Goal: Task Accomplishment & Management: Use online tool/utility

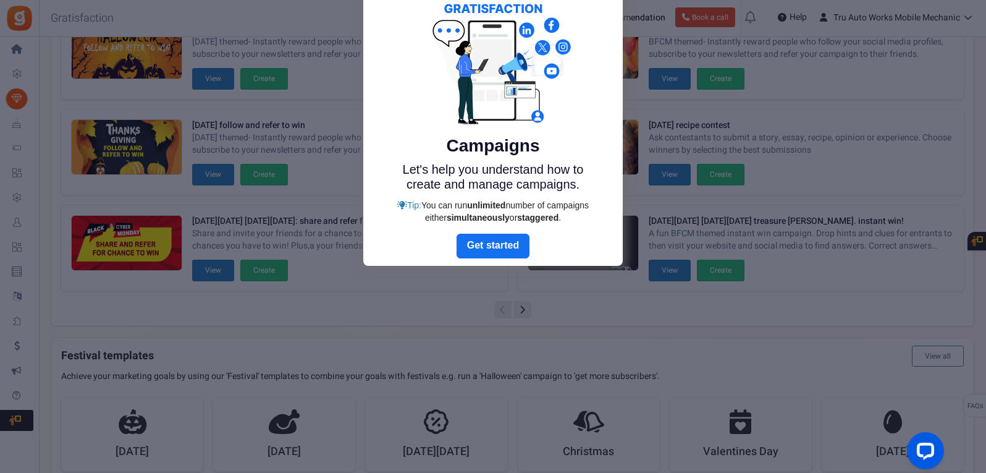
scroll to position [83, 0]
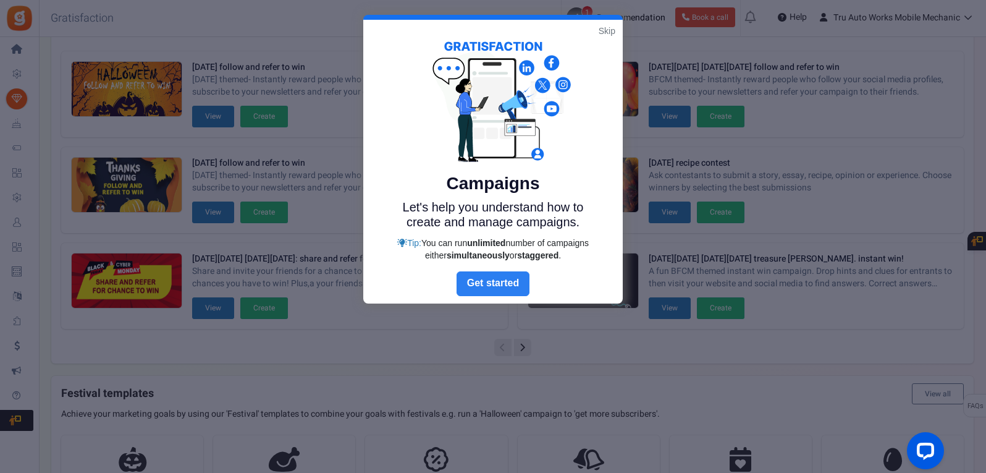
click at [495, 287] on link "Next" at bounding box center [492, 283] width 73 height 25
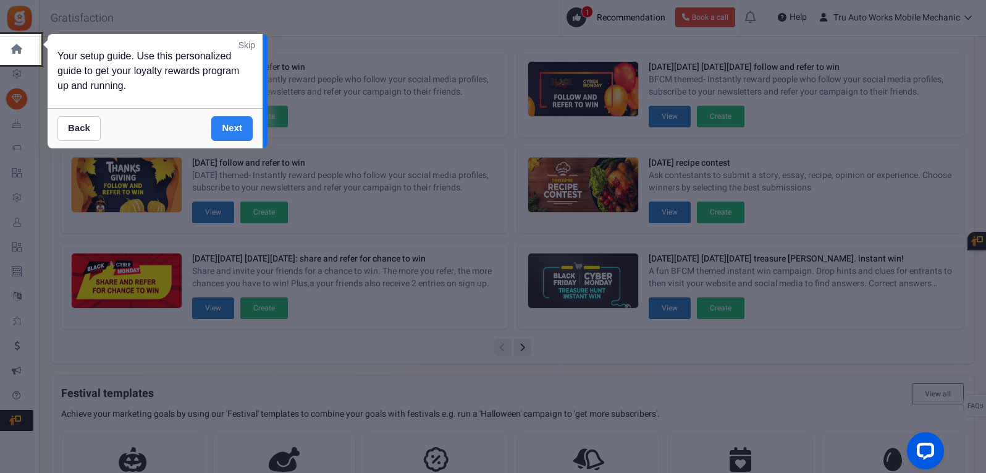
click at [224, 130] on link "Next" at bounding box center [231, 128] width 41 height 25
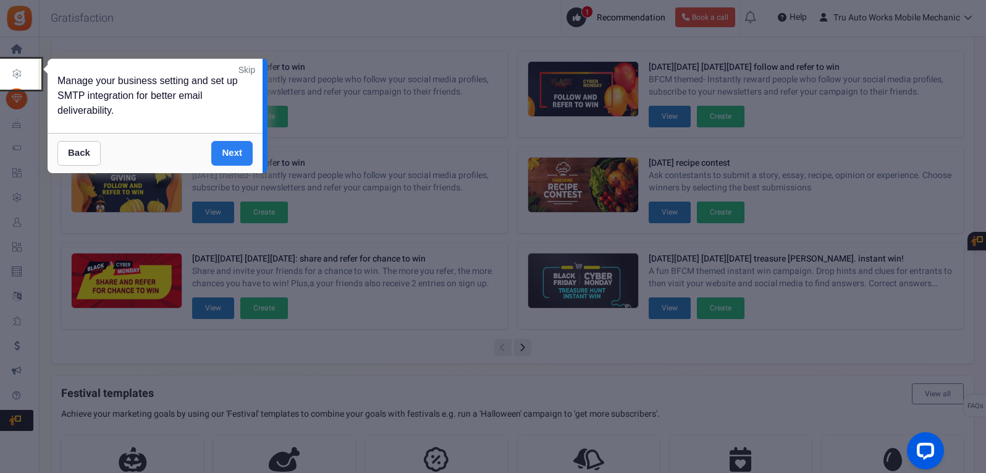
click at [232, 164] on link "Next" at bounding box center [231, 153] width 41 height 25
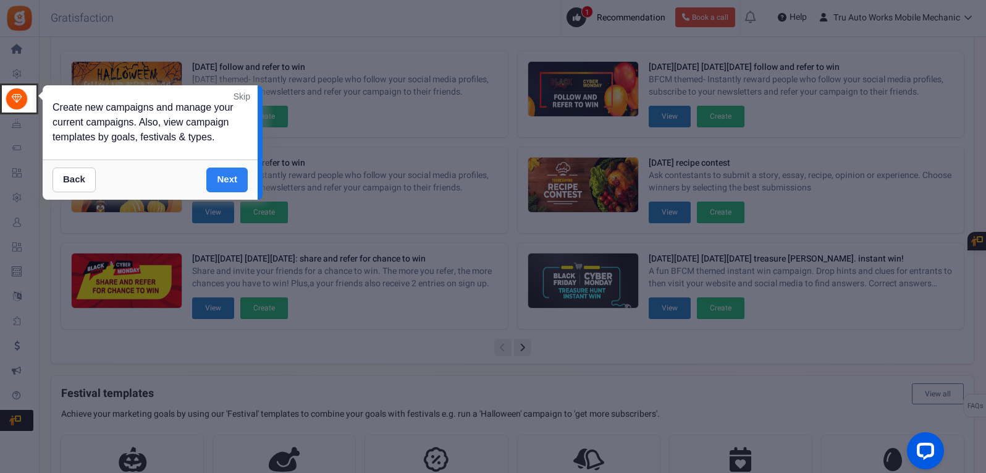
click at [229, 177] on link "Next" at bounding box center [226, 179] width 41 height 25
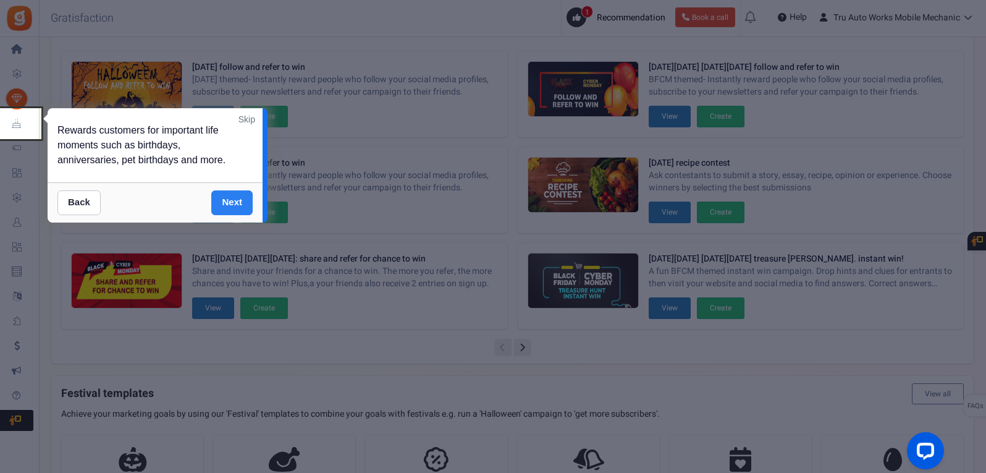
click at [233, 203] on link "Next" at bounding box center [231, 202] width 41 height 25
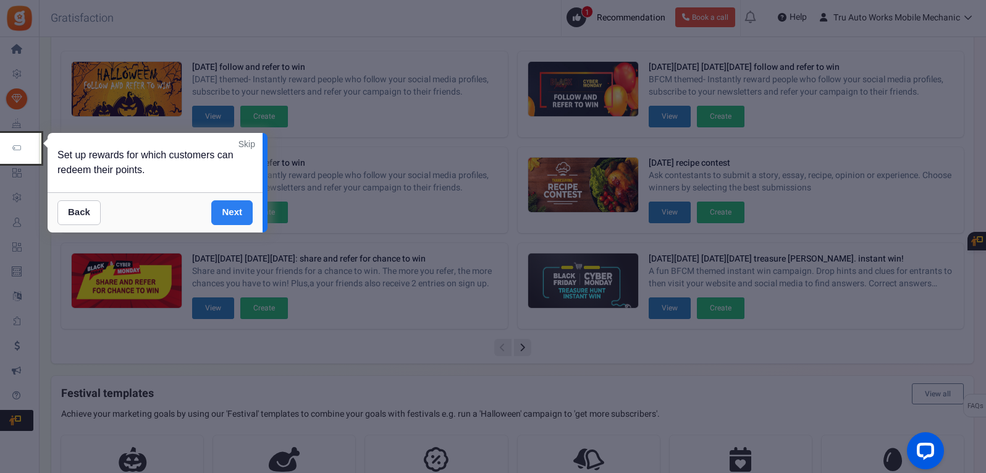
click at [231, 220] on link "Next" at bounding box center [231, 212] width 41 height 25
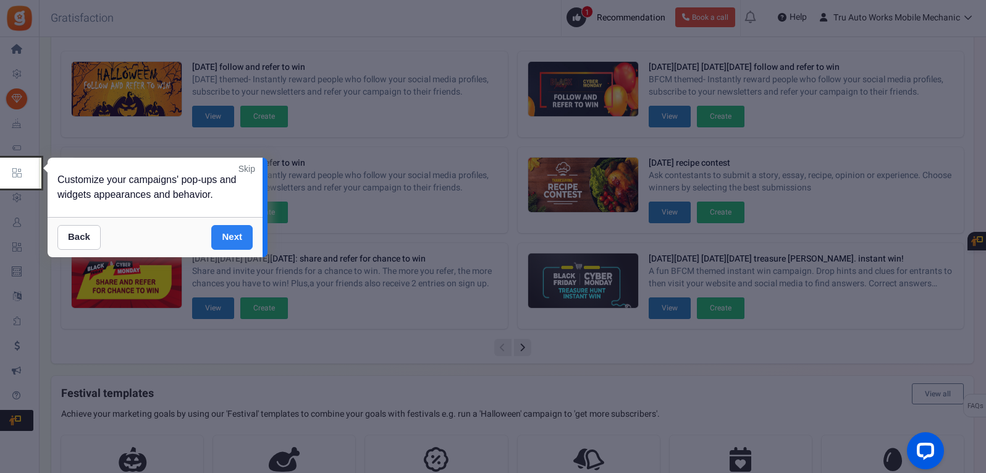
click at [233, 242] on link "Next" at bounding box center [231, 237] width 41 height 25
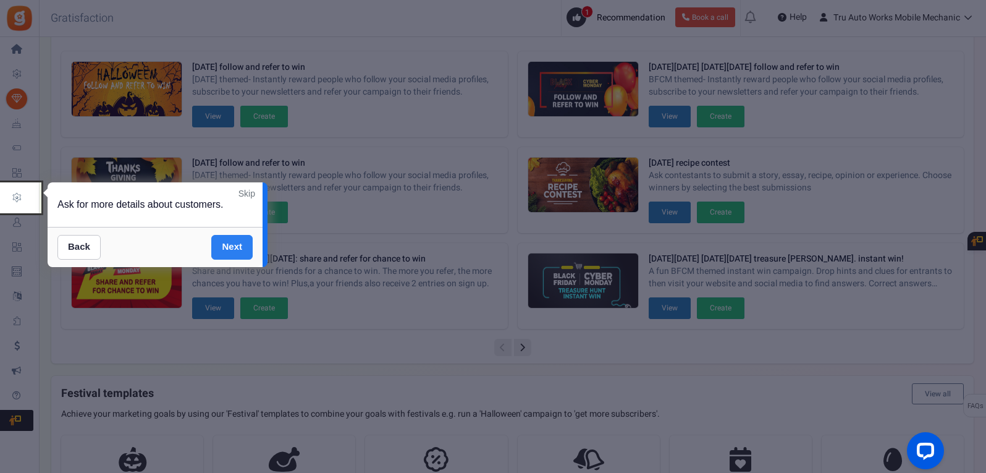
click at [233, 251] on link "Next" at bounding box center [231, 247] width 41 height 25
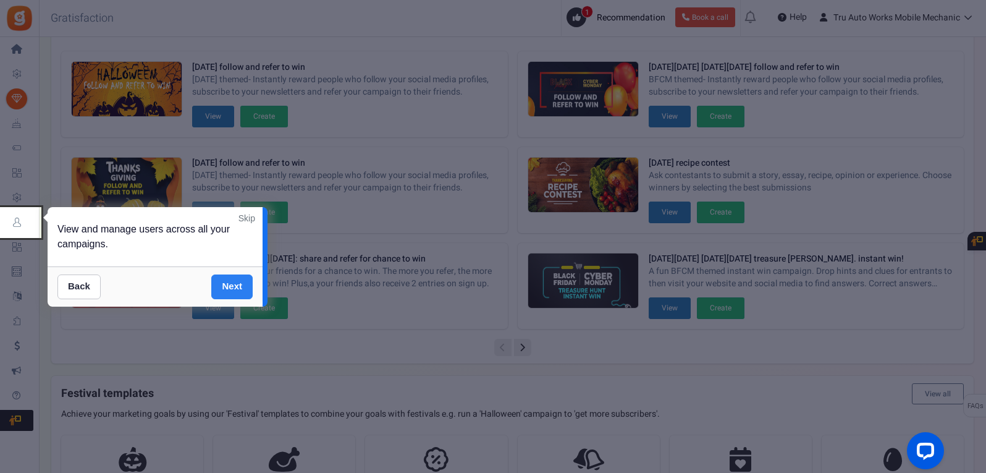
click at [233, 281] on link "Next" at bounding box center [231, 286] width 41 height 25
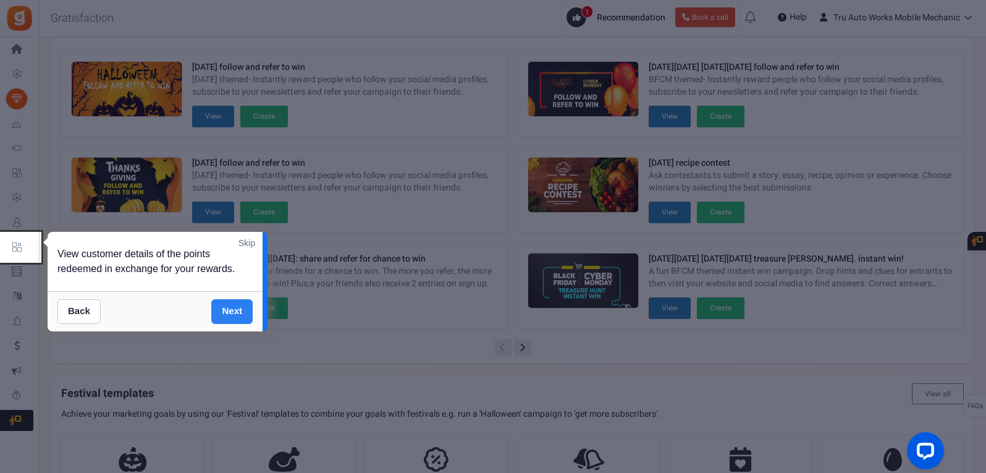
click at [231, 305] on link "Next" at bounding box center [231, 311] width 41 height 25
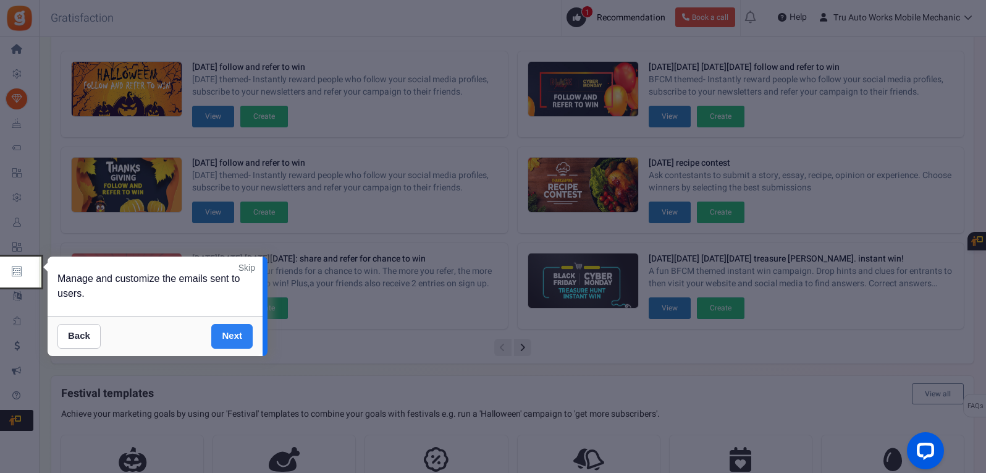
click at [233, 338] on link "Next" at bounding box center [231, 336] width 41 height 25
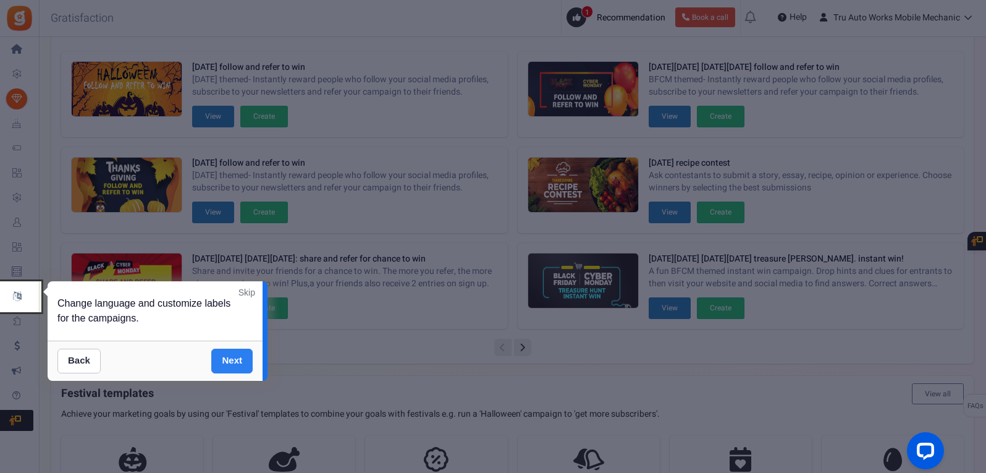
click at [232, 369] on link "Next" at bounding box center [231, 360] width 41 height 25
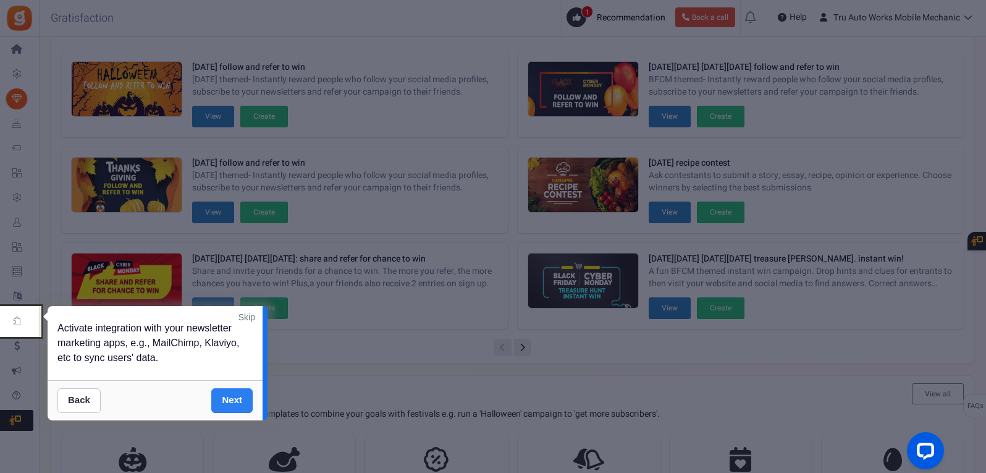
click at [227, 398] on link "Next" at bounding box center [231, 400] width 41 height 25
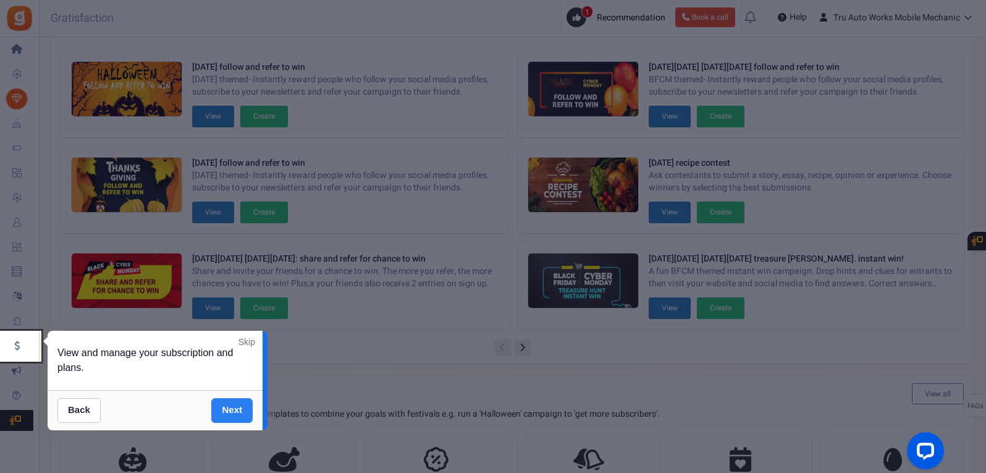
click at [225, 417] on link "Next" at bounding box center [231, 410] width 41 height 25
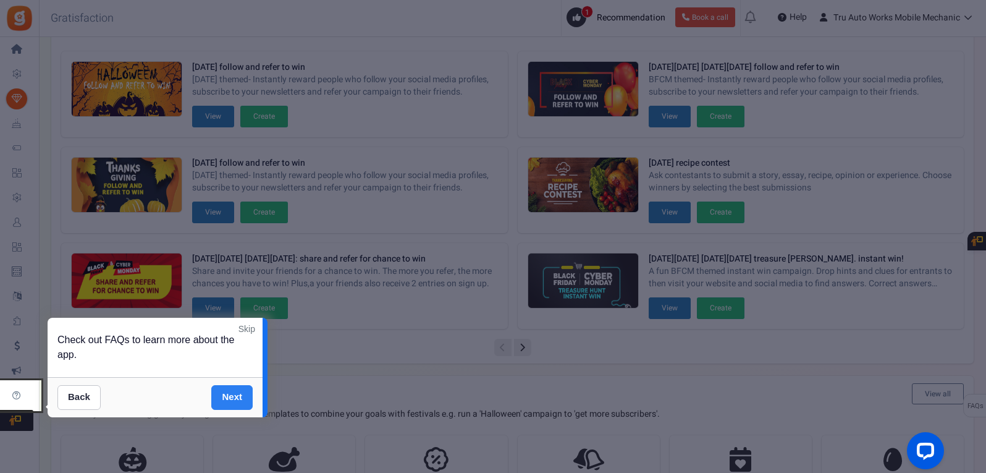
click at [233, 401] on link "Next" at bounding box center [231, 397] width 41 height 25
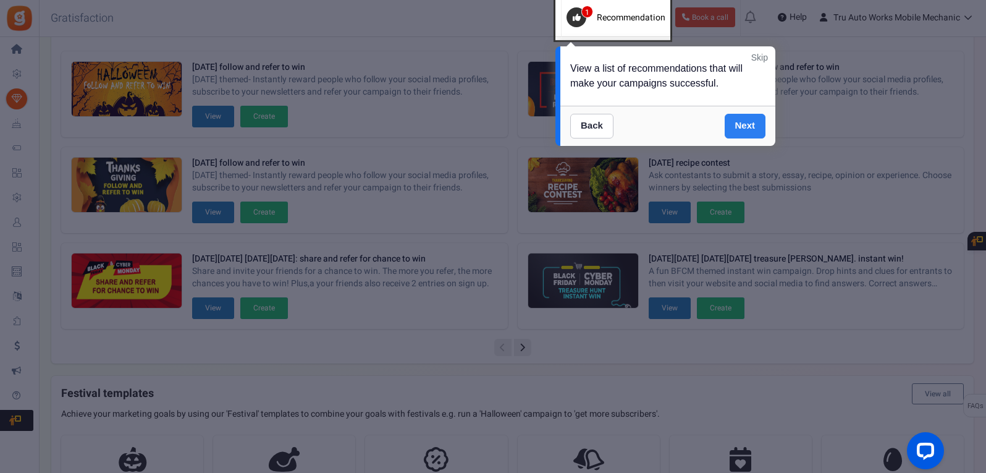
click at [743, 130] on link "Next" at bounding box center [745, 126] width 41 height 25
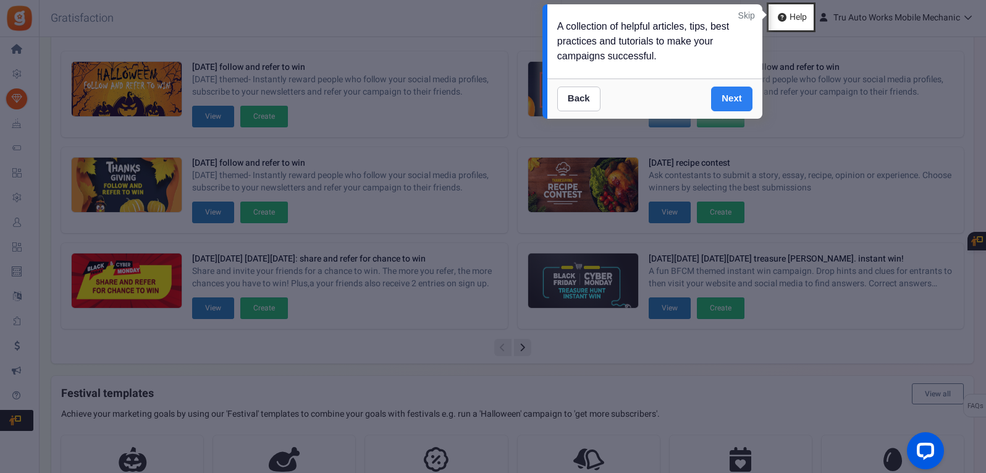
click at [742, 95] on link "Next" at bounding box center [731, 98] width 41 height 25
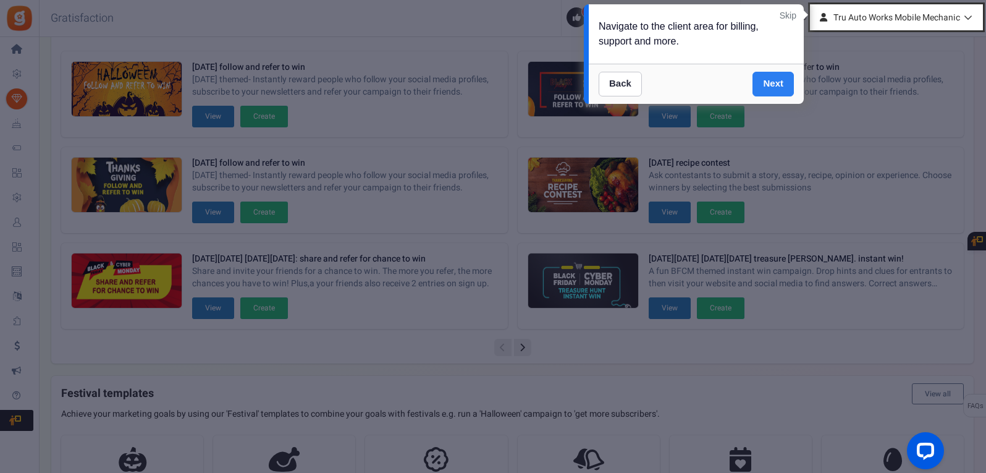
click at [774, 82] on link "Next" at bounding box center [772, 84] width 41 height 25
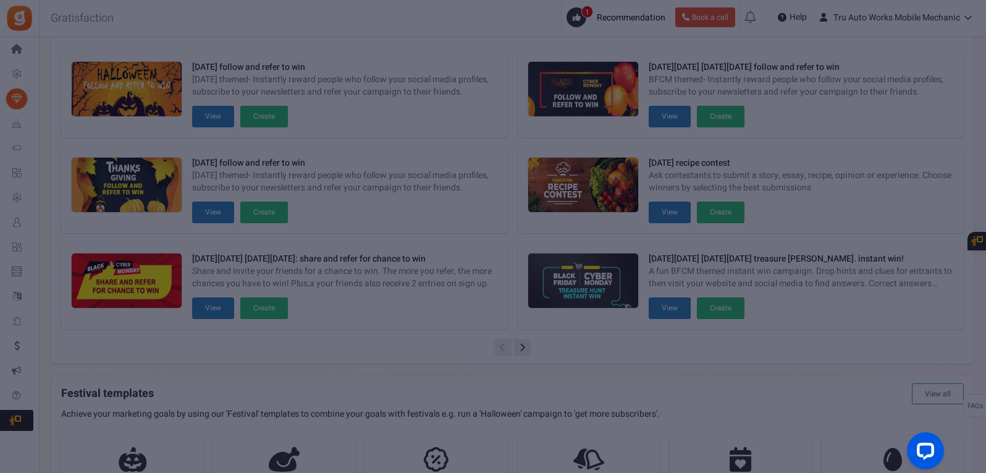
scroll to position [471, 0]
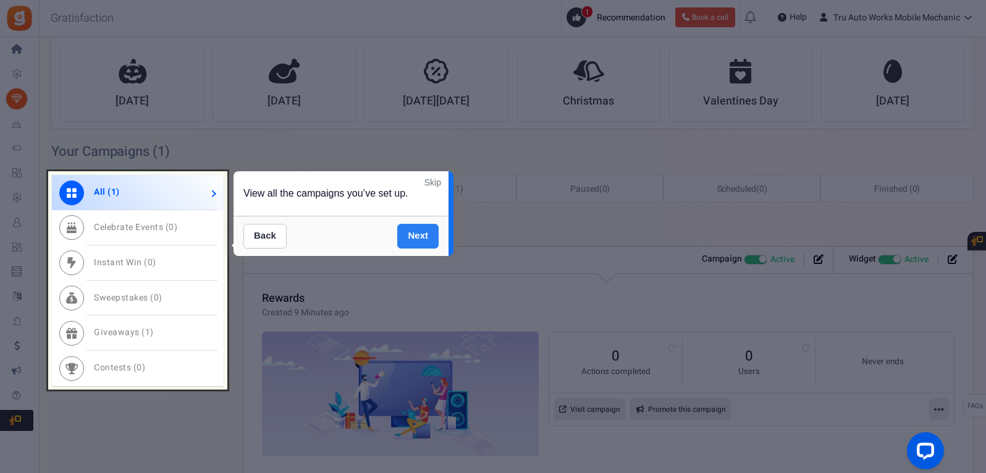
click at [415, 241] on link "Next" at bounding box center [417, 236] width 41 height 25
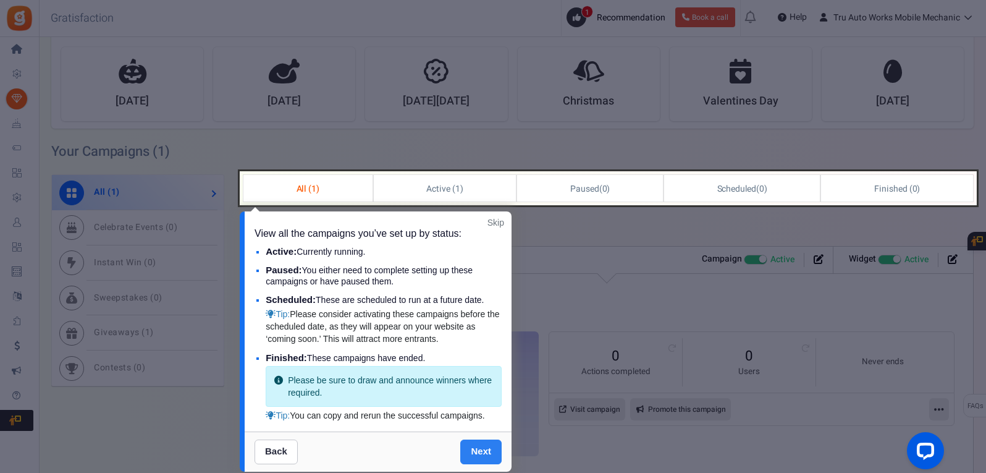
click at [489, 459] on link "Next" at bounding box center [480, 451] width 41 height 25
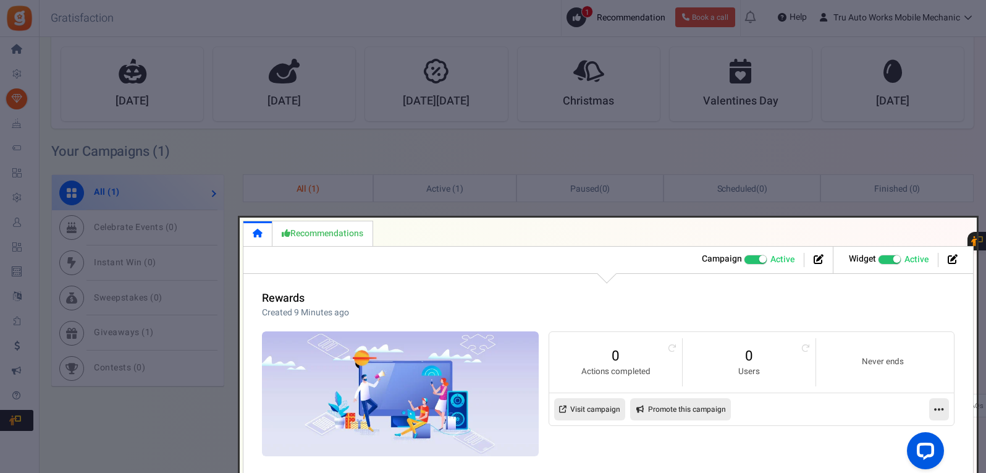
scroll to position [542, 0]
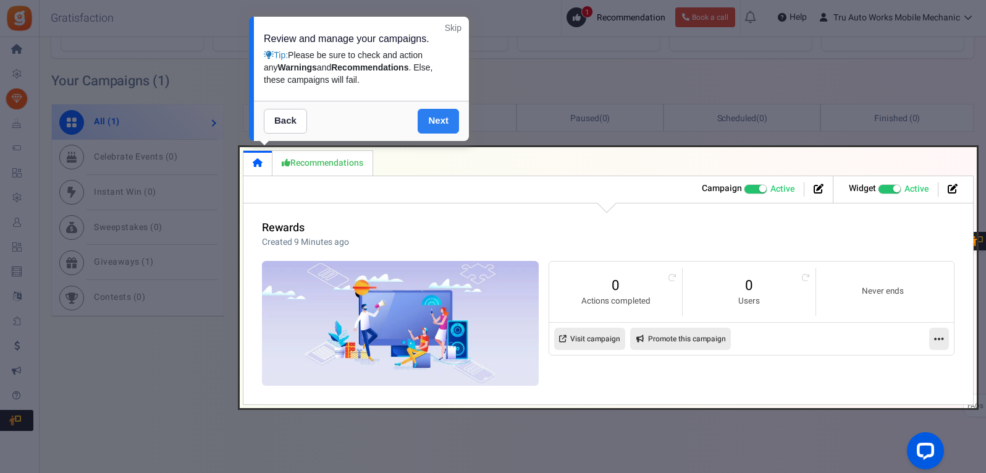
click at [448, 126] on link "Next" at bounding box center [438, 121] width 41 height 25
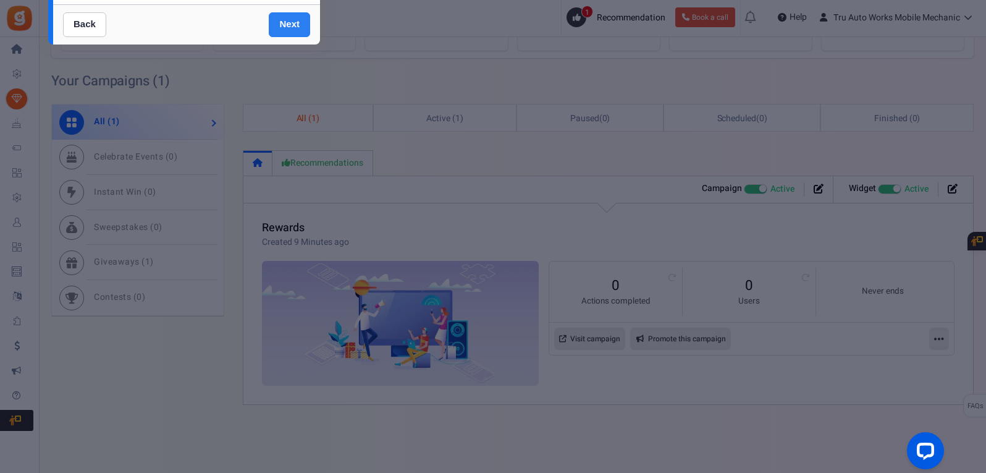
scroll to position [19, 0]
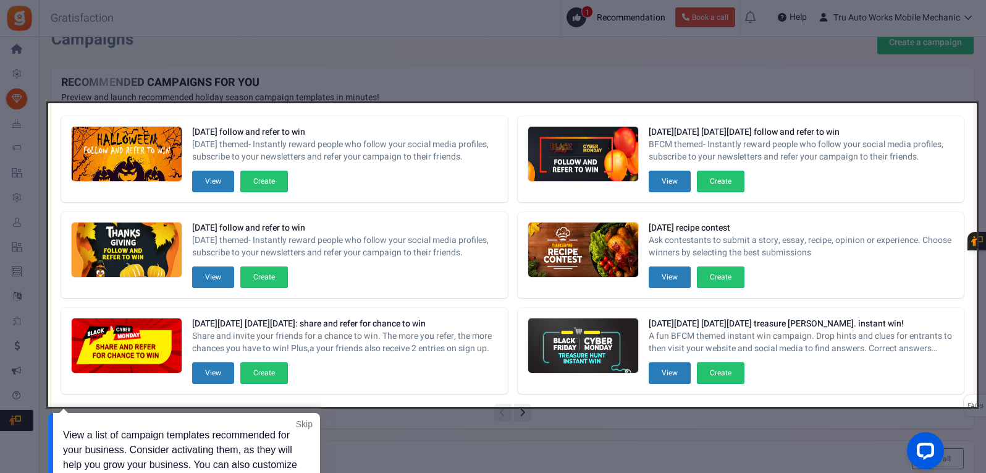
click at [309, 426] on link "Skip" at bounding box center [304, 424] width 17 height 12
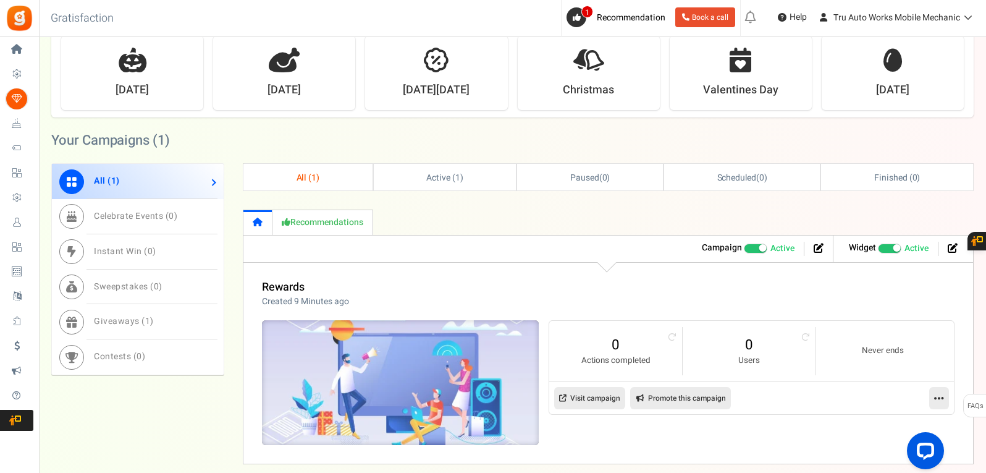
scroll to position [542, 0]
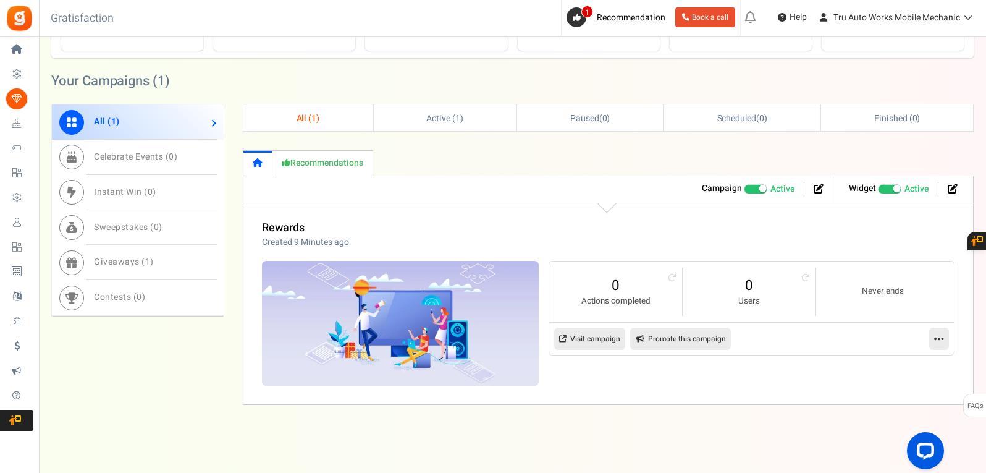
click at [759, 188] on span at bounding box center [762, 188] width 7 height 7
click at [744, 188] on input "Active Paused" at bounding box center [744, 189] width 0 height 8
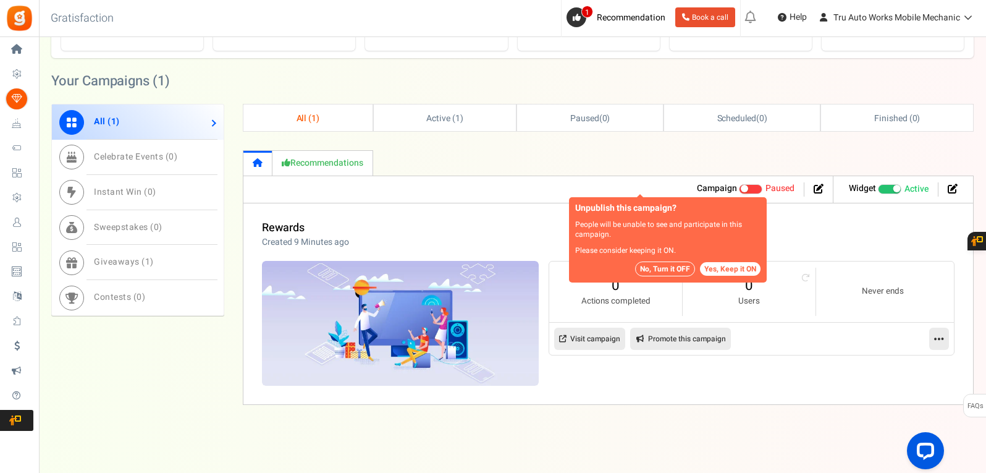
click at [663, 270] on button "No, Turn it OFF" at bounding box center [665, 268] width 60 height 15
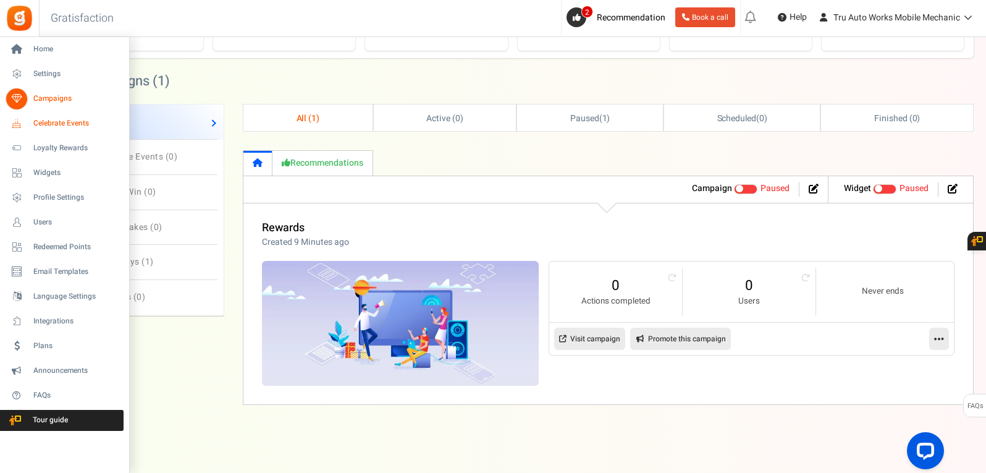
click at [51, 122] on span "Celebrate Events" at bounding box center [76, 123] width 86 height 11
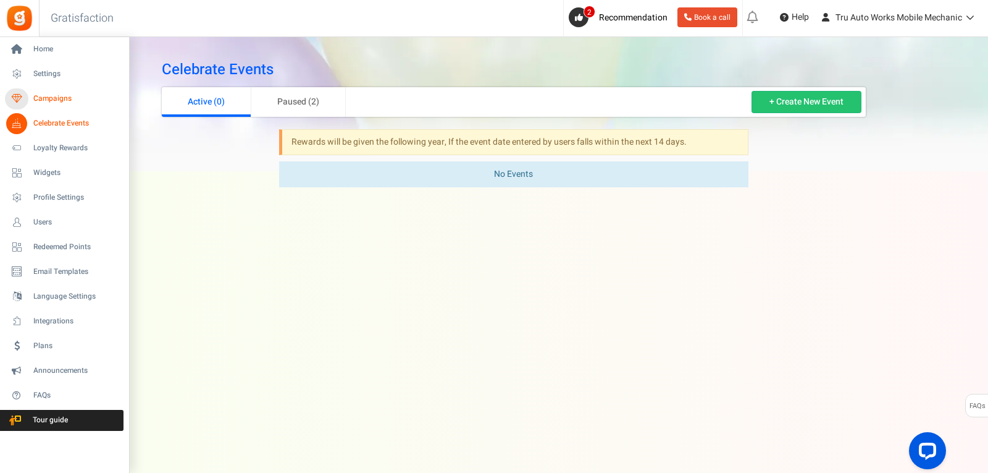
click at [44, 99] on span "Campaigns" at bounding box center [76, 98] width 86 height 11
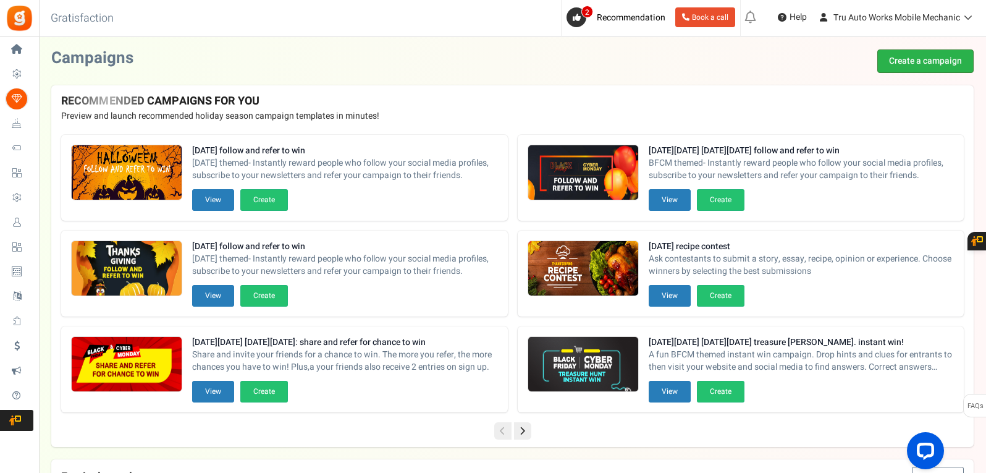
click at [948, 65] on link "Create a campaign" at bounding box center [925, 60] width 96 height 23
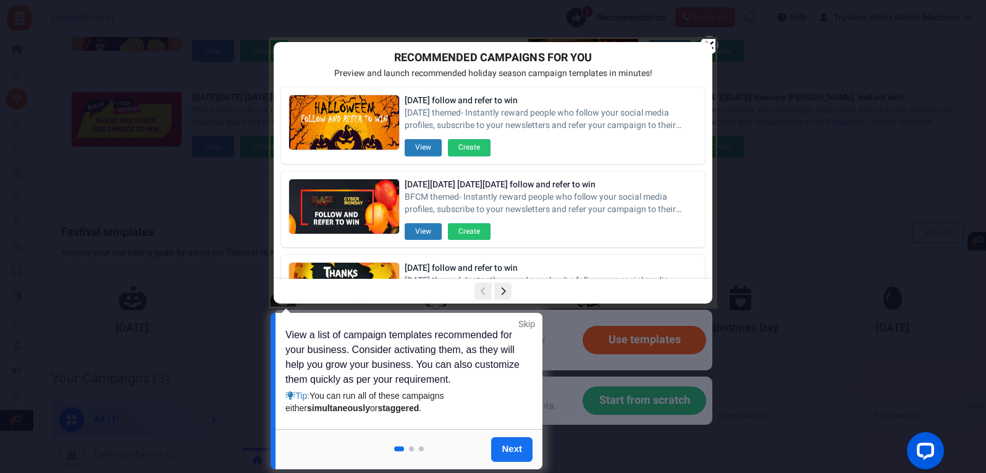
scroll to position [247, 0]
click at [524, 325] on link "Skip" at bounding box center [526, 323] width 17 height 12
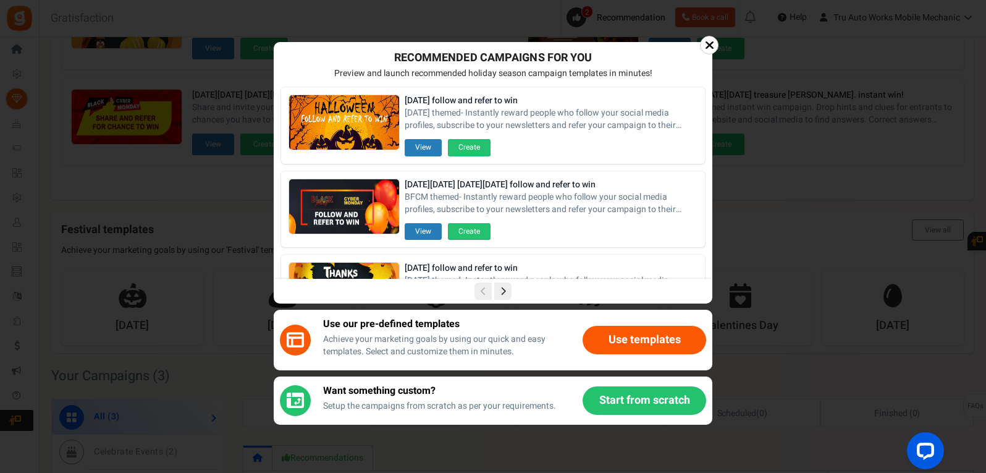
click at [623, 345] on button "Use templates" at bounding box center [644, 340] width 124 height 28
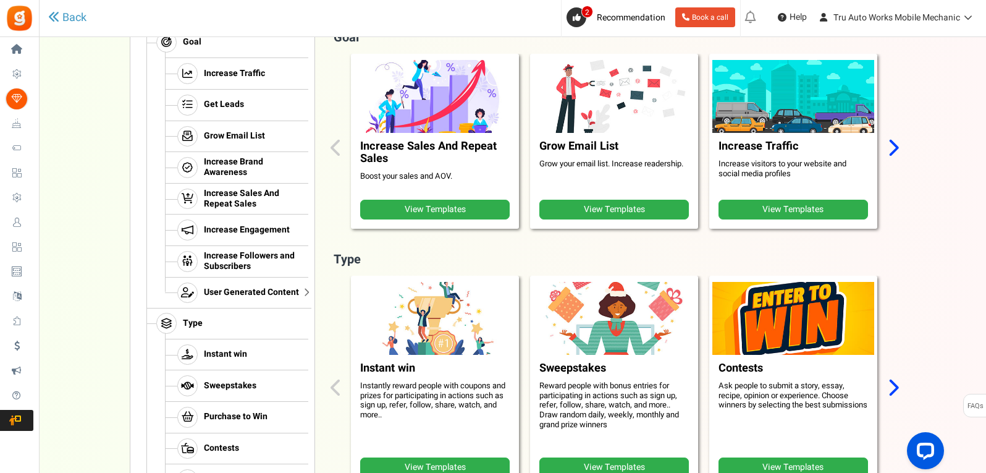
scroll to position [185, 0]
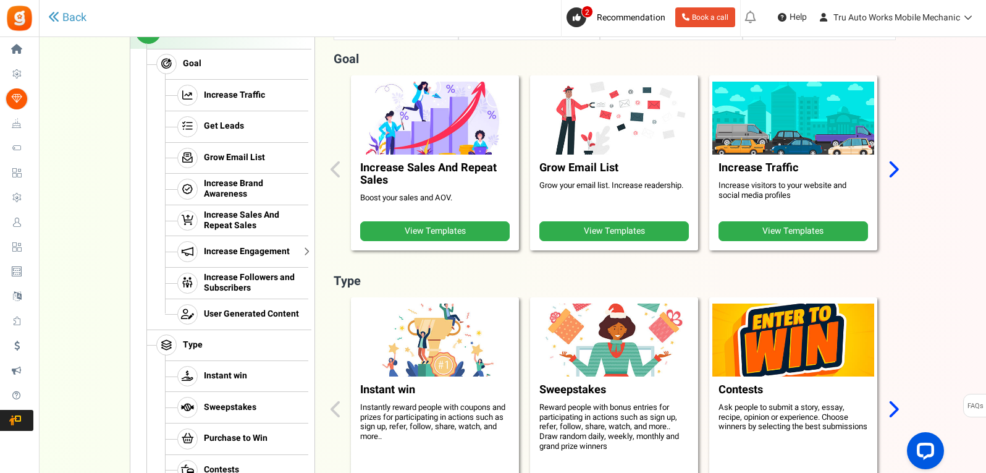
click at [220, 258] on link "Increase Engagement" at bounding box center [236, 251] width 143 height 32
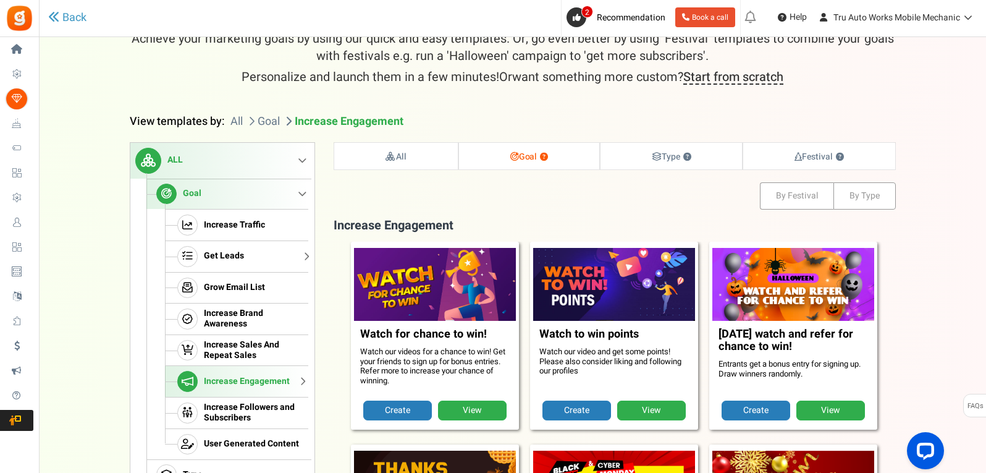
scroll to position [126, 0]
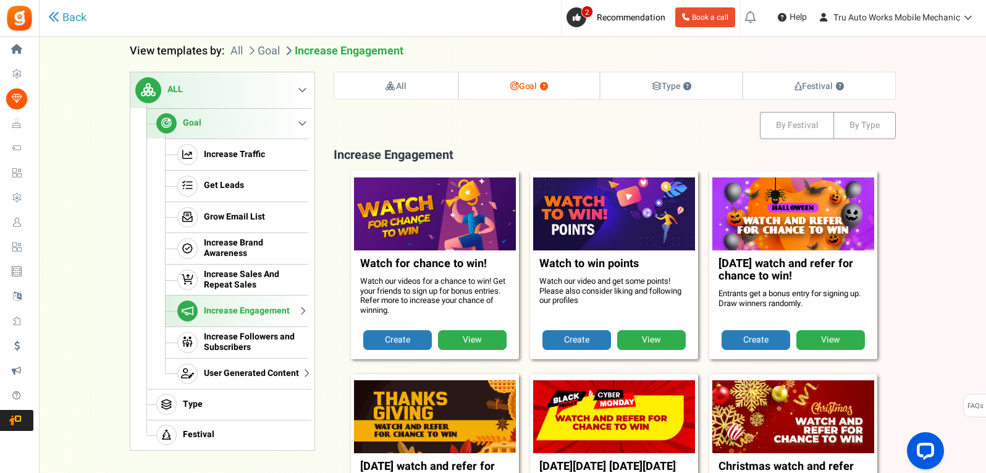
click at [224, 369] on span "User Generated Content" at bounding box center [251, 373] width 95 height 11
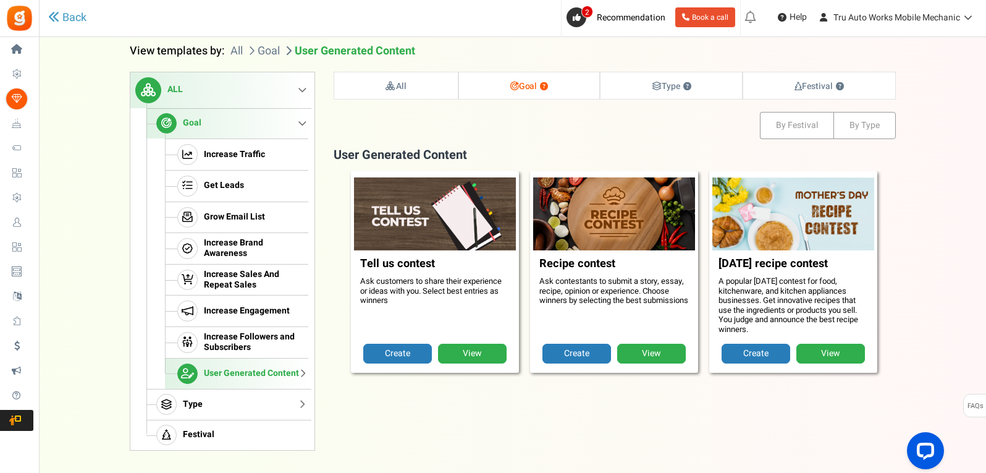
click at [202, 411] on link "Type" at bounding box center [227, 404] width 162 height 31
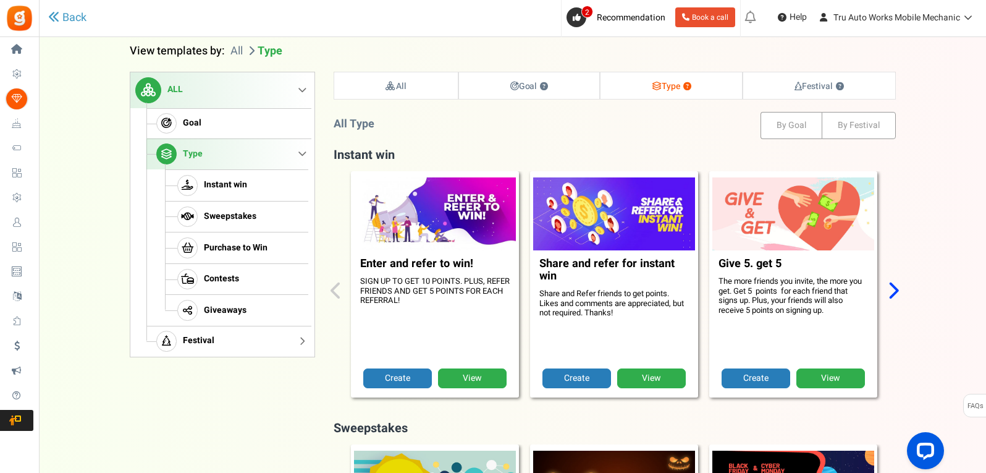
click at [211, 342] on span "Festival" at bounding box center [199, 340] width 32 height 11
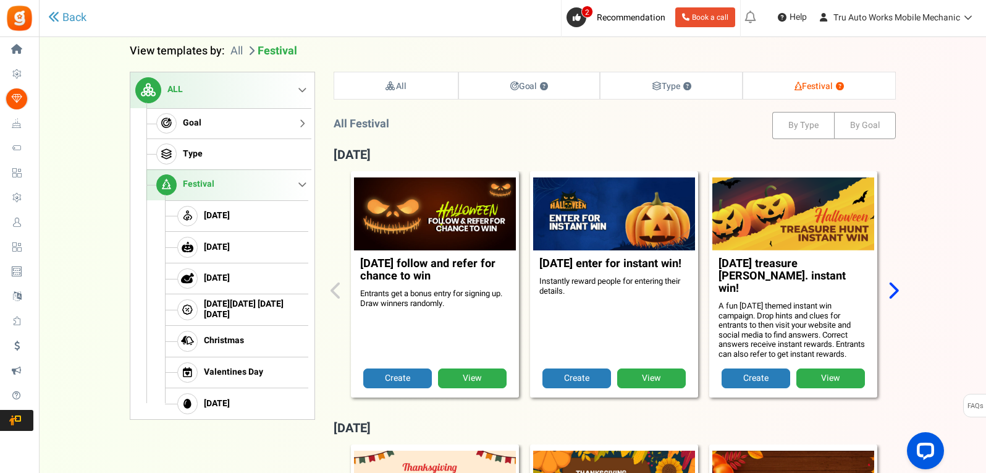
click at [182, 117] on link "Goal" at bounding box center [227, 123] width 162 height 31
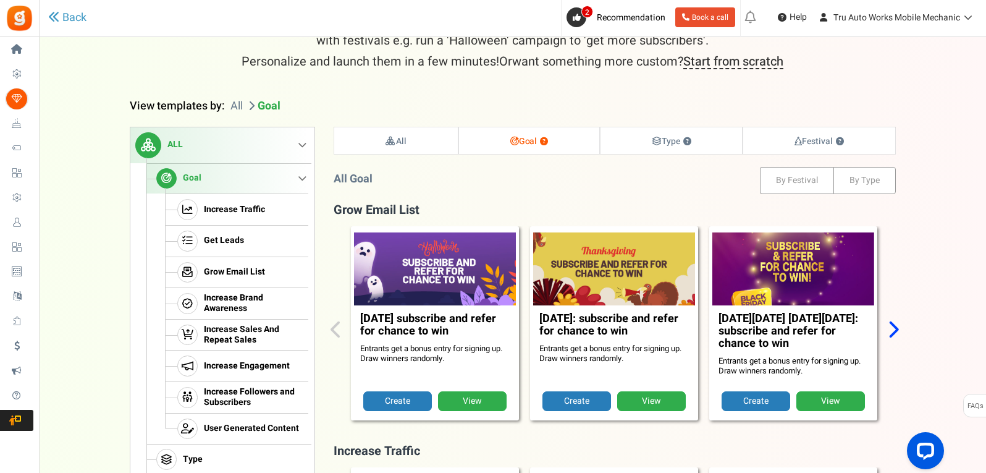
scroll to position [0, 0]
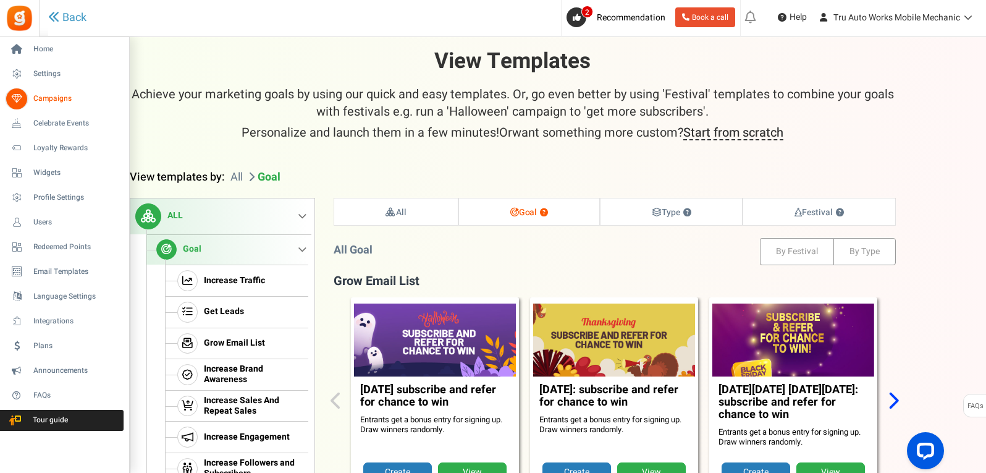
click at [43, 98] on span "Campaigns" at bounding box center [76, 98] width 86 height 11
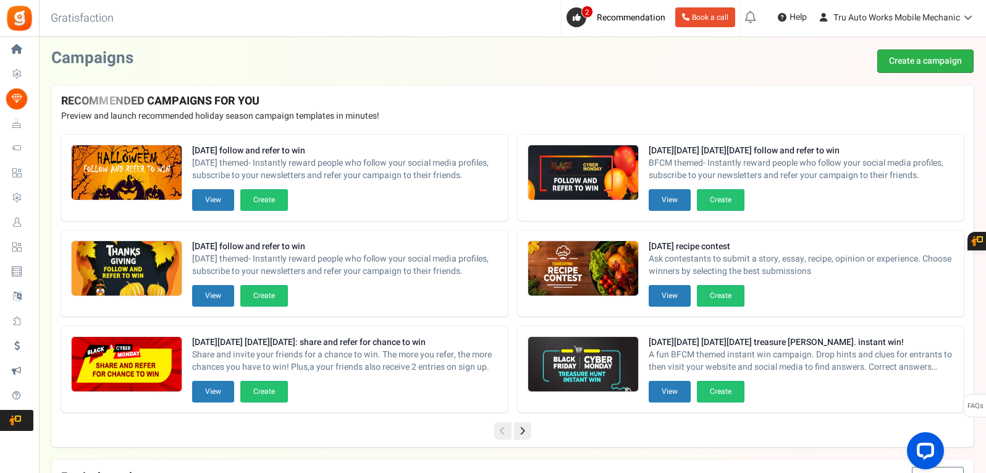
click at [954, 61] on link "Create a campaign" at bounding box center [925, 60] width 96 height 23
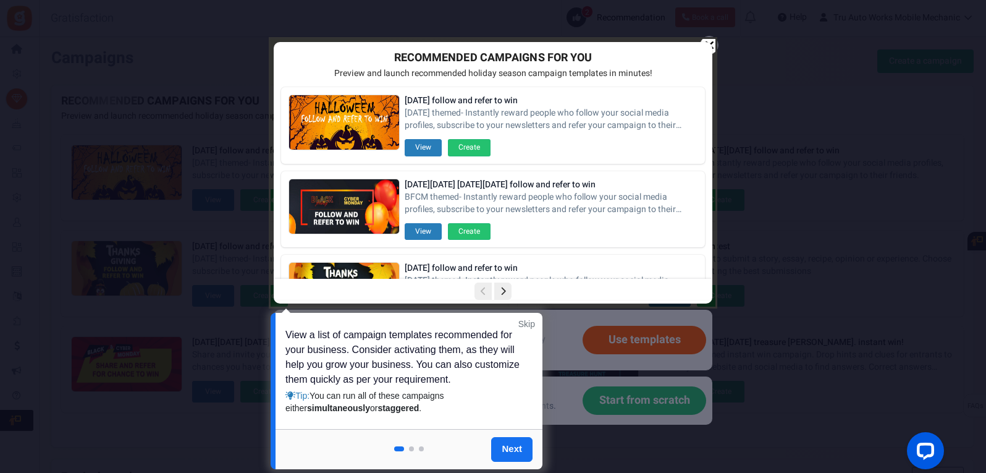
click at [648, 401] on div at bounding box center [493, 236] width 986 height 473
click at [530, 322] on link "Skip" at bounding box center [526, 323] width 17 height 12
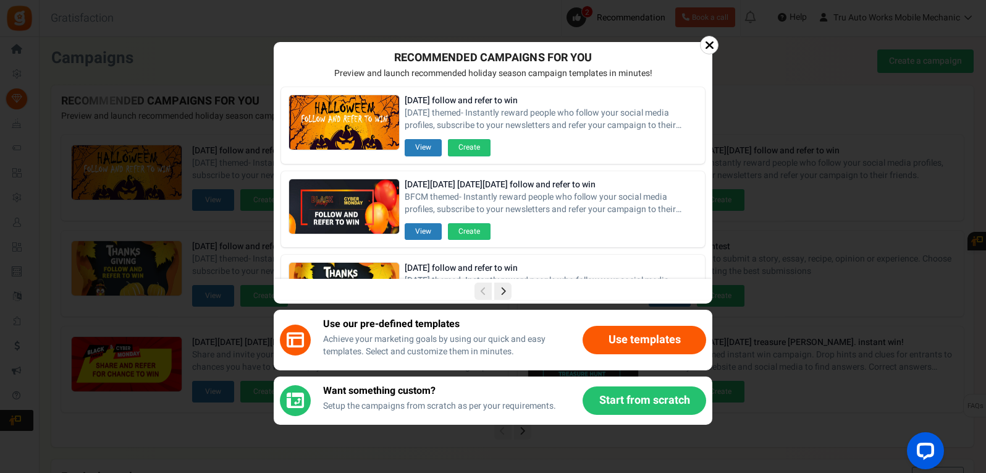
click at [623, 405] on button "Start from scratch" at bounding box center [644, 400] width 124 height 28
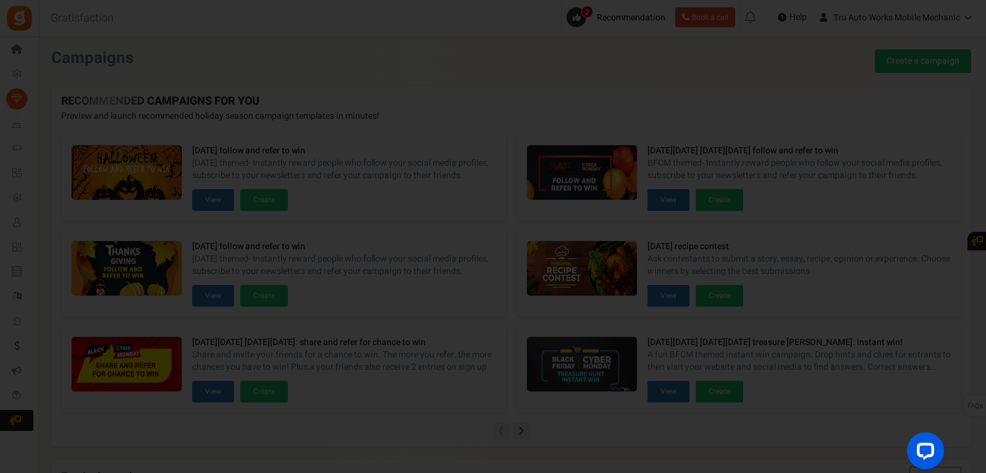
click at [502, 95] on div at bounding box center [493, 236] width 986 height 473
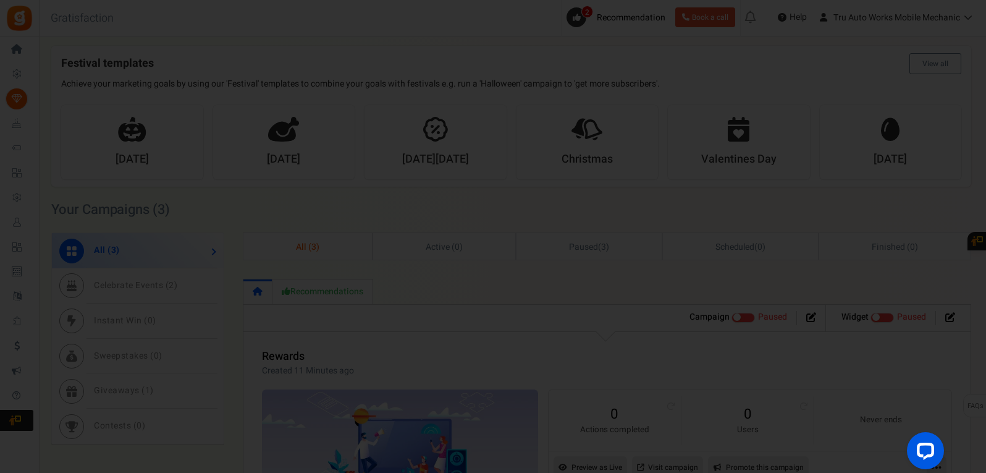
click at [601, 201] on div at bounding box center [493, 236] width 986 height 473
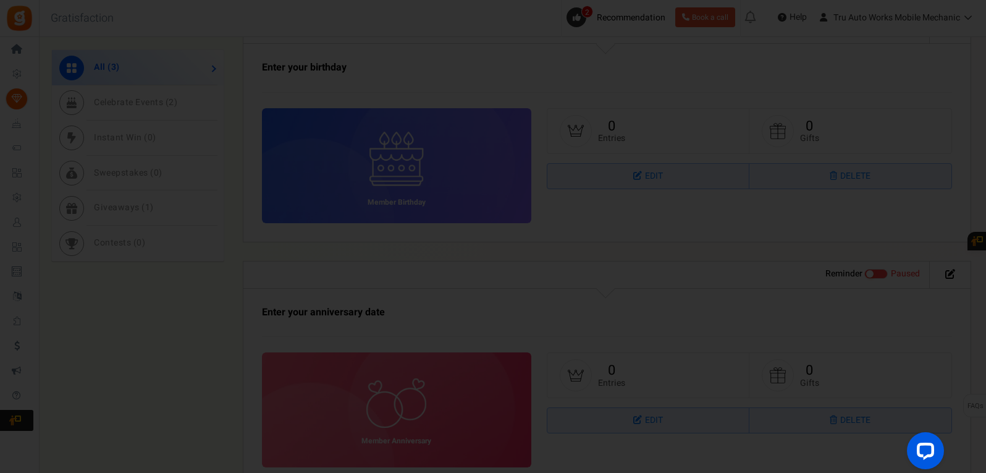
scroll to position [1030, 0]
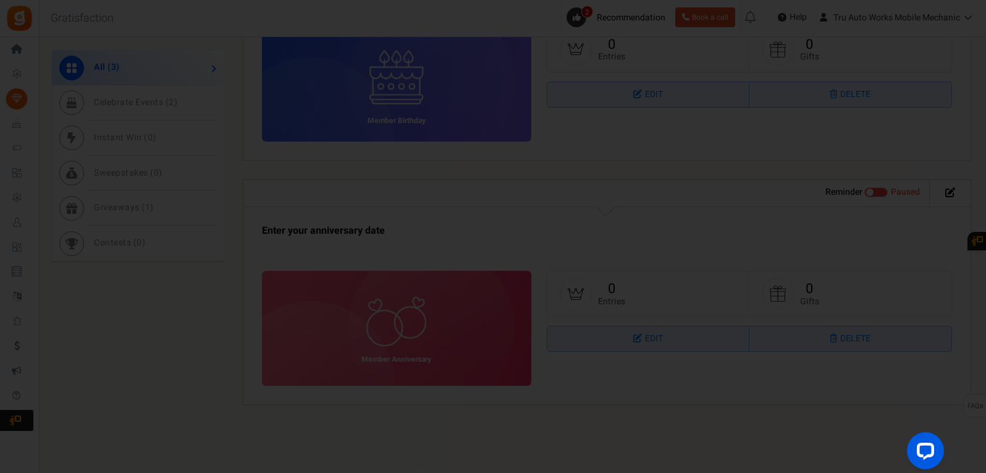
click at [413, 250] on div at bounding box center [493, 236] width 986 height 473
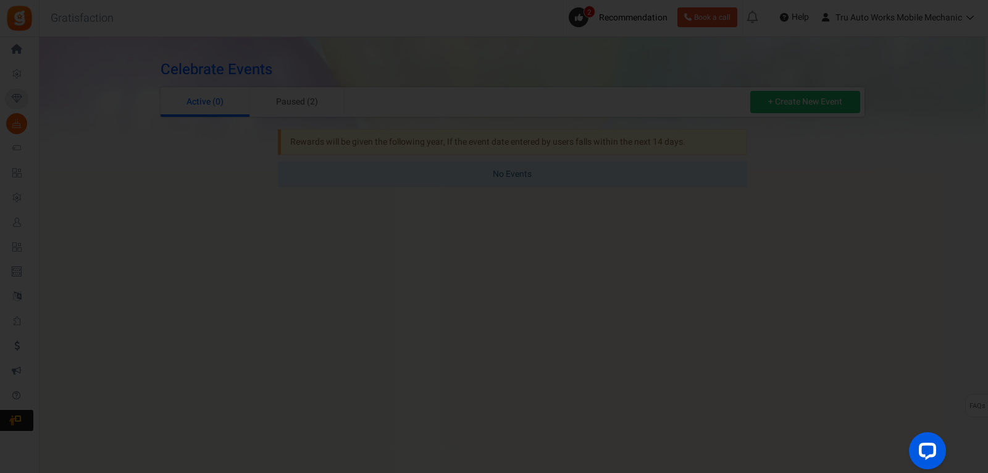
click at [104, 32] on div at bounding box center [494, 236] width 988 height 473
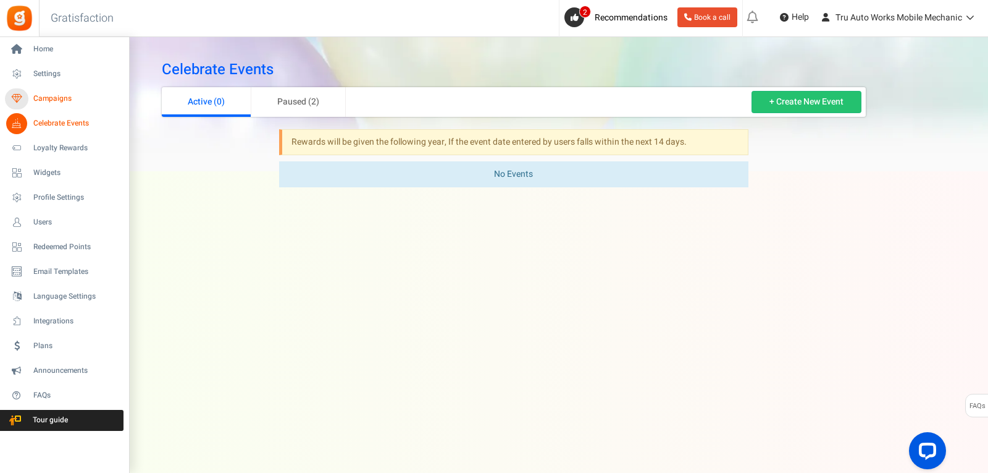
click at [62, 103] on span "Campaigns" at bounding box center [76, 98] width 86 height 11
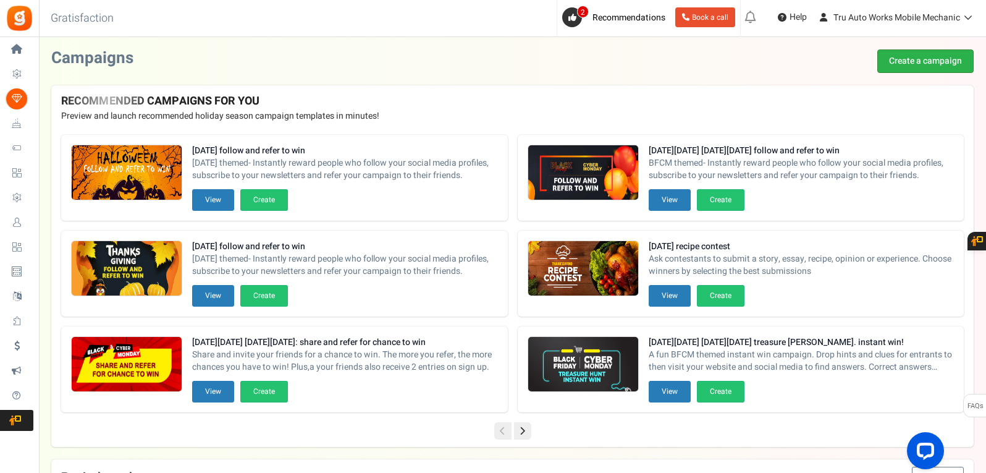
click at [907, 62] on link "Create a campaign" at bounding box center [925, 60] width 96 height 23
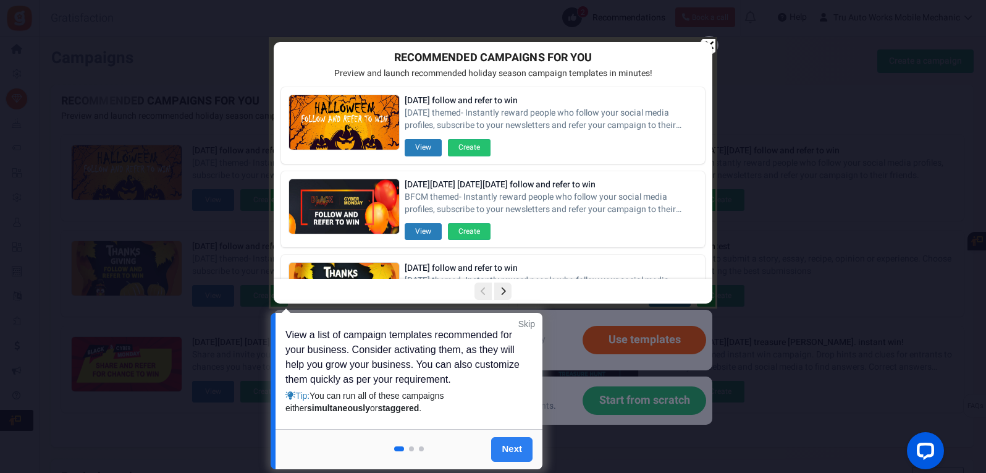
click at [510, 448] on link "Next" at bounding box center [511, 449] width 41 height 25
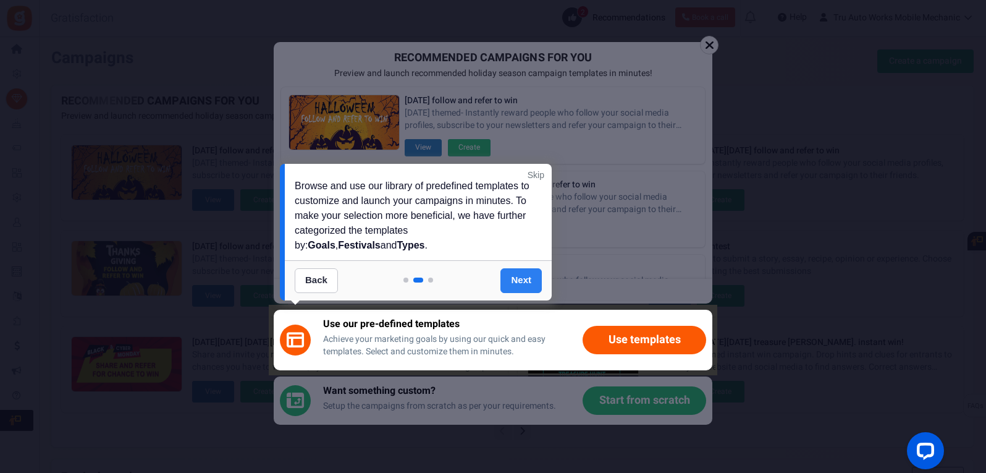
click at [521, 285] on link "Next" at bounding box center [520, 280] width 41 height 25
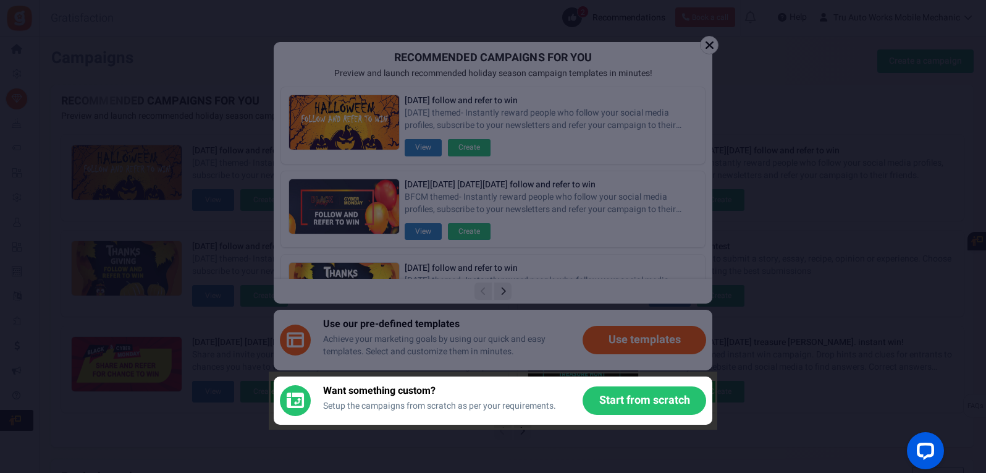
scroll to position [182, 0]
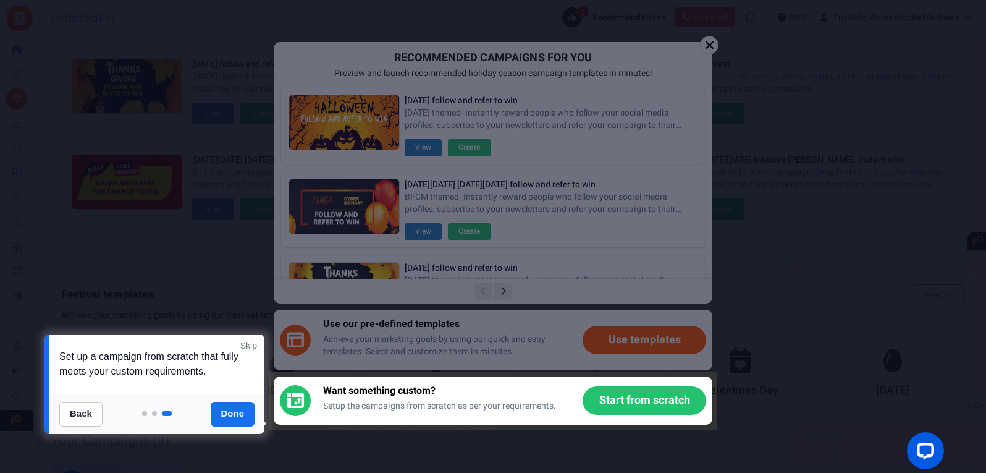
click at [239, 417] on link "Done" at bounding box center [233, 413] width 44 height 25
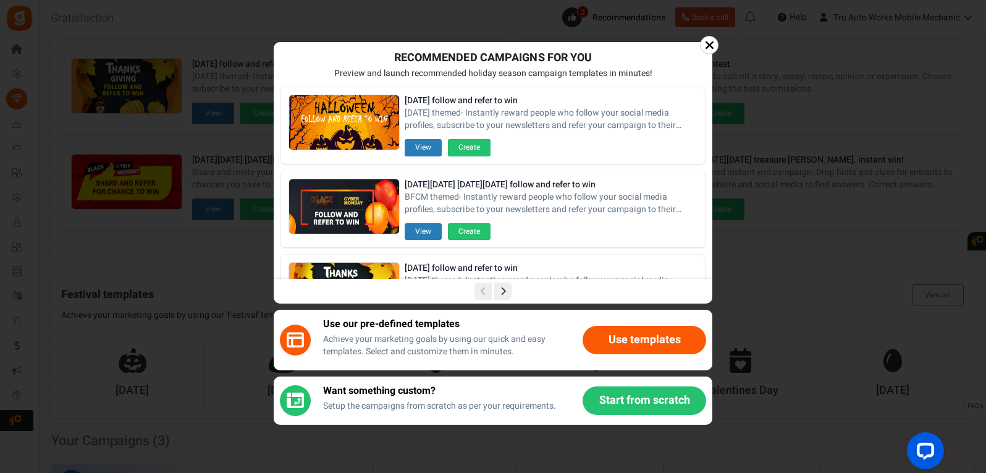
click at [639, 403] on button "Start from scratch" at bounding box center [644, 400] width 124 height 28
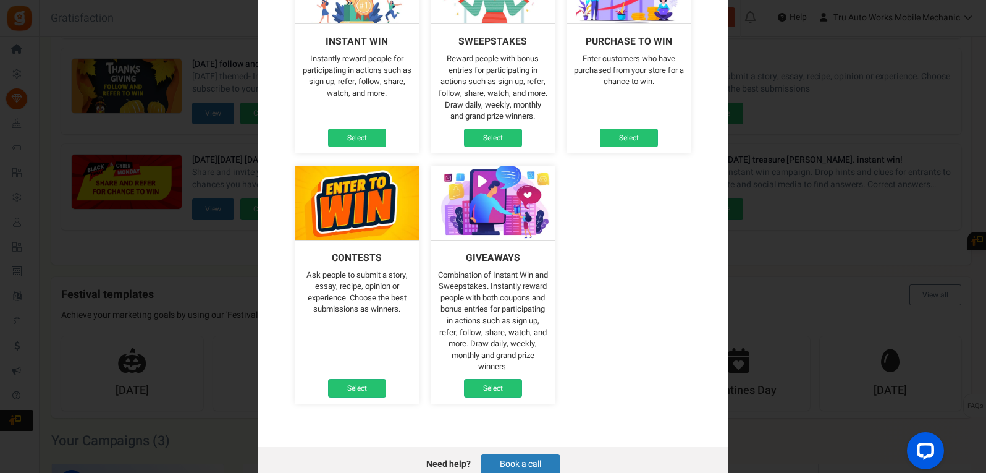
scroll to position [185, 0]
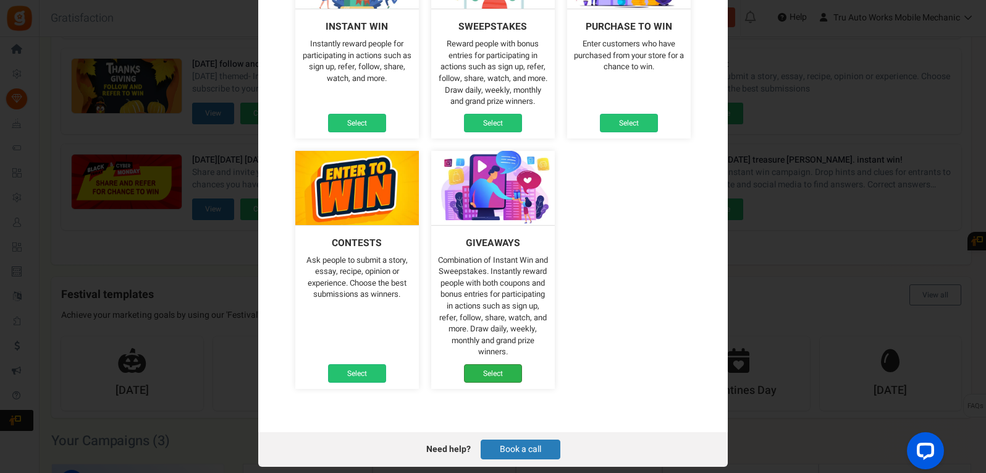
click at [490, 371] on link "Select" at bounding box center [493, 373] width 58 height 19
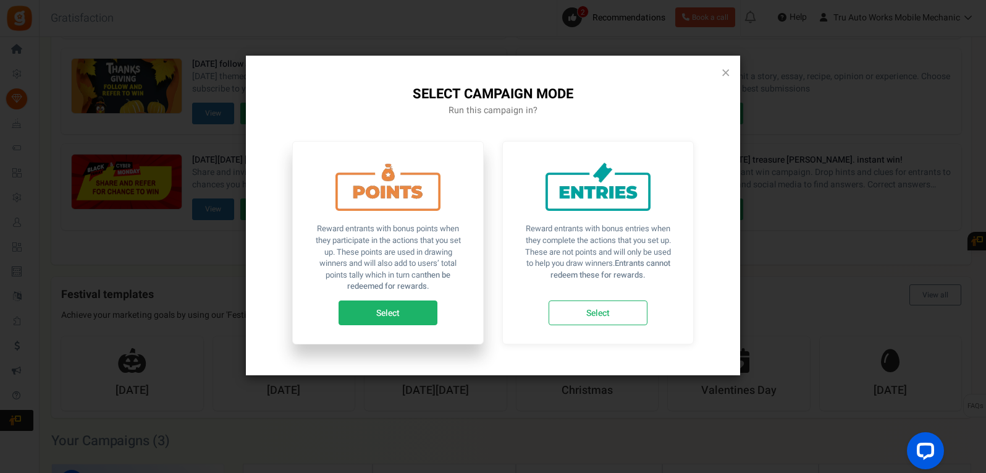
click at [398, 319] on link "Select" at bounding box center [387, 312] width 99 height 25
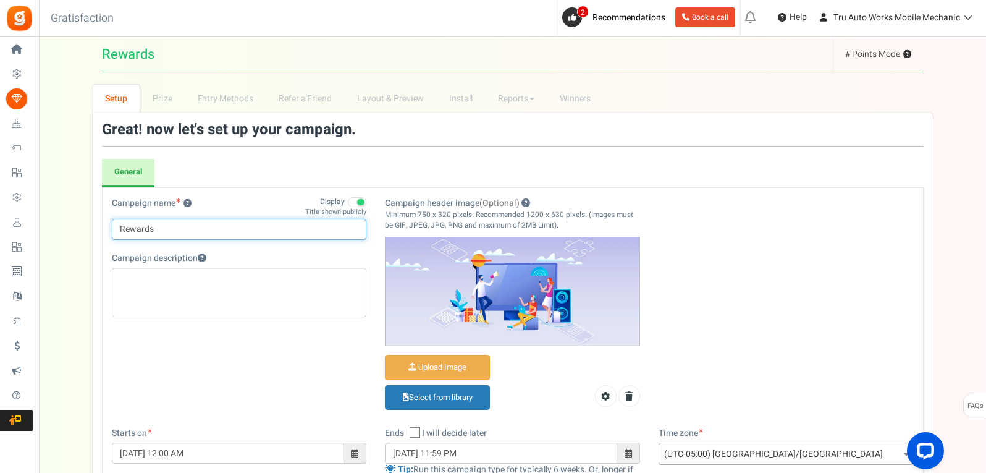
click at [166, 227] on input "Rewards" at bounding box center [239, 229] width 255 height 21
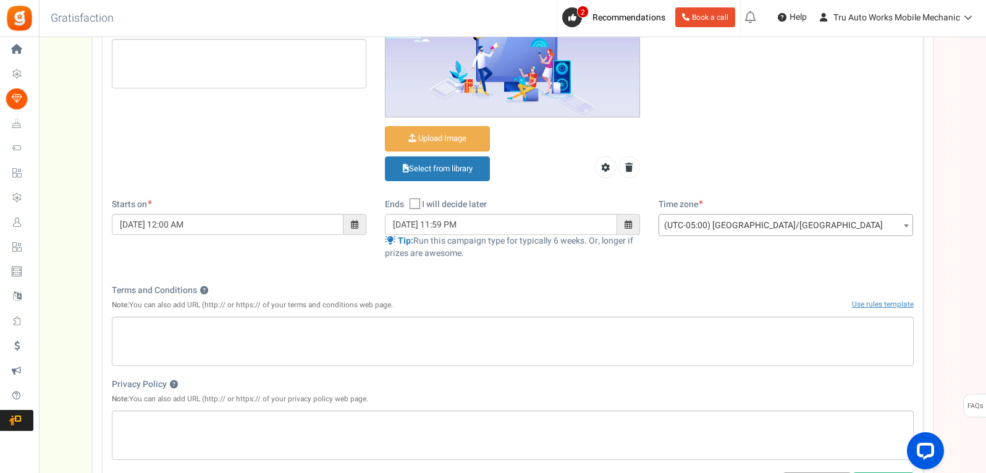
scroll to position [185, 0]
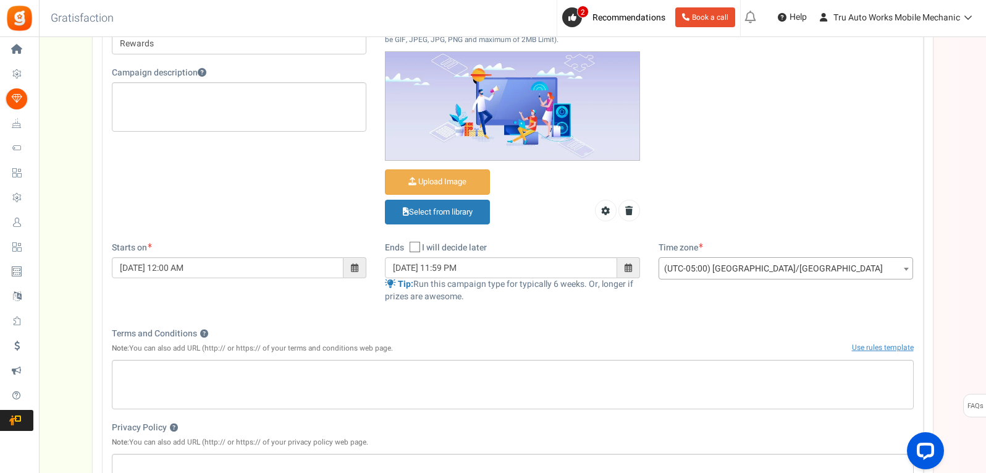
click at [419, 250] on icon at bounding box center [415, 247] width 8 height 8
click at [405, 250] on input "I will decide later" at bounding box center [401, 248] width 8 height 8
checkbox input "true"
click at [709, 267] on span "(UTC-05:00) America/Chicago" at bounding box center [786, 269] width 254 height 22
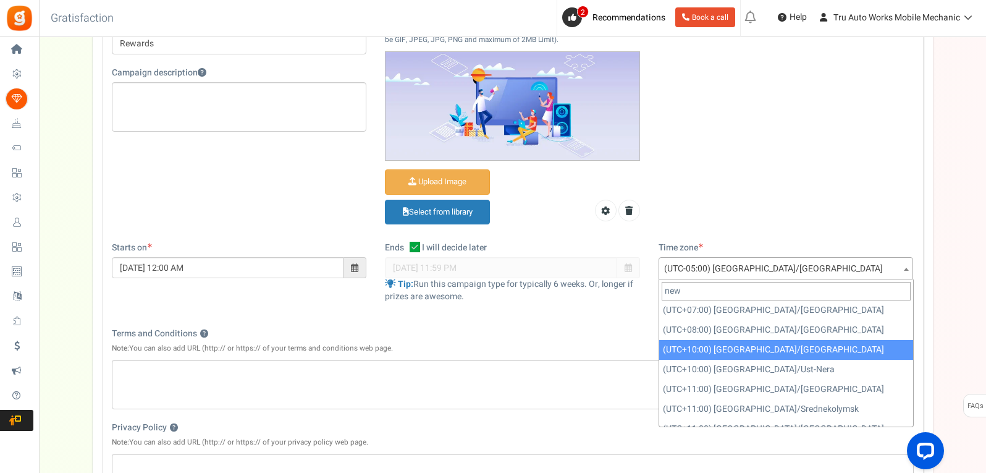
scroll to position [0, 0]
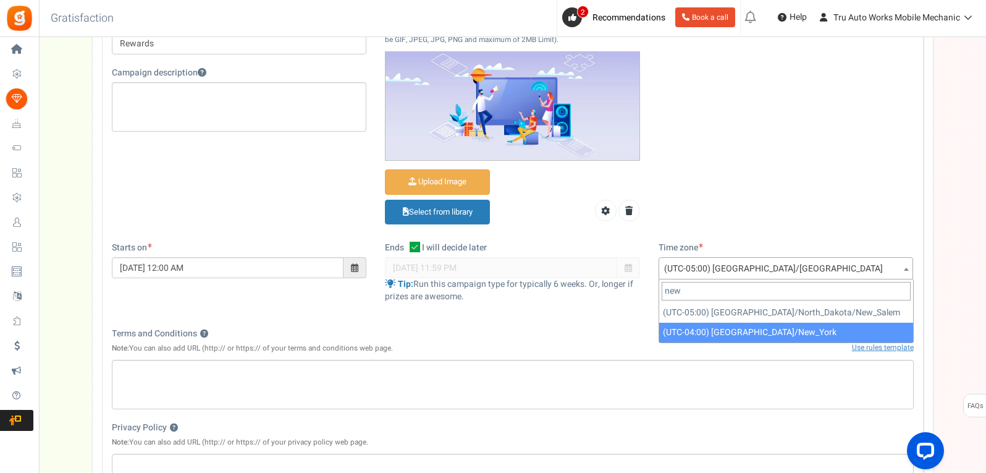
type input "new"
select select "America/New_York"
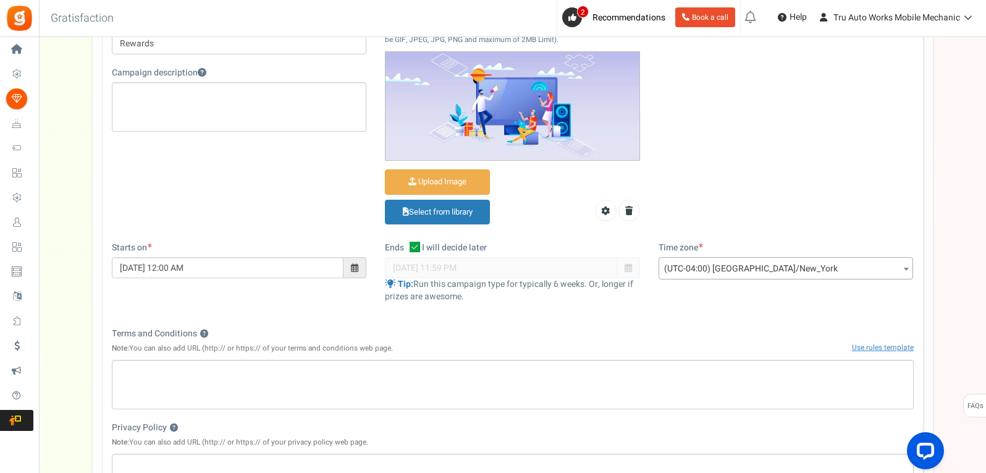
click at [710, 331] on div "Terms and Conditions ? Note: You can also add URL (http:// or https:// of your …" at bounding box center [513, 343] width 802 height 32
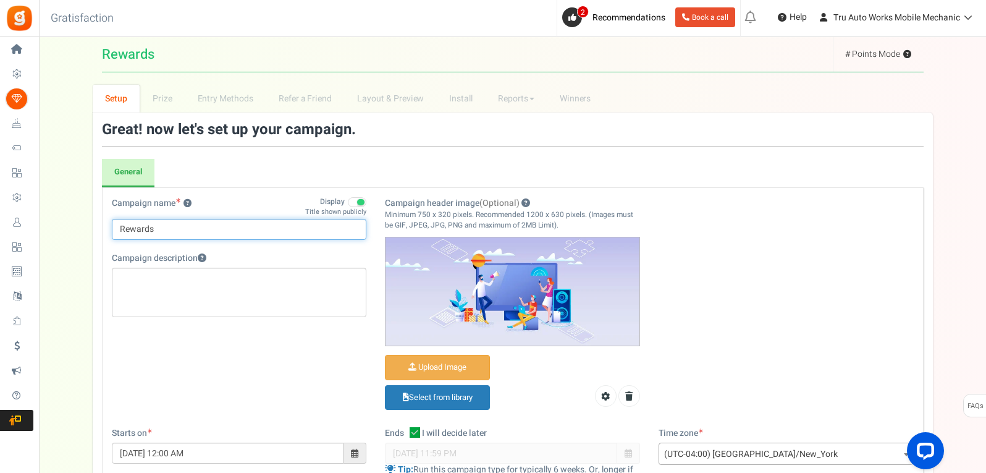
click at [183, 228] on input "Rewards" at bounding box center [239, 229] width 255 height 21
click at [351, 201] on span at bounding box center [357, 202] width 19 height 10
click at [366, 201] on input "Display" at bounding box center [366, 196] width 0 height 21
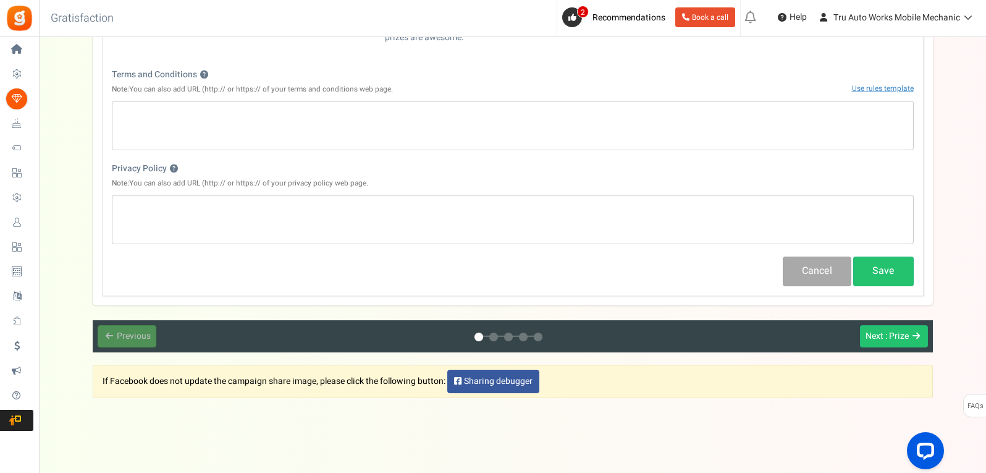
scroll to position [456, 0]
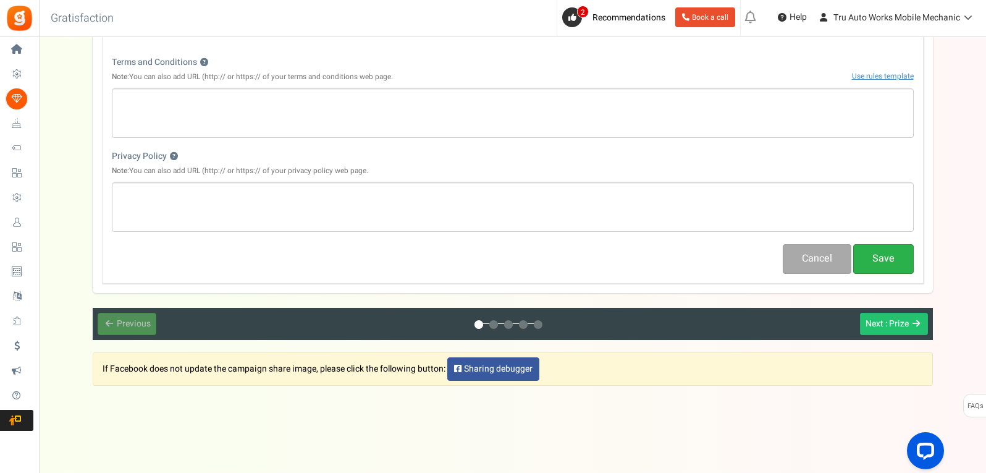
click at [868, 259] on button "Save" at bounding box center [883, 258] width 61 height 29
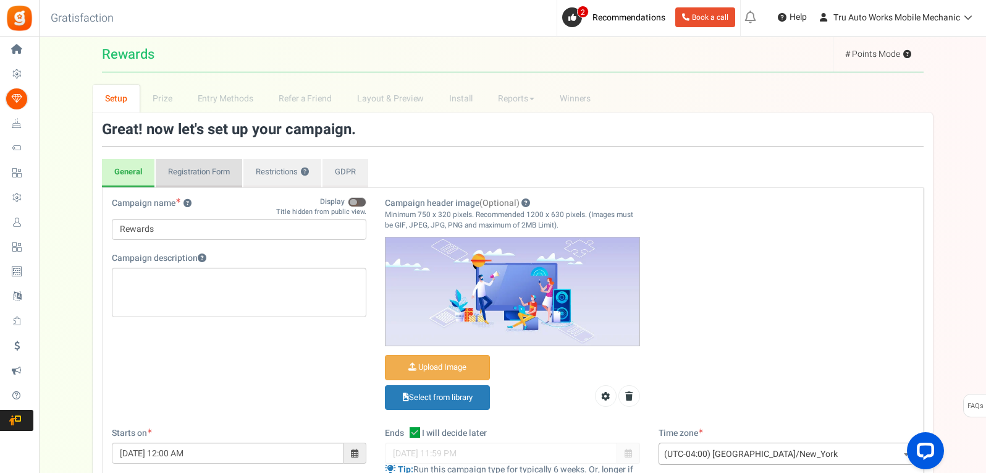
click at [217, 172] on link "Registration Form" at bounding box center [199, 173] width 86 height 28
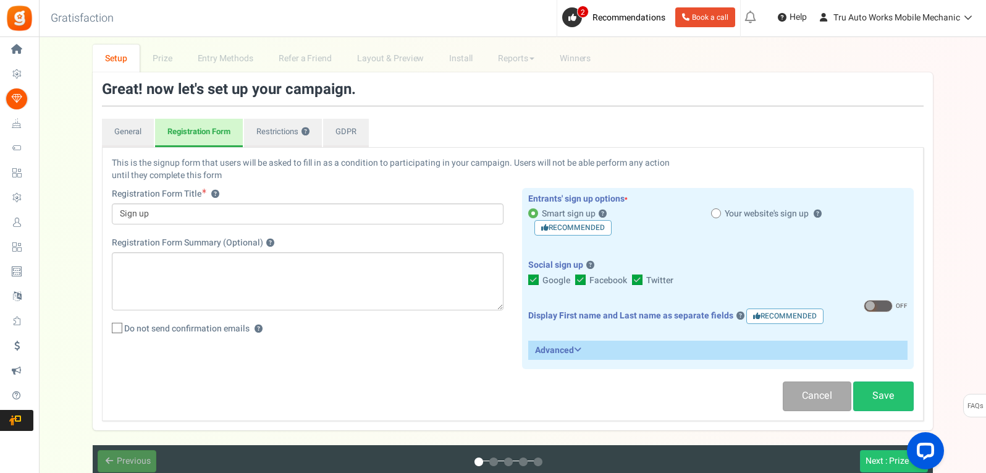
scroll to position [62, 0]
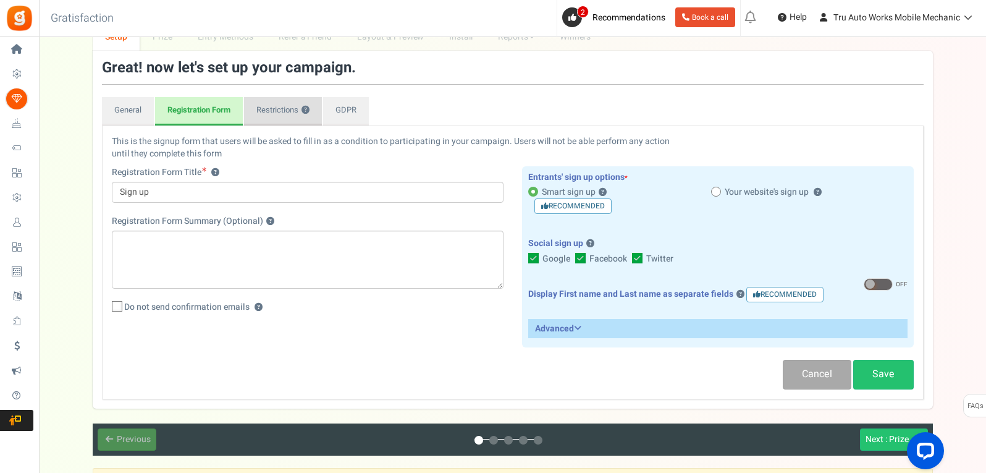
click at [264, 109] on link "Restrictions ?" at bounding box center [283, 111] width 78 height 28
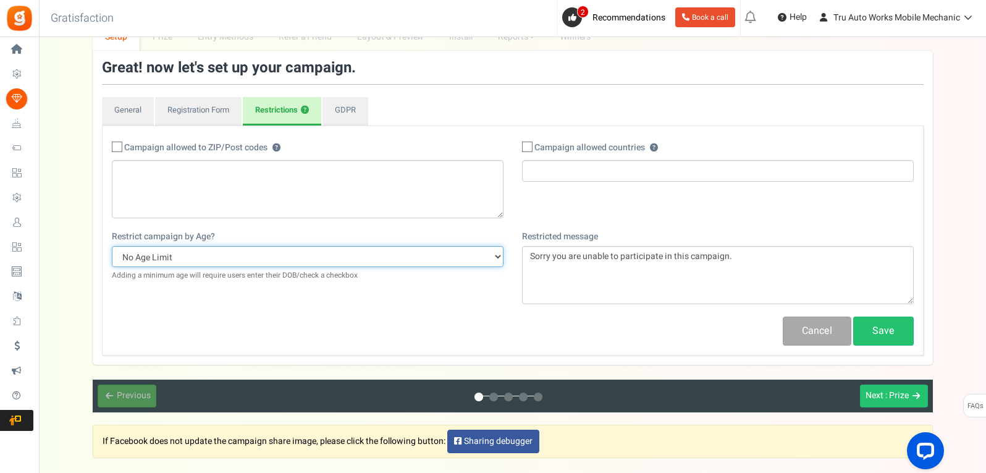
click at [198, 255] on select "No Age Limit 13+ Date of birth 18+ Date of birth 21+ Date of birth 13+ Required…" at bounding box center [308, 256] width 392 height 21
select select "18CHK"
click at [112, 246] on select "No Age Limit 13+ Date of birth 18+ Date of birth 21+ Date of birth 13+ Required…" at bounding box center [308, 256] width 392 height 21
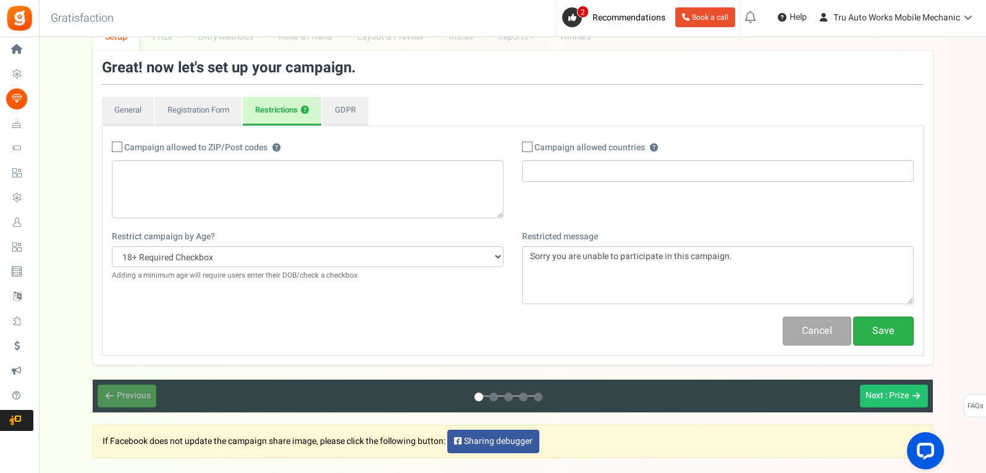
click at [881, 326] on link "Save" at bounding box center [883, 330] width 61 height 29
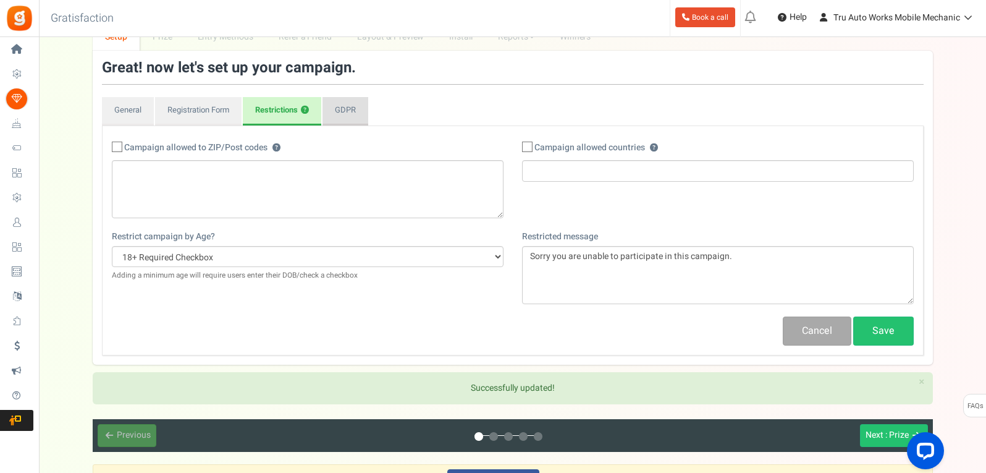
click at [350, 109] on link "GDPR" at bounding box center [345, 111] width 46 height 28
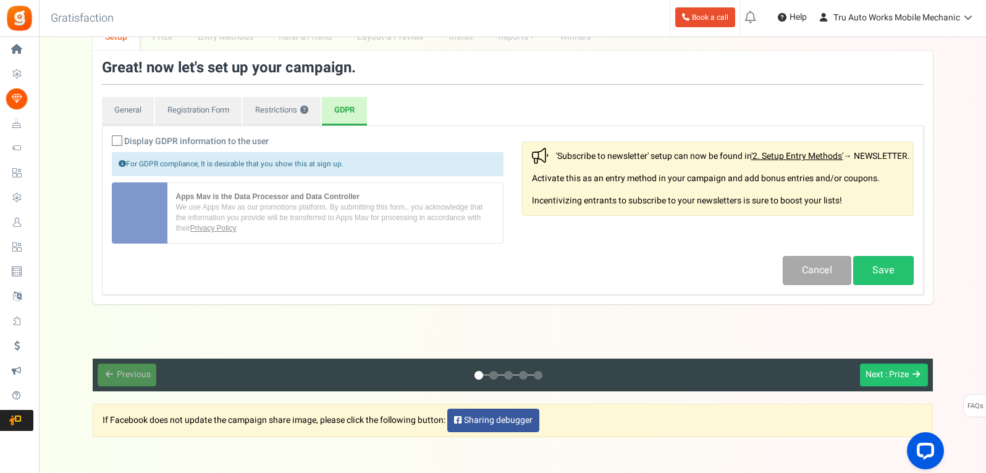
scroll to position [0, 0]
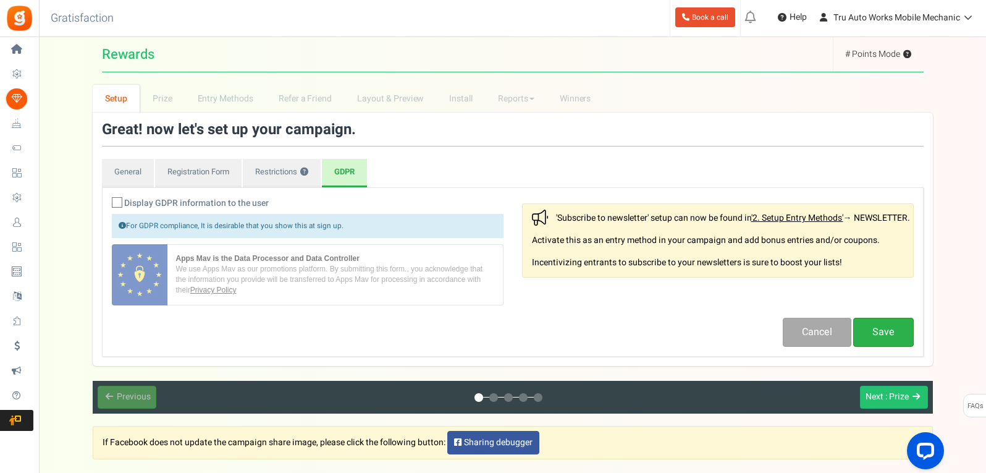
click at [890, 335] on link "Save" at bounding box center [883, 331] width 61 height 29
click at [885, 396] on span ": Prize" at bounding box center [896, 396] width 23 height 13
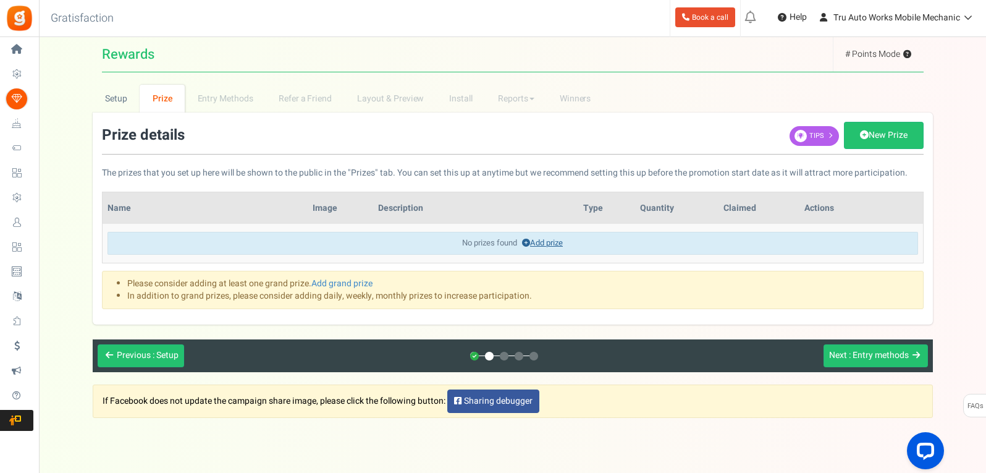
click at [548, 243] on link "Add prize" at bounding box center [542, 243] width 41 height 12
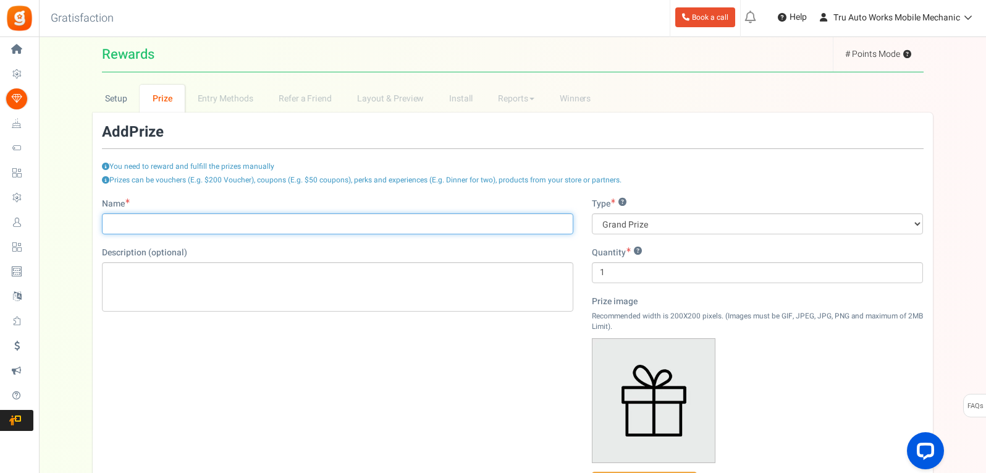
click at [249, 221] on input "Name" at bounding box center [337, 223] width 471 height 21
type input "Free Oil Change w/ service"
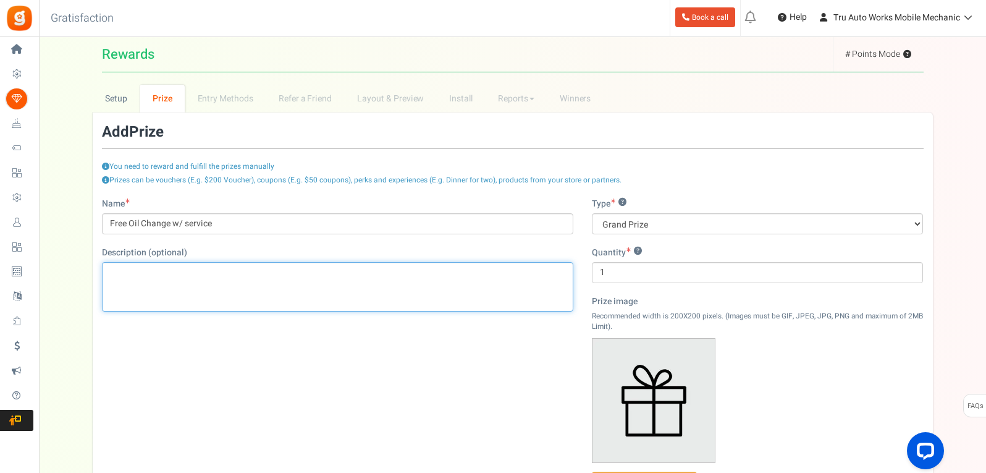
click at [301, 291] on div "Editor, prize_description" at bounding box center [337, 286] width 471 height 49
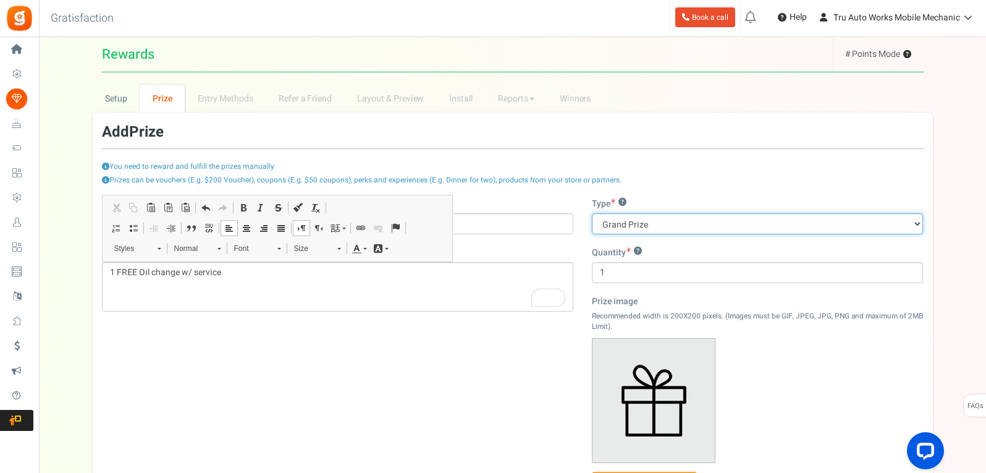
click at [634, 223] on select "Grand Prize Daily Prize Weekly Prize Monthly Prize" at bounding box center [758, 223] width 332 height 21
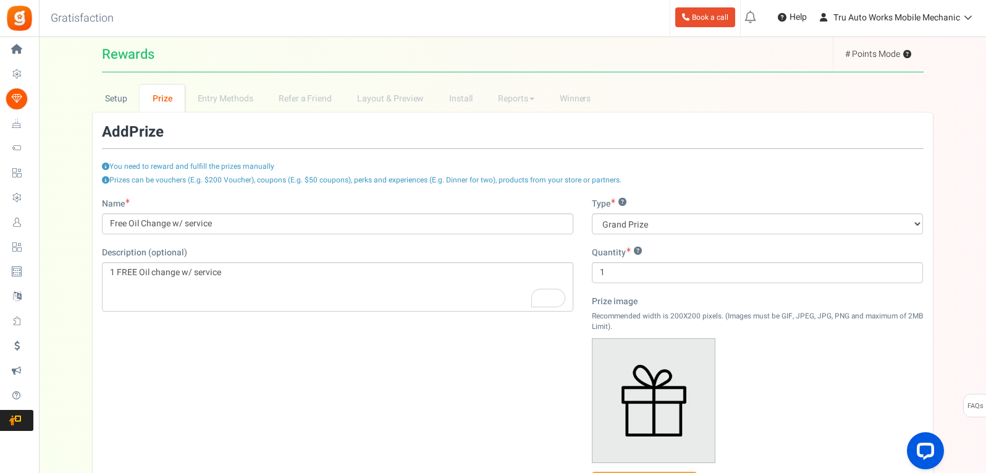
click at [671, 194] on div "Prizes can be vouchers (E.g. $200 Voucher), coupons (E.g. $50 coupons), perks a…" at bounding box center [513, 186] width 822 height 23
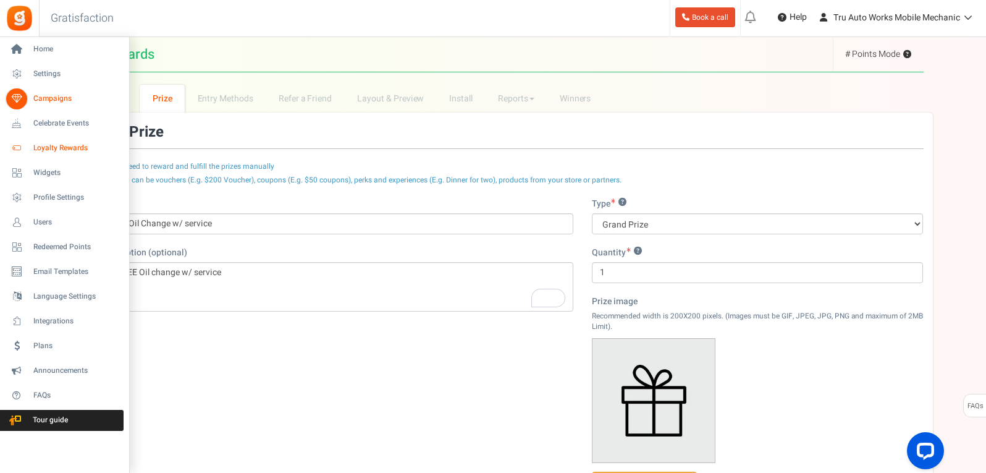
click at [54, 147] on span "Loyalty Rewards" at bounding box center [76, 148] width 86 height 11
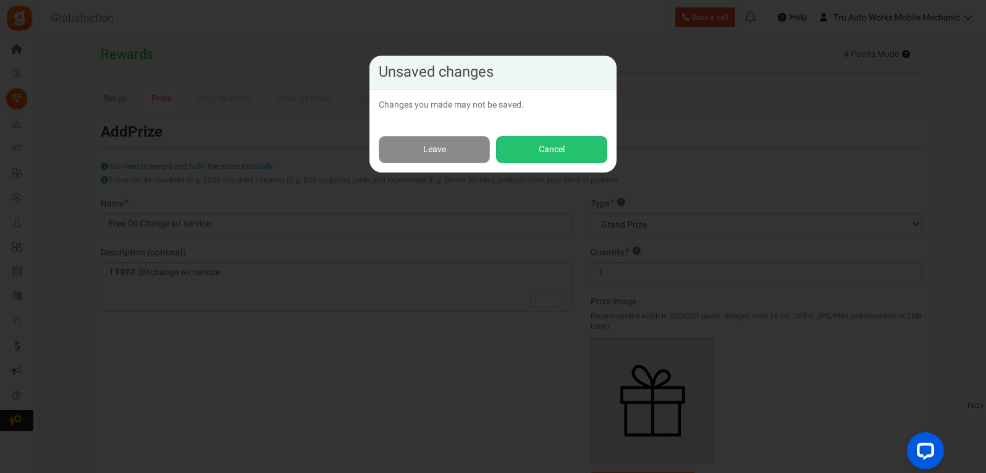
click at [430, 140] on link "Leave" at bounding box center [434, 150] width 111 height 28
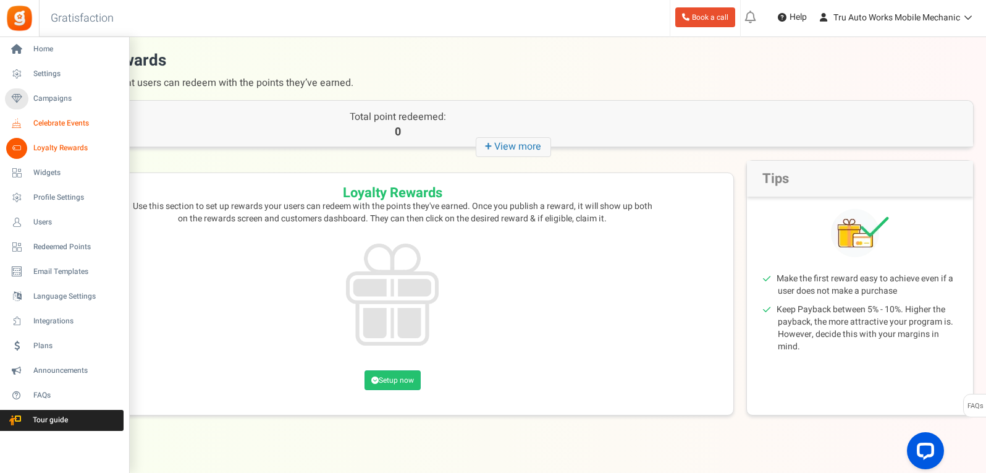
click at [51, 127] on span "Celebrate Events" at bounding box center [76, 123] width 86 height 11
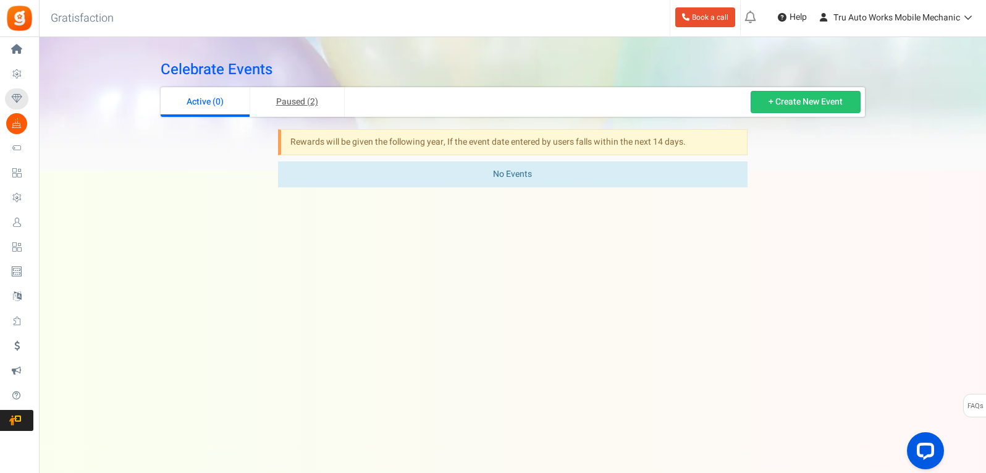
click at [285, 97] on link "Paused (2)" at bounding box center [297, 102] width 95 height 30
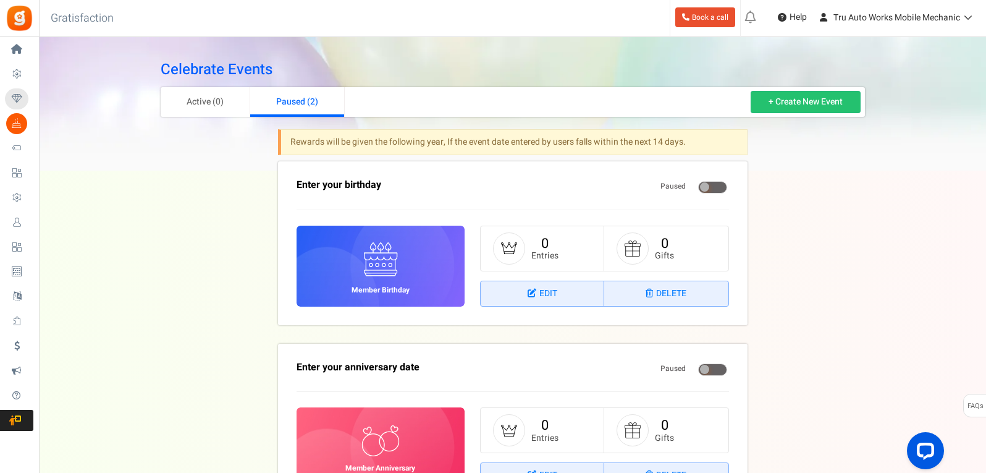
click at [372, 280] on figcaption "Member Birthday" at bounding box center [380, 265] width 169 height 81
click at [245, 245] on div "Celebrate Events Active (0) Paused (2) + Create New Event Rewards will be given…" at bounding box center [512, 287] width 723 height 476
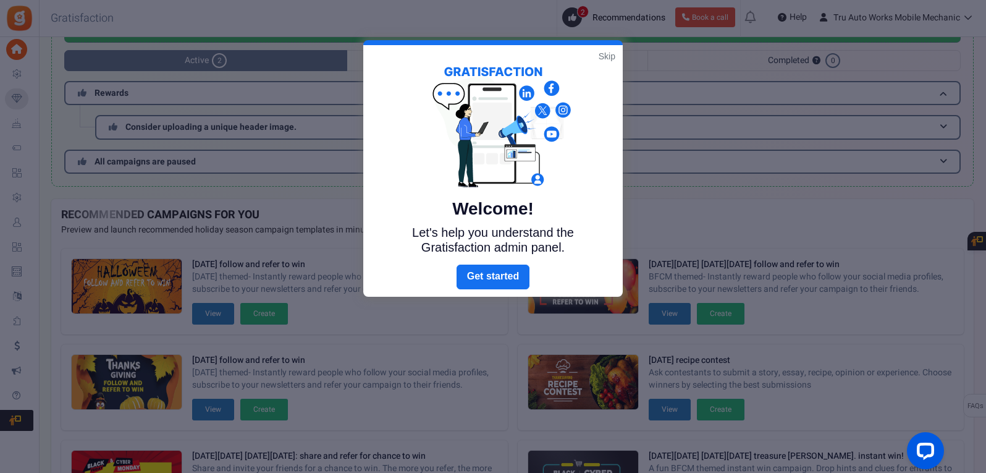
scroll to position [75, 0]
click at [608, 54] on link "Skip" at bounding box center [607, 55] width 17 height 12
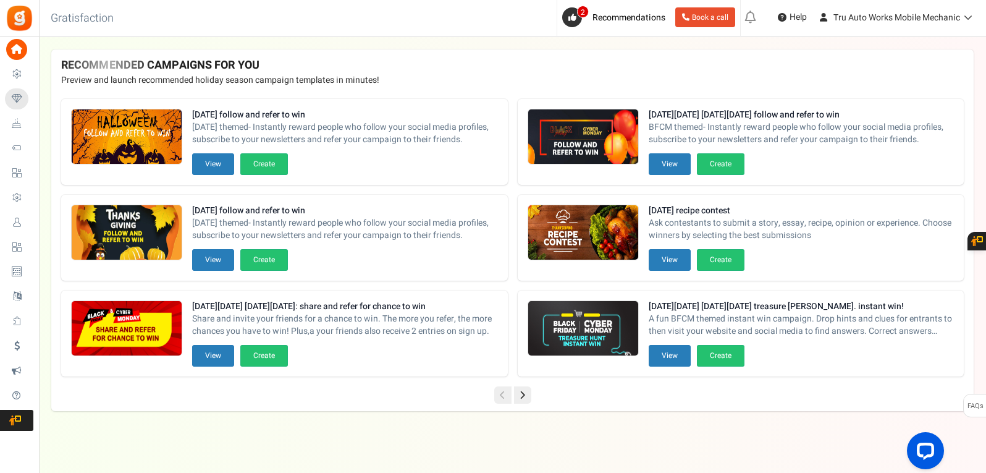
scroll to position [0, 0]
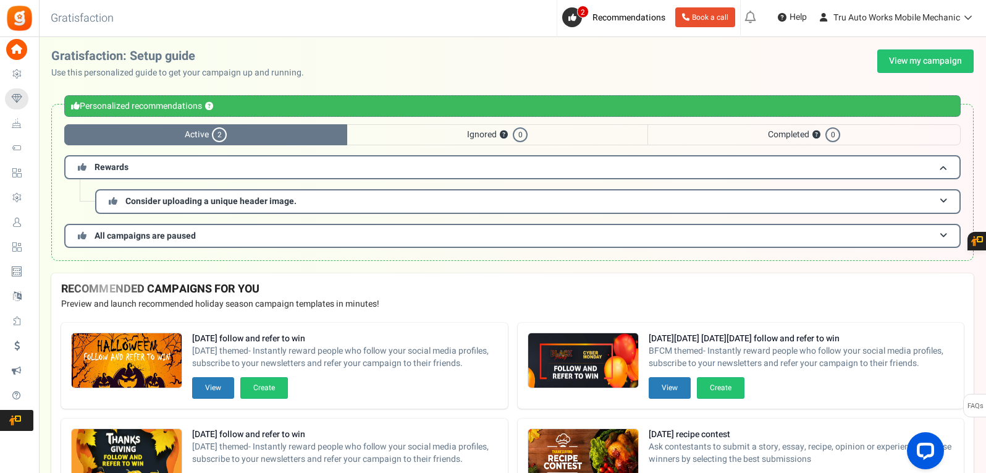
click at [189, 132] on span "Active 2" at bounding box center [205, 134] width 283 height 21
click at [195, 174] on h3 "Rewards" at bounding box center [512, 167] width 896 height 24
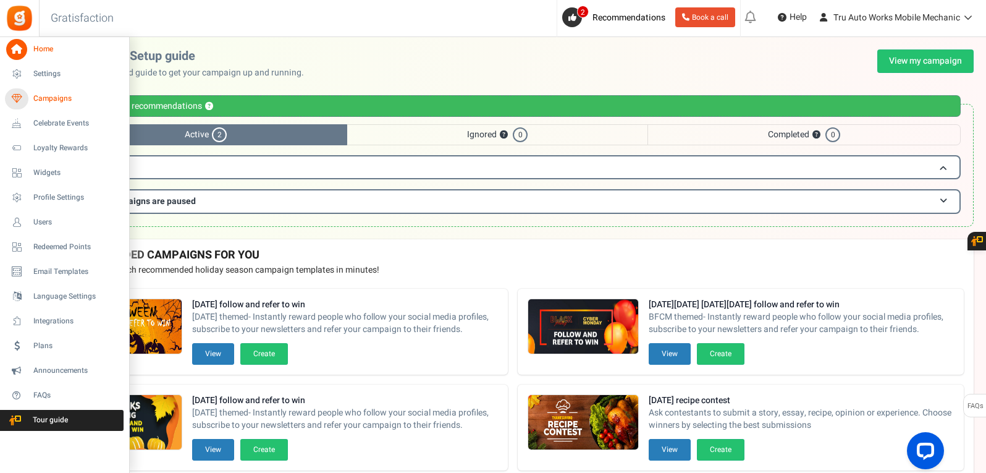
click at [46, 95] on span "Campaigns" at bounding box center [76, 98] width 86 height 11
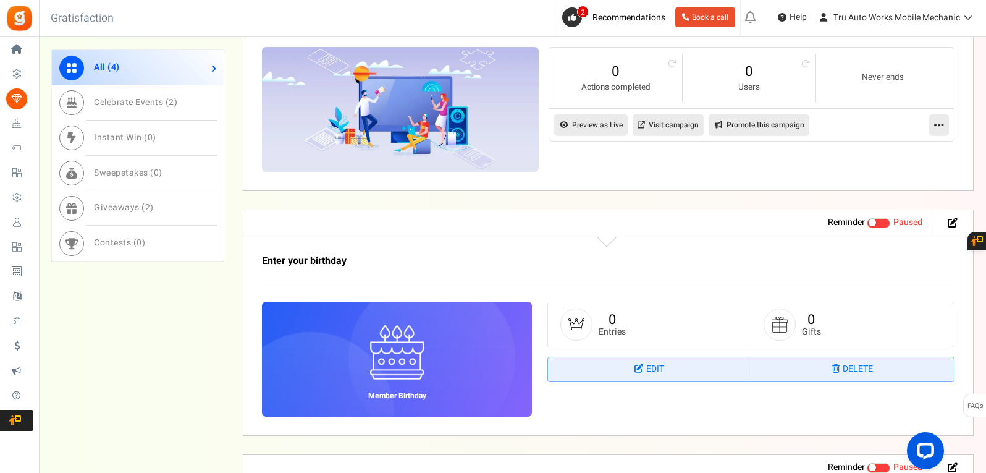
scroll to position [1112, 0]
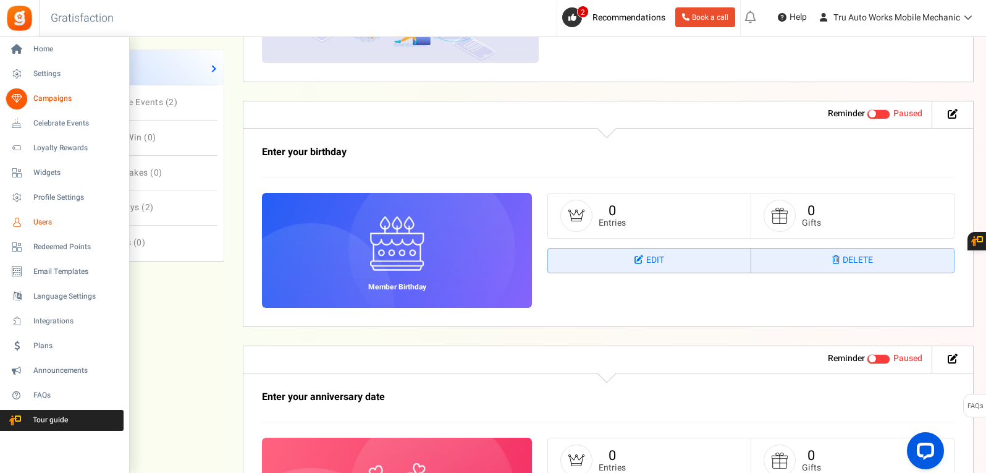
click at [45, 222] on span "Users" at bounding box center [76, 222] width 86 height 11
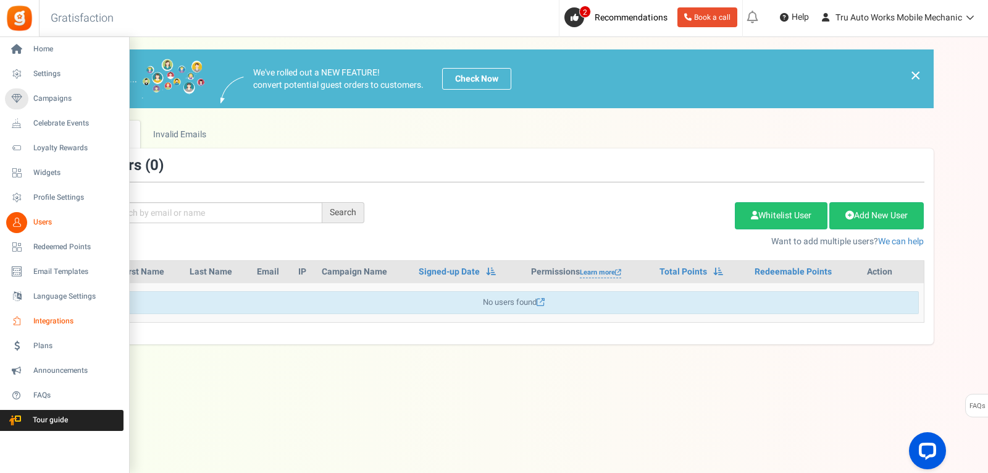
click at [61, 320] on span "Integrations" at bounding box center [76, 321] width 86 height 11
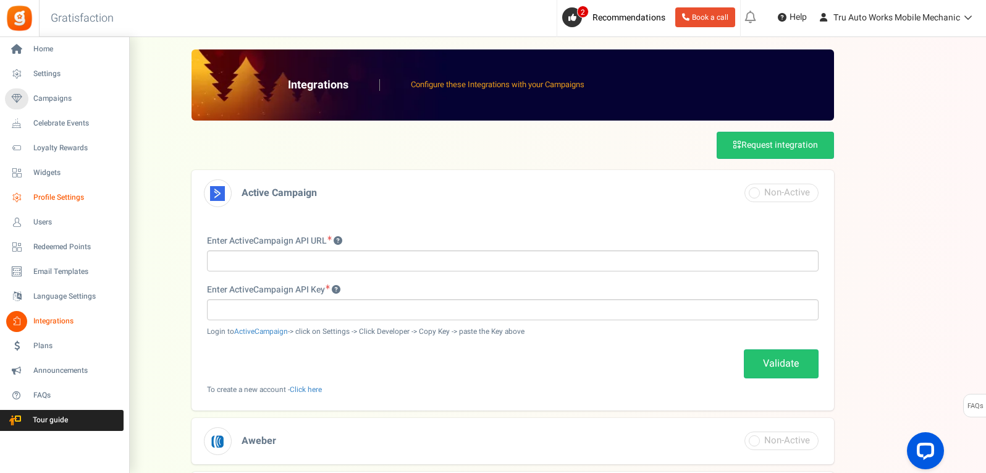
click at [54, 201] on span "Profile Settings" at bounding box center [76, 197] width 86 height 11
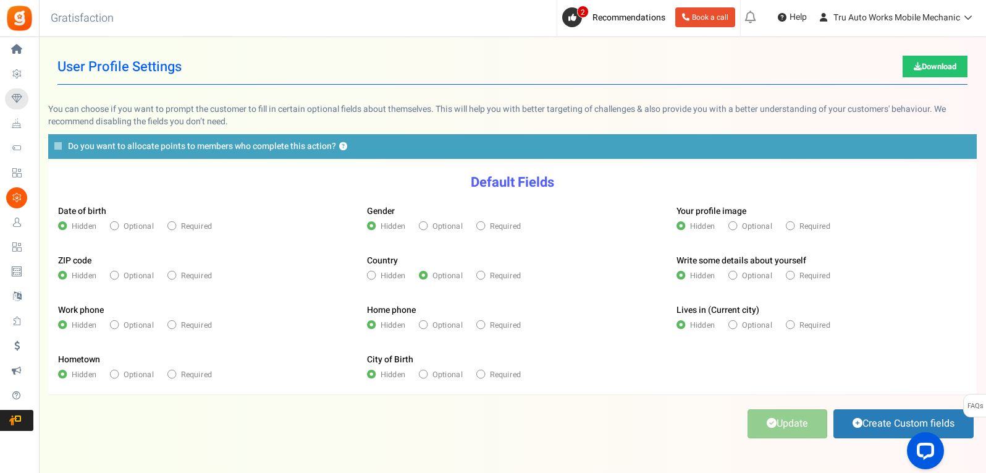
click at [131, 225] on span "Optional" at bounding box center [139, 226] width 30 height 11
click at [117, 225] on input "Optional" at bounding box center [113, 226] width 7 height 7
radio input "true"
click at [143, 277] on span "Optional" at bounding box center [139, 275] width 30 height 11
click at [117, 277] on input "Optional" at bounding box center [113, 275] width 7 height 7
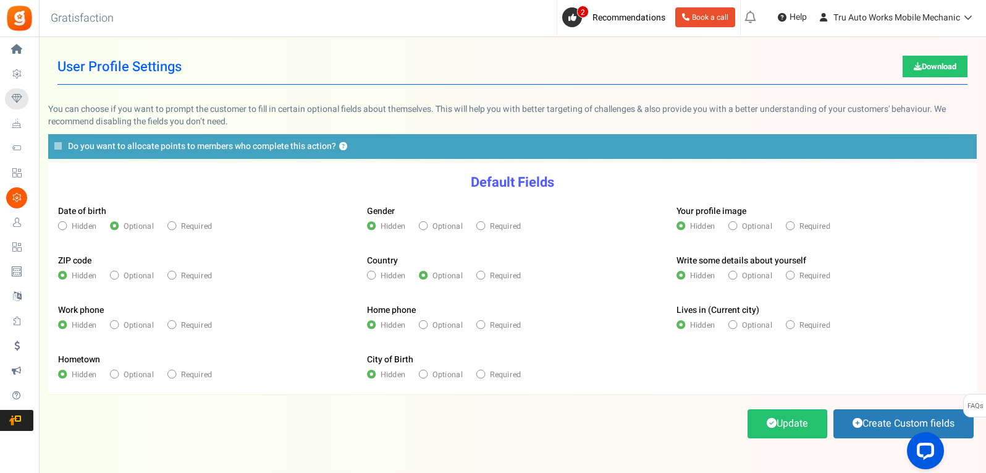
radio input "true"
click at [130, 324] on span "Optional" at bounding box center [139, 324] width 30 height 11
click at [117, 324] on input "Optional" at bounding box center [113, 325] width 7 height 7
radio input "true"
click at [446, 225] on span "Optional" at bounding box center [447, 226] width 30 height 11
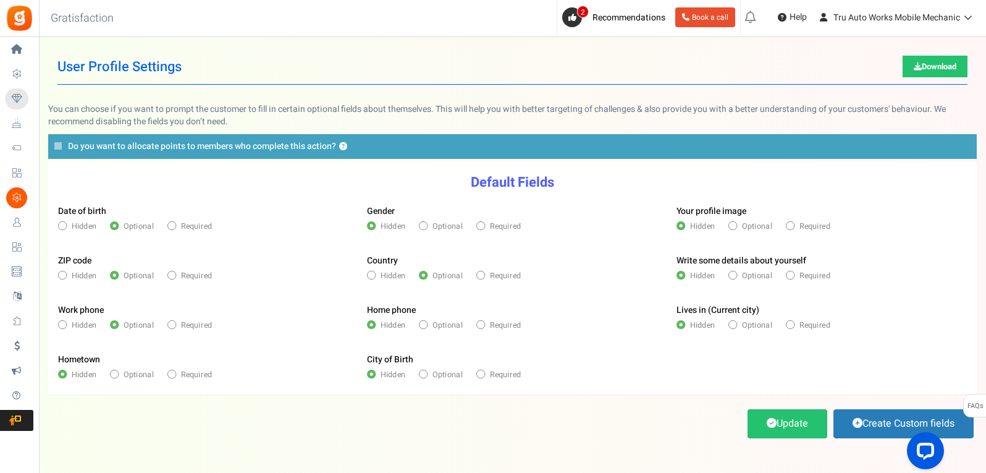
click at [426, 225] on input "Optional" at bounding box center [422, 226] width 7 height 7
radio input "true"
click at [398, 276] on span "Hidden" at bounding box center [392, 275] width 25 height 11
click at [374, 276] on input "Hidden" at bounding box center [370, 275] width 7 height 7
radio input "true"
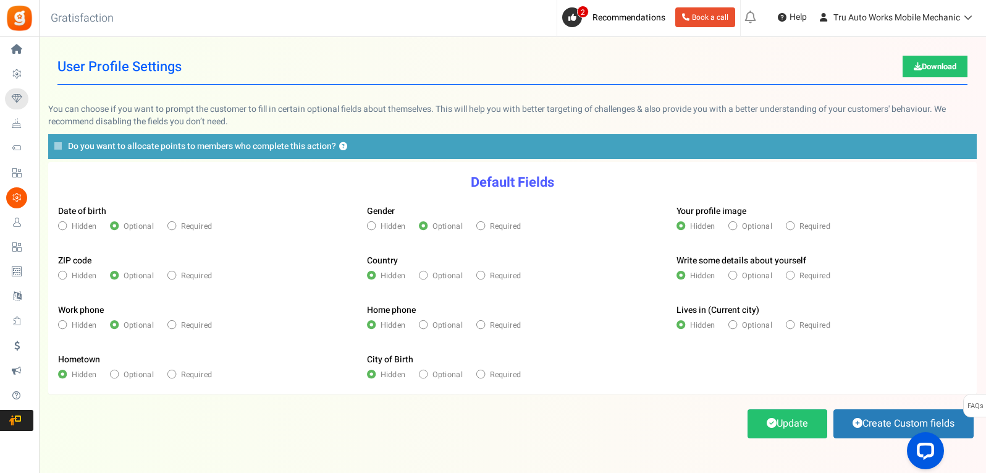
click at [451, 323] on span "Optional" at bounding box center [447, 324] width 30 height 11
click at [426, 323] on input "Optional" at bounding box center [422, 325] width 7 height 7
radio input "true"
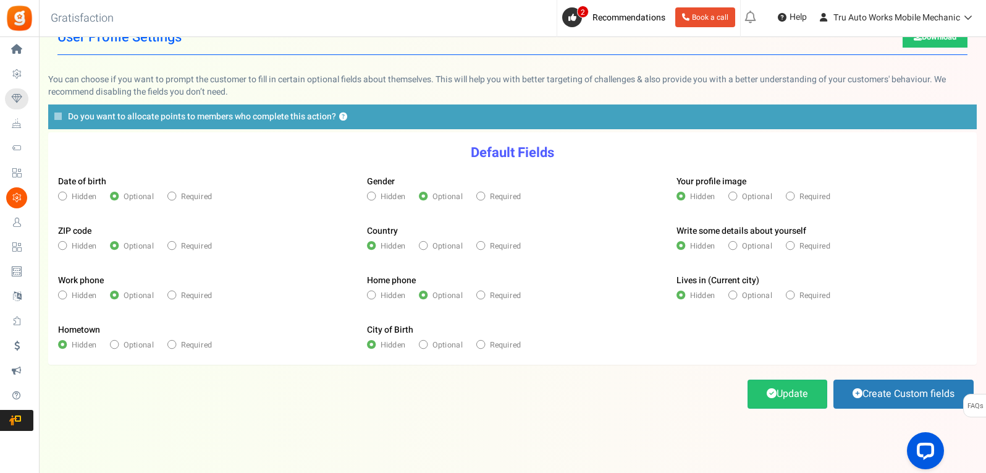
scroll to position [42, 0]
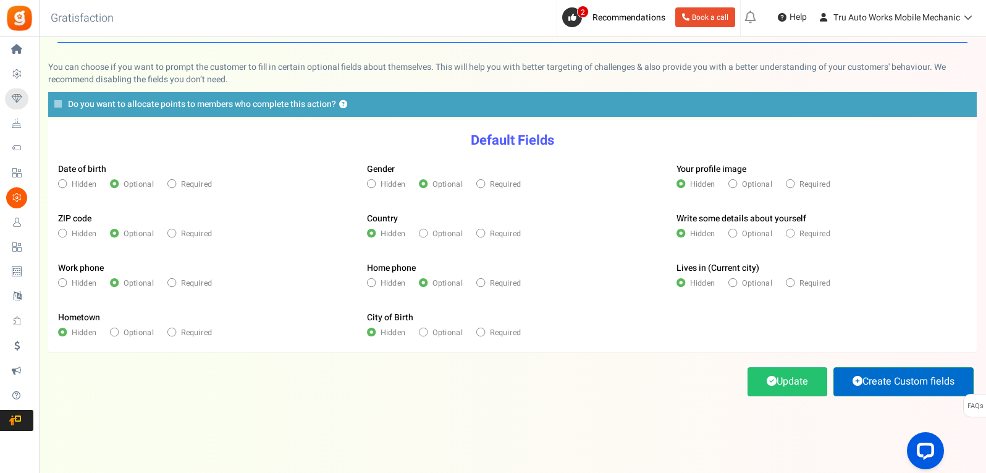
click at [887, 378] on link "Create Custom fields" at bounding box center [903, 381] width 140 height 29
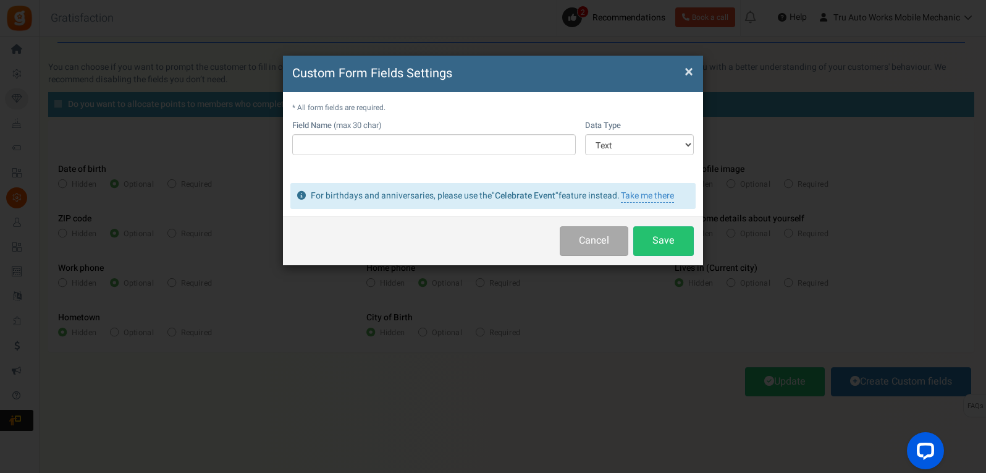
scroll to position [0, 0]
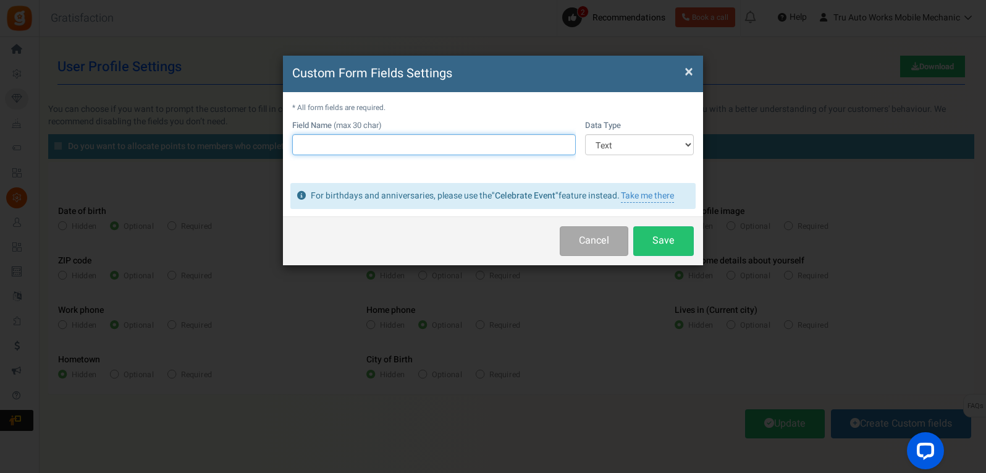
click at [374, 143] on input "text" at bounding box center [434, 144] width 284 height 21
type input "C"
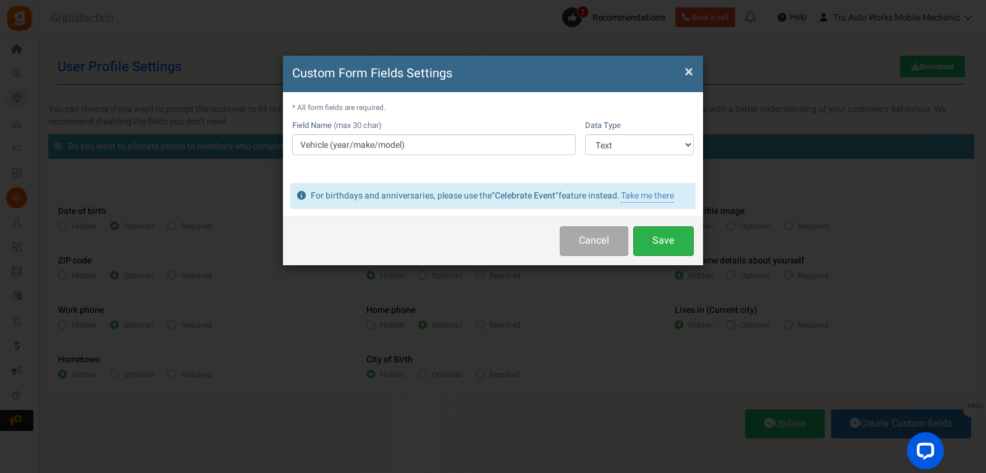
click at [662, 237] on button "Save" at bounding box center [663, 240] width 61 height 29
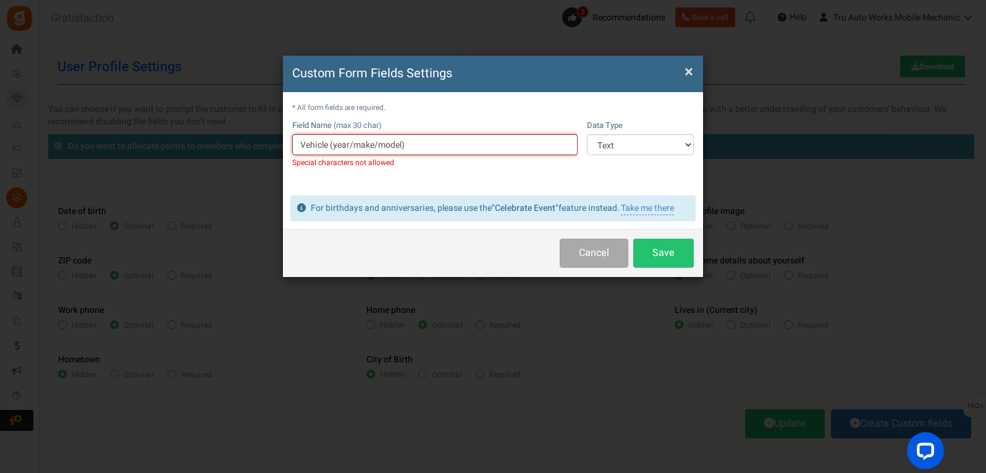
click at [378, 146] on input "Vehicle (year/make/model)" at bounding box center [434, 144] width 285 height 21
click at [679, 263] on button "Save" at bounding box center [663, 252] width 61 height 29
click at [670, 257] on button "Save" at bounding box center [663, 252] width 61 height 29
drag, startPoint x: 411, startPoint y: 143, endPoint x: 332, endPoint y: 143, distance: 79.1
click at [332, 143] on input "Vehicle (year and model)" at bounding box center [434, 144] width 285 height 21
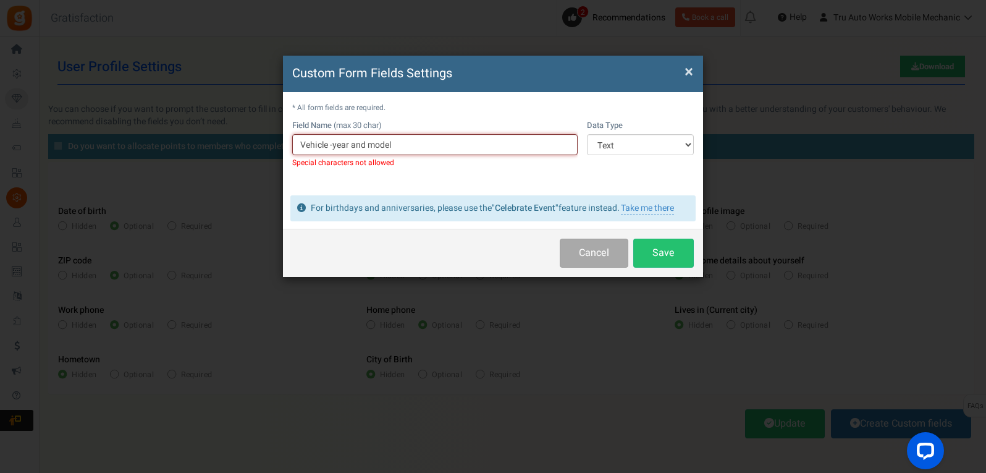
type input "Vehicle -year and model"
click at [661, 254] on button "Save" at bounding box center [663, 252] width 61 height 29
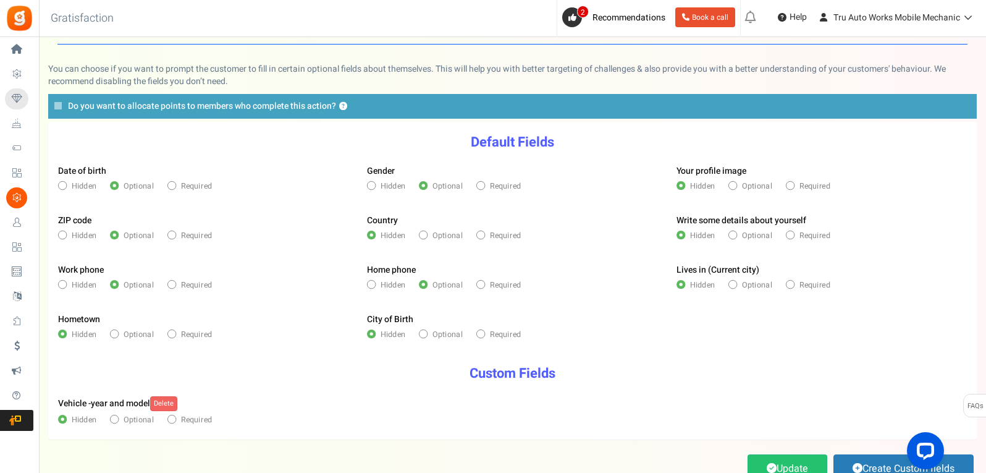
scroll to position [62, 0]
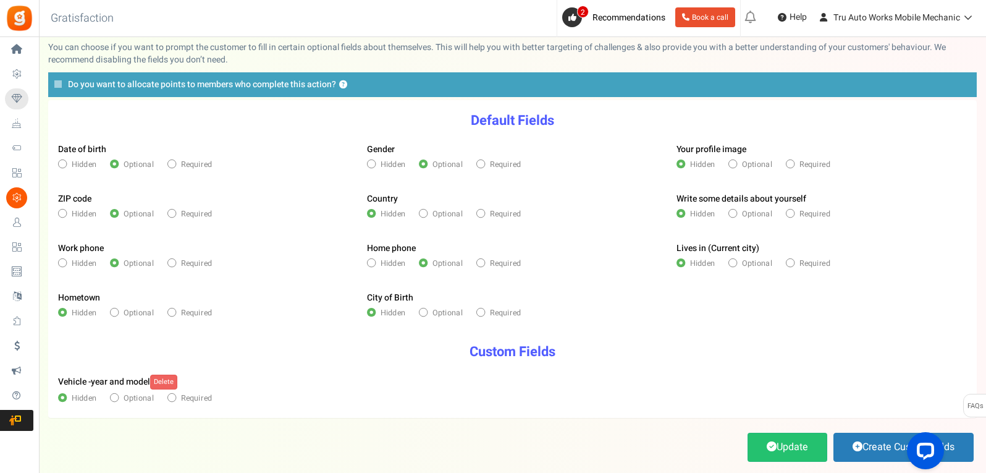
click at [180, 395] on label "Required" at bounding box center [189, 397] width 44 height 11
click at [175, 395] on input"] "Required" at bounding box center [170, 398] width 7 height 7
radio input"] "true"
click at [190, 212] on span "Required" at bounding box center [196, 213] width 31 height 11
click at [175, 212] on input "Required" at bounding box center [170, 214] width 7 height 7
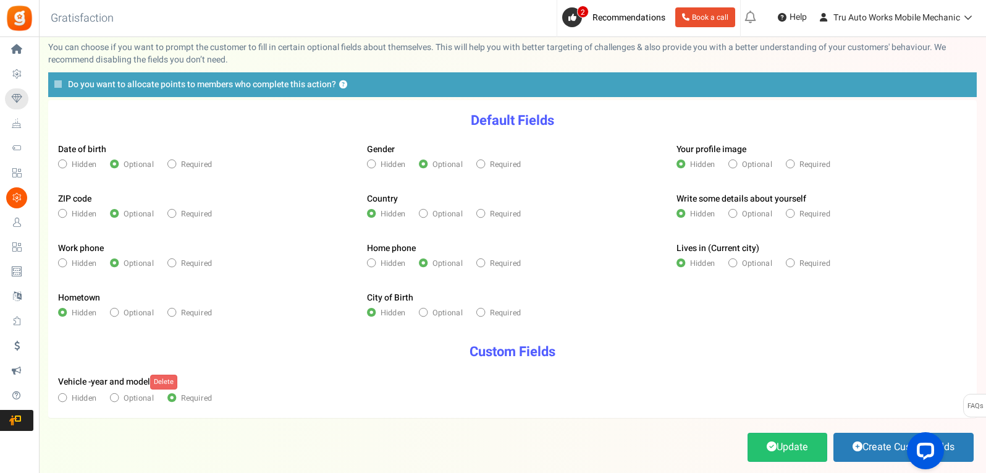
radio input "true"
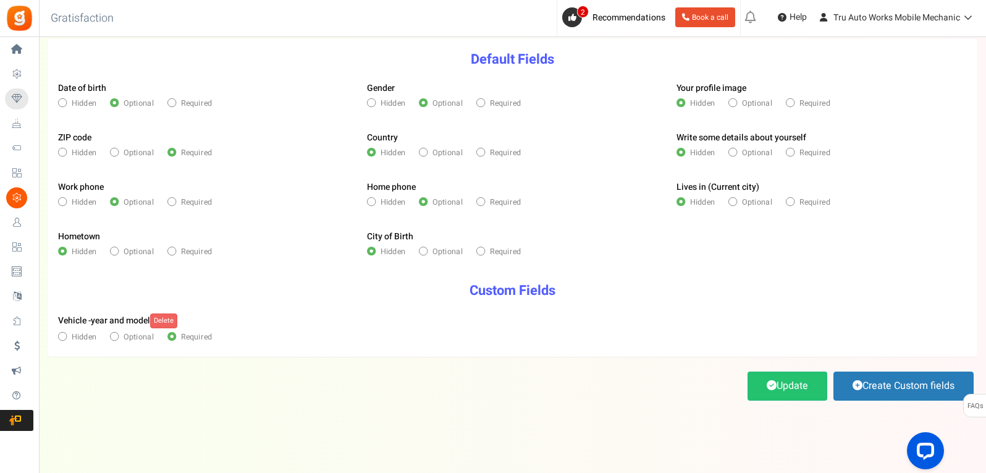
scroll to position [127, 0]
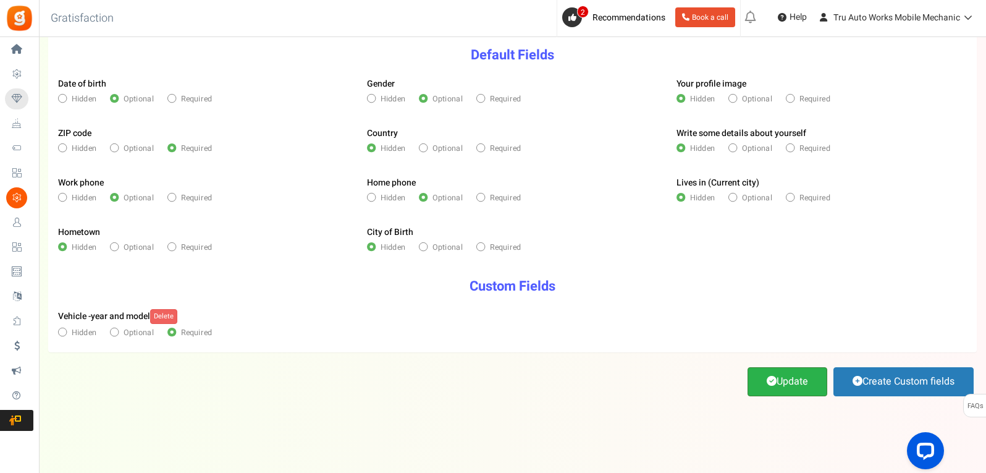
click at [778, 371] on link "Update" at bounding box center [787, 381] width 80 height 29
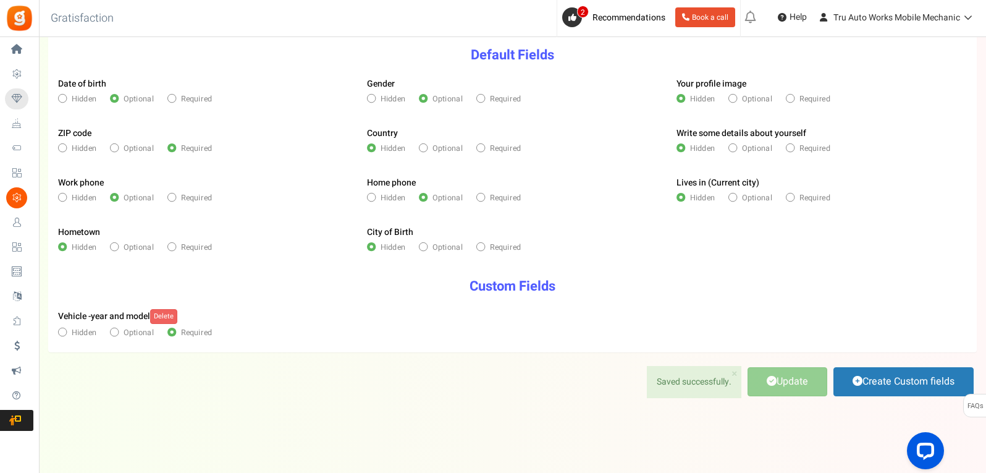
click at [508, 196] on span "Required" at bounding box center [505, 197] width 31 height 11
click at [484, 196] on input "Required" at bounding box center [479, 198] width 7 height 7
radio input "true"
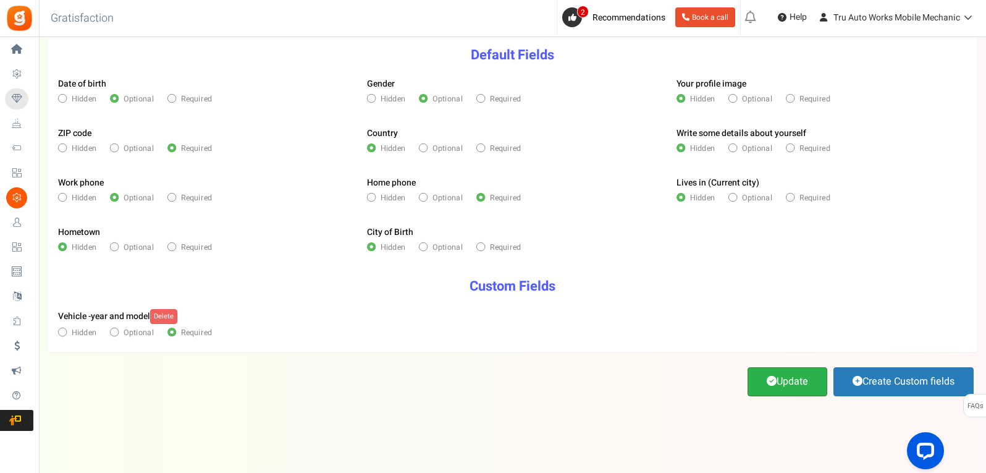
click at [755, 379] on link "Update" at bounding box center [787, 381] width 80 height 29
click at [750, 101] on span "Optional" at bounding box center [756, 98] width 30 height 11
click at [736, 101] on input "Optional" at bounding box center [731, 99] width 7 height 7
radio input "true"
click at [770, 374] on link "Update" at bounding box center [787, 381] width 80 height 29
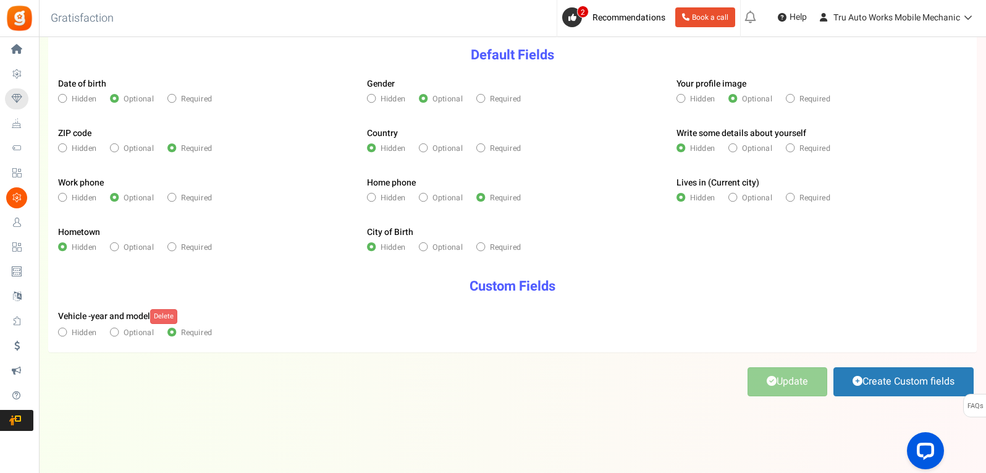
click at [763, 199] on span "Optional" at bounding box center [756, 197] width 30 height 11
click at [736, 199] on input "Optional" at bounding box center [731, 198] width 7 height 7
radio input "true"
click at [767, 374] on link "Update" at bounding box center [787, 381] width 80 height 29
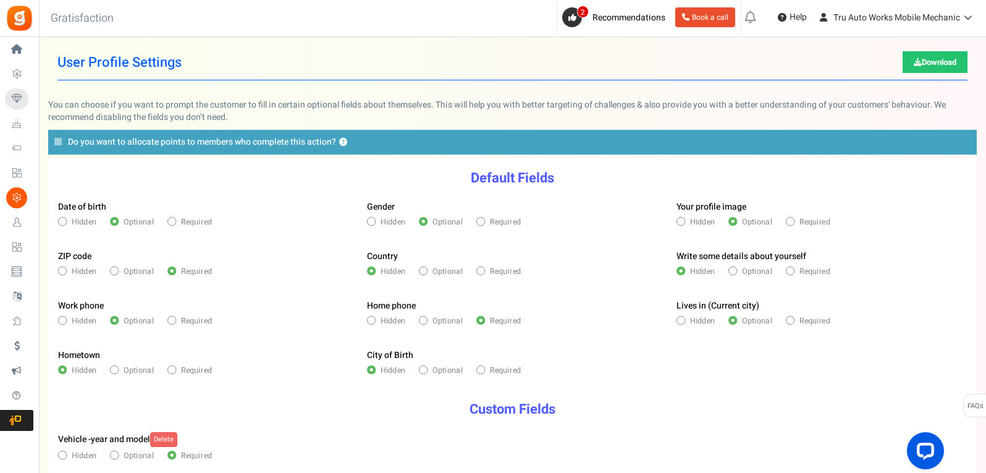
scroll to position [0, 0]
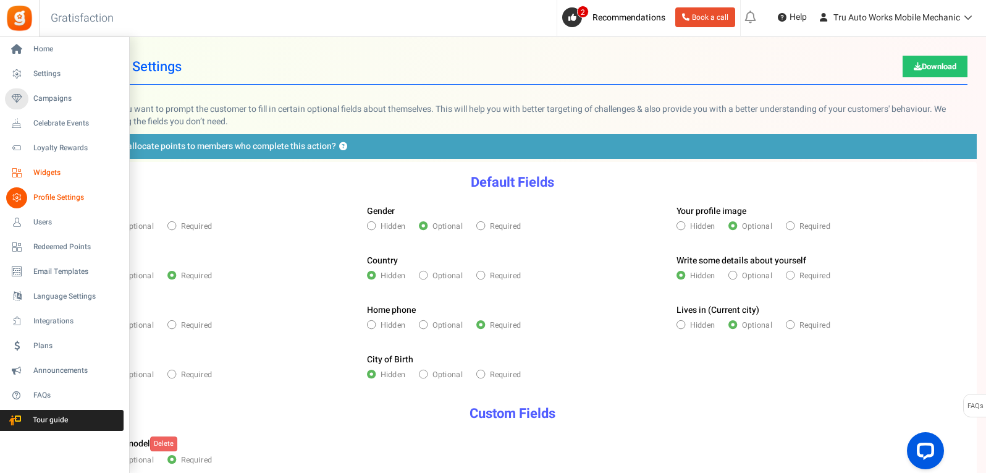
click at [45, 173] on span "Widgets" at bounding box center [76, 172] width 86 height 11
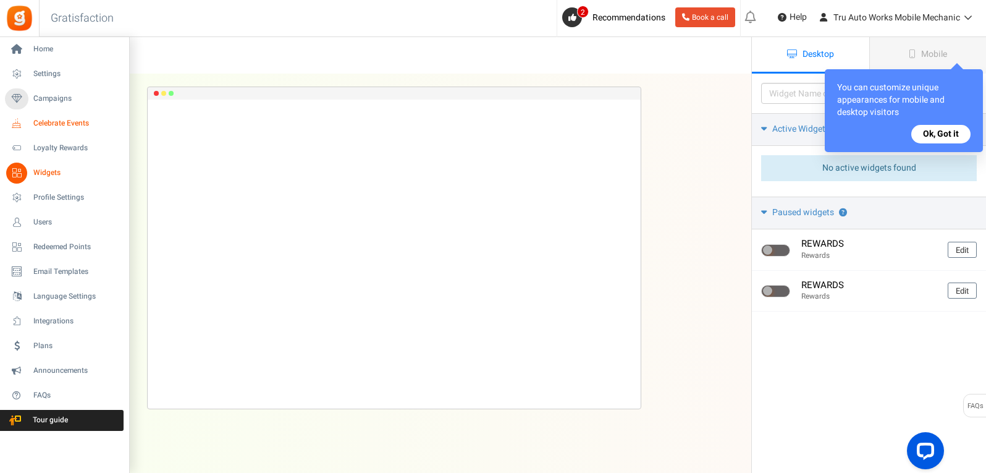
click at [48, 125] on span "Celebrate Events" at bounding box center [76, 123] width 86 height 11
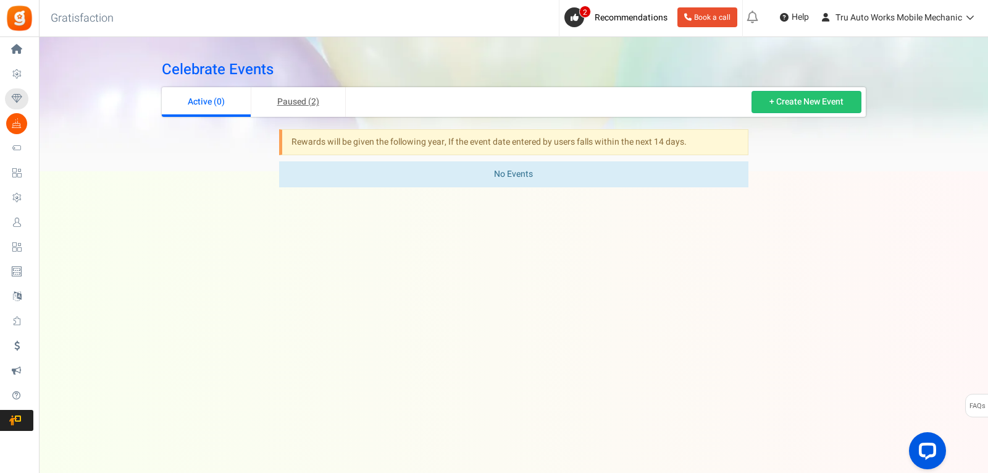
click at [271, 99] on link "Paused (2)" at bounding box center [298, 102] width 95 height 30
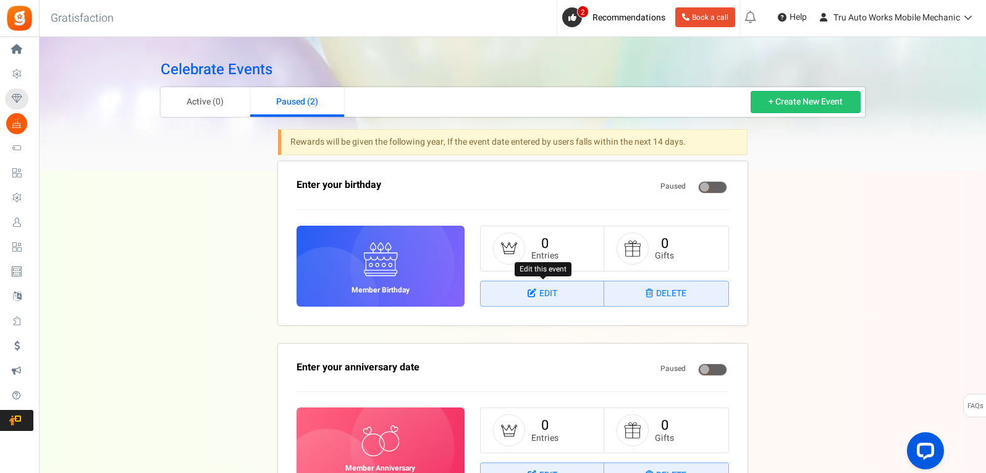
click at [535, 294] on icon at bounding box center [534, 292] width 12 height 9
select select "1"
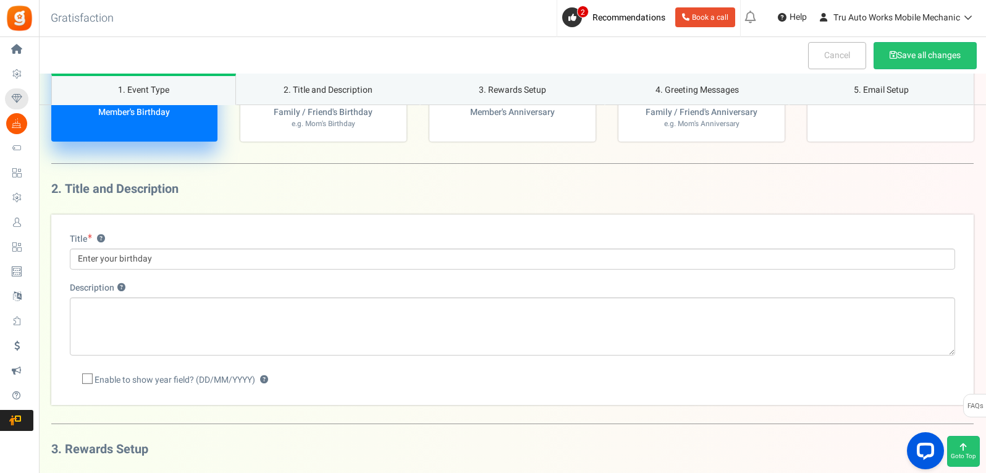
scroll to position [185, 0]
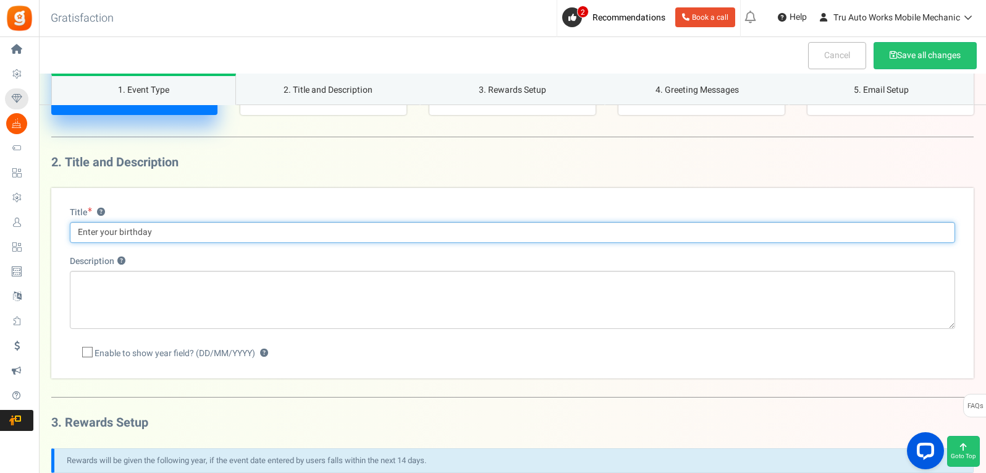
click at [167, 224] on input "Enter your birthday" at bounding box center [512, 232] width 885 height 21
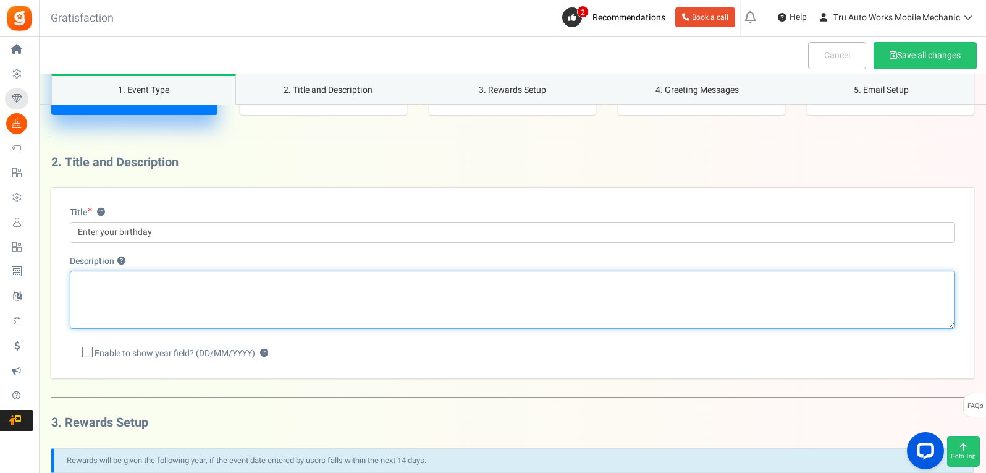
click at [190, 297] on textarea "Description ?" at bounding box center [512, 300] width 885 height 58
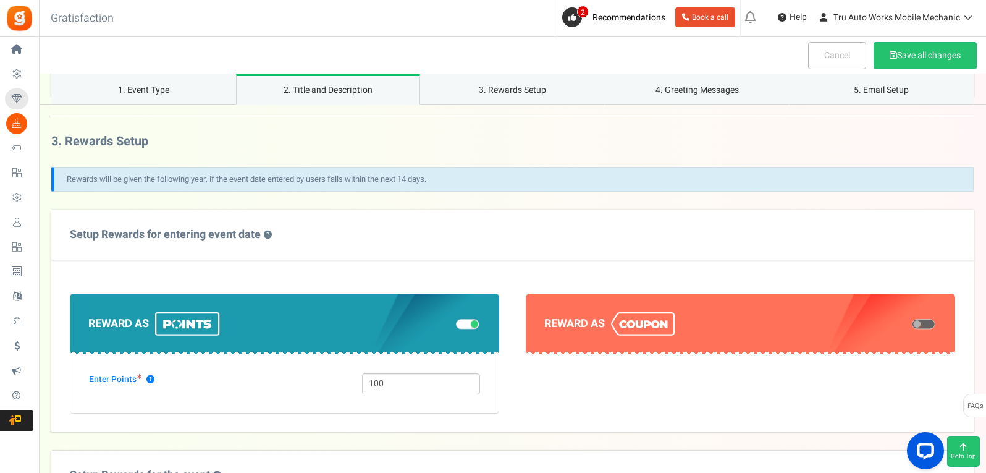
scroll to position [494, 0]
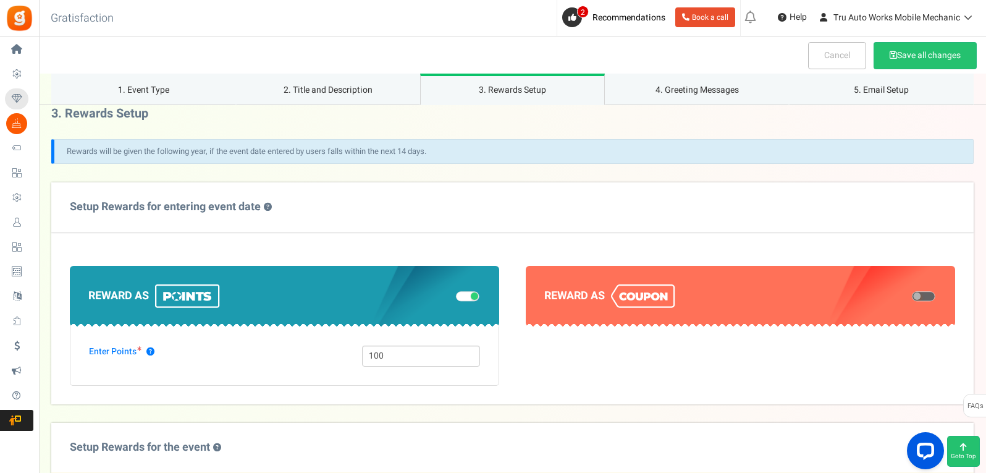
type textarea "Get a special gift from us on your birthday!"
click at [923, 301] on span at bounding box center [923, 297] width 23 height 10
click at [912, 300] on input "checkbox" at bounding box center [912, 296] width 0 height 6
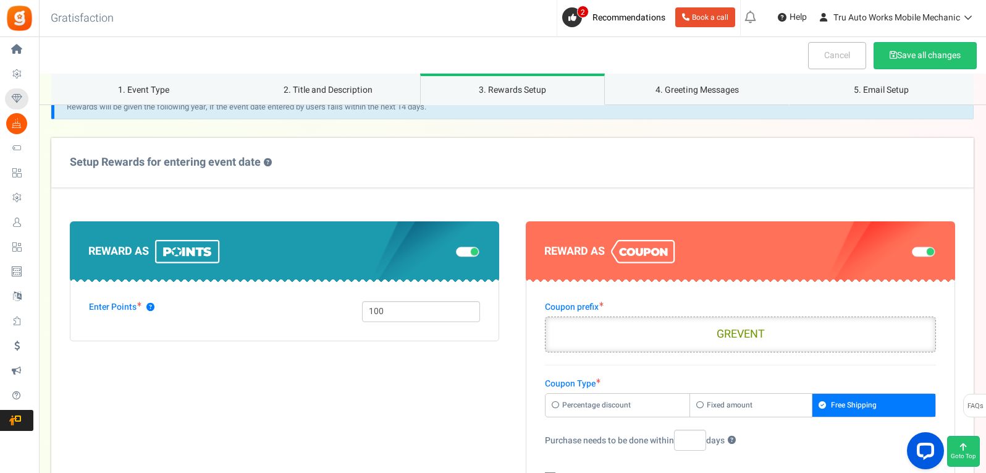
scroll to position [618, 0]
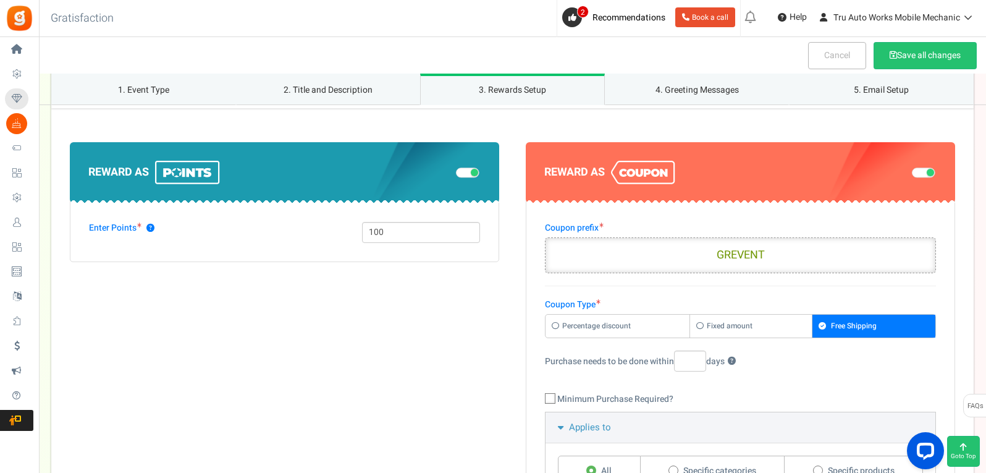
click at [734, 264] on input "GREVENT" at bounding box center [740, 255] width 391 height 36
drag, startPoint x: 765, startPoint y: 267, endPoint x: 713, endPoint y: 269, distance: 51.9
click at [713, 269] on input "GREVENT" at bounding box center [740, 255] width 391 height 36
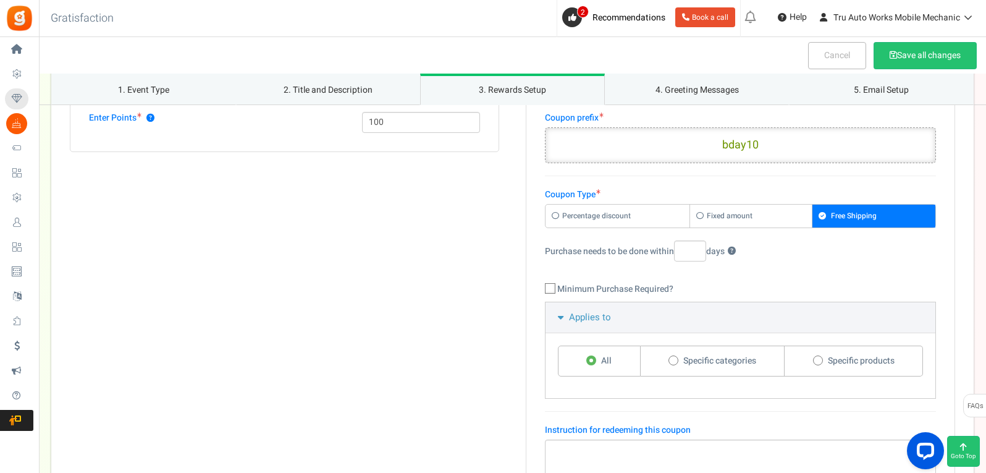
scroll to position [741, 0]
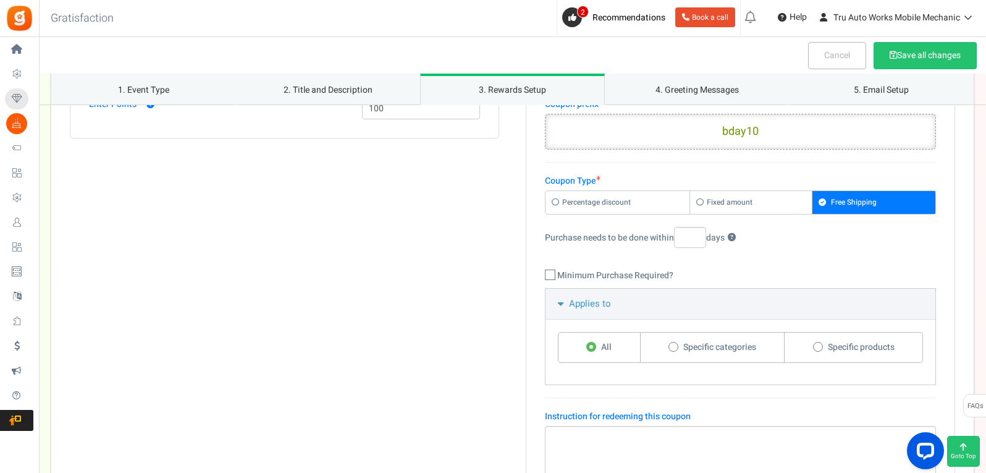
type input "bday10"
click at [724, 214] on label "Fixed amount" at bounding box center [751, 202] width 122 height 23
click at [553, 201] on input "Fixed amount" at bounding box center [549, 197] width 8 height 8
radio input "true"
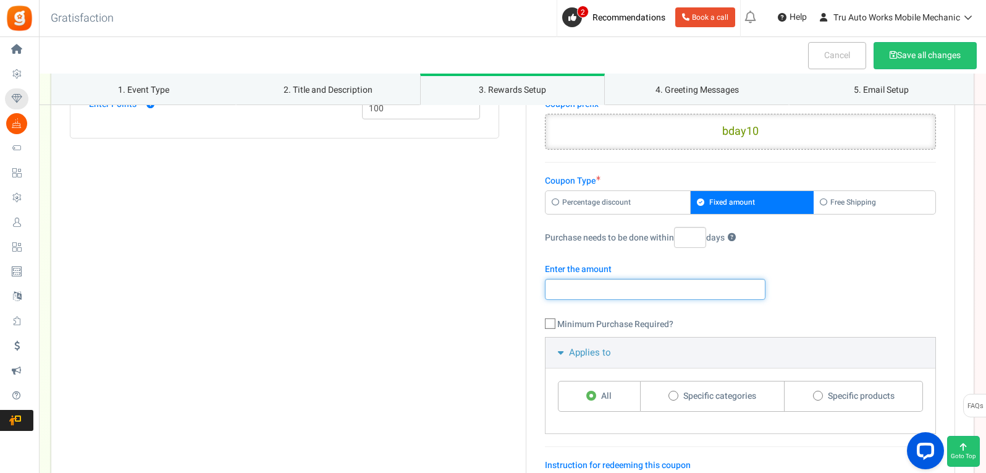
click at [599, 300] on input "number" at bounding box center [655, 289] width 221 height 21
type input "50"
click at [718, 402] on span "Specific categories" at bounding box center [719, 396] width 73 height 12
click at [676, 400] on input "Specific categories" at bounding box center [672, 396] width 8 height 8
radio input "true"
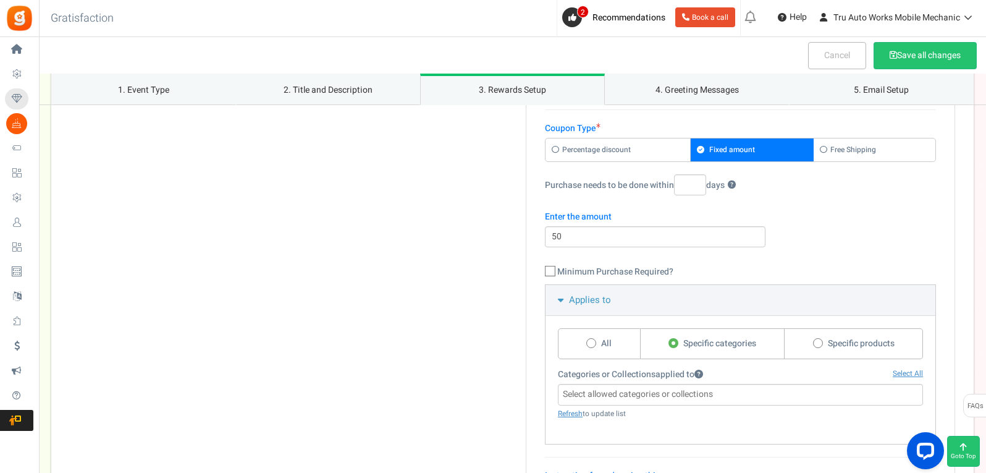
scroll to position [865, 0]
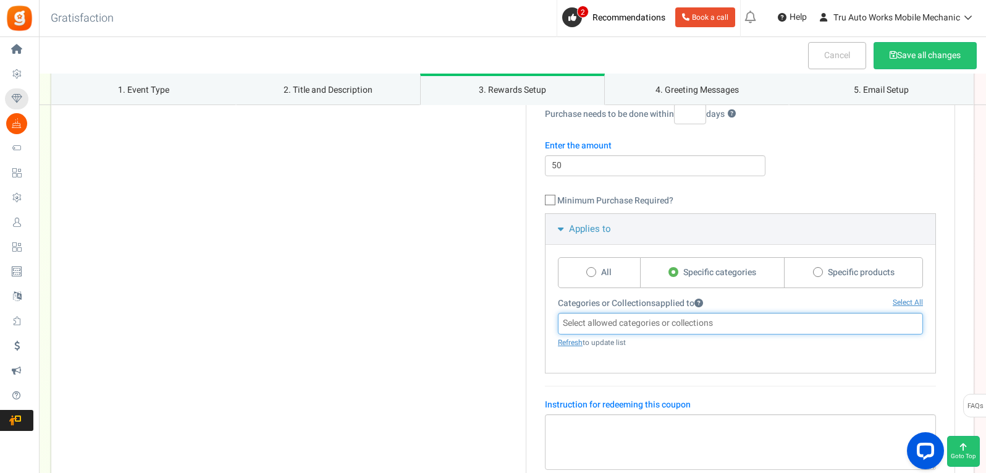
click at [636, 330] on input "search" at bounding box center [740, 323] width 358 height 14
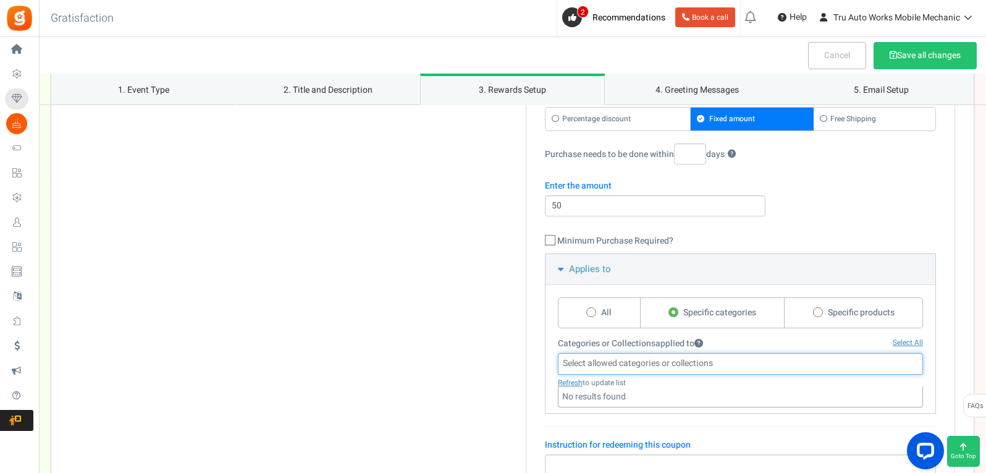
scroll to position [803, 0]
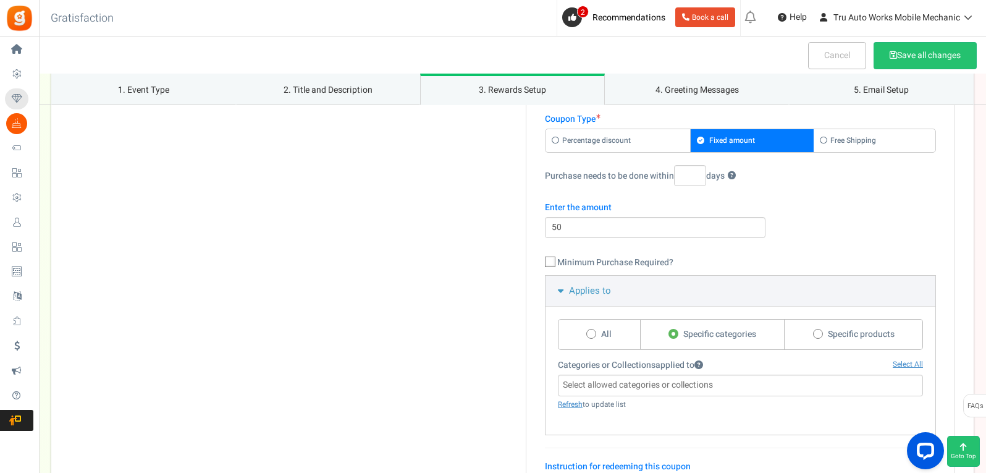
click at [645, 150] on label "Percentage discount" at bounding box center [617, 140] width 145 height 23
click at [553, 140] on input "Percentage discount" at bounding box center [549, 136] width 8 height 8
radio input "true"
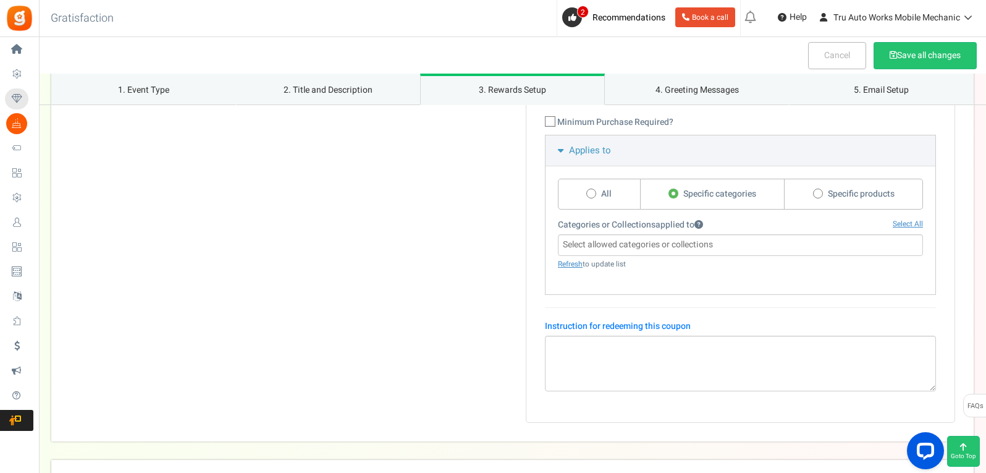
scroll to position [988, 0]
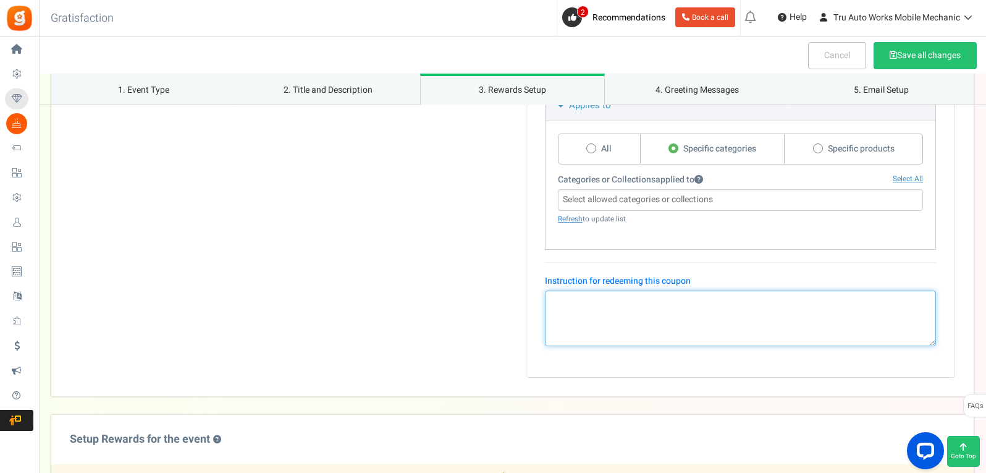
click at [621, 325] on textarea at bounding box center [740, 318] width 391 height 56
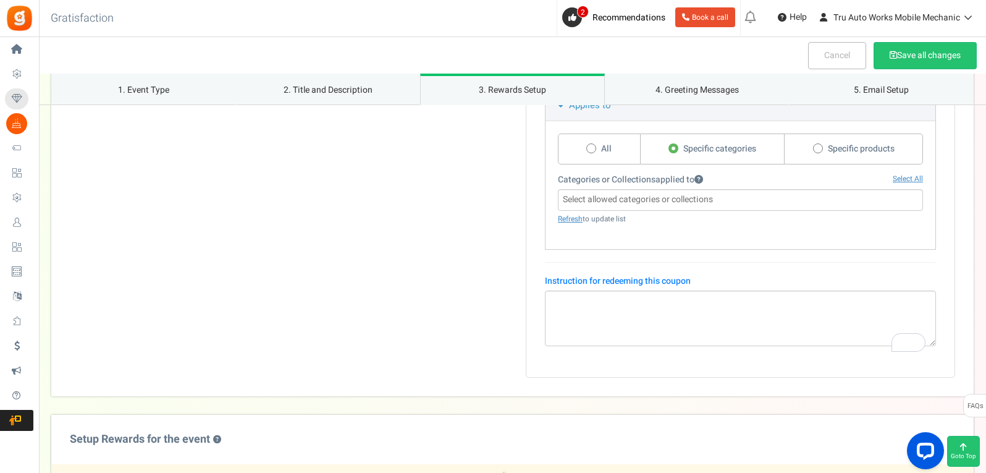
click at [642, 211] on span at bounding box center [740, 200] width 365 height 22
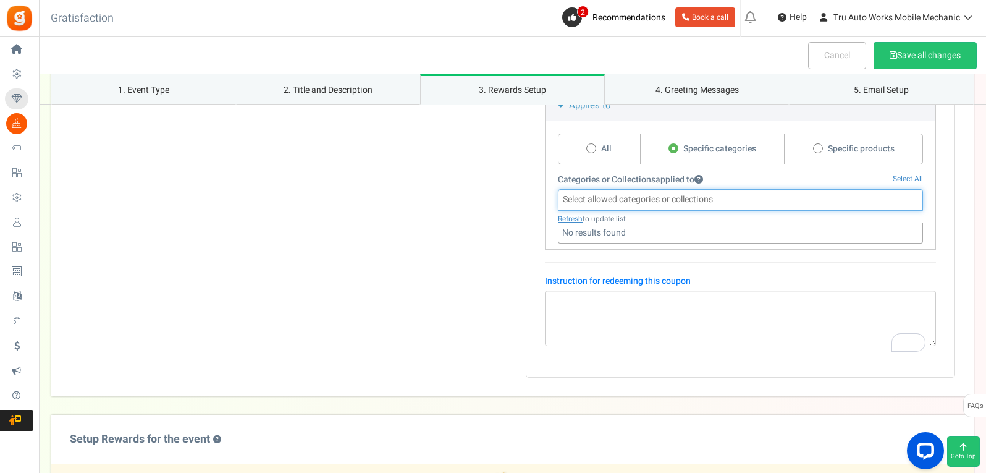
click at [642, 206] on input "search" at bounding box center [740, 200] width 358 height 14
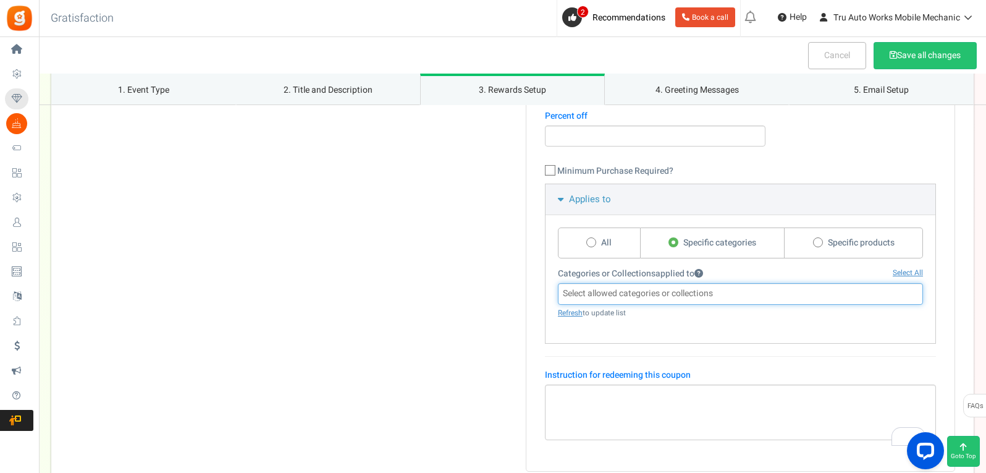
scroll to position [865, 0]
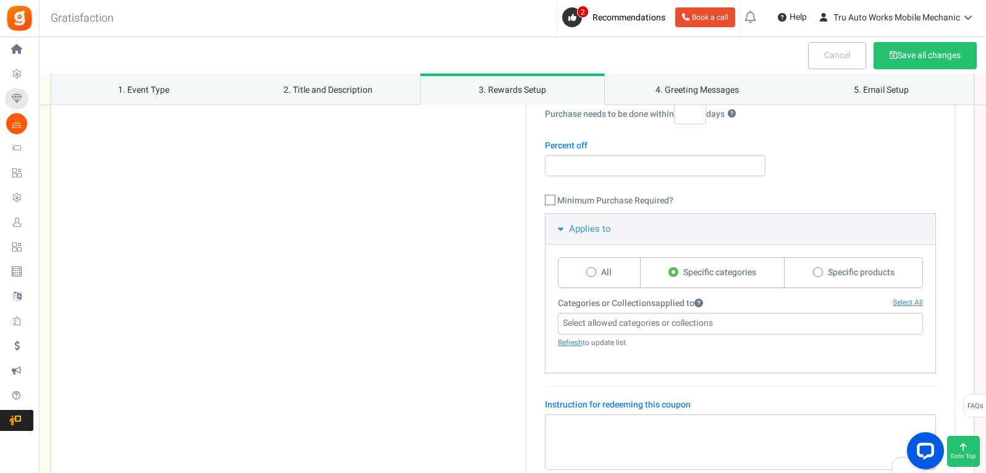
click at [598, 288] on label "All" at bounding box center [599, 272] width 83 height 31
click at [594, 277] on input "All" at bounding box center [590, 273] width 8 height 8
radio input "true"
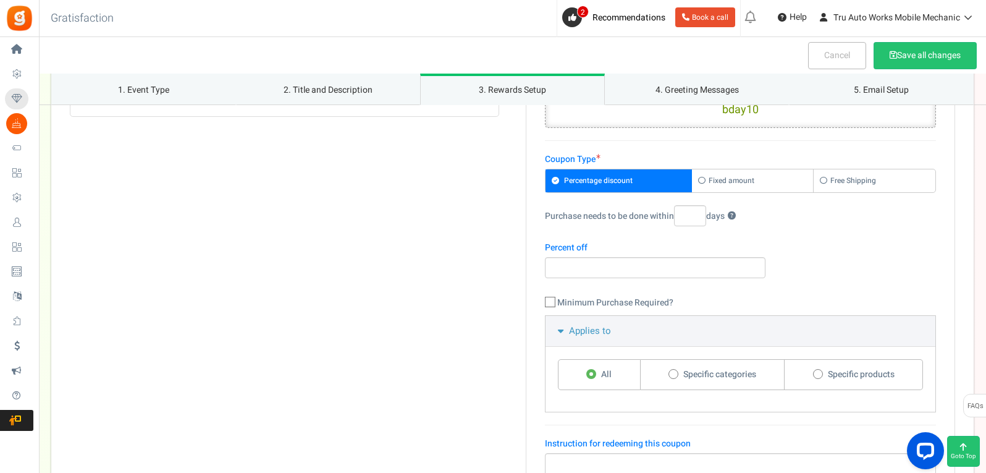
scroll to position [741, 0]
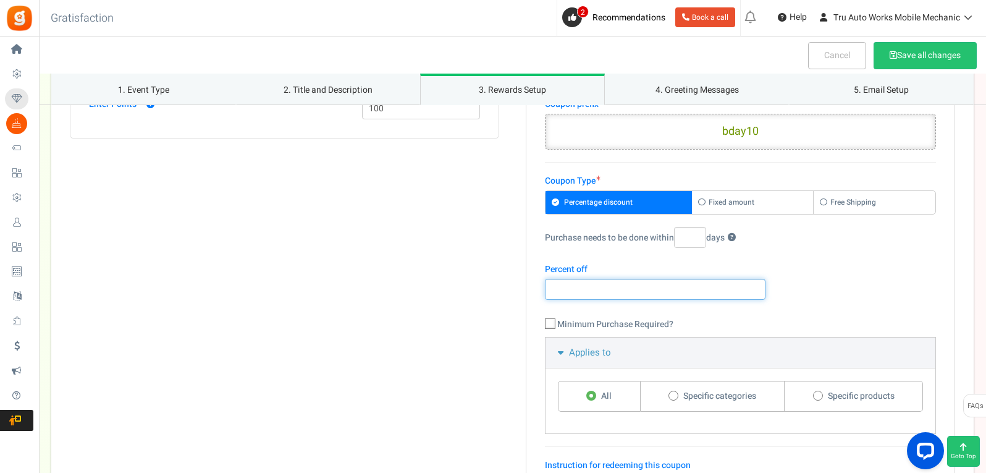
click at [632, 300] on input "number" at bounding box center [655, 289] width 221 height 21
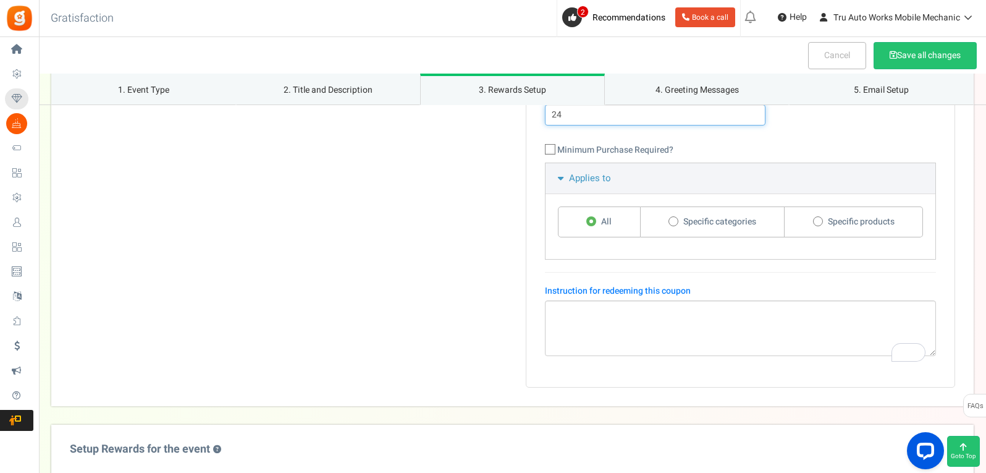
scroll to position [927, 0]
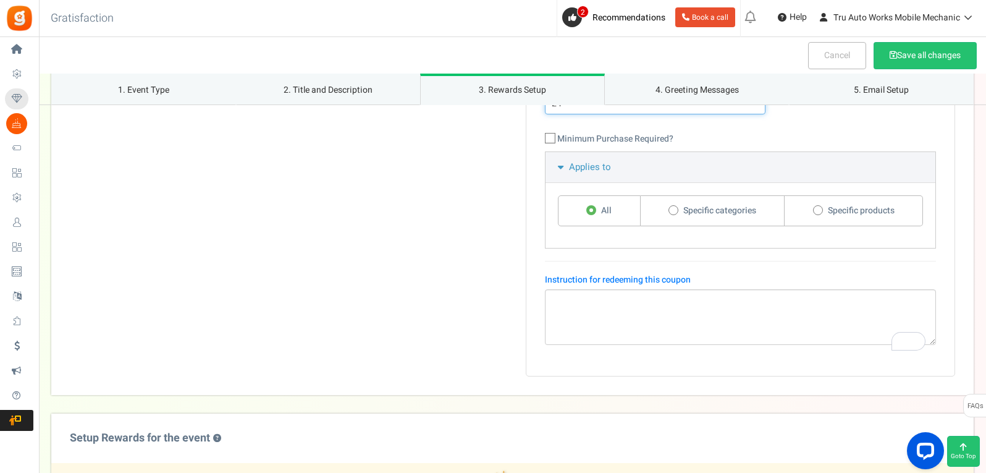
type input "24"
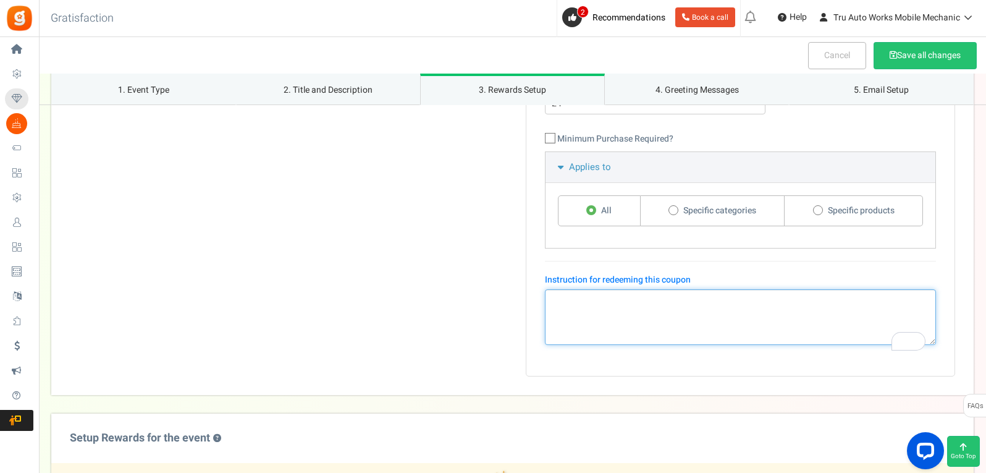
click at [655, 338] on textarea "To enrich screen reader interactions, please activate Accessibility in Grammarl…" at bounding box center [740, 317] width 391 height 56
type textarea "T"
click at [776, 313] on textarea "Happy Birthday from your family at Tru Auto Works!!! 🍰" at bounding box center [740, 317] width 391 height 56
type textarea "Happy Birthday from your family at Tru Auto Works!!! 🍰🎉🥳 This coupon is good fo…"
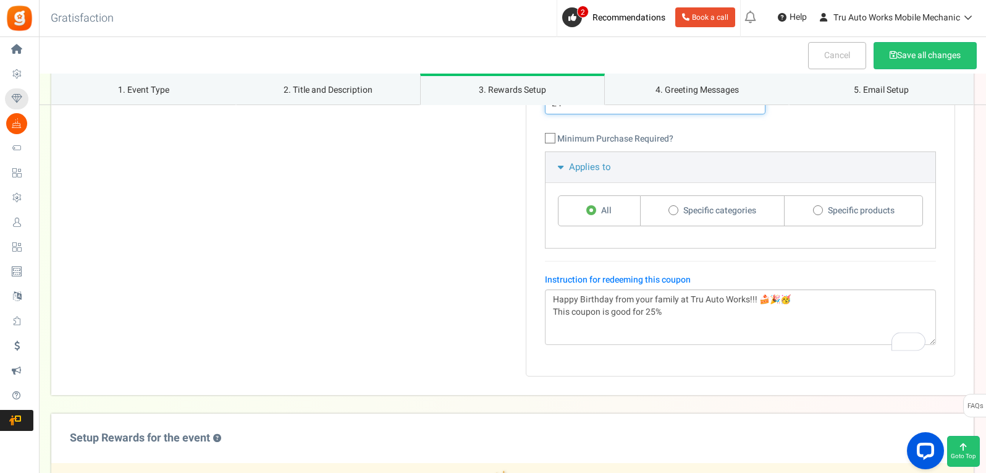
click at [584, 114] on input "24" at bounding box center [655, 103] width 221 height 21
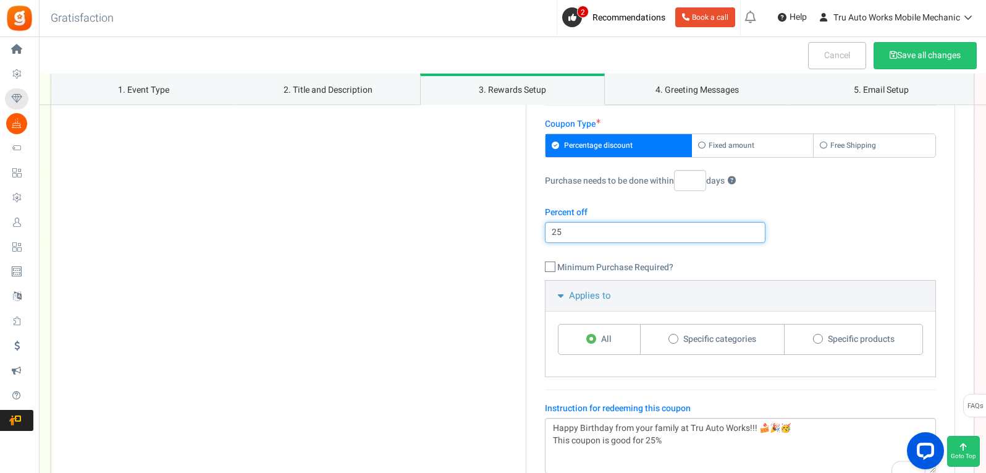
scroll to position [796, 0]
type input "25"
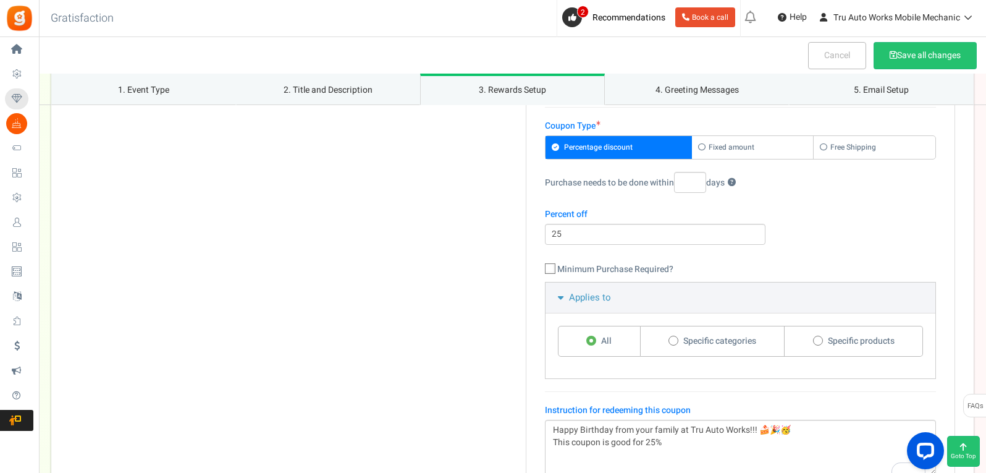
click at [688, 193] on input "Purchase needs to be done within days ?" at bounding box center [690, 182] width 32 height 21
type input "3"
type input "364"
click at [487, 366] on section "Reward as Enter Points ? 100" at bounding box center [284, 235] width 429 height 543
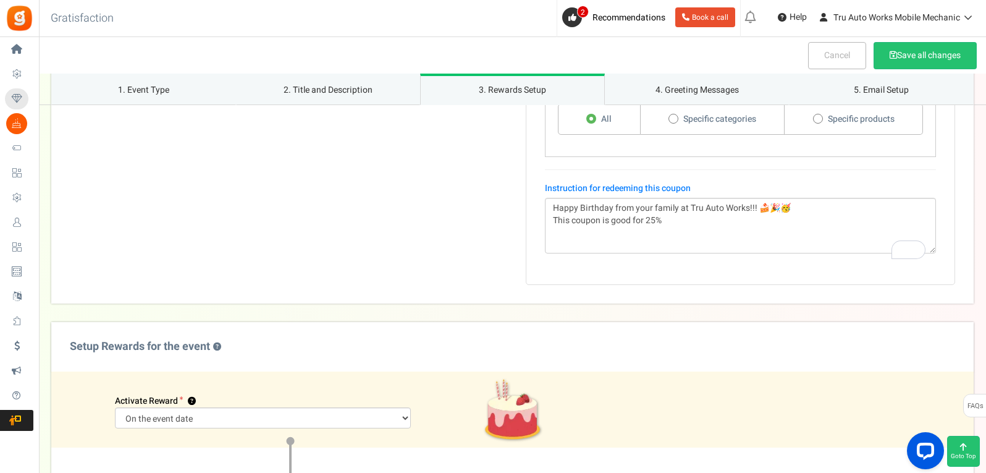
scroll to position [1021, 0]
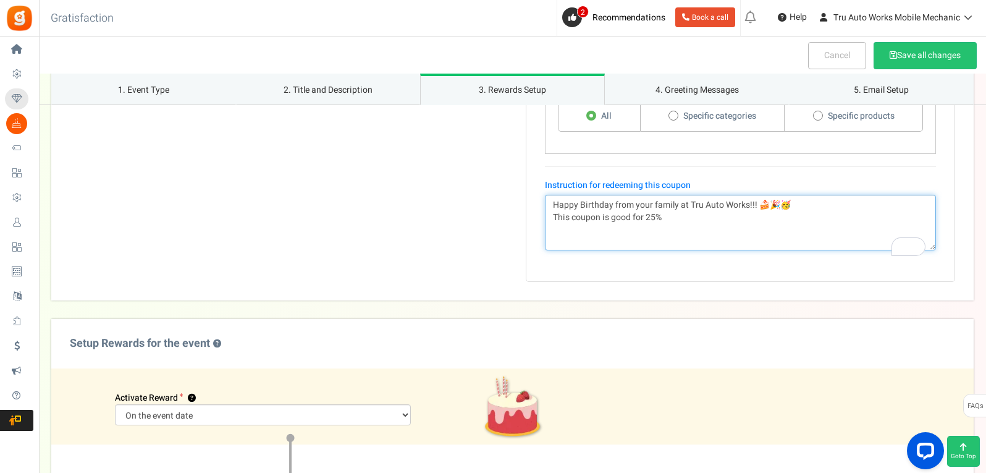
click at [698, 234] on textarea "Happy Birthday from your family at Tru Auto Works!!! 🍰🎉🥳 This coupon is good fo…" at bounding box center [740, 223] width 391 height 56
drag, startPoint x: 649, startPoint y: 242, endPoint x: 824, endPoint y: 238, distance: 174.8
click at [824, 238] on textarea "Happy Birthday from your family at Tru Auto Works!!! 🍰🎉🥳 This coupon is good fo…" at bounding box center [740, 223] width 391 height 56
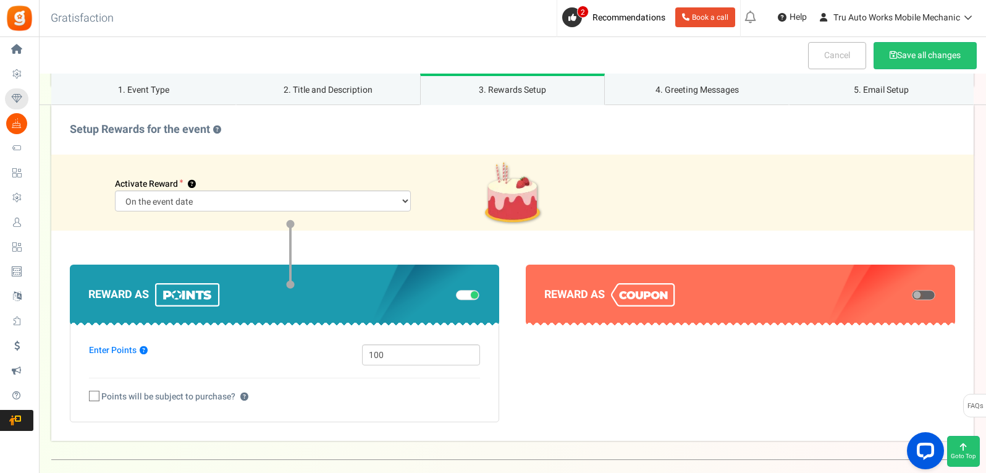
scroll to position [1268, 0]
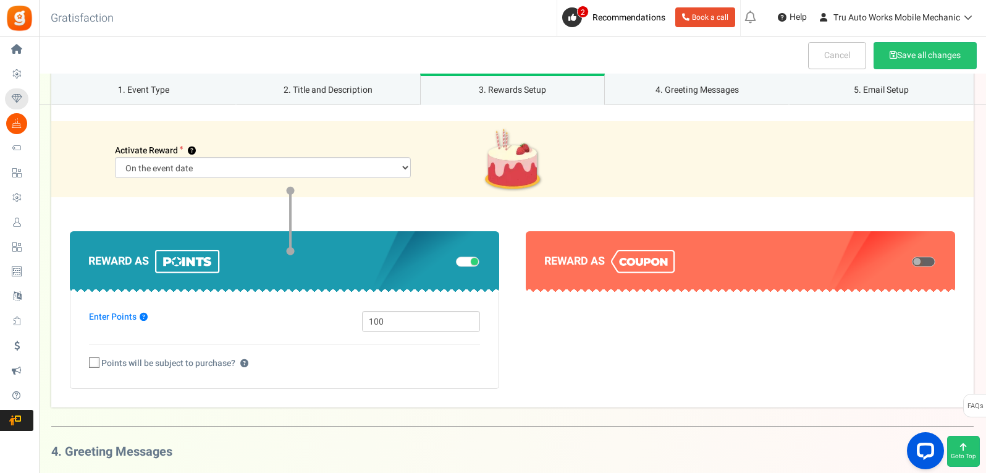
type textarea "Happy Birthday from your family at Tru Auto Works!!! 🍰🎉🥳 This coupon is good fo…"
click at [306, 178] on select "Days prior to the event On the event date" at bounding box center [262, 167] width 295 height 21
select select "2"
click at [211, 169] on select "Days prior to the event On the event date" at bounding box center [262, 167] width 295 height 21
click at [147, 178] on input "30" at bounding box center [163, 167] width 96 height 21
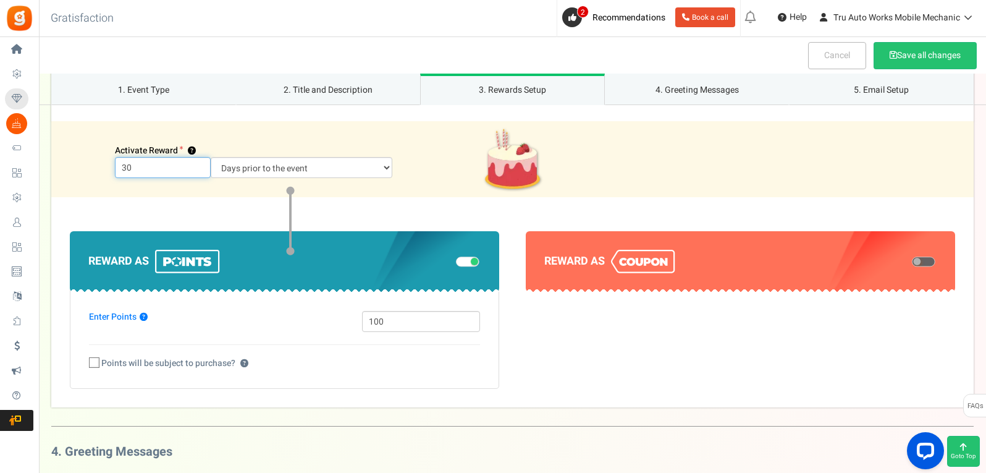
click at [147, 178] on input "30" at bounding box center [163, 167] width 96 height 21
type input "3"
type input "7"
click at [132, 222] on div "Reward as Enter Points ? 100 ?" at bounding box center [512, 302] width 922 height 210
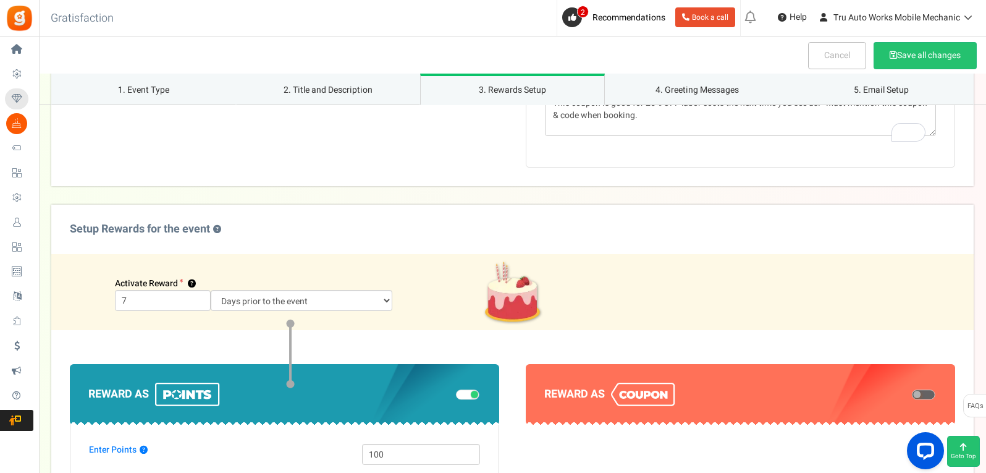
scroll to position [1083, 0]
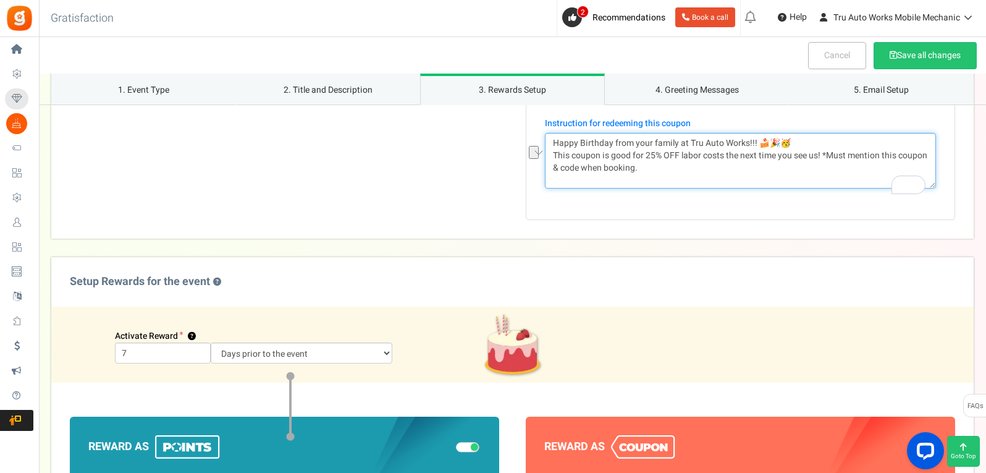
drag, startPoint x: 799, startPoint y: 159, endPoint x: 554, endPoint y: 158, distance: 244.6
click at [554, 158] on textarea "Happy Birthday from your family at Tru Auto Works!!! 🍰🎉🥳 This coupon is good fo…" at bounding box center [740, 161] width 391 height 56
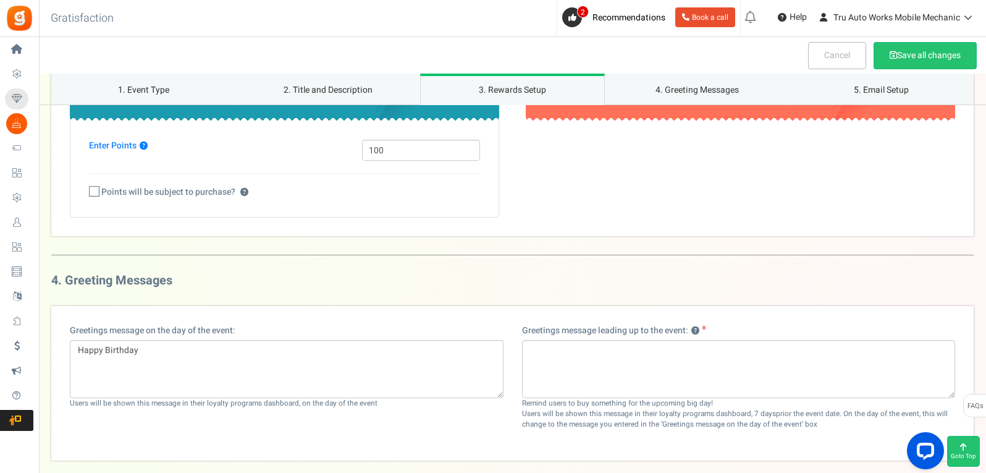
scroll to position [1515, 0]
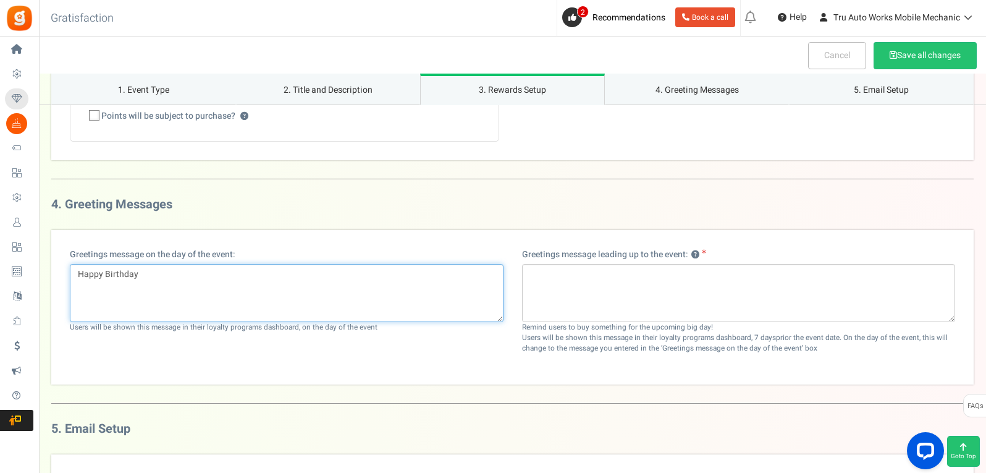
click at [222, 304] on textarea "Happy Birthday" at bounding box center [287, 293] width 434 height 58
drag, startPoint x: 204, startPoint y: 302, endPoint x: 74, endPoint y: 301, distance: 130.3
click at [74, 301] on textarea "Happy Birthday" at bounding box center [287, 293] width 434 height 58
paste textarea "from your family at Tru Auto Works!!! 🍰🎉🥳"
type textarea "Happy Birthday from your family at Tru Auto Works!!! 🍰🎉🥳"
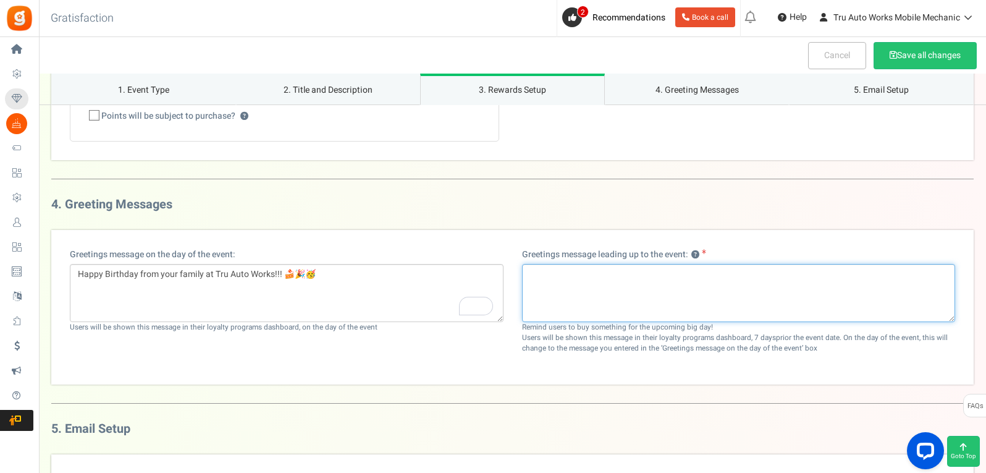
click at [562, 302] on textarea at bounding box center [739, 293] width 434 height 58
paste textarea "Happy Birthday from your family at Tru Auto Works!!! 🍰🎉🥳"
type textarea "Happy Birthday from your family at Tru Auto Works!!! 🍰🎉🥳 Here's a GIFT from US!"
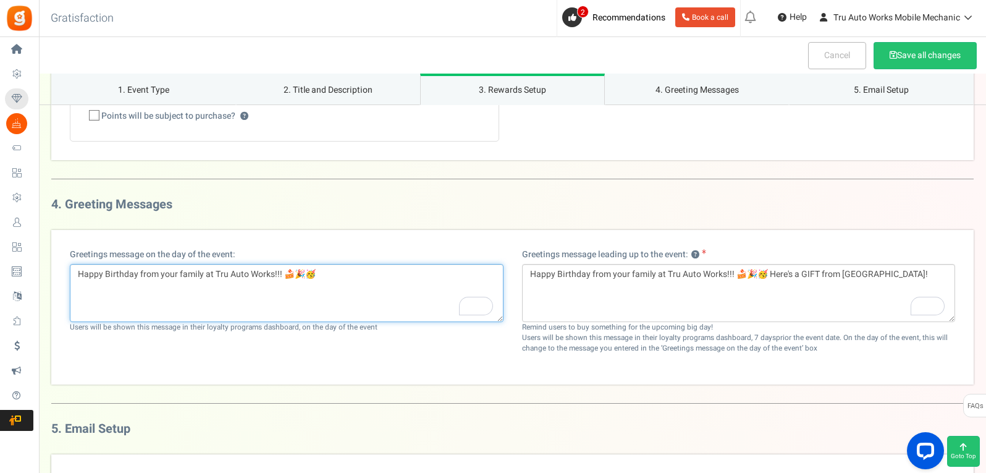
click at [335, 300] on textarea "Happy Birthday from your family at Tru Auto Works!!! 🍰🎉🥳" at bounding box center [287, 293] width 434 height 58
click at [335, 300] on textarea "Happy Birthday from your family at Tru Auto Works!!! 🍰🎉🥳 Did you see what we se…" at bounding box center [287, 293] width 434 height 58
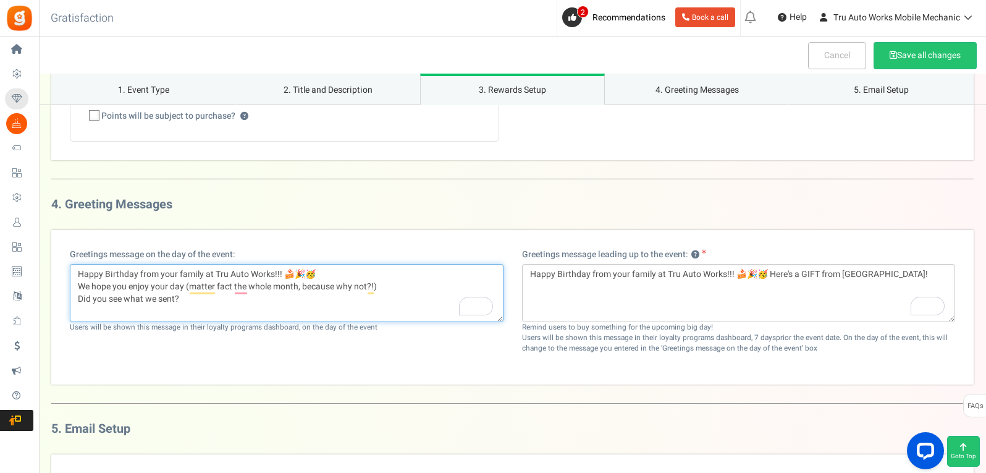
click at [216, 315] on textarea "Happy Birthday from your family at Tru Auto Works!!! 🍰🎉🥳 We hope you enjoy your…" at bounding box center [287, 293] width 434 height 58
click at [183, 322] on textarea "Happy Birthday from your family at Tru Auto Works!!! 🍰🎉🥳 We hope you enjoy your…" at bounding box center [287, 293] width 434 height 58
drag, startPoint x: 183, startPoint y: 324, endPoint x: 80, endPoint y: 327, distance: 103.8
click at [80, 322] on textarea "Happy Birthday from your family at Tru Auto Works!!! 🍰🎉🥳 We hope you enjoy your…" at bounding box center [287, 293] width 434 height 58
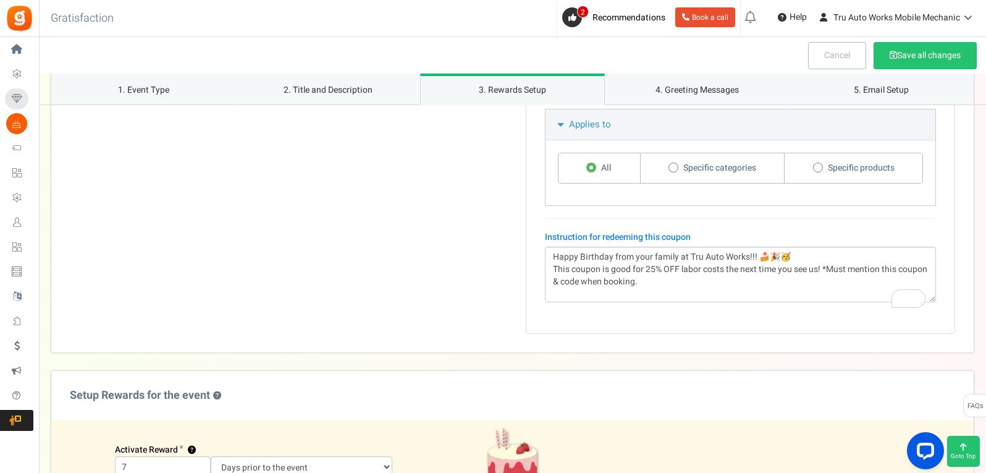
scroll to position [959, 0]
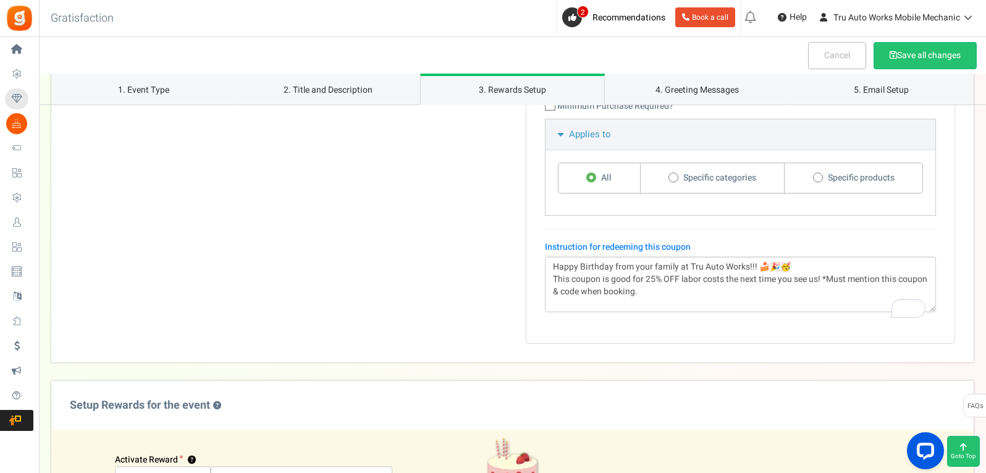
type textarea "Happy Birthday from your family at Tru Auto Works!!! 🍰🎉🥳 We hope you enjoy your…"
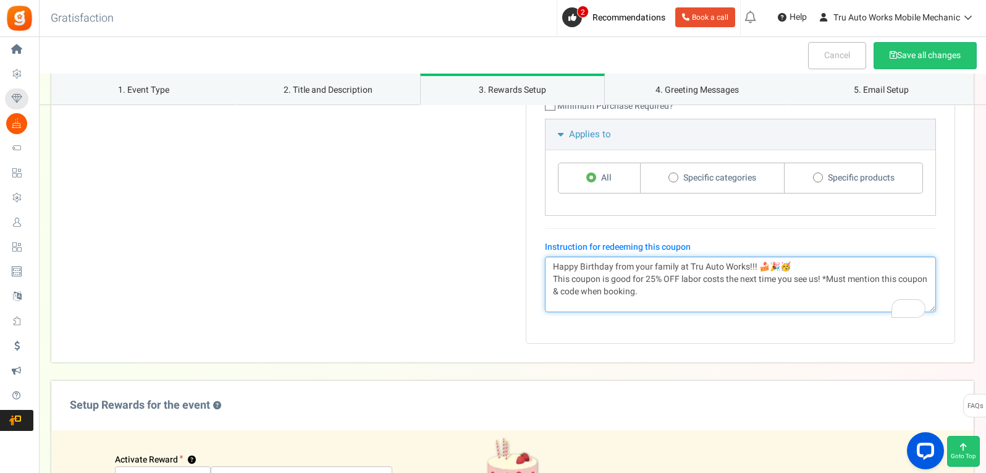
click at [681, 301] on textarea "Happy Birthday from your family at Tru Auto Works!!! 🍰🎉🥳 This coupon is good fo…" at bounding box center [740, 284] width 391 height 56
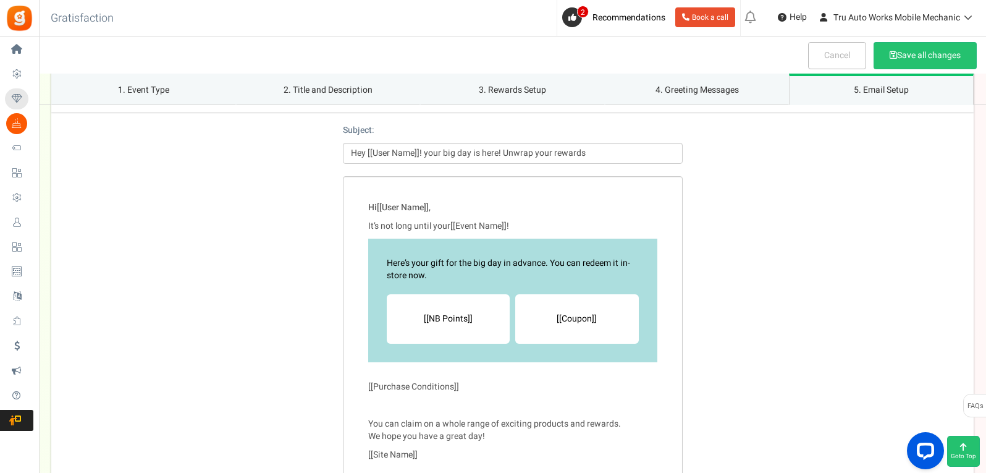
scroll to position [1824, 0]
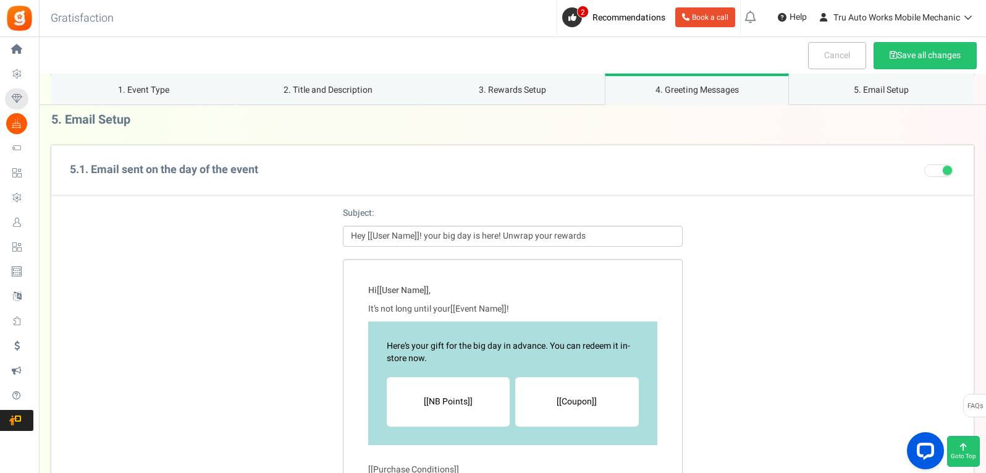
type textarea "Happy Birthday from your family at Tru Auto Works!!! 🍰🎉🥳 This coupon is good fo…"
drag, startPoint x: 586, startPoint y: 259, endPoint x: 425, endPoint y: 266, distance: 160.8
click at [425, 246] on input "Hey [[User Name]]! your big day is here! Unwrap your rewards" at bounding box center [513, 235] width 340 height 21
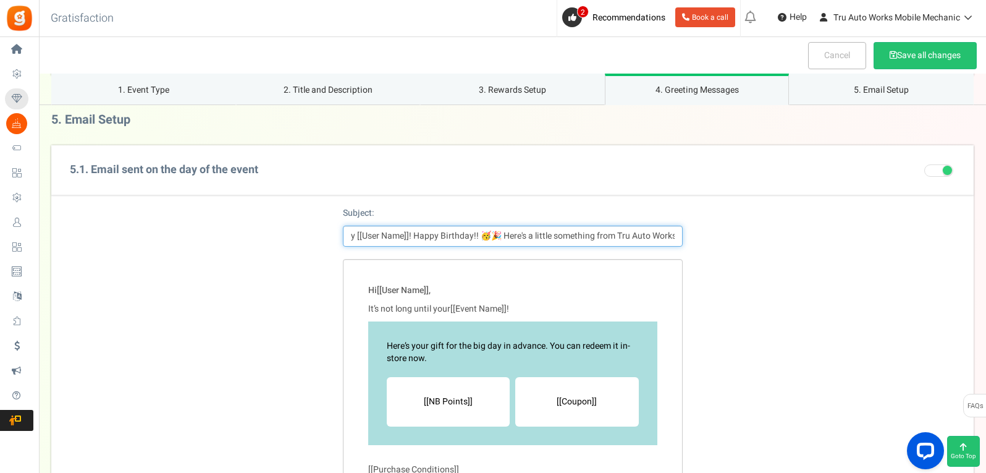
scroll to position [0, 15]
type input "Hey [[User Name]]! Happy Birthday!! 🥳🎉 Here's a little something from Tru Auto …"
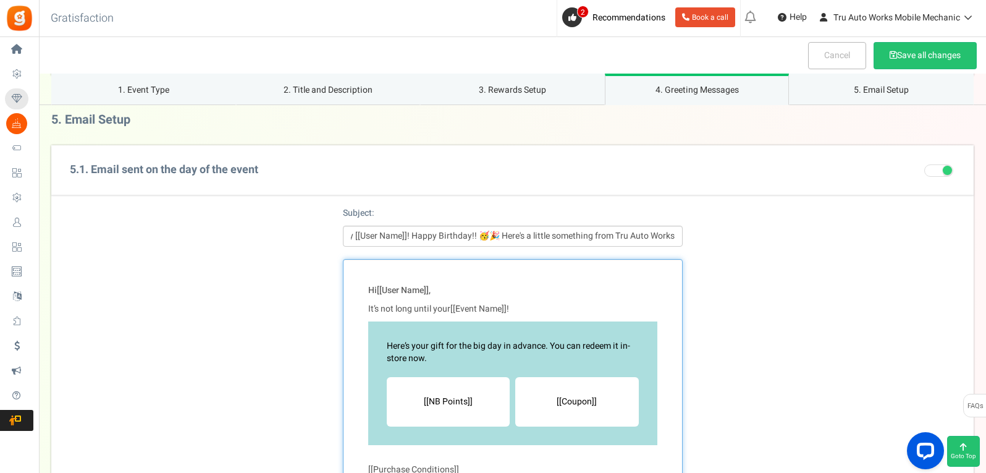
click at [396, 315] on p "It’s not long until your [[Event Name]] !" at bounding box center [512, 309] width 289 height 12
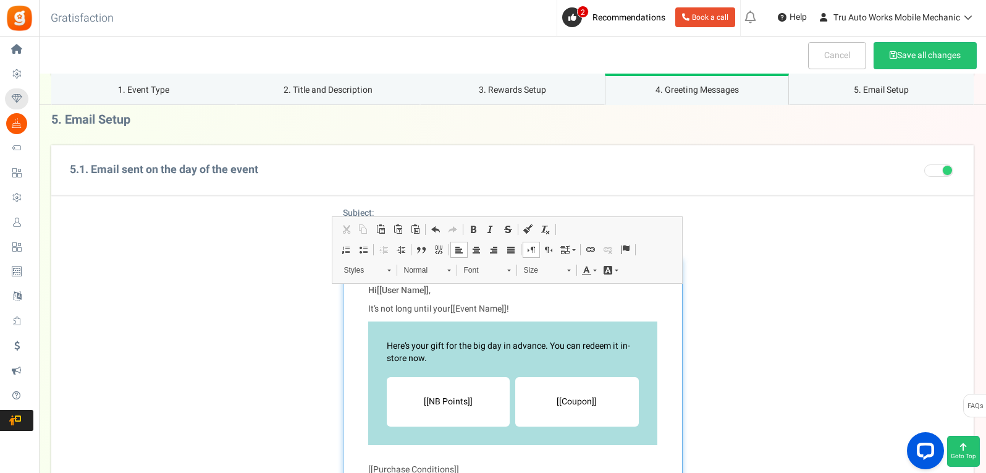
scroll to position [0, 0]
click at [409, 364] on div "Here’s your gift for the big day in advance. You can redeem it in-store now." at bounding box center [513, 352] width 252 height 25
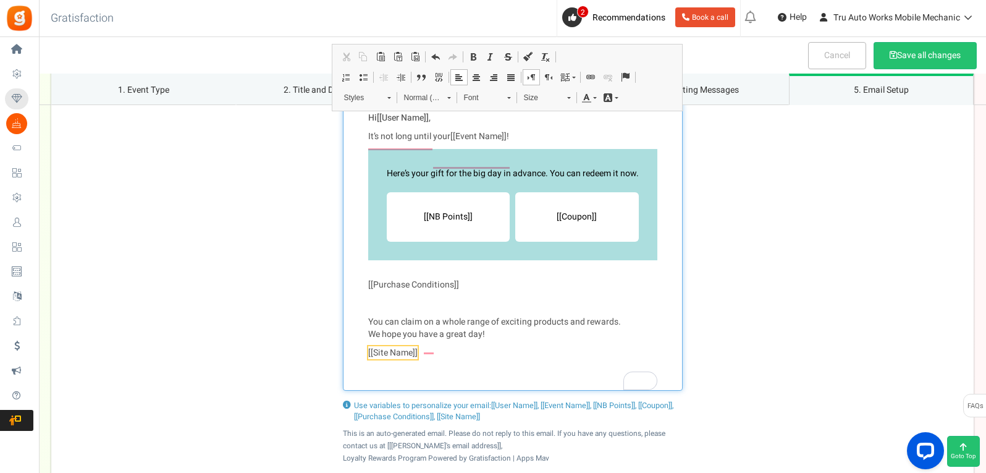
scroll to position [2009, 0]
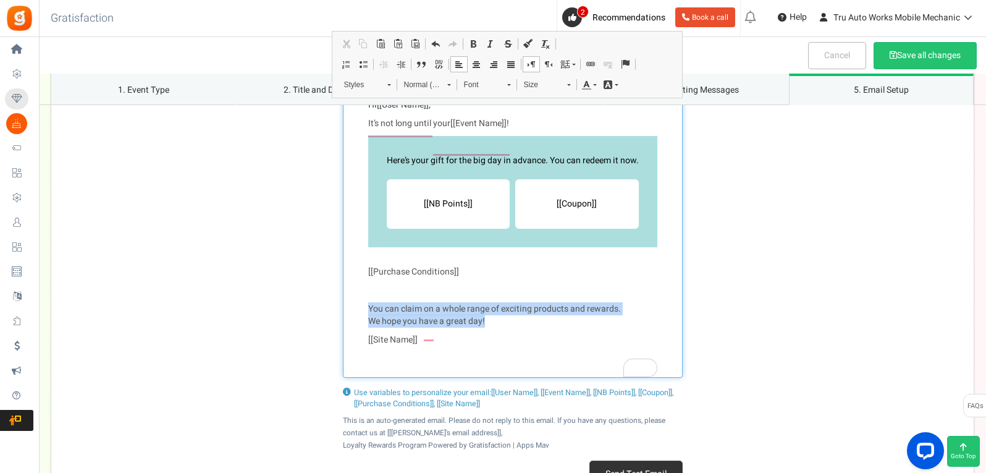
drag, startPoint x: 491, startPoint y: 347, endPoint x: 369, endPoint y: 335, distance: 122.9
click at [369, 327] on p "You can claim on a whole range of exciting products and rewards. We hope you ha…" at bounding box center [512, 315] width 289 height 25
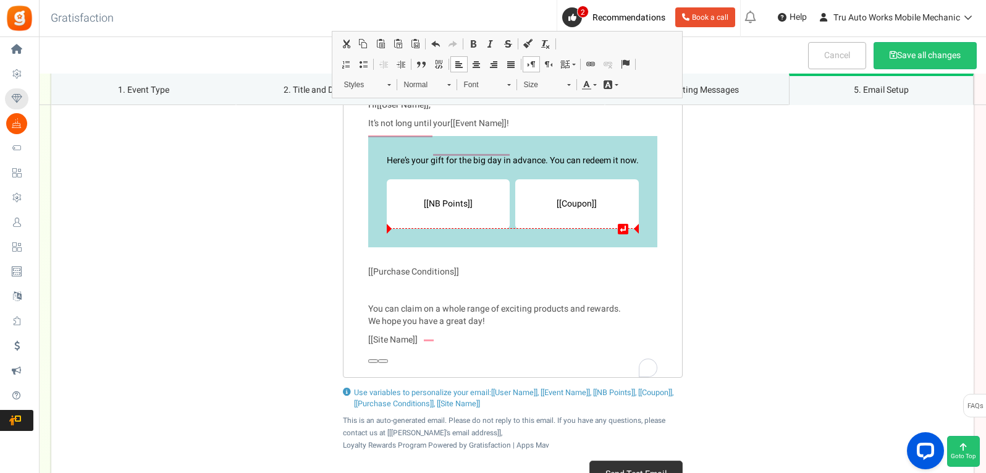
click at [550, 229] on li "[[Coupon]]" at bounding box center [577, 203] width 124 height 49
click at [489, 214] on li "[[NB Points]]" at bounding box center [449, 203] width 124 height 49
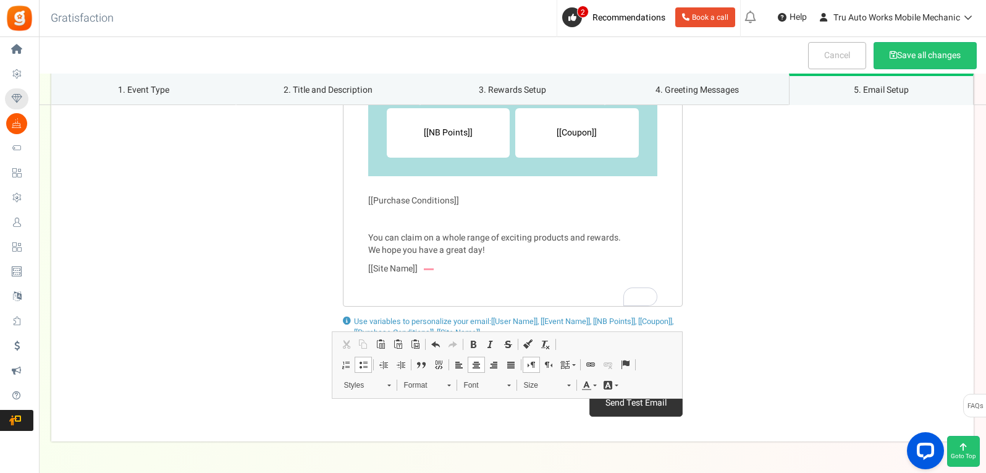
scroll to position [2068, 0]
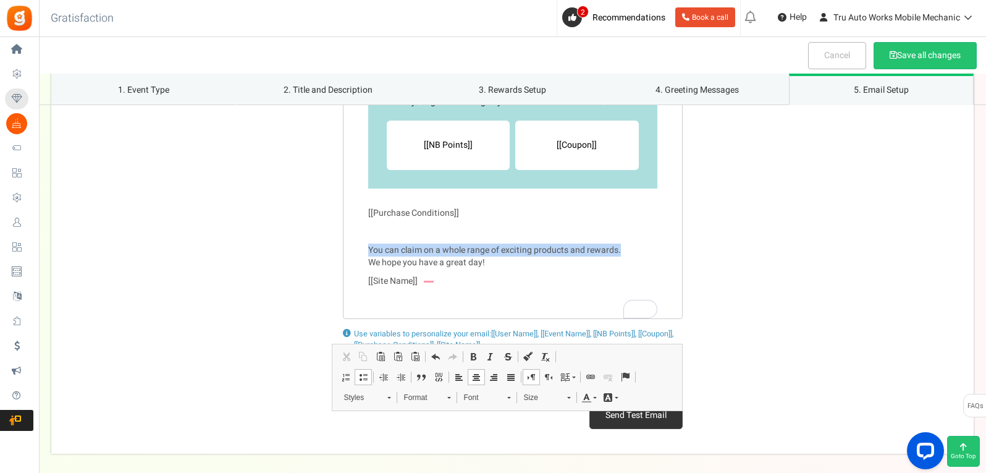
drag, startPoint x: 621, startPoint y: 274, endPoint x: 369, endPoint y: 275, distance: 252.0
click at [369, 269] on p "You can claim on a whole range of exciting products and rewards. We hope you ha…" at bounding box center [512, 256] width 289 height 25
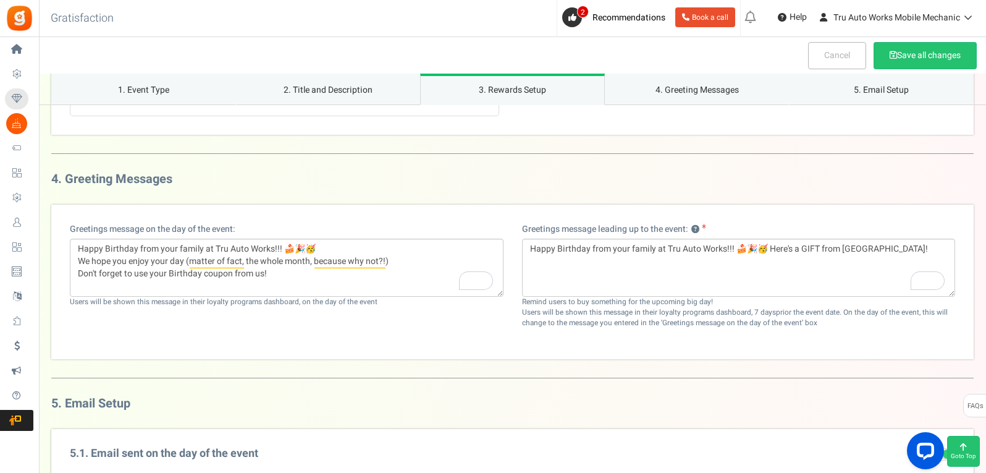
scroll to position [1574, 0]
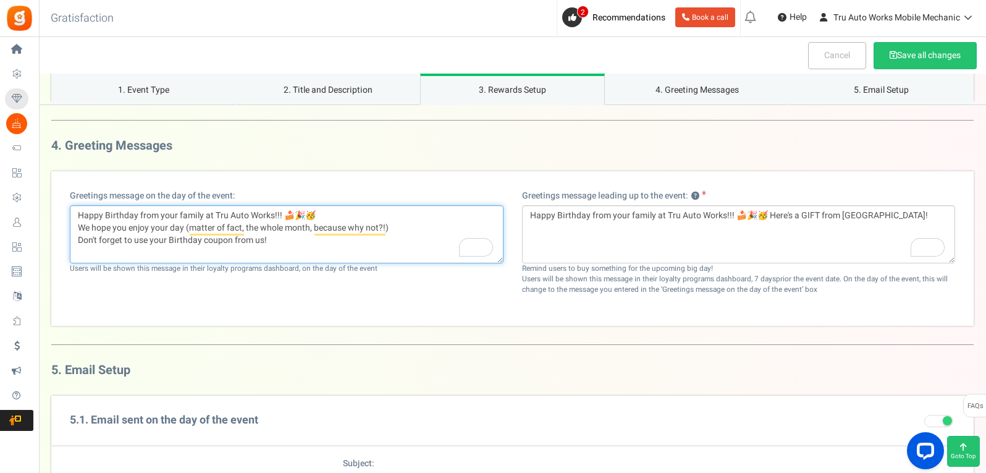
click at [388, 253] on textarea "Happy Birthday from your family at Tru Auto Works!!! 🍰🎉🥳 We hope you enjoy your…" at bounding box center [287, 234] width 434 height 58
drag, startPoint x: 272, startPoint y: 263, endPoint x: 84, endPoint y: 241, distance: 189.7
click at [76, 240] on textarea "Happy Birthday from your family at Tru Auto Works!!! 🍰🎉🥳 We hope you enjoy your…" at bounding box center [287, 234] width 434 height 58
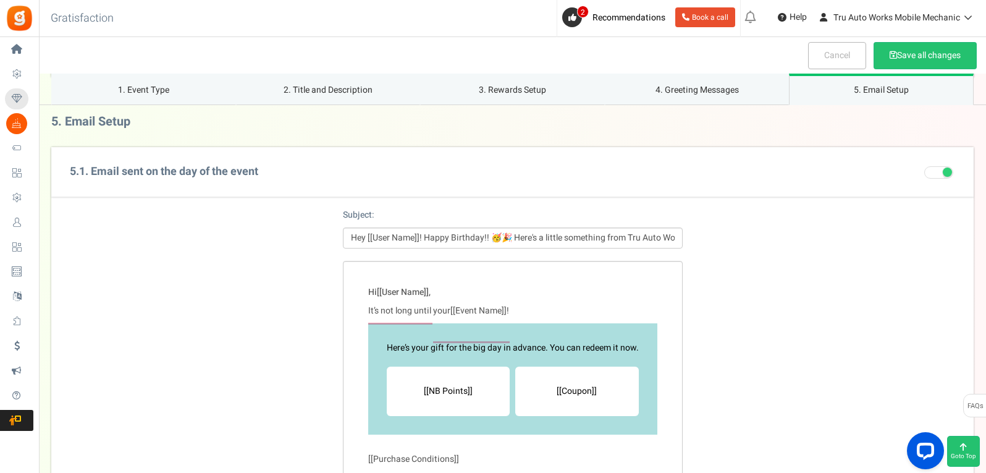
scroll to position [1821, 0]
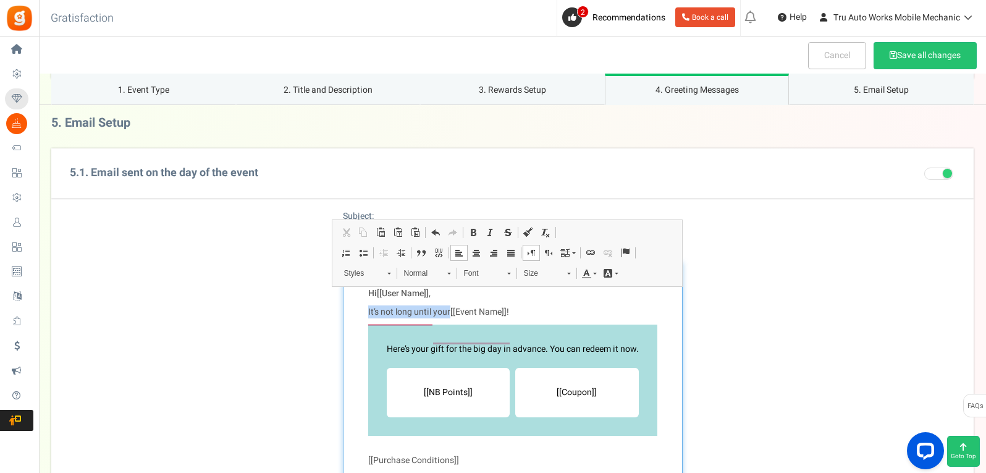
drag, startPoint x: 448, startPoint y: 338, endPoint x: 369, endPoint y: 339, distance: 79.7
click at [369, 318] on p "It’s not long until your [[Event Name]] !" at bounding box center [512, 312] width 289 height 12
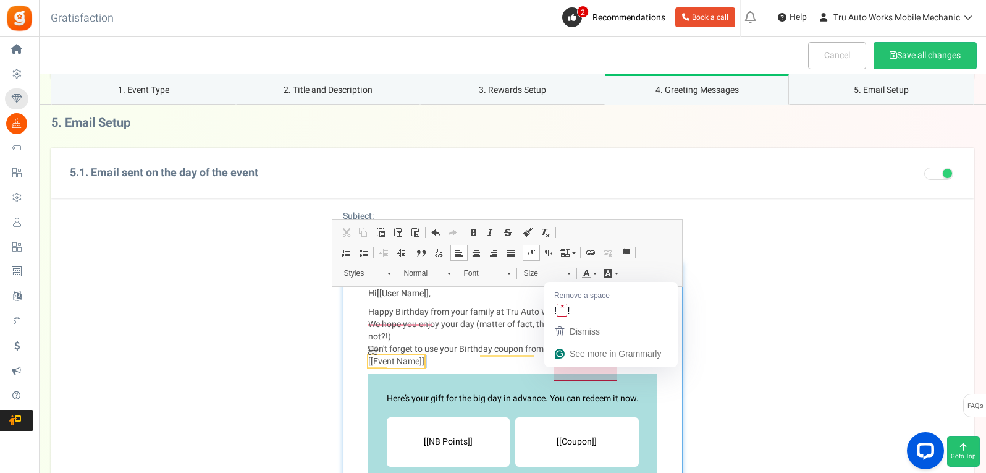
drag, startPoint x: 624, startPoint y: 373, endPoint x: 560, endPoint y: 374, distance: 63.6
click at [560, 368] on p "Happy Birthday from your family at Tru Auto Works!!! 🍰🎉🥳 We hope you enjoy your…" at bounding box center [512, 337] width 289 height 62
click at [633, 368] on p "Happy Birthday from your family at Tru Auto Works!!! 🍰🎉🥳 We hope you enjoy your…" at bounding box center [512, 337] width 289 height 62
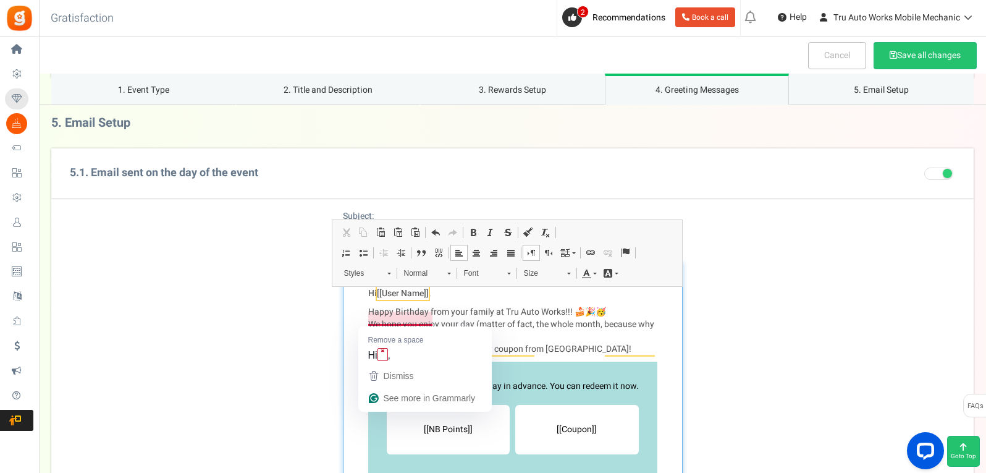
click at [376, 300] on strong "Hi [[User Name]] ," at bounding box center [399, 293] width 62 height 13
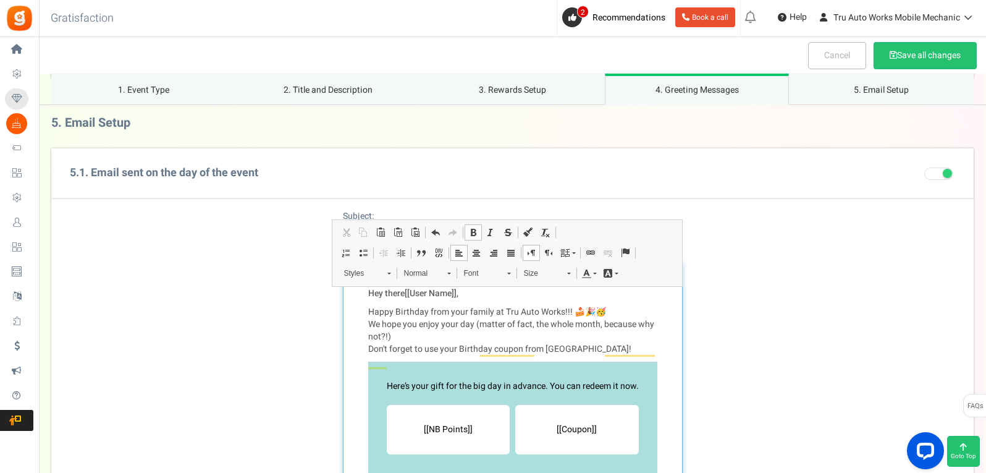
click at [487, 300] on p "Hey there [[User Name]] ," at bounding box center [512, 293] width 289 height 12
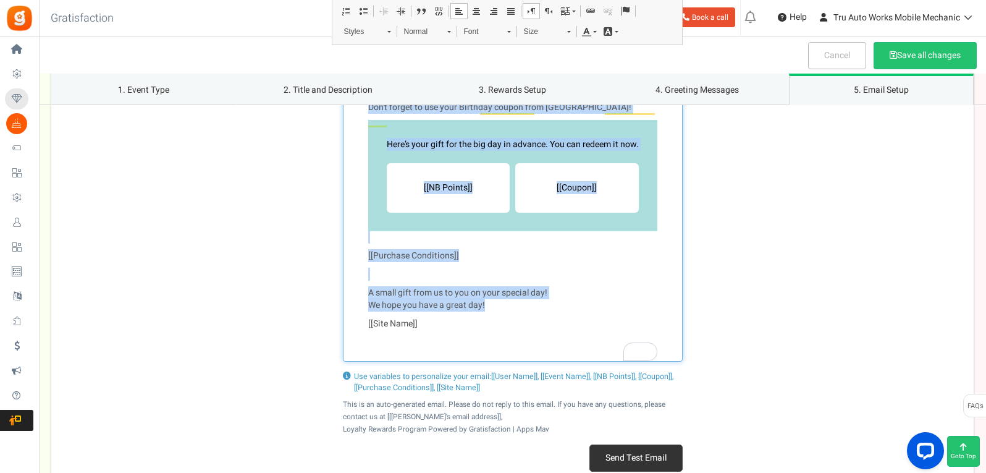
scroll to position [2105, 0]
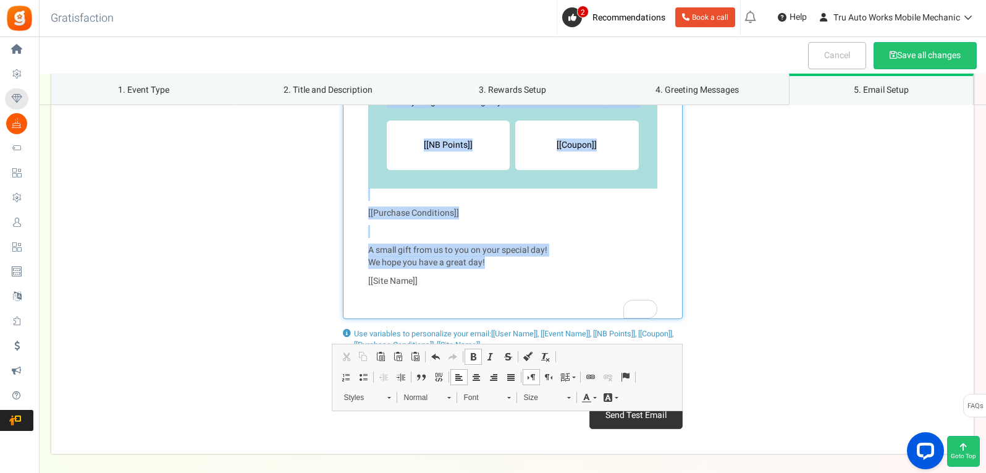
drag, startPoint x: 362, startPoint y: 276, endPoint x: 538, endPoint y: 305, distance: 178.3
click at [538, 305] on div "Hey there [[User Name]] ! Happy Birthday from your family at Tru Auto Works!!! …" at bounding box center [513, 148] width 340 height 341
click at [382, 398] on link "Styles" at bounding box center [366, 397] width 62 height 17
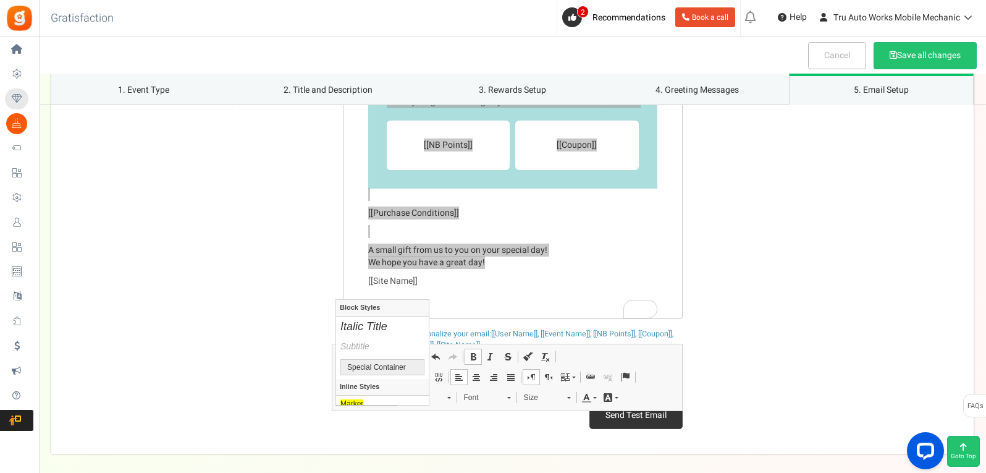
scroll to position [0, 0]
click at [473, 401] on span "Font" at bounding box center [479, 397] width 43 height 16
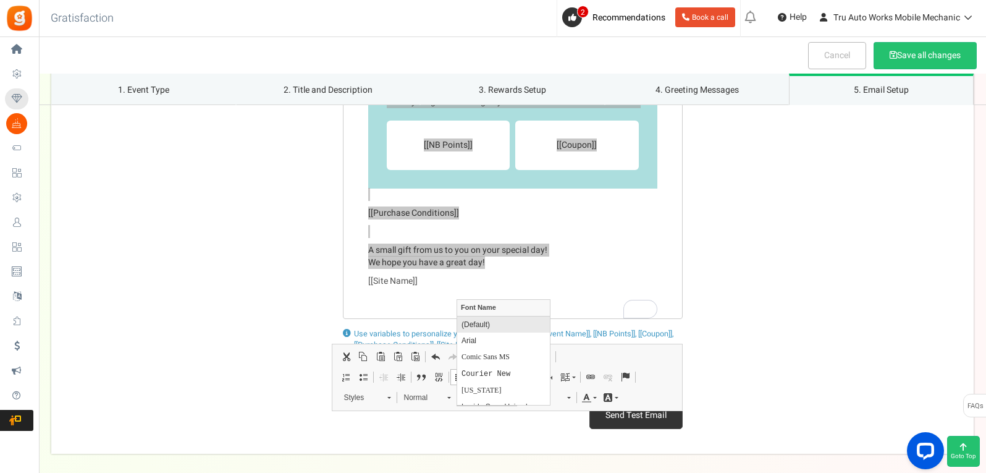
click at [487, 326] on link "(Default)" at bounding box center [502, 324] width 93 height 16
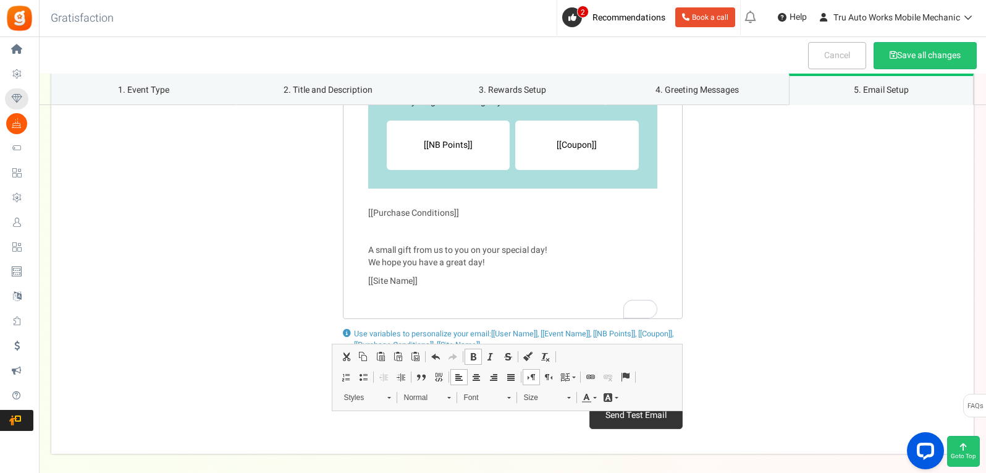
click at [317, 319] on div "Hey there [[User Name]] ! Happy Birthday from your family at Tru Auto Works!!! …" at bounding box center [512, 148] width 922 height 341
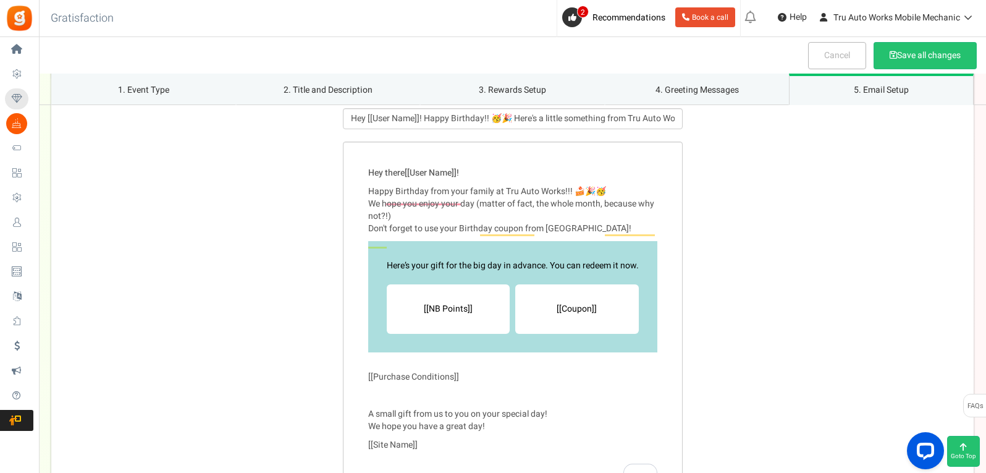
scroll to position [1920, 0]
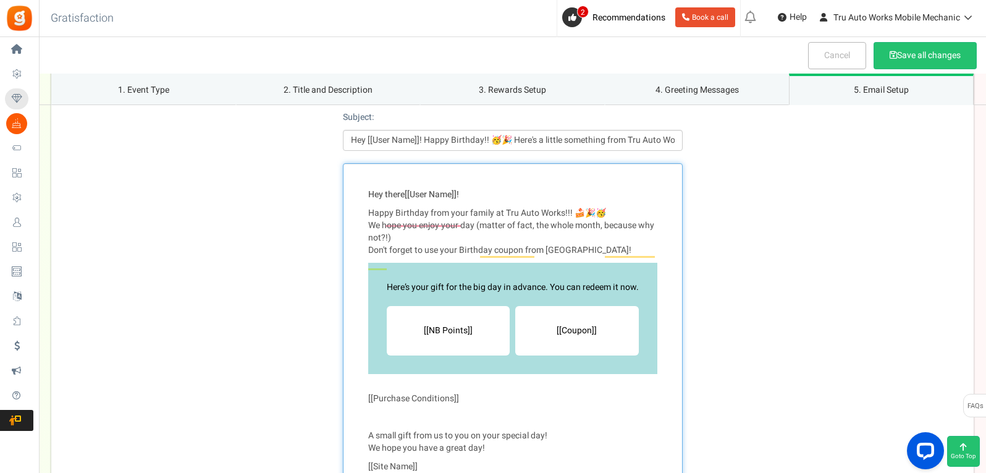
click at [381, 237] on p "Happy Birthday from your family at Tru Auto Works!!! 🍰🎉🥳 We hope you enjoy your…" at bounding box center [512, 231] width 289 height 49
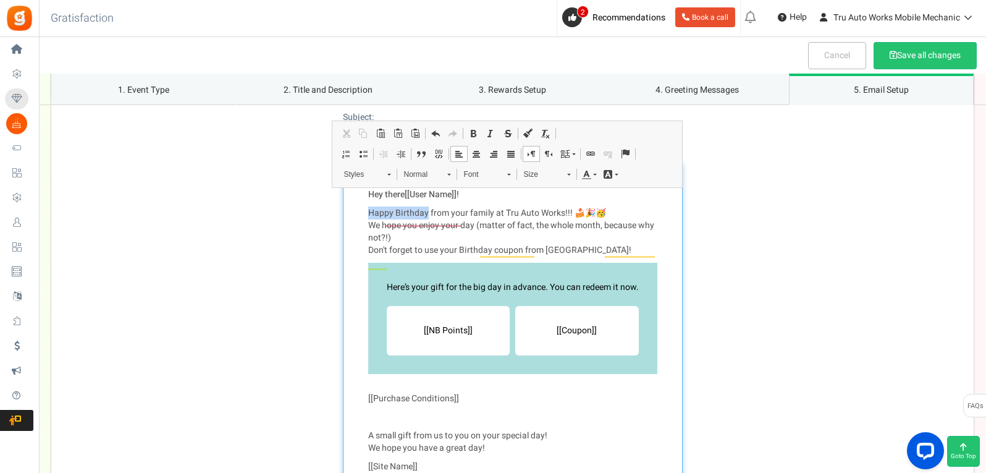
drag, startPoint x: 369, startPoint y: 237, endPoint x: 426, endPoint y: 238, distance: 56.8
click at [426, 238] on p "Happy Birthday from your family at Tru Auto Works!!! 🍰🎉🥳 We hope you enjoy your…" at bounding box center [512, 231] width 289 height 49
click at [590, 177] on span at bounding box center [586, 174] width 10 height 10
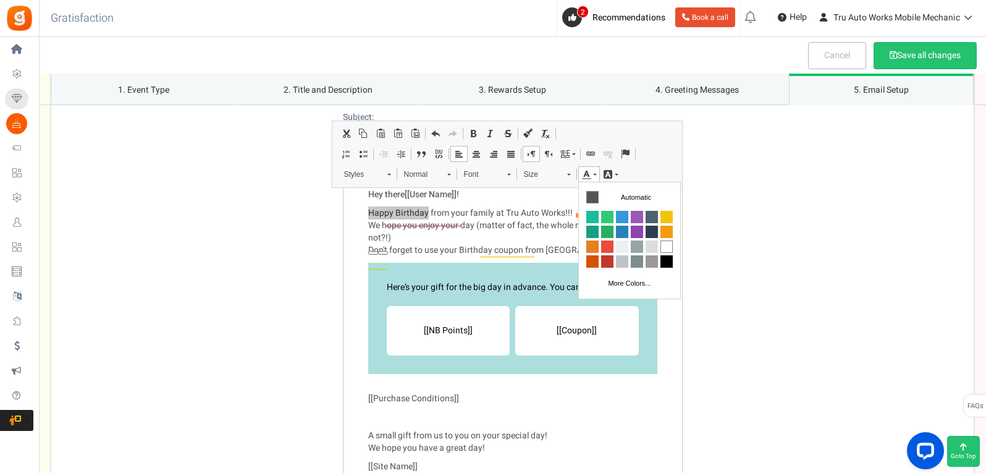
scroll to position [0, 0]
click at [620, 213] on span "Colors" at bounding box center [621, 216] width 12 height 12
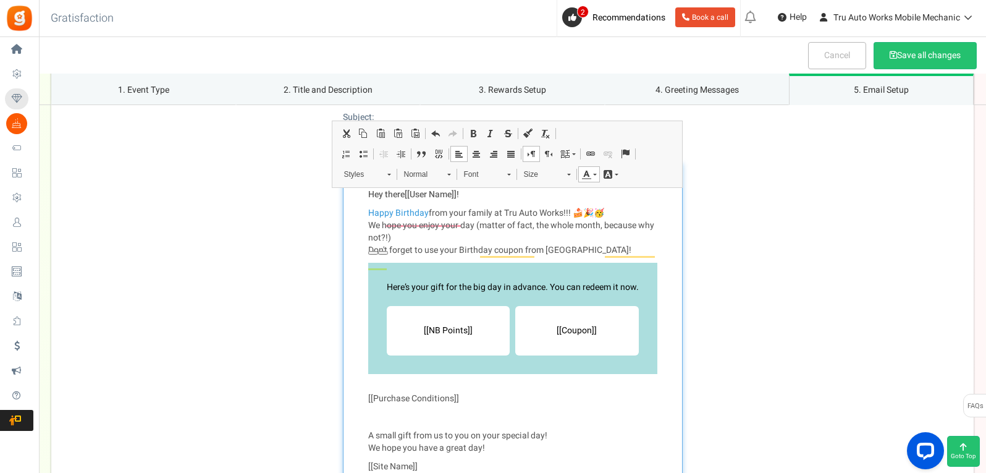
click at [537, 201] on p "Hey there [[User Name]] !" at bounding box center [512, 194] width 289 height 12
drag, startPoint x: 503, startPoint y: 238, endPoint x: 562, endPoint y: 239, distance: 58.7
click at [562, 239] on p "Happy Birthday from your family at Tru Auto Works!!! 🍰🎉🥳 We hope you enjoy your…" at bounding box center [512, 231] width 289 height 49
click at [586, 175] on span at bounding box center [586, 174] width 10 height 10
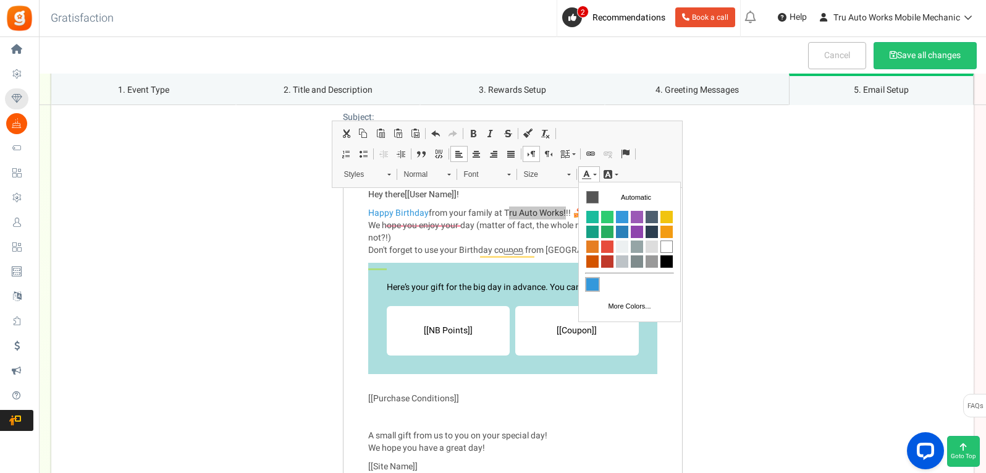
click at [589, 282] on span "Colors" at bounding box center [592, 283] width 12 height 12
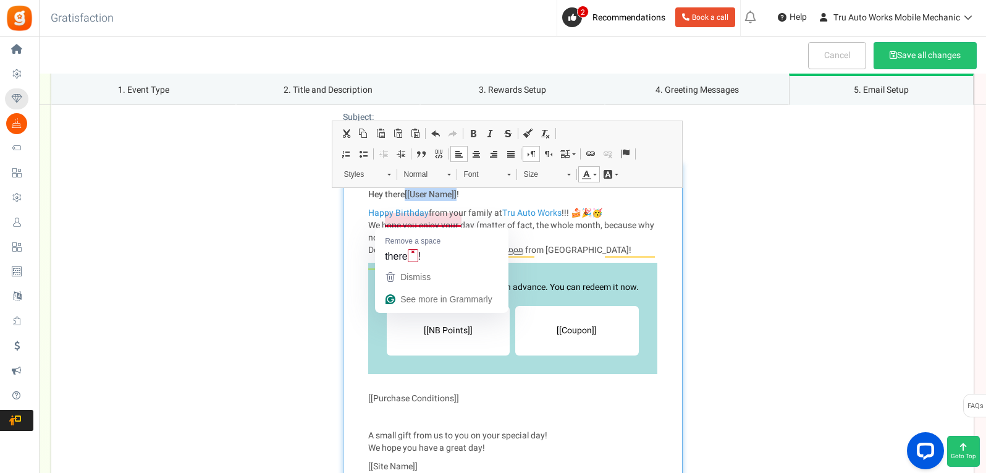
drag, startPoint x: 406, startPoint y: 219, endPoint x: 466, endPoint y: 219, distance: 59.9
click at [459, 201] on strong "Hey there [[User Name]] !" at bounding box center [413, 194] width 91 height 13
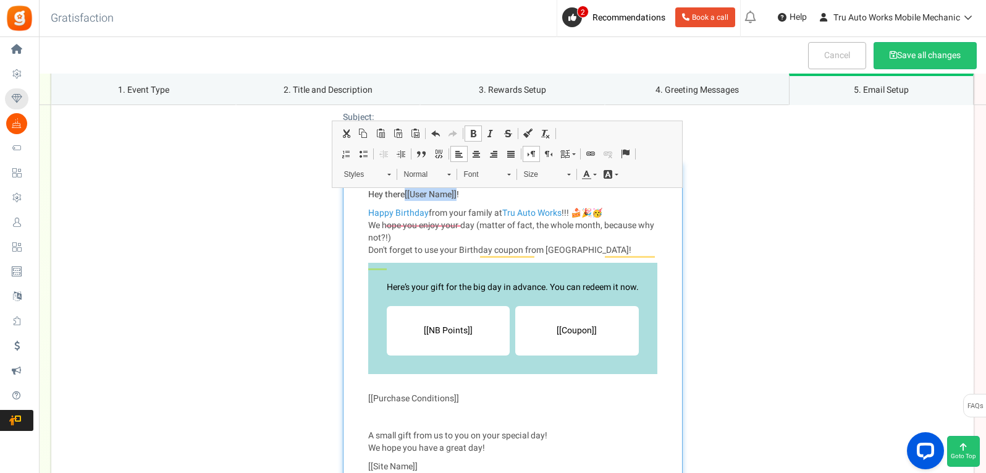
click at [583, 175] on span at bounding box center [586, 174] width 10 height 10
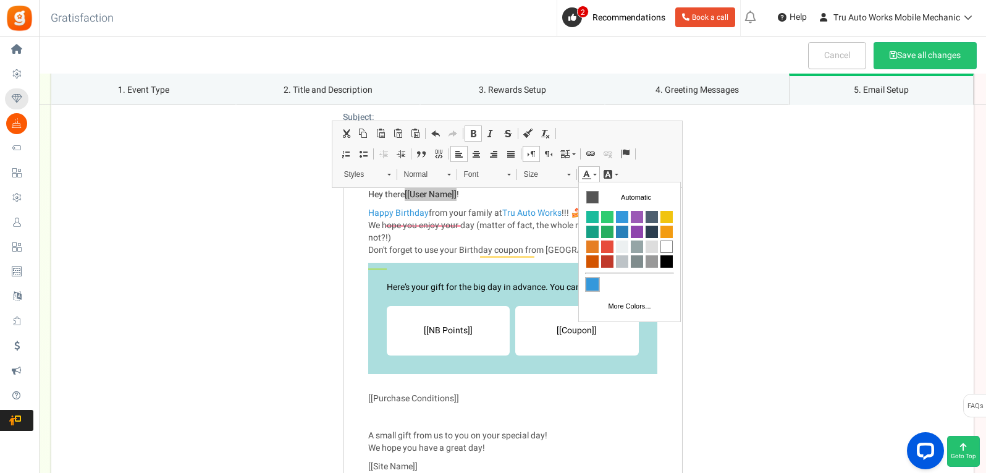
click at [595, 282] on span "Colors" at bounding box center [592, 283] width 12 height 12
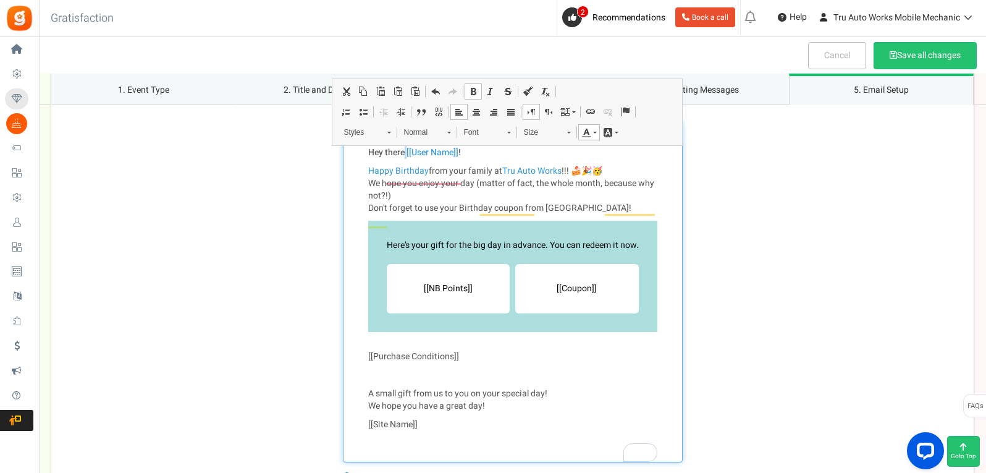
scroll to position [1982, 0]
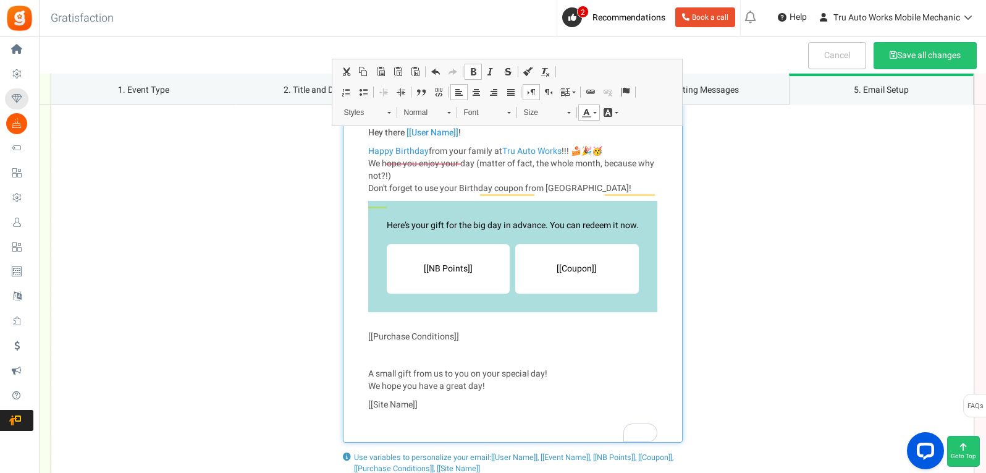
drag, startPoint x: 424, startPoint y: 431, endPoint x: 363, endPoint y: 429, distance: 61.2
click at [363, 429] on div "Hey there [[User Name]] ! Happy Birthday from your family at Tru Auto Works !!!…" at bounding box center [513, 271] width 340 height 341
click at [584, 117] on span at bounding box center [586, 112] width 10 height 10
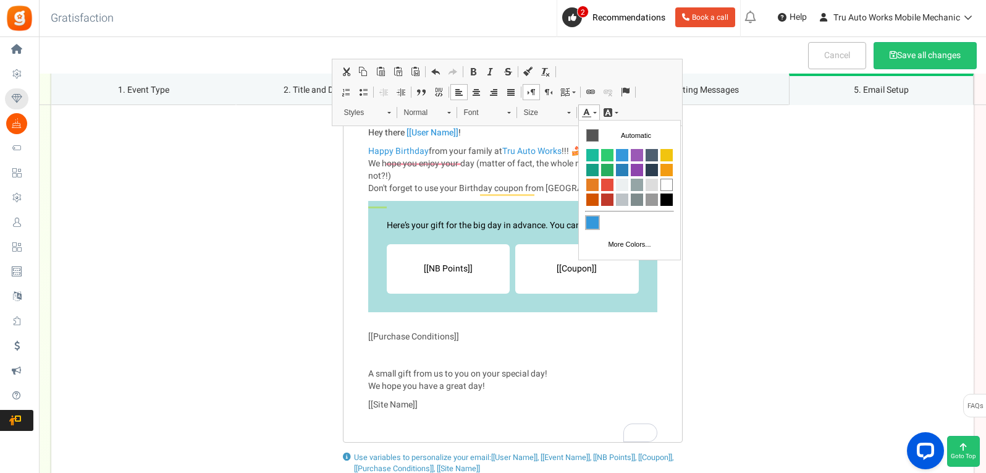
click at [591, 224] on span "Colors" at bounding box center [592, 222] width 12 height 12
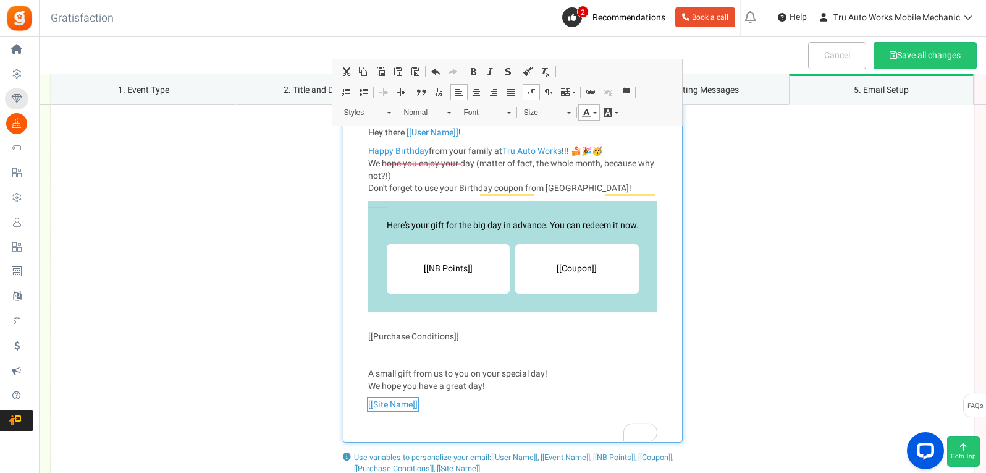
click at [568, 411] on p "[[Site Name]]" at bounding box center [512, 404] width 289 height 12
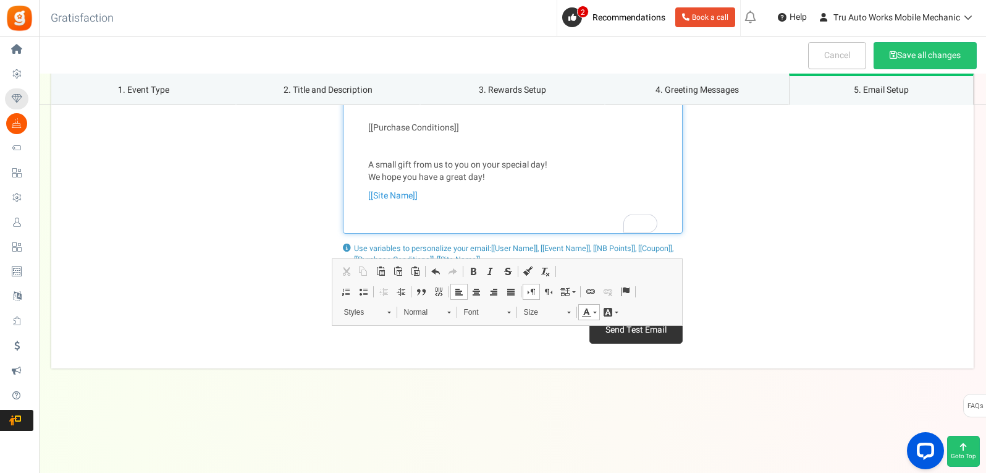
scroll to position [2229, 0]
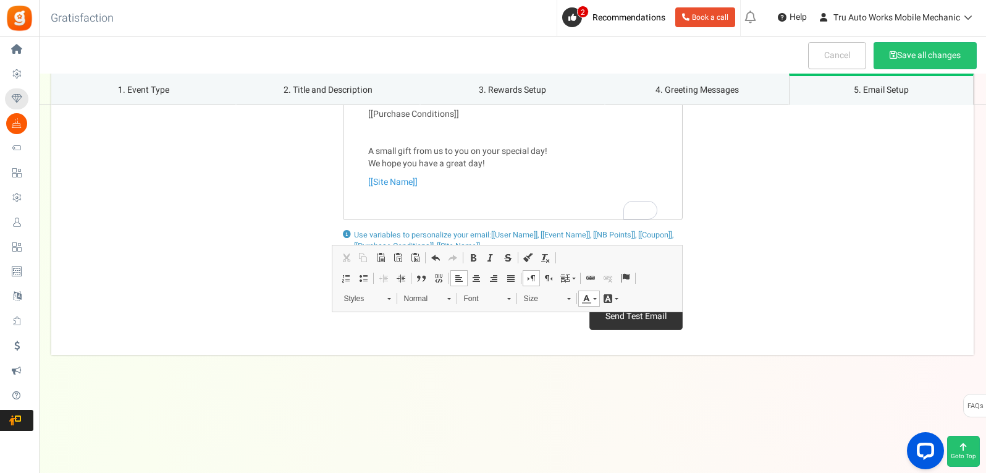
click at [618, 316] on button "Send Test Email" at bounding box center [635, 316] width 93 height 27
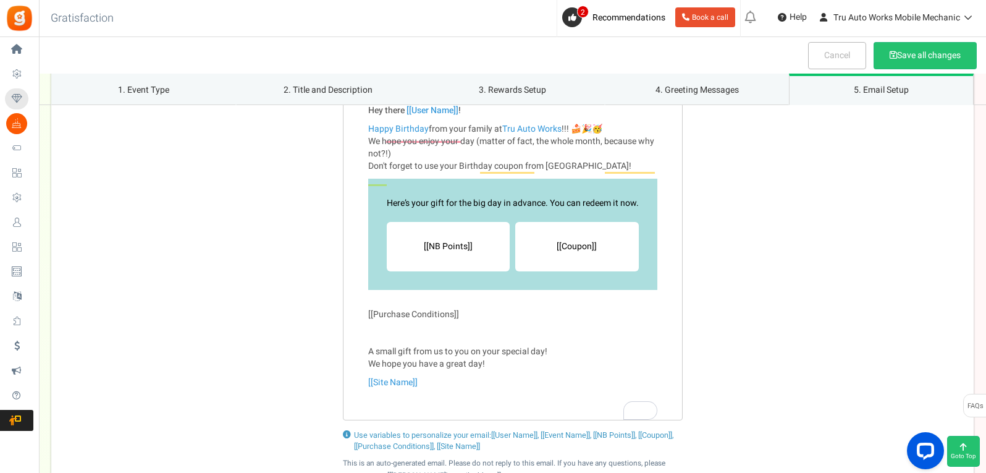
scroll to position [1982, 0]
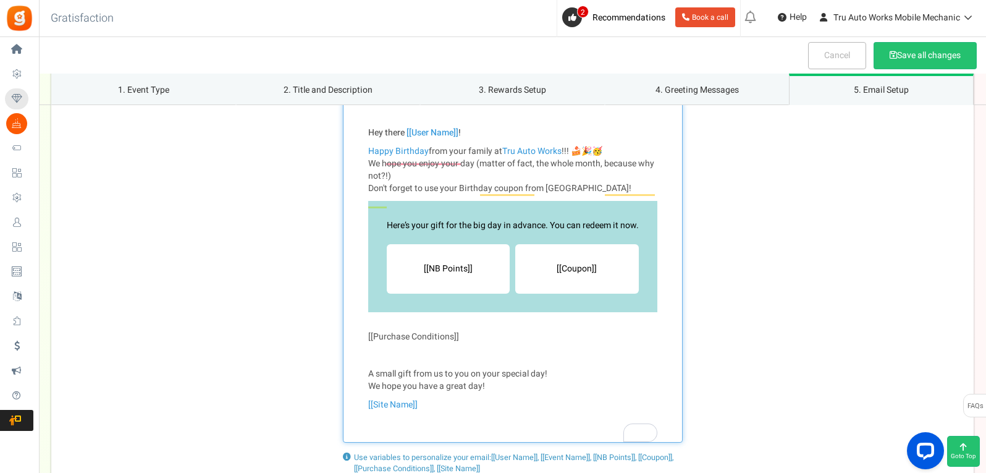
click at [474, 232] on div "Here’s your gift for the big day in advance. You can redeem it now." at bounding box center [513, 225] width 252 height 12
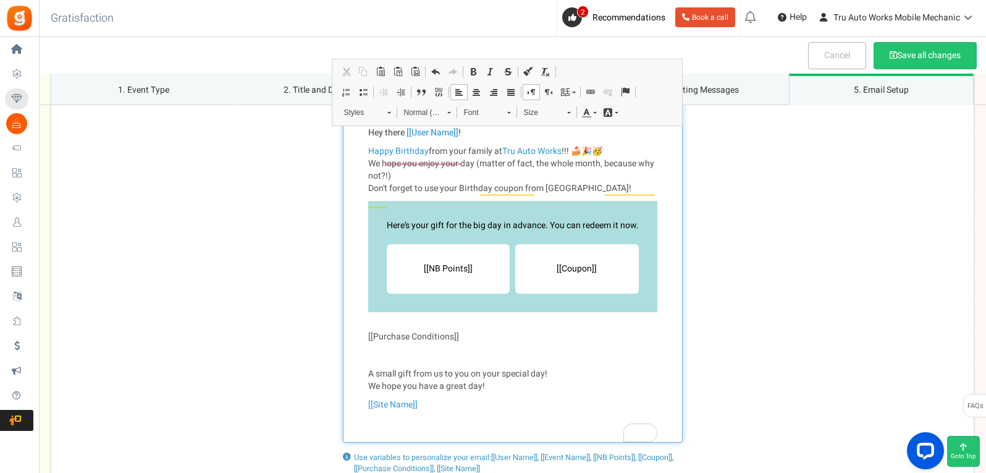
click at [500, 290] on li "[[NB Points]]" at bounding box center [449, 268] width 124 height 49
drag, startPoint x: 501, startPoint y: 301, endPoint x: 401, endPoint y: 296, distance: 100.2
click at [401, 293] on li "[[NB Points]]" at bounding box center [449, 268] width 124 height 49
click at [383, 295] on div "Here’s your gift for the big day in advance. You can redeem it now. [[NB Points…" at bounding box center [512, 256] width 289 height 111
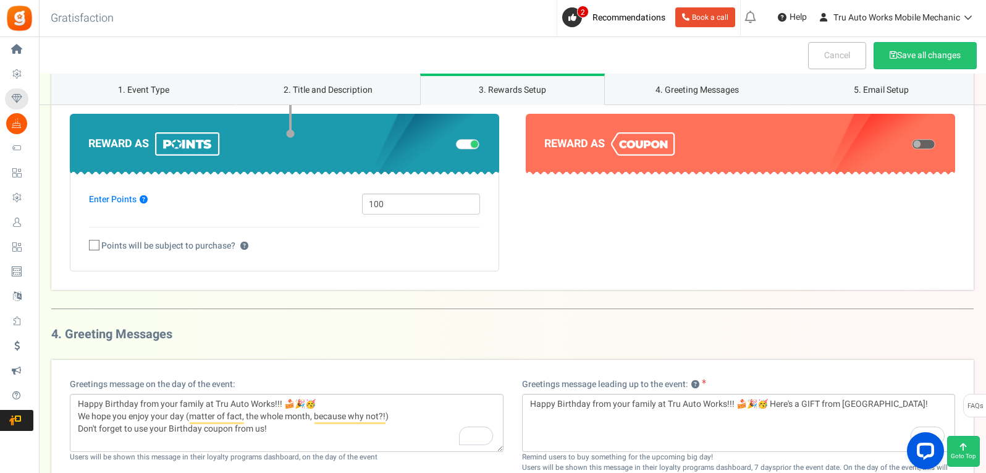
scroll to position [1364, 0]
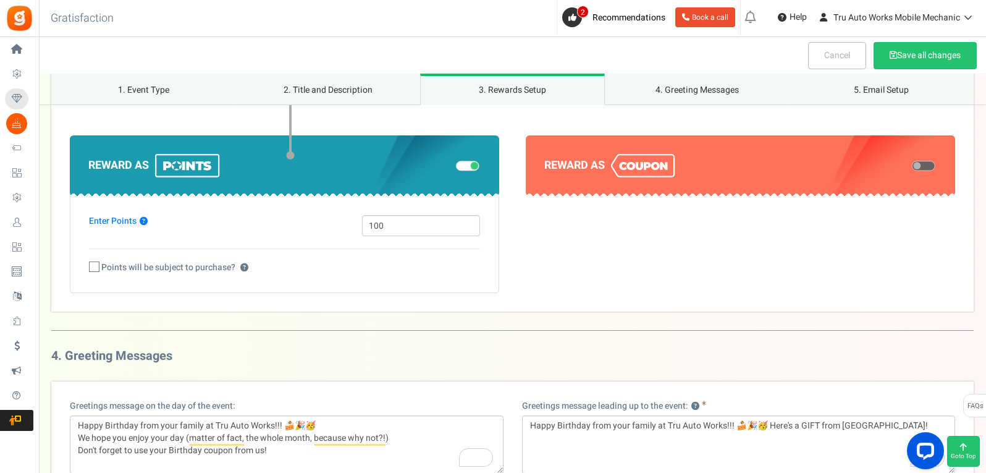
click at [924, 171] on span at bounding box center [923, 166] width 23 height 10
click at [912, 169] on input "checkbox" at bounding box center [912, 166] width 0 height 6
select select "1"
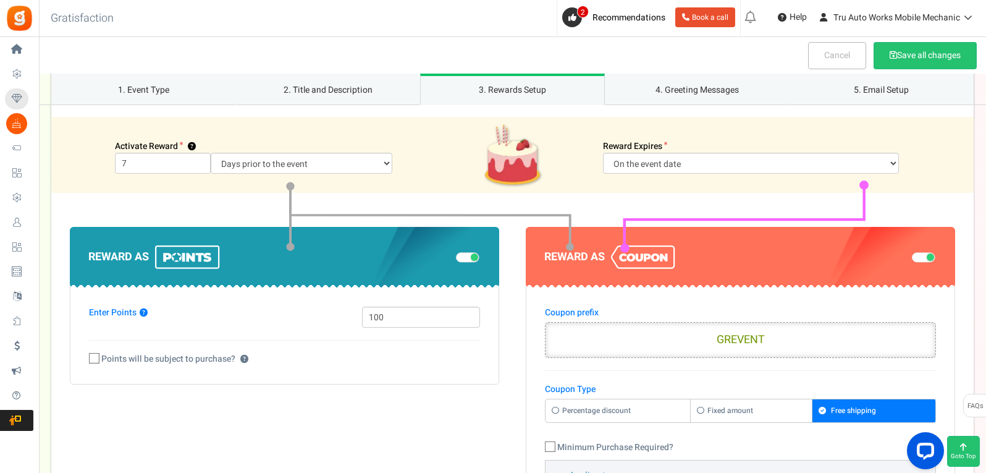
scroll to position [1302, 0]
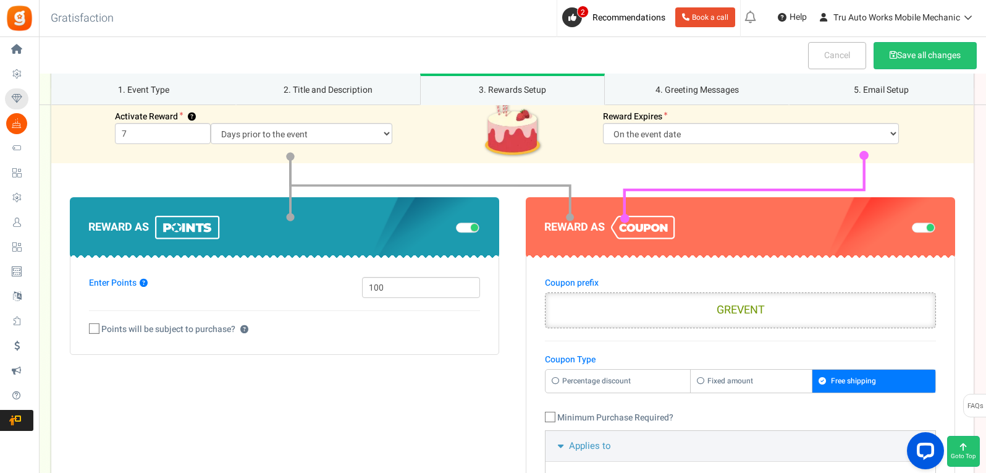
click at [780, 328] on input "GREVENT" at bounding box center [740, 310] width 391 height 36
type input "b"
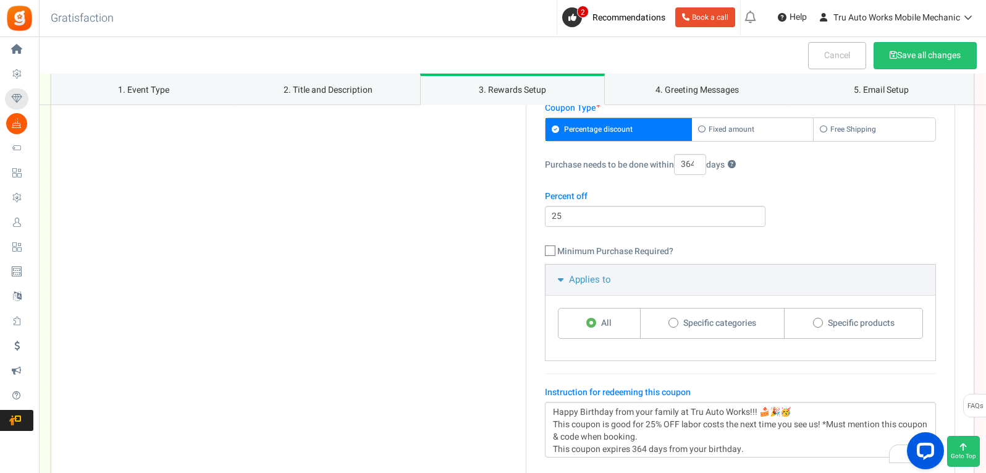
scroll to position [746, 0]
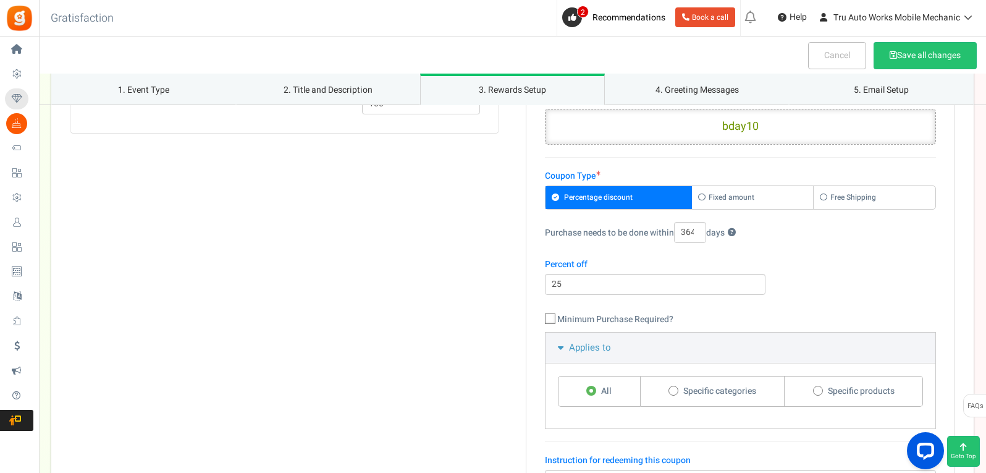
type input "bday25"
click at [771, 142] on input "bday10" at bounding box center [740, 127] width 391 height 36
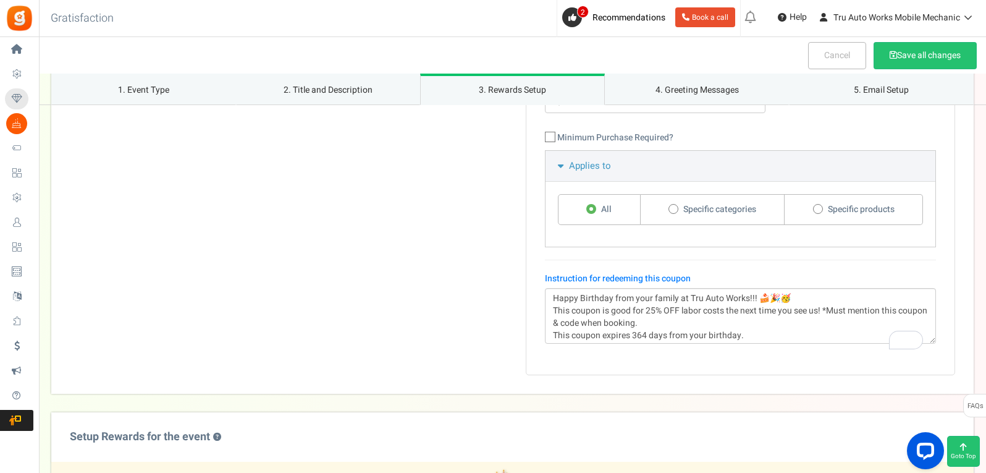
scroll to position [931, 0]
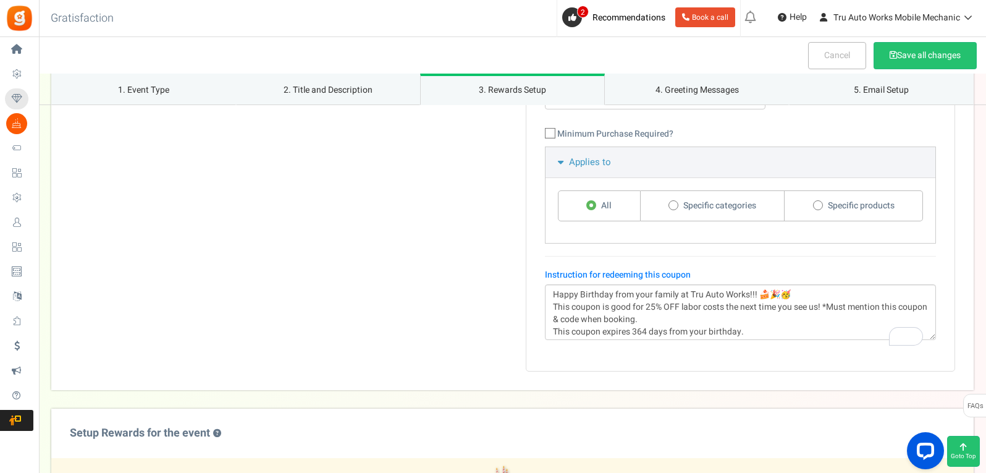
type input "bday25"
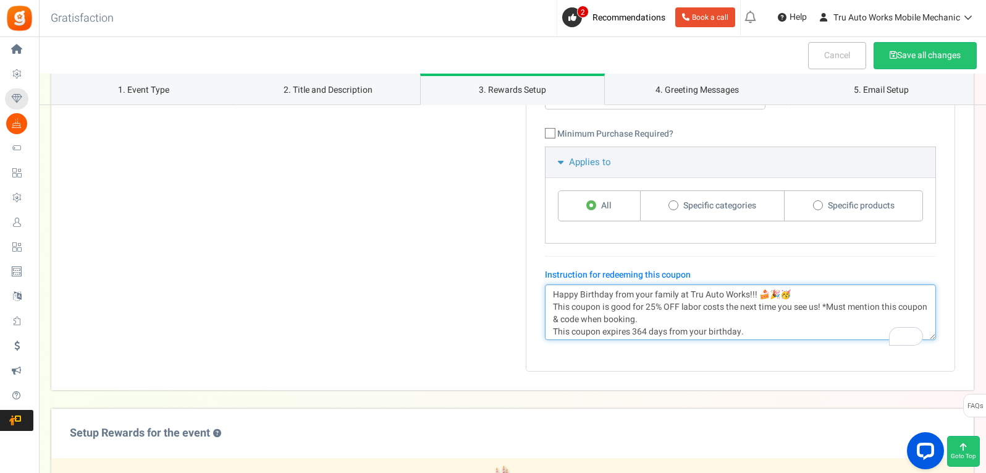
click at [686, 319] on textarea "Happy Birthday from your family at Tru Auto Works!!! 🍰🎉🥳 This coupon is good fo…" at bounding box center [740, 312] width 391 height 56
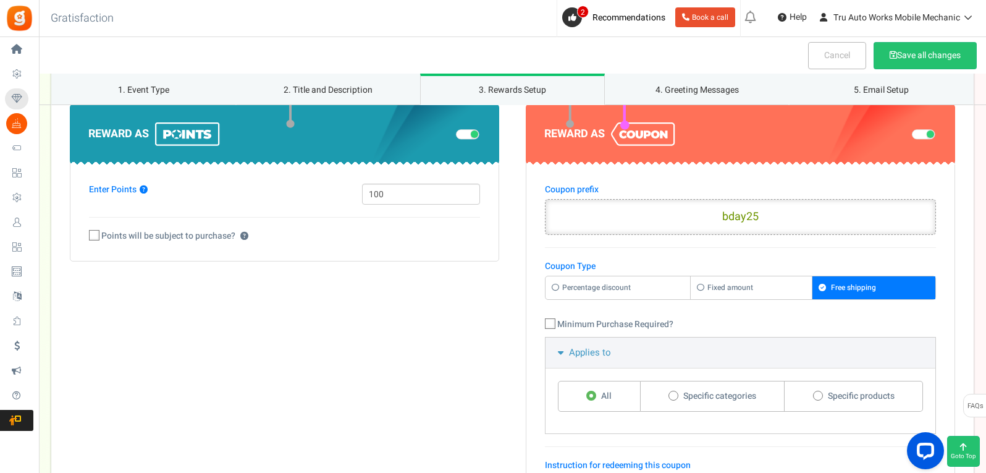
scroll to position [1426, 0]
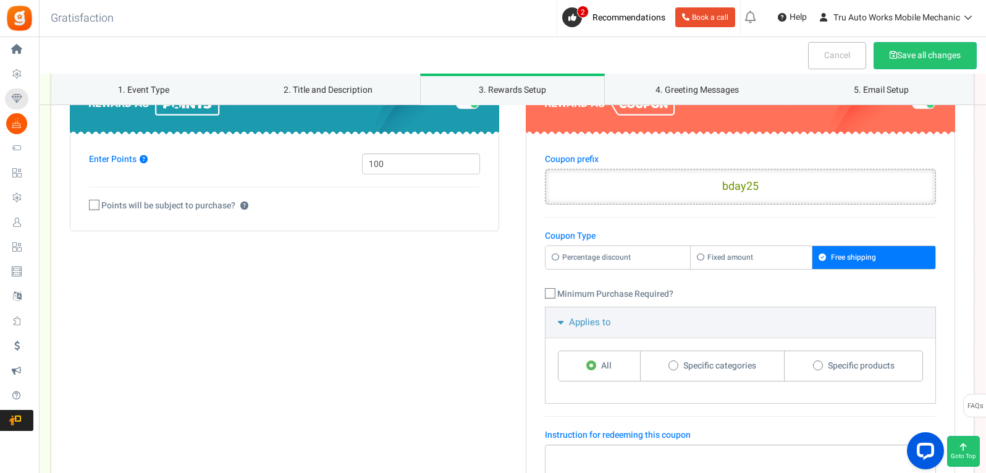
click at [626, 269] on label "Percentage discount" at bounding box center [617, 257] width 145 height 23
click at [553, 256] on input "Percentage discount" at bounding box center [549, 252] width 8 height 8
radio input "true"
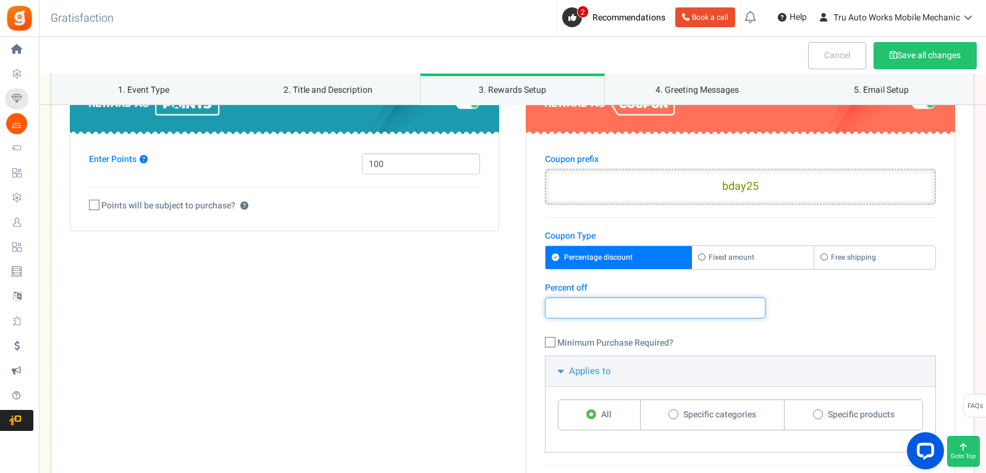
click at [615, 318] on input "number" at bounding box center [655, 307] width 221 height 21
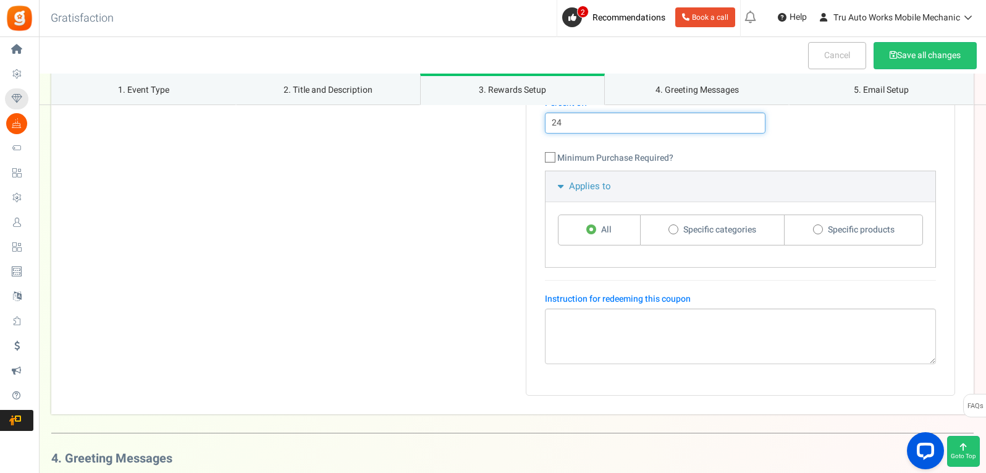
scroll to position [1611, 0]
type input "24"
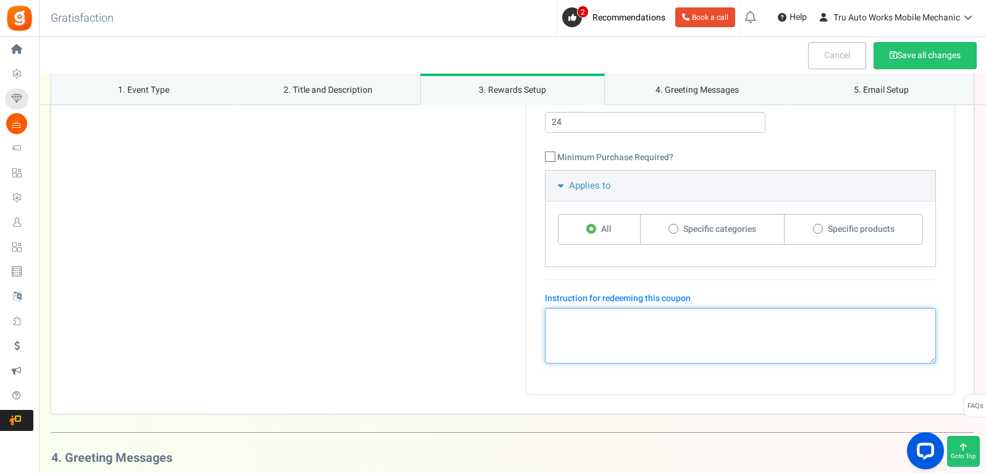
click at [577, 360] on textarea at bounding box center [740, 336] width 391 height 56
paste textarea "Happy Birthday from your family at Tru Auto Works!!! 🍰🎉🥳 This coupon is good fo…"
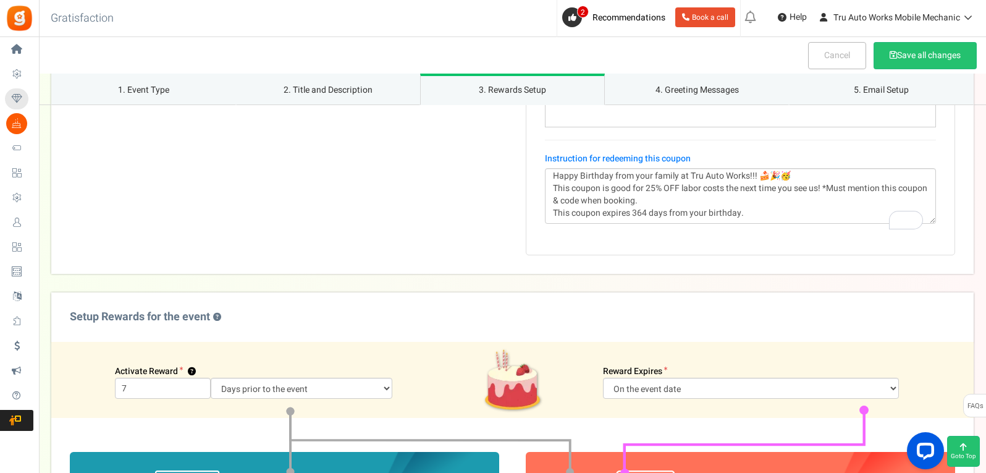
scroll to position [1055, 0]
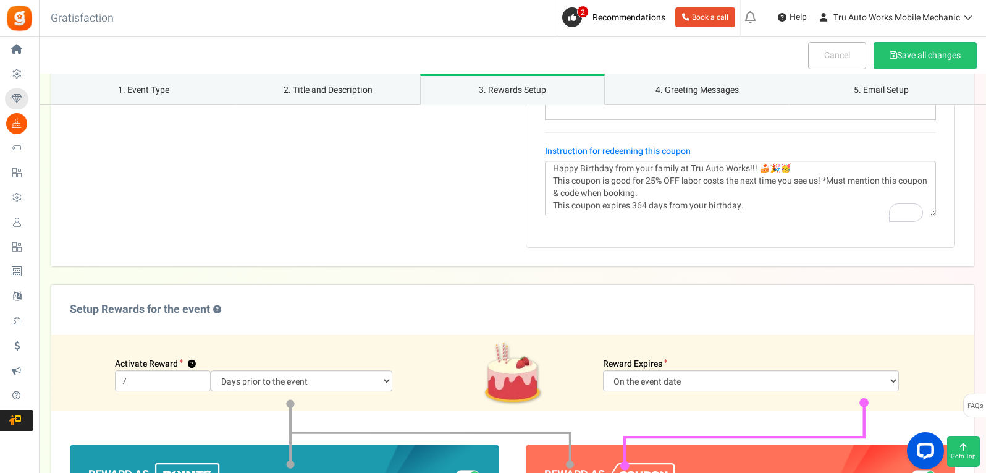
type textarea "Happy Birthday from your family at Tru Auto Works!!! 🍰🎉🥳 This coupon is good fo…"
click at [652, 391] on select "Days after the event date On the event date" at bounding box center [750, 380] width 295 height 21
select select "2"
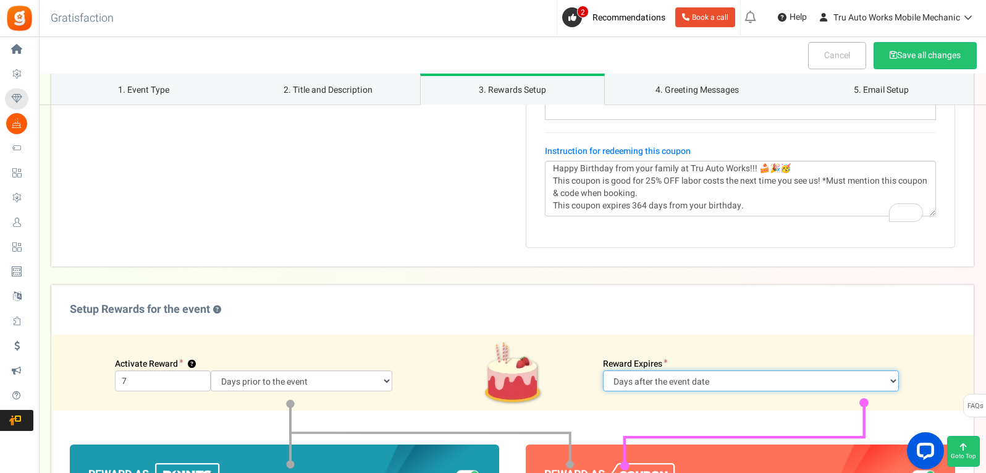
click at [699, 382] on select "Days after the event date On the event date" at bounding box center [750, 380] width 295 height 21
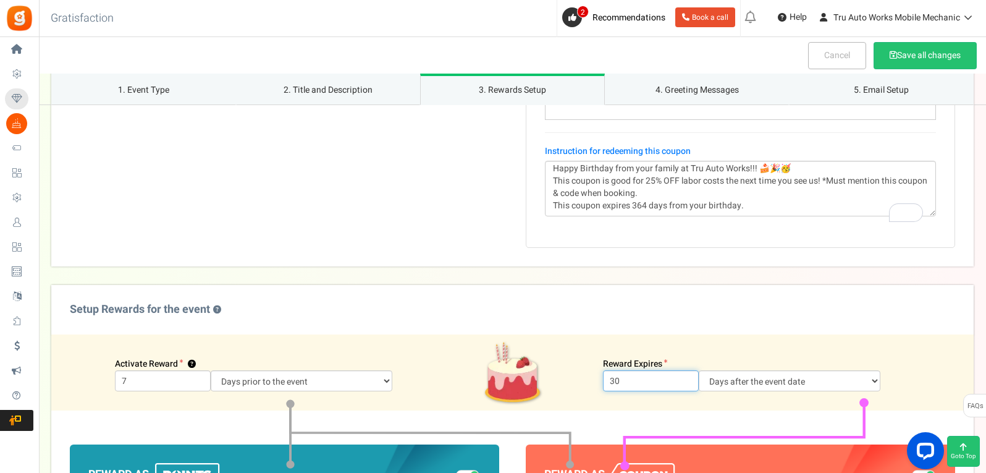
click at [631, 391] on input "30" at bounding box center [651, 380] width 96 height 21
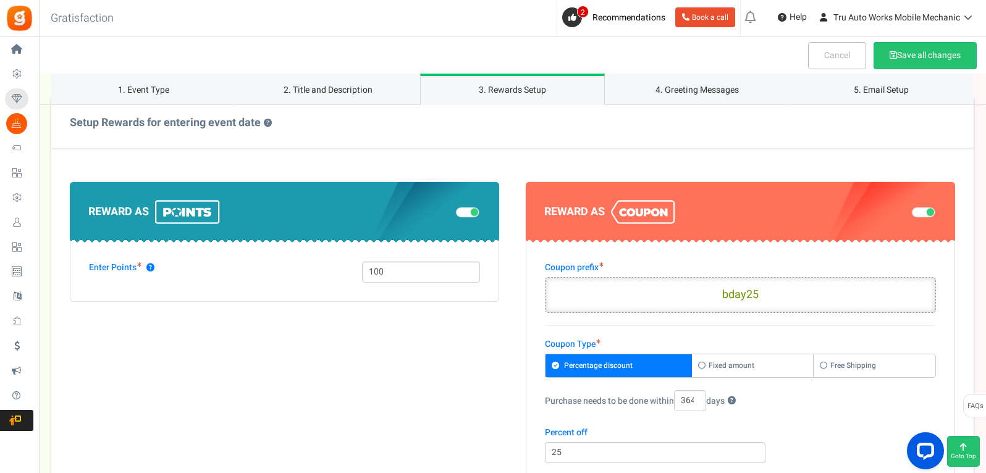
scroll to position [561, 0]
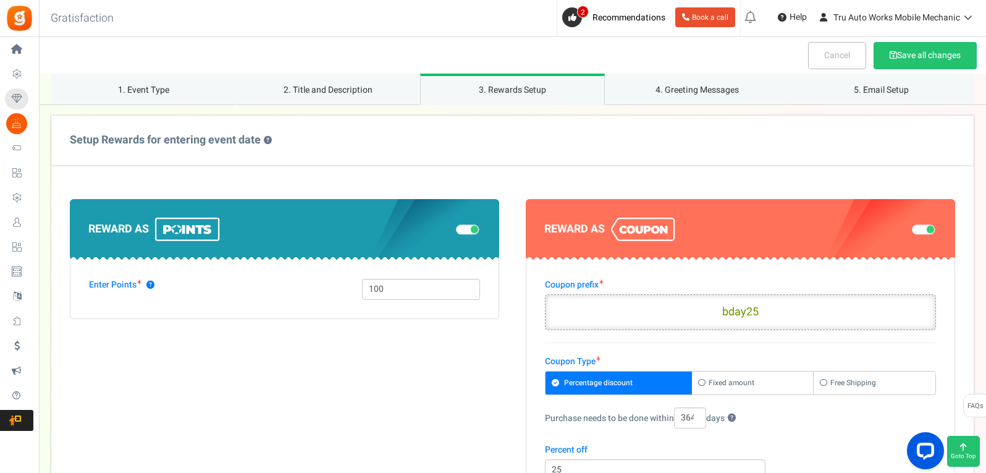
click at [468, 235] on span at bounding box center [467, 230] width 23 height 10
click at [456, 233] on input "checkbox" at bounding box center [456, 230] width 0 height 6
click at [918, 235] on span at bounding box center [923, 230] width 23 height 10
click at [912, 233] on input "checkbox" at bounding box center [912, 230] width 0 height 6
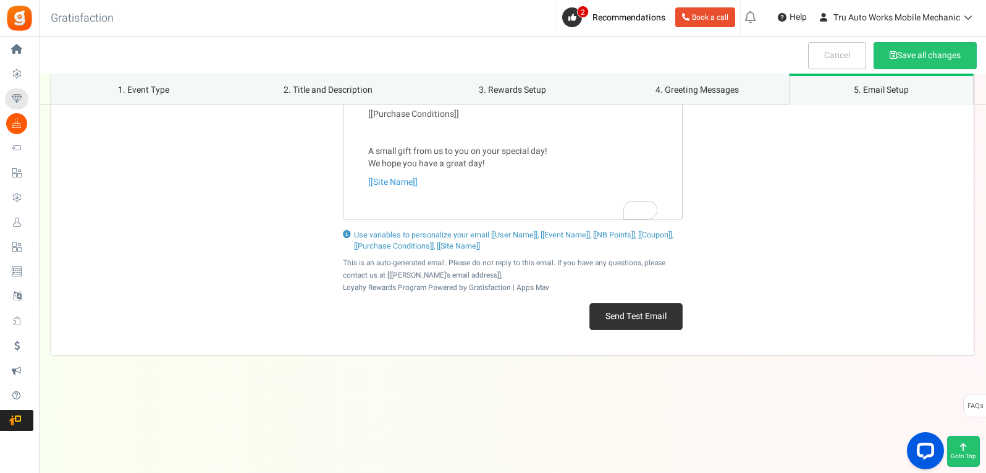
scroll to position [2095, 0]
click at [899, 58] on button "Save all changes" at bounding box center [924, 55] width 103 height 27
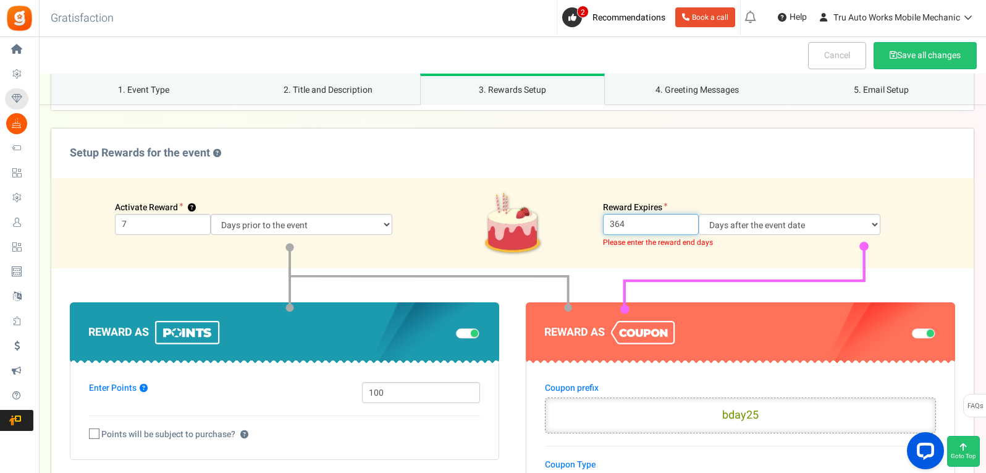
click at [634, 235] on input "364" at bounding box center [651, 224] width 96 height 21
click at [738, 235] on select "Days after the event date On the event date" at bounding box center [790, 224] width 182 height 21
click at [650, 235] on input "364" at bounding box center [651, 224] width 96 height 21
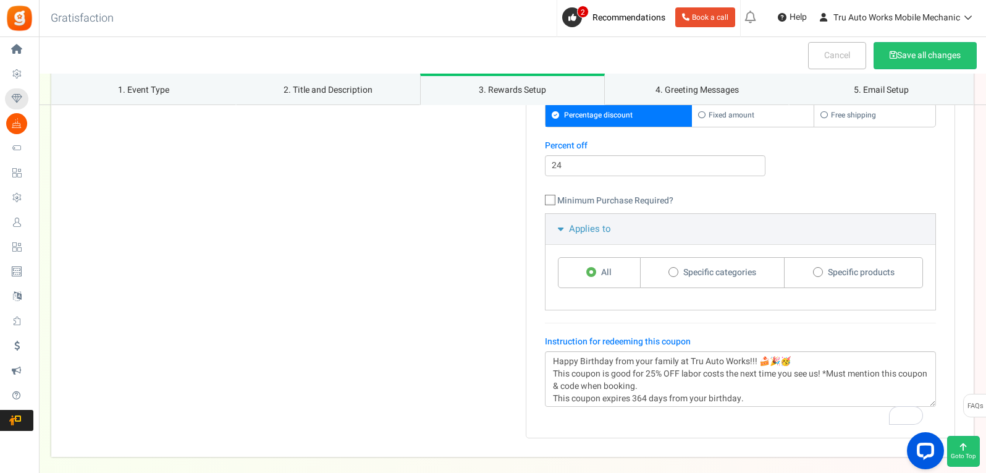
scroll to position [791, 0]
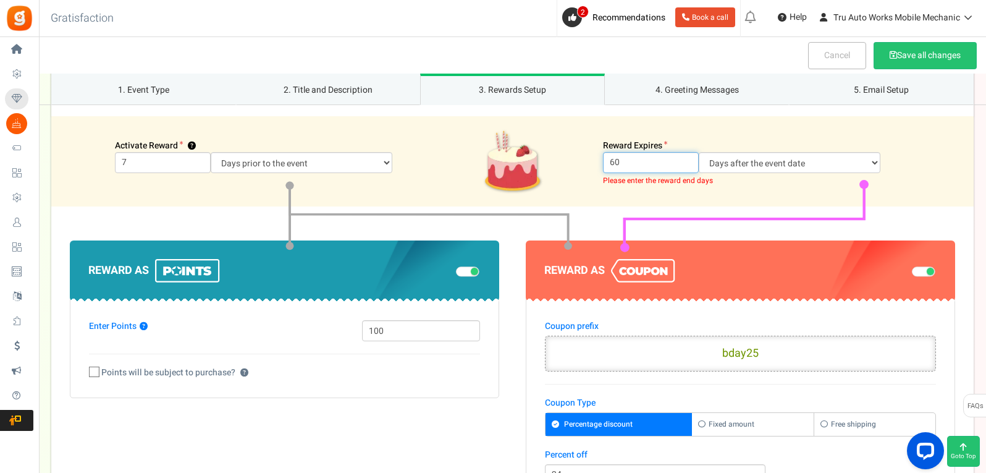
type input "60"
click at [691, 171] on div "Days after the event date On the event date" at bounding box center [789, 162] width 200 height 21
click at [672, 172] on input "60" at bounding box center [651, 162] width 96 height 21
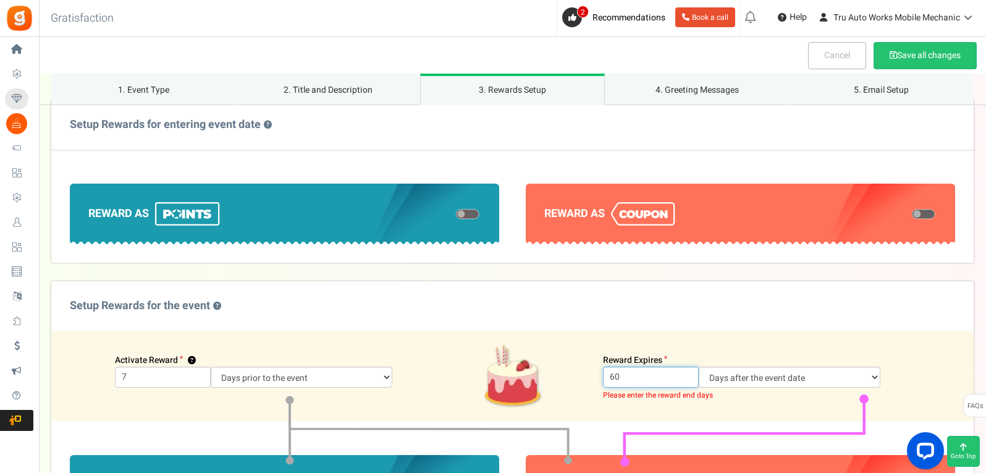
scroll to position [605, 0]
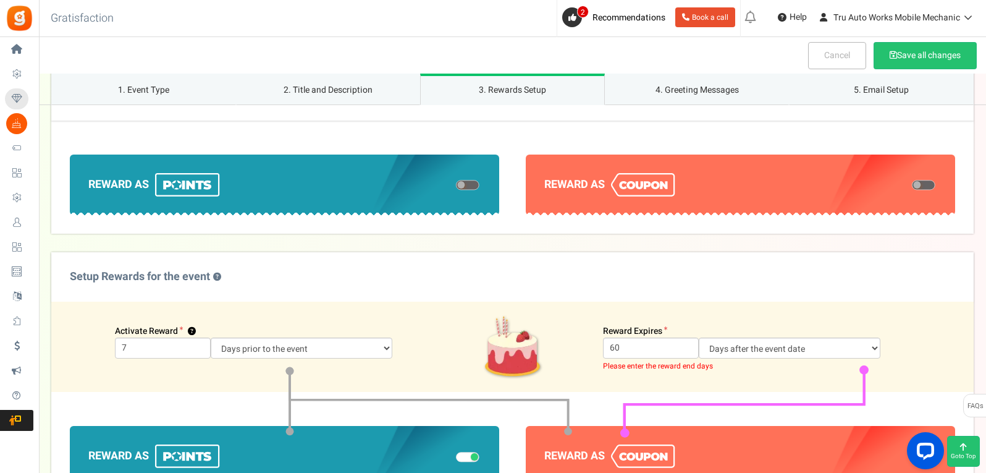
click at [923, 190] on span at bounding box center [923, 185] width 23 height 10
click at [912, 188] on input "checkbox" at bounding box center [912, 185] width 0 height 6
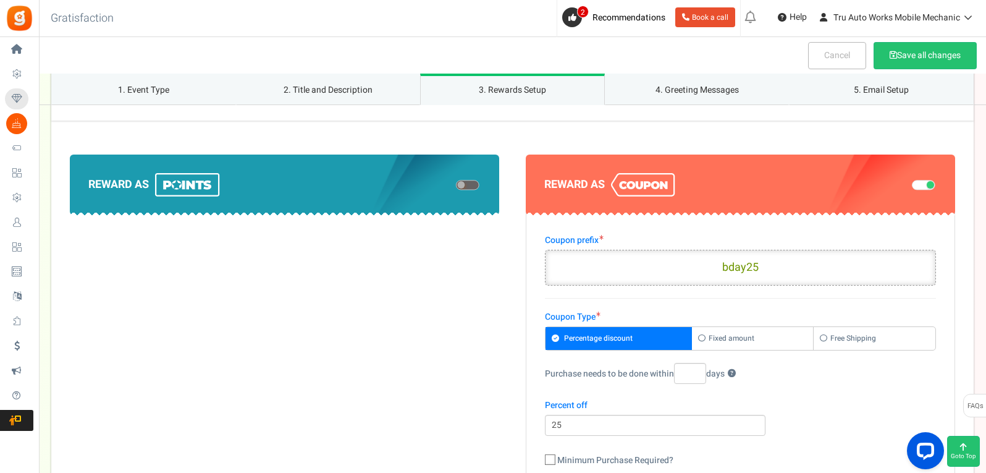
click at [683, 384] on input "Purchase needs to be done within days ?" at bounding box center [690, 373] width 32 height 21
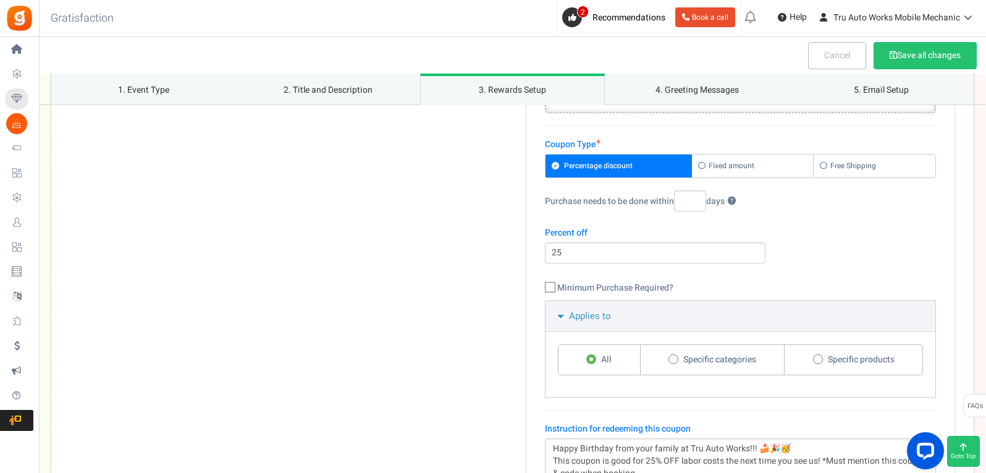
scroll to position [791, 0]
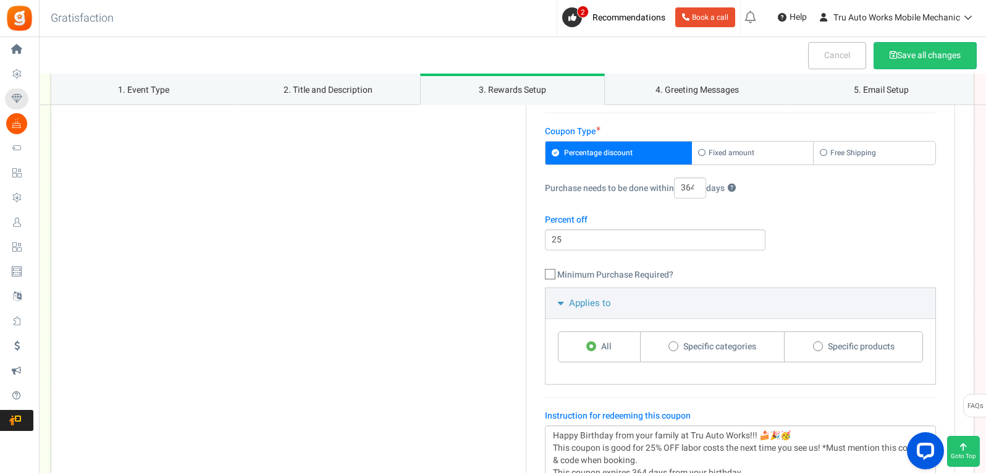
click at [526, 231] on div "Coupon prefix bday25 Coupon Type Percentage discount Fixed amount 364 ? Percent…" at bounding box center [740, 267] width 429 height 489
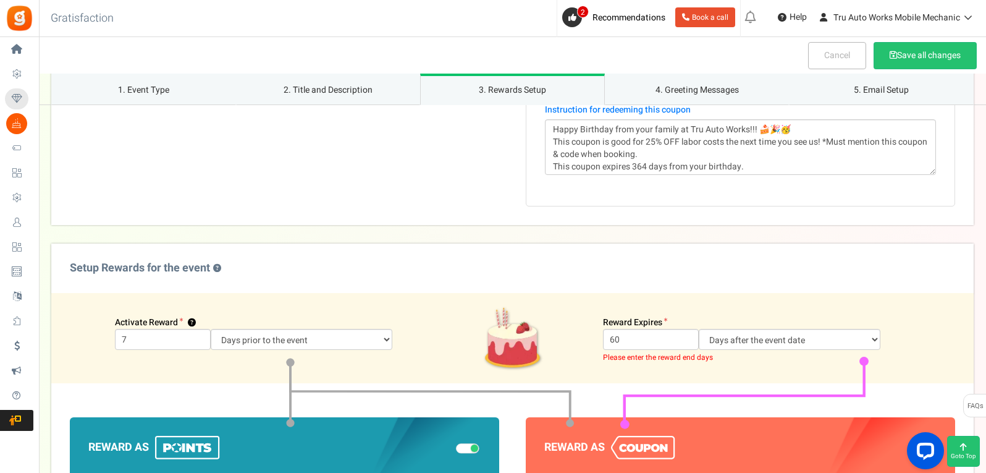
scroll to position [1099, 0]
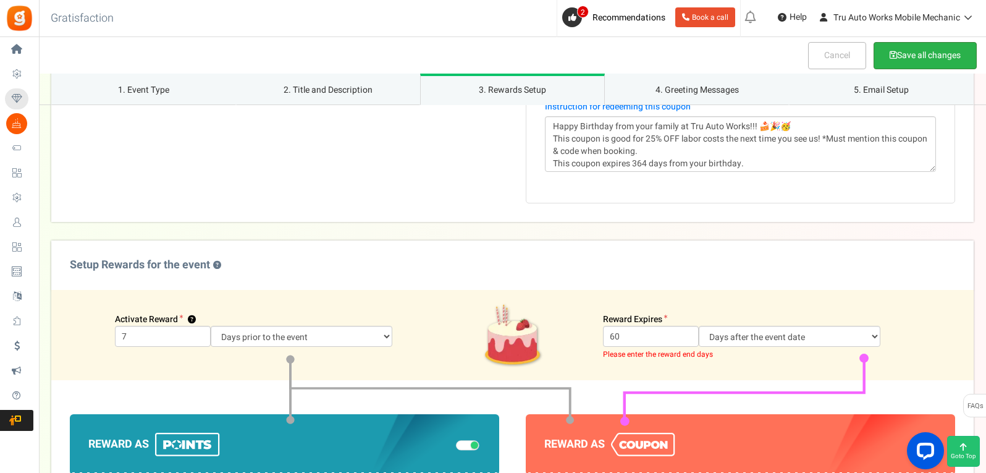
click at [920, 55] on button "Save all changes" at bounding box center [924, 55] width 103 height 27
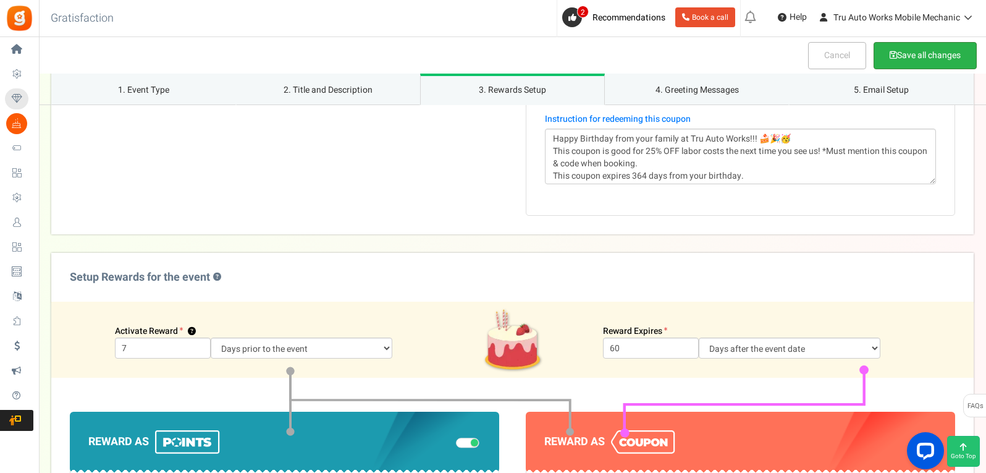
scroll to position [754, 0]
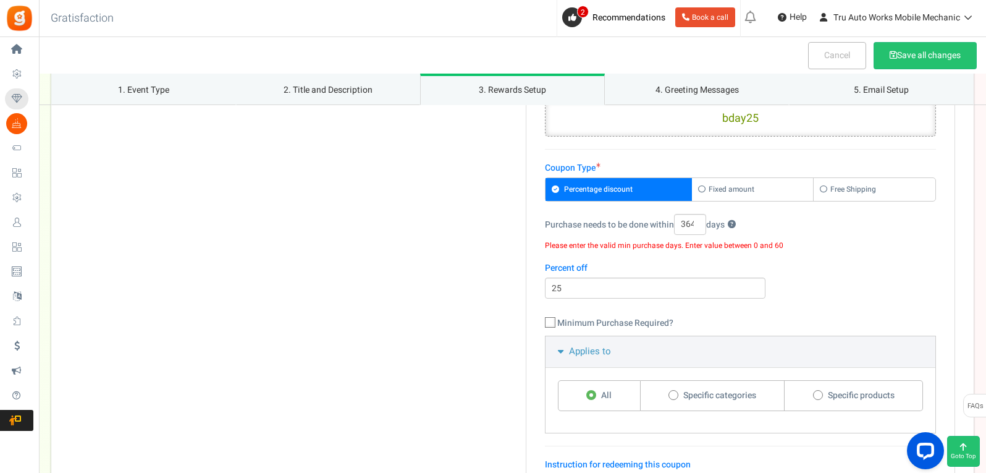
drag, startPoint x: 697, startPoint y: 237, endPoint x: 681, endPoint y: 237, distance: 16.1
click at [681, 235] on input "364" at bounding box center [690, 224] width 32 height 21
type input "60"
click at [936, 53] on button "Save all changes" at bounding box center [924, 55] width 103 height 27
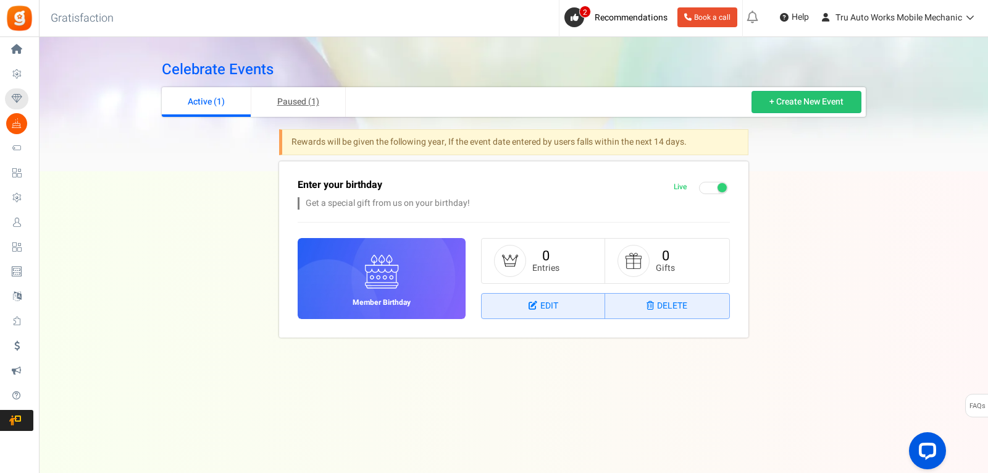
click at [292, 103] on link "Paused (1)" at bounding box center [298, 102] width 95 height 30
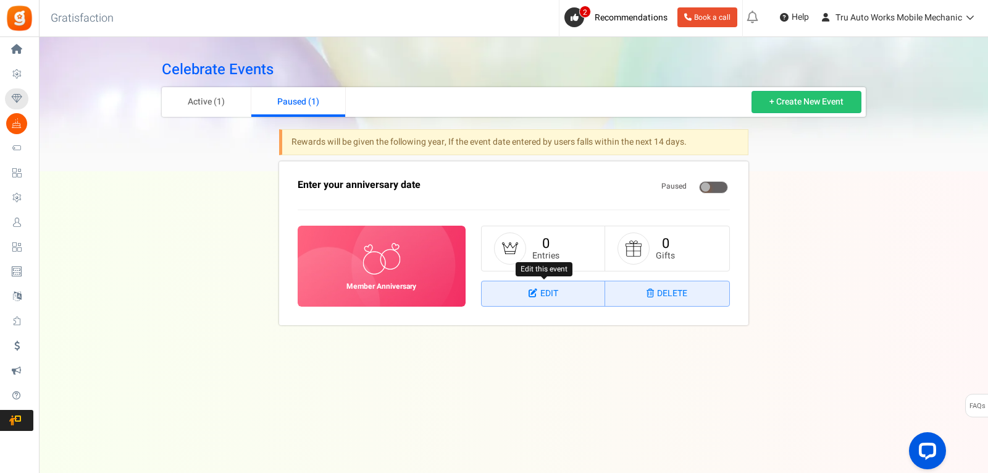
click at [529, 295] on icon at bounding box center [535, 292] width 12 height 9
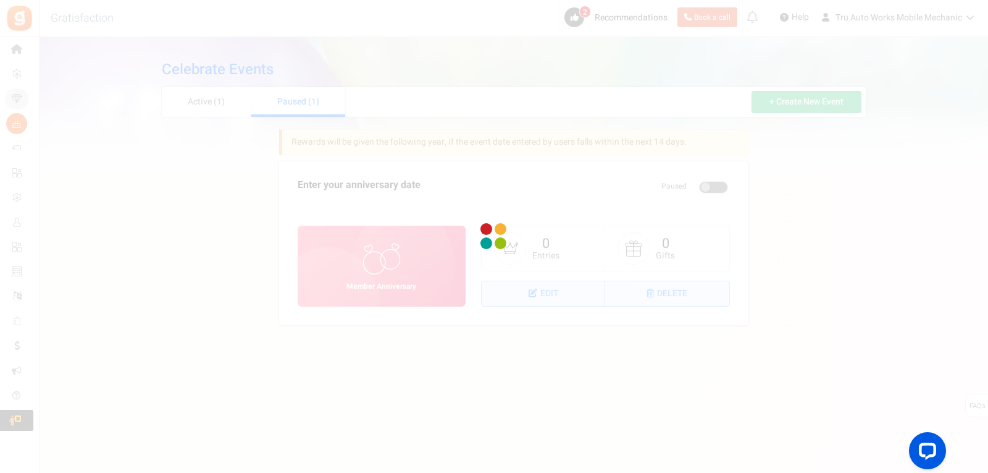
select select "1"
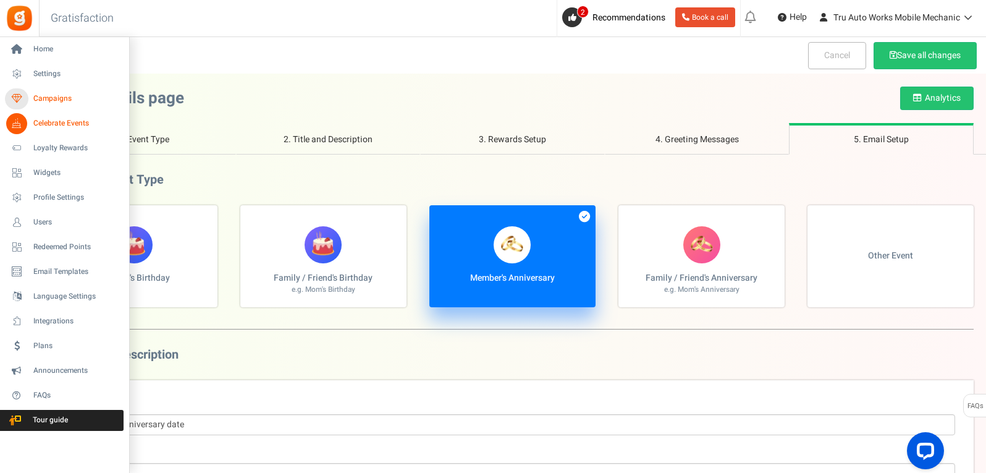
click at [47, 101] on span "Campaigns" at bounding box center [76, 98] width 86 height 11
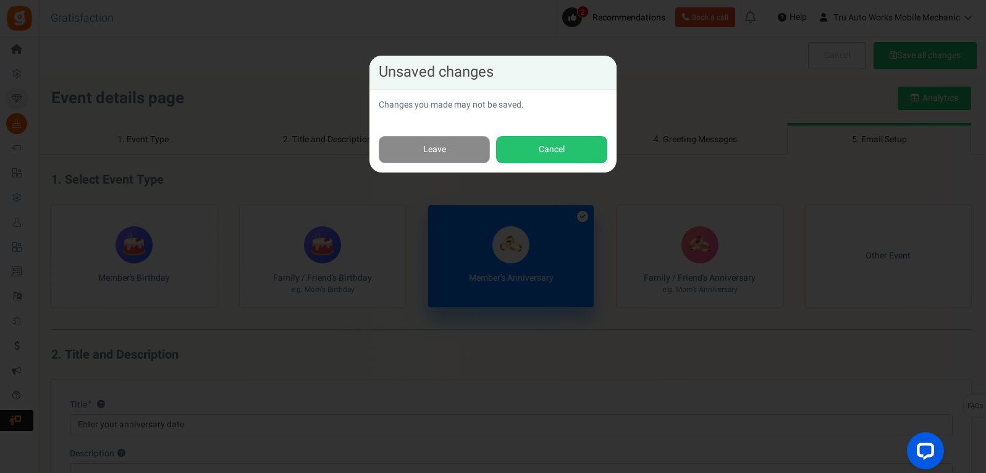
click at [437, 150] on link "Leave" at bounding box center [434, 150] width 111 height 28
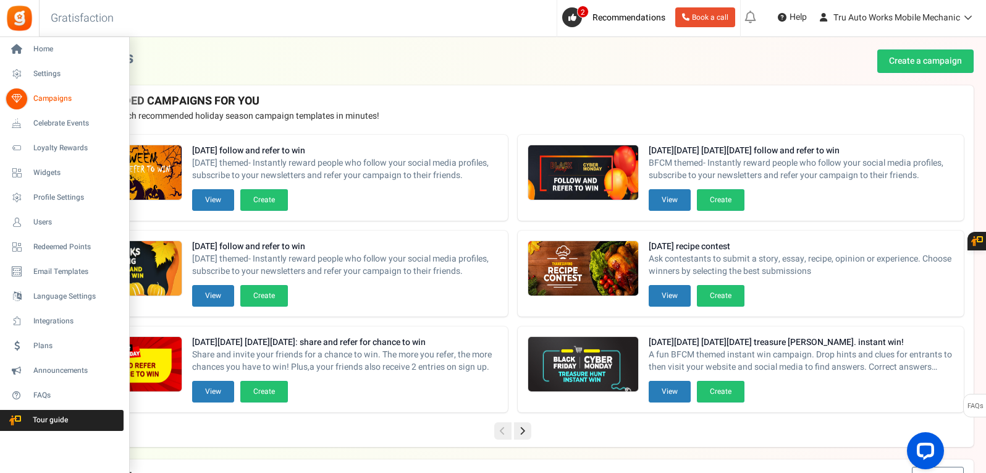
click at [49, 100] on span "Campaigns" at bounding box center [76, 98] width 86 height 11
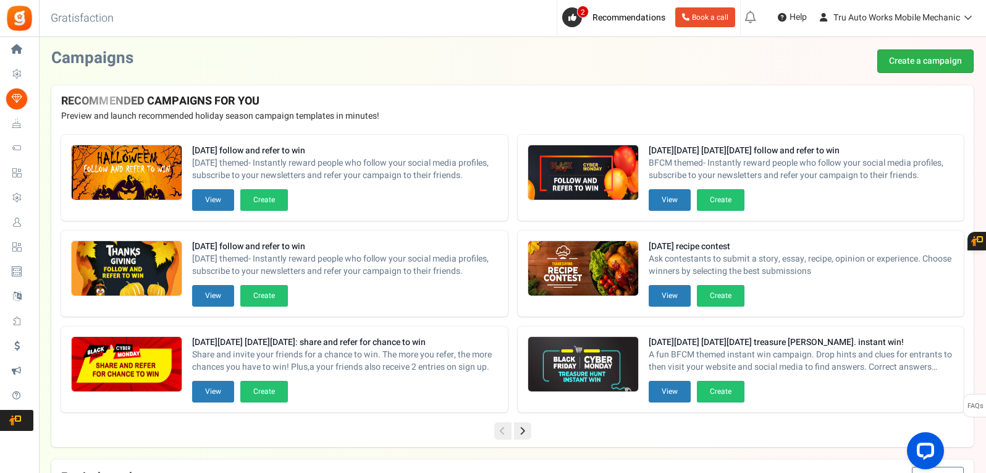
click at [927, 62] on link "Create a campaign" at bounding box center [925, 60] width 96 height 23
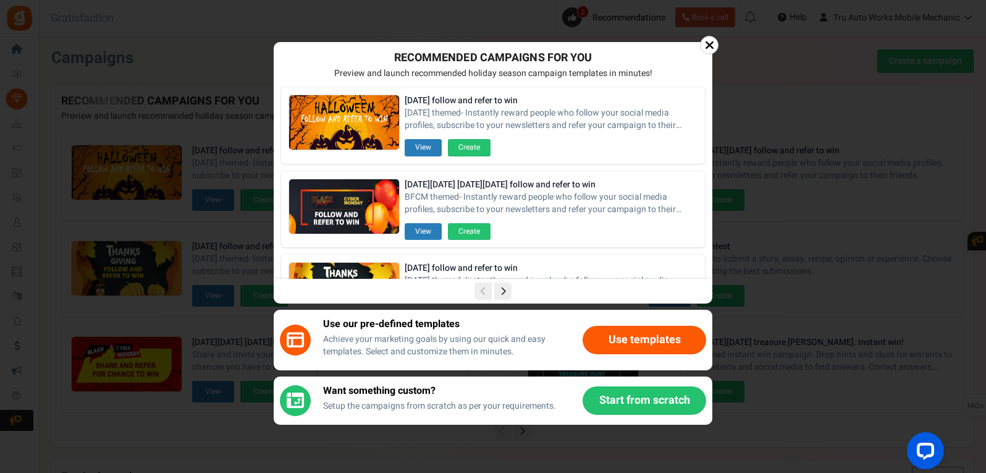
click at [640, 406] on button "Start from scratch" at bounding box center [644, 400] width 124 height 28
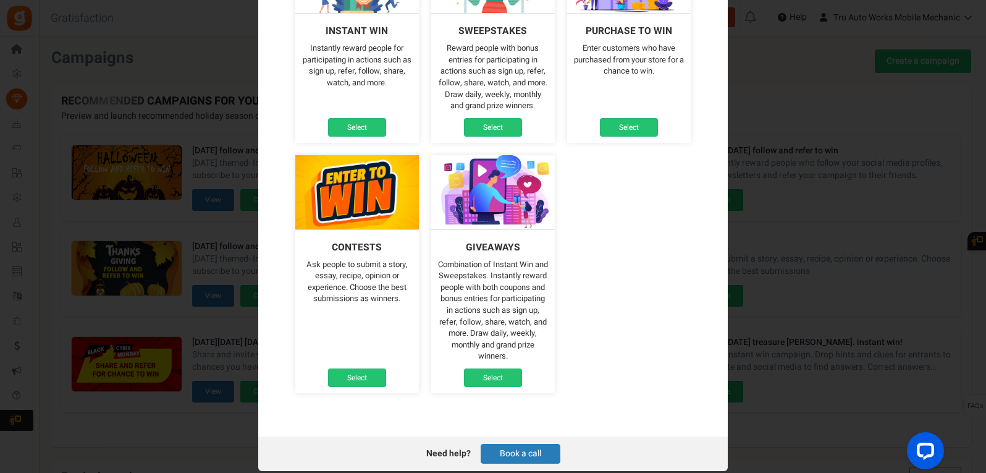
scroll to position [185, 0]
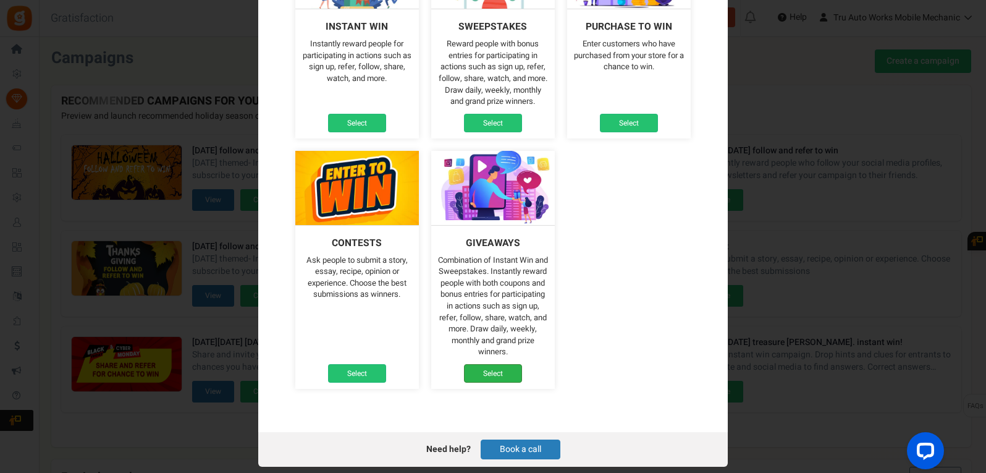
click at [488, 369] on link "Select" at bounding box center [493, 373] width 58 height 19
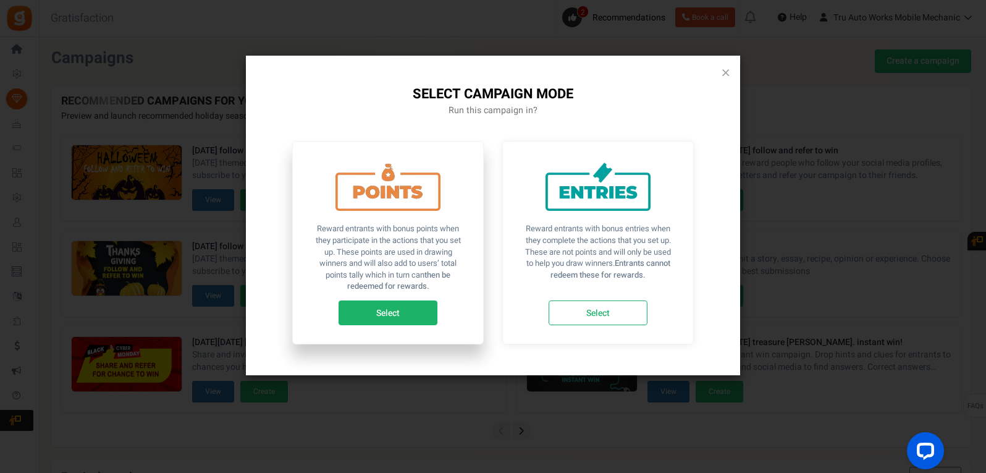
click at [408, 316] on link "Select" at bounding box center [387, 312] width 99 height 25
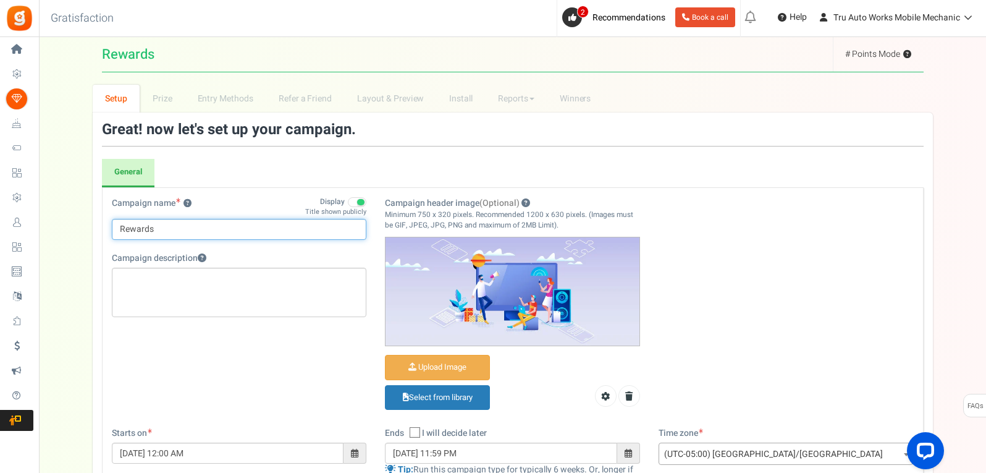
click at [183, 231] on input "Rewards" at bounding box center [239, 229] width 255 height 21
click at [352, 203] on span at bounding box center [357, 202] width 19 height 10
click at [366, 203] on input "Display" at bounding box center [366, 196] width 0 height 21
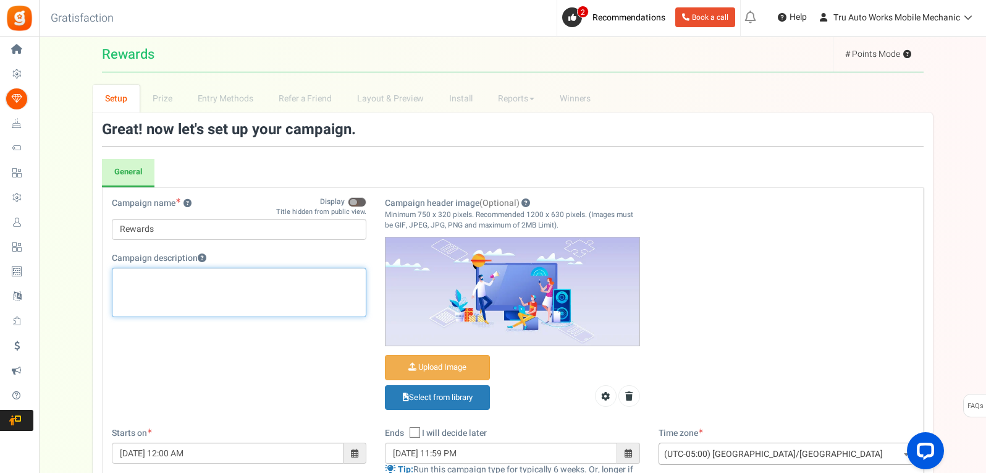
click at [179, 279] on p "Editor, competition_desc" at bounding box center [239, 278] width 239 height 12
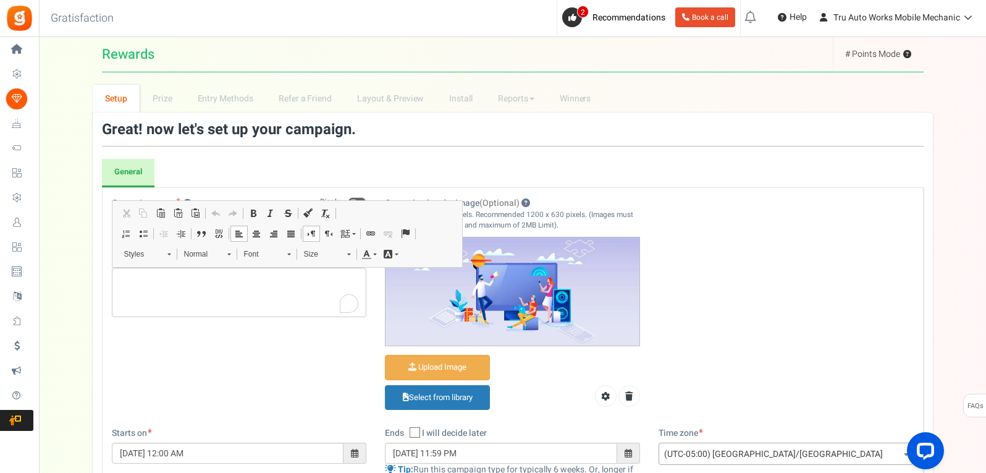
click at [134, 351] on div "Campaign name ? Display Title hidden from public view. Rewards This will be sho…" at bounding box center [513, 312] width 820 height 230
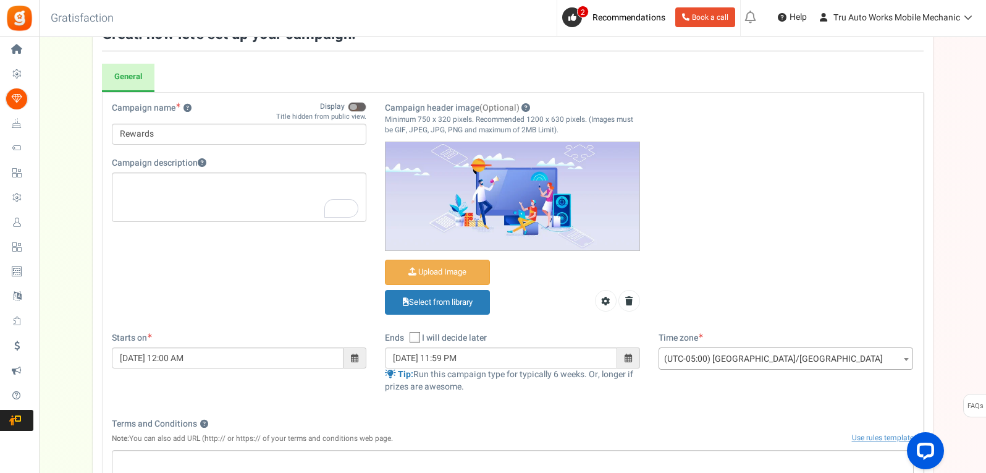
scroll to position [124, 0]
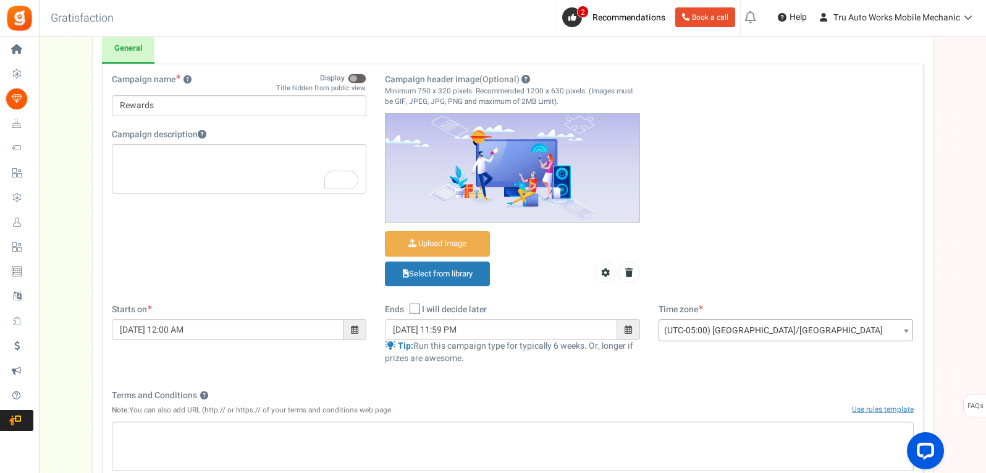
click at [414, 312] on icon at bounding box center [415, 309] width 8 height 8
click at [405, 312] on input "I will decide later" at bounding box center [401, 310] width 8 height 8
checkbox input "true"
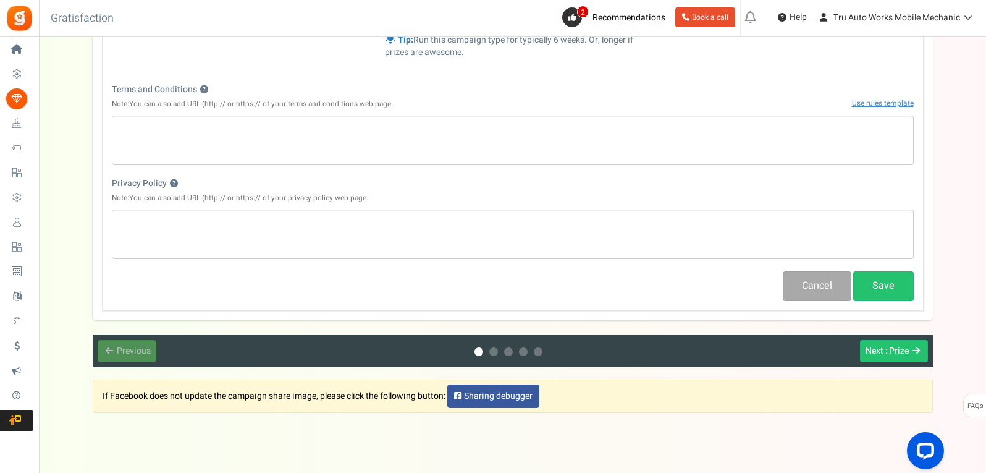
scroll to position [432, 0]
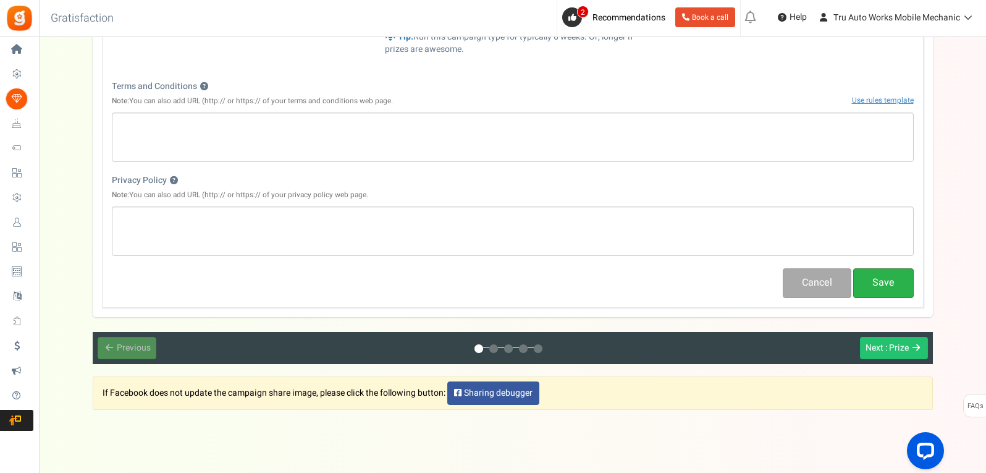
click at [873, 282] on button "Save" at bounding box center [883, 282] width 61 height 29
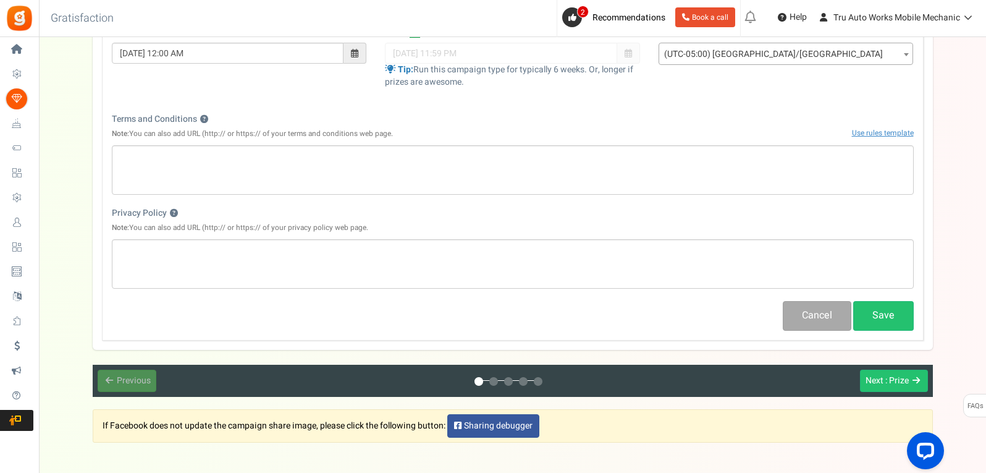
scroll to position [432, 0]
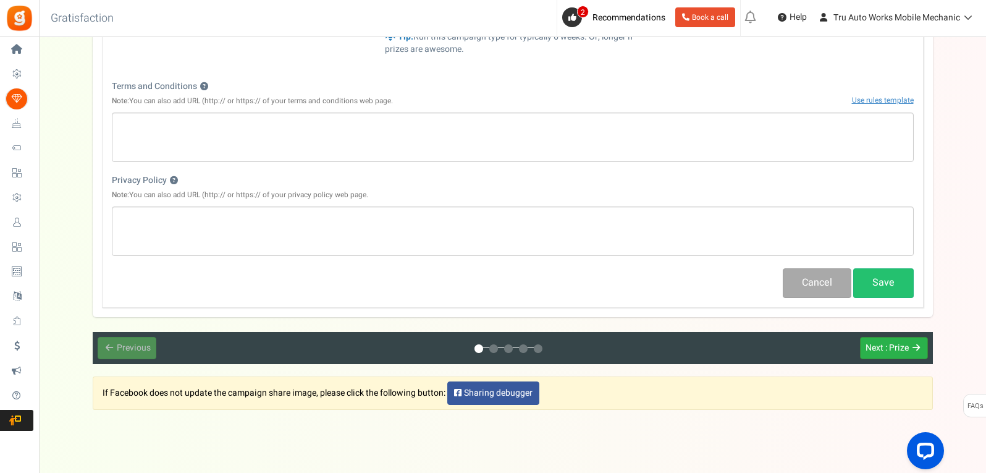
click at [894, 357] on button "Next : Prize" at bounding box center [894, 348] width 68 height 23
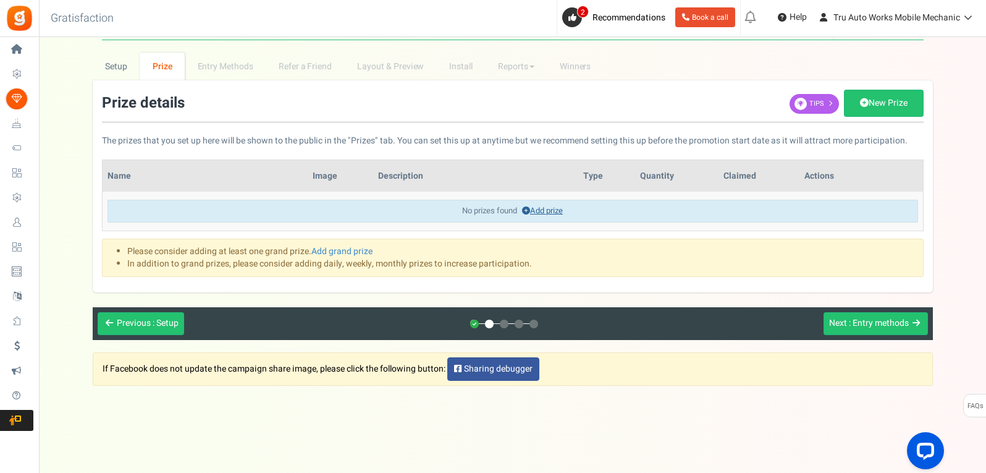
click at [538, 209] on link "Add prize" at bounding box center [542, 210] width 41 height 12
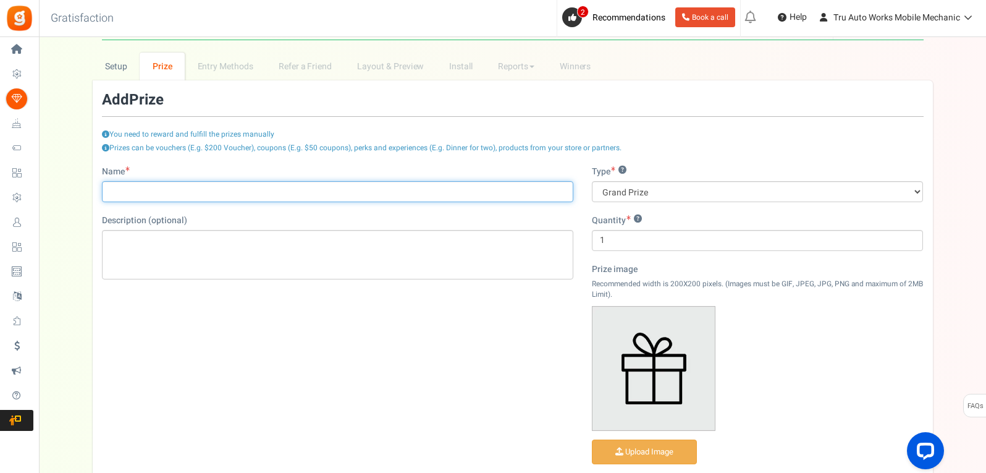
click at [193, 196] on input "Name" at bounding box center [337, 191] width 471 height 21
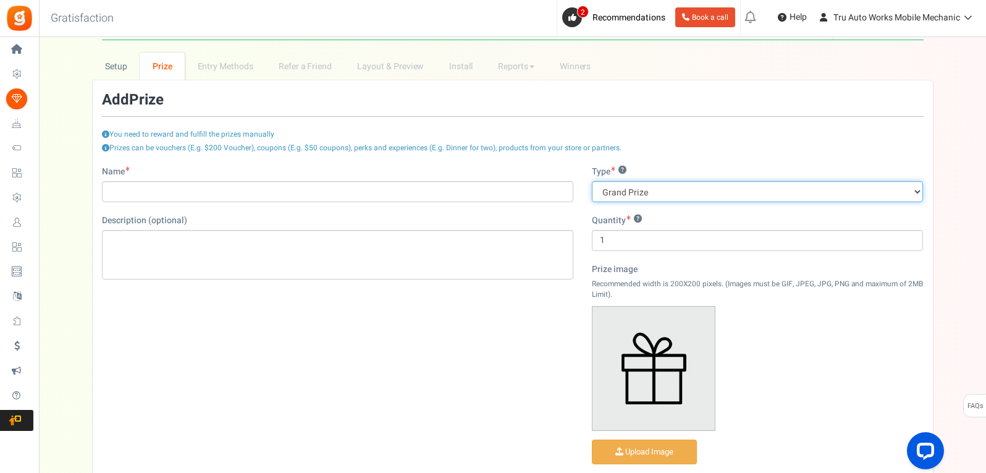
click at [689, 193] on select "Grand Prize Daily Prize Weekly Prize Monthly Prize" at bounding box center [758, 191] width 332 height 21
select select "monthly"
click at [592, 181] on select "Grand Prize Daily Prize Weekly Prize Monthly Prize" at bounding box center [758, 191] width 332 height 21
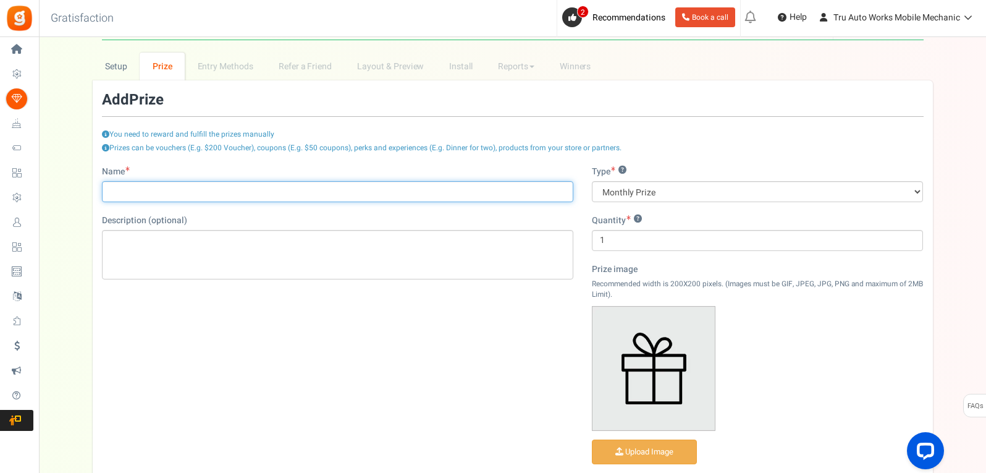
click at [440, 190] on input "Name" at bounding box center [337, 191] width 471 height 21
type input "Free Oil Change w/ service"
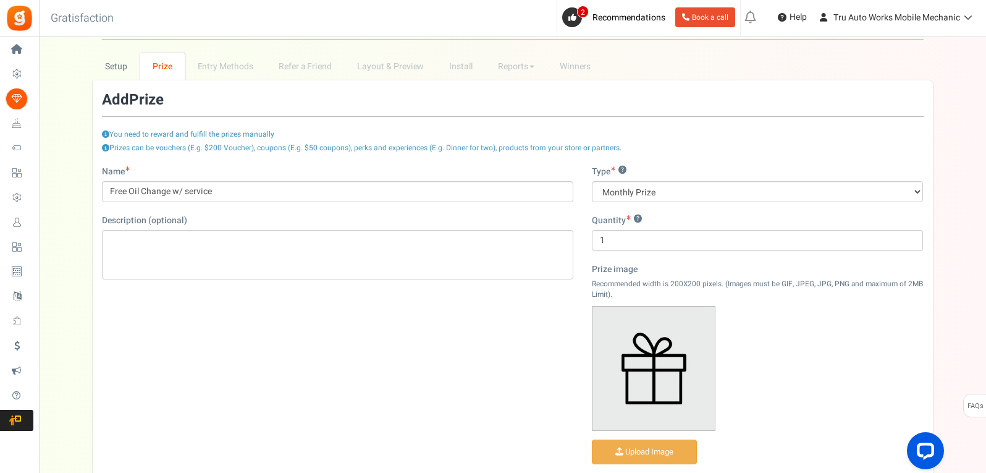
click at [268, 295] on div "Name Free Oil Change w/ service Description (optional) Type ? Grand Prize Daily…" at bounding box center [513, 338] width 840 height 345
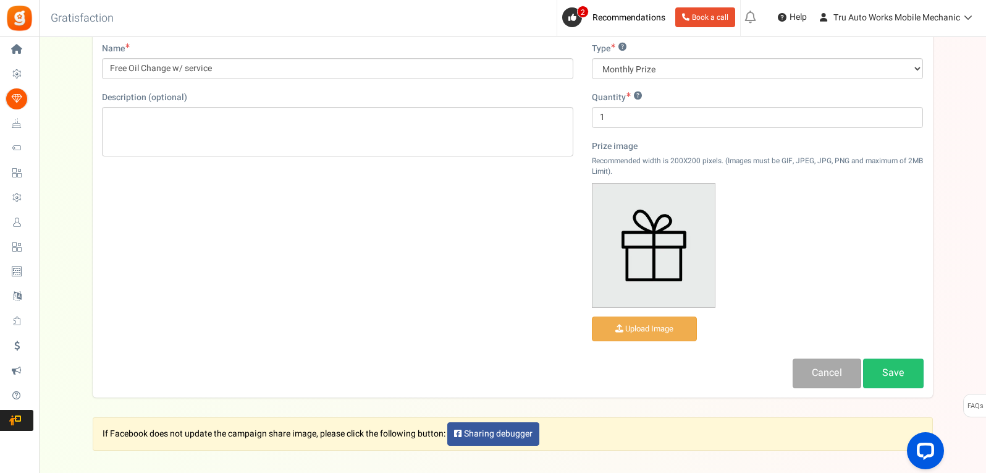
scroll to position [156, 0]
click at [888, 372] on link "Save" at bounding box center [893, 372] width 61 height 29
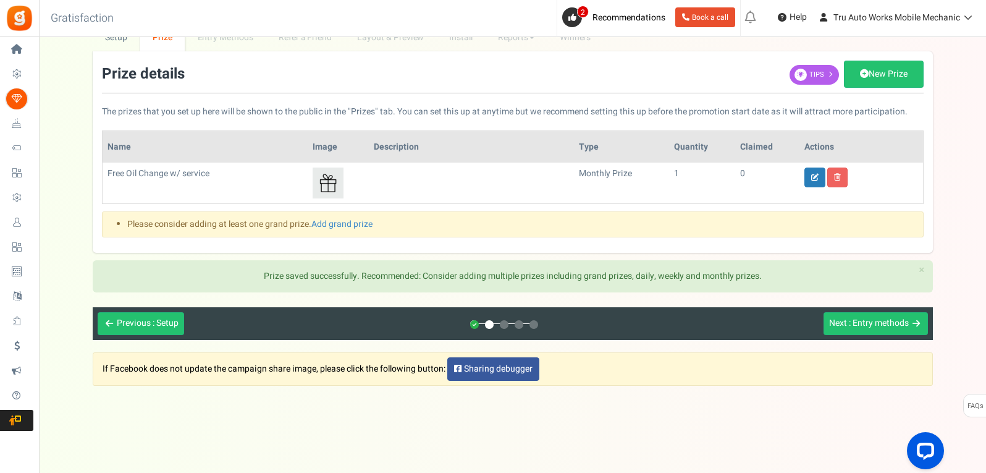
scroll to position [61, 0]
click at [356, 228] on link "Add grand prize" at bounding box center [341, 223] width 61 height 13
select select "grand"
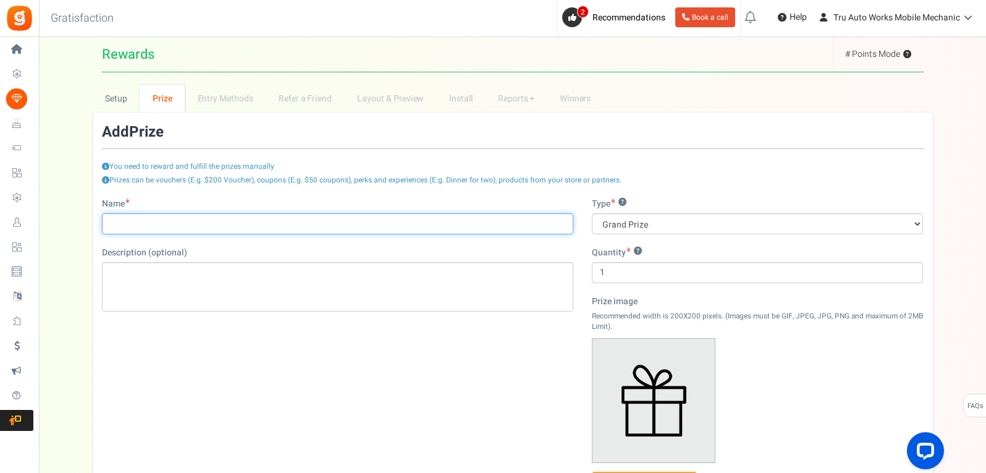
click at [306, 228] on input "Name" at bounding box center [337, 223] width 471 height 21
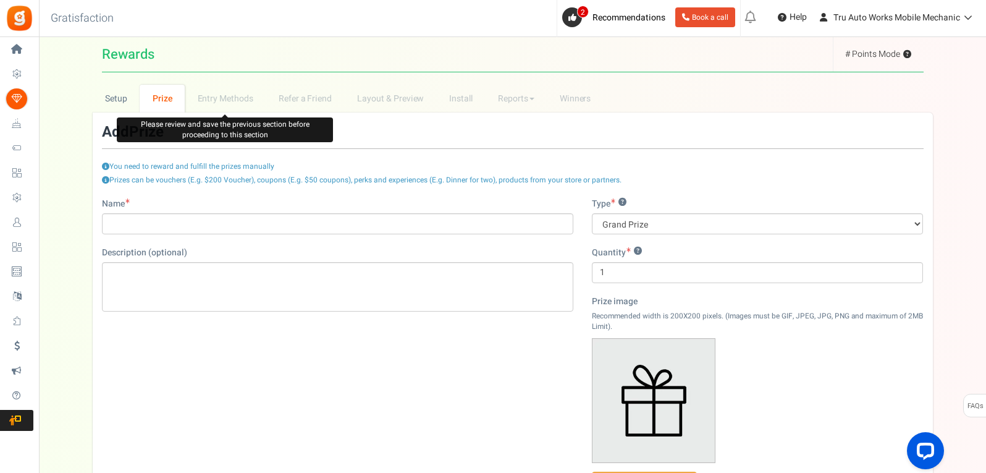
click at [225, 100] on li "Entry Methods" at bounding box center [225, 99] width 81 height 28
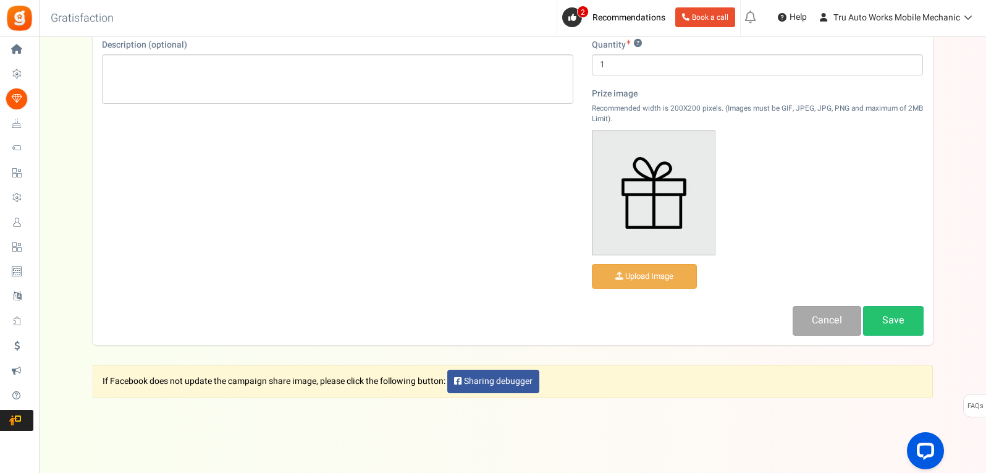
scroll to position [220, 0]
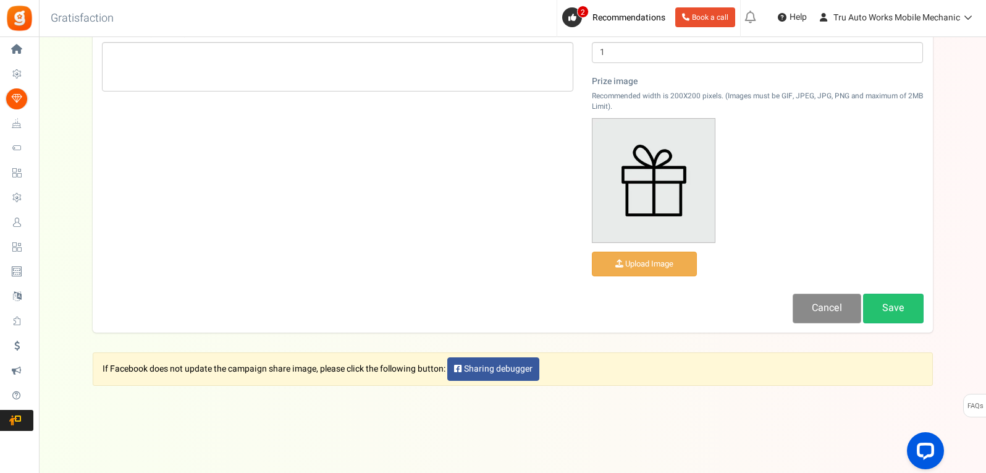
click at [831, 309] on link "Cancel" at bounding box center [826, 307] width 69 height 29
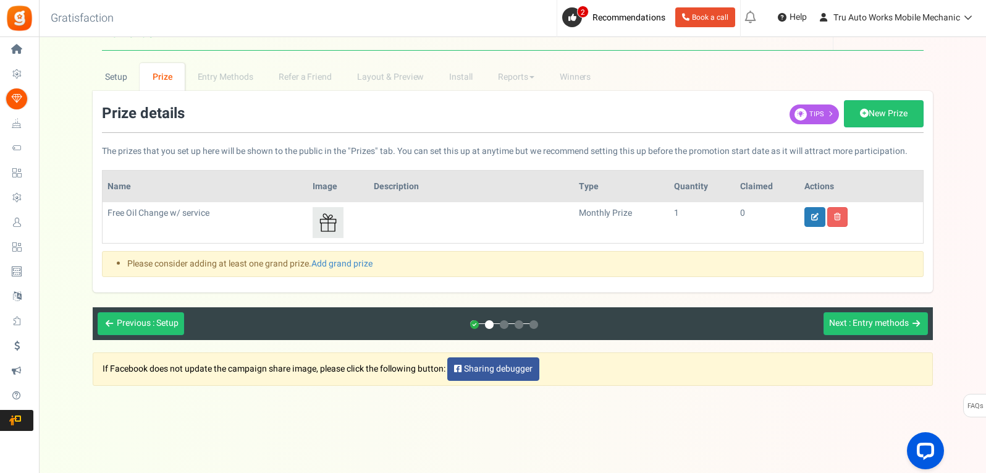
scroll to position [22, 0]
click at [885, 326] on span ": Entry methods" at bounding box center [879, 322] width 60 height 13
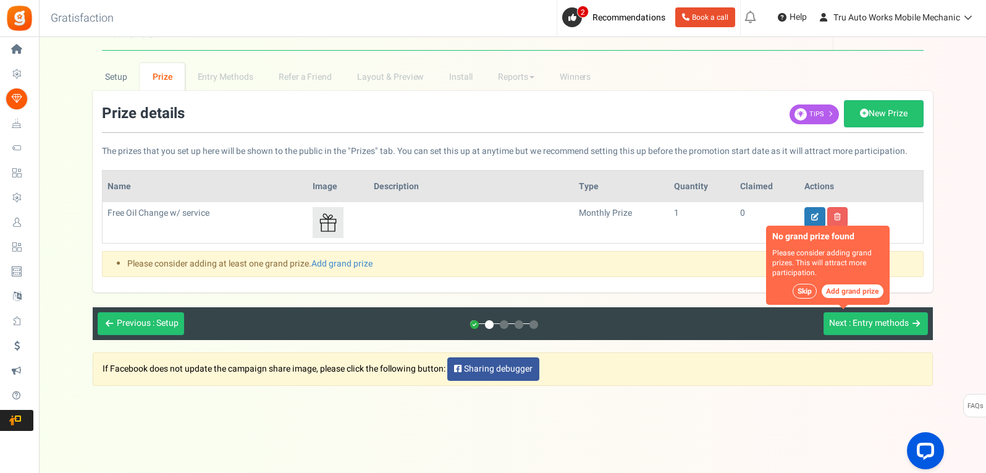
click at [800, 290] on button "Skip" at bounding box center [804, 291] width 24 height 15
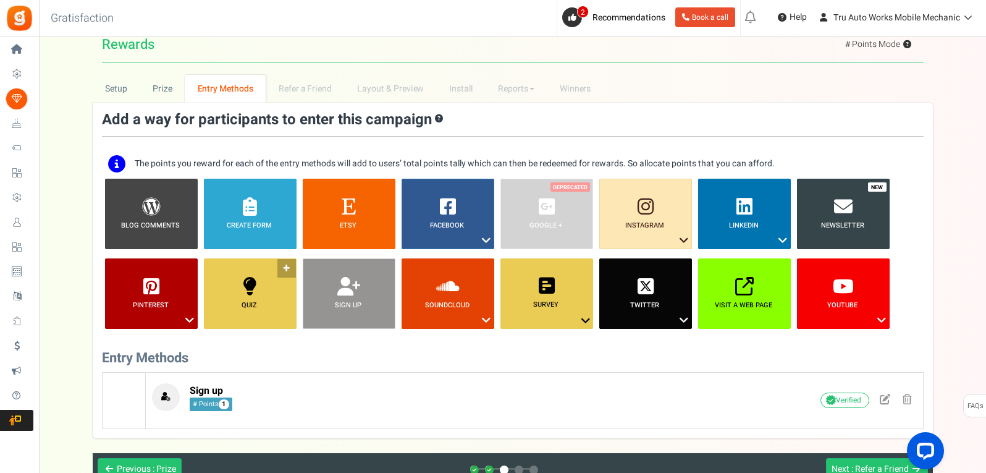
scroll to position [0, 0]
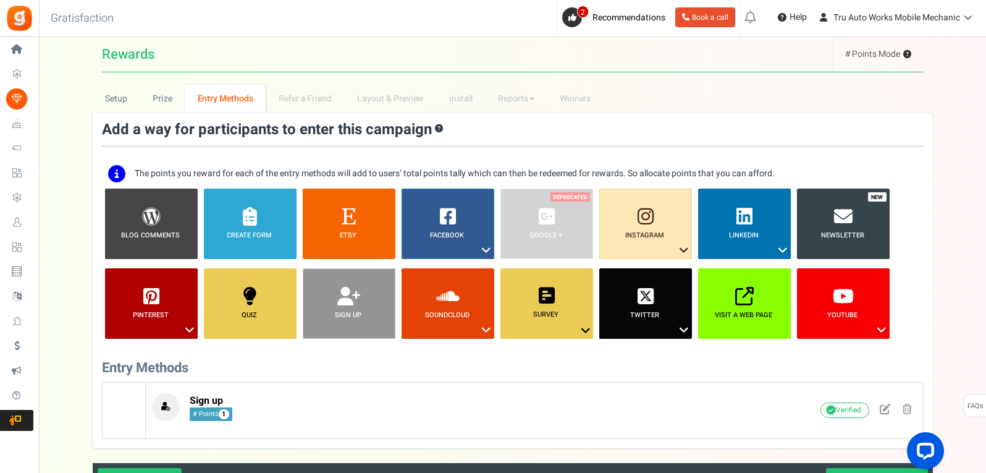
click at [351, 296] on li "Sign up ?" at bounding box center [349, 303] width 99 height 70
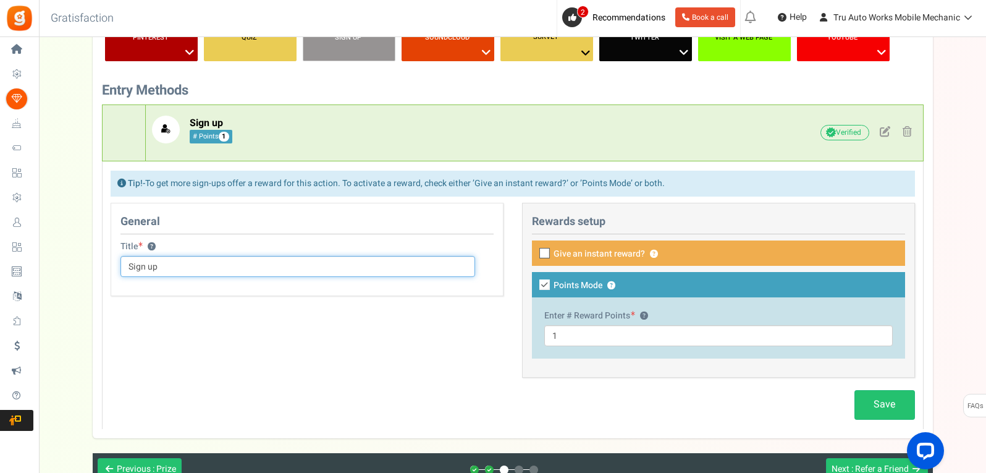
scroll to position [309, 0]
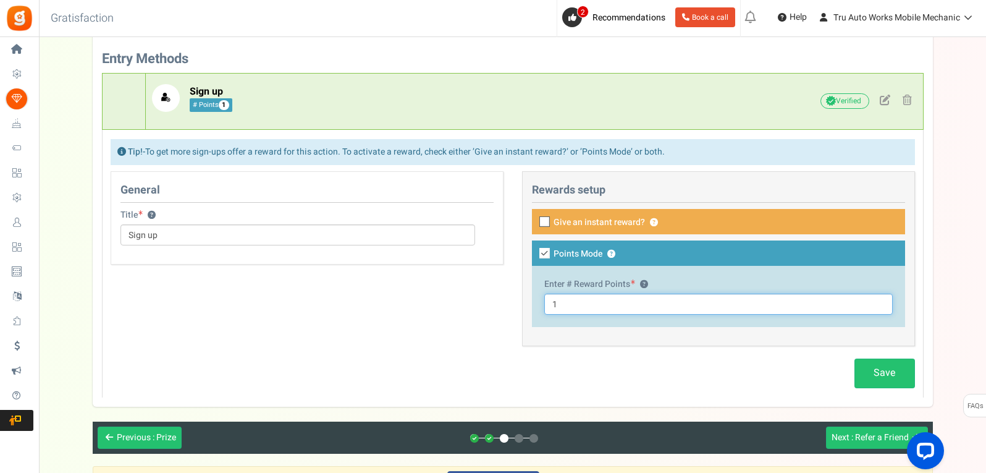
click at [584, 310] on input "1" at bounding box center [718, 303] width 348 height 21
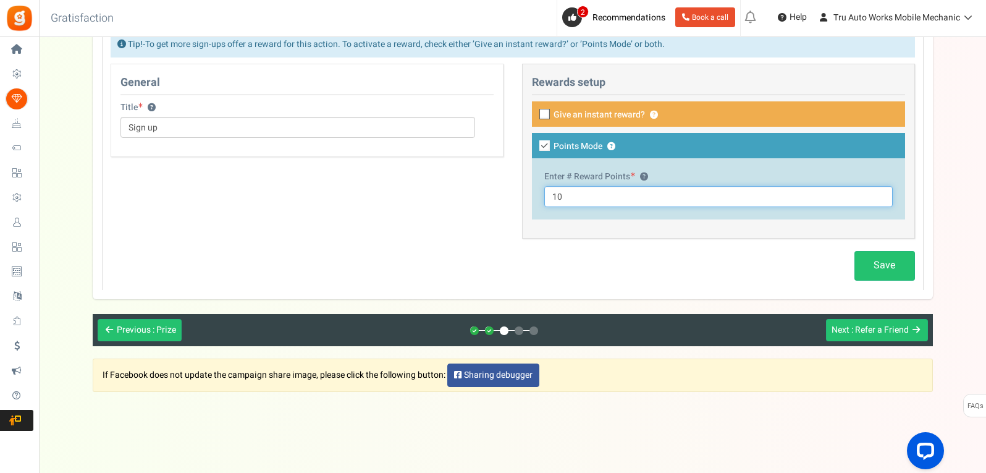
scroll to position [422, 0]
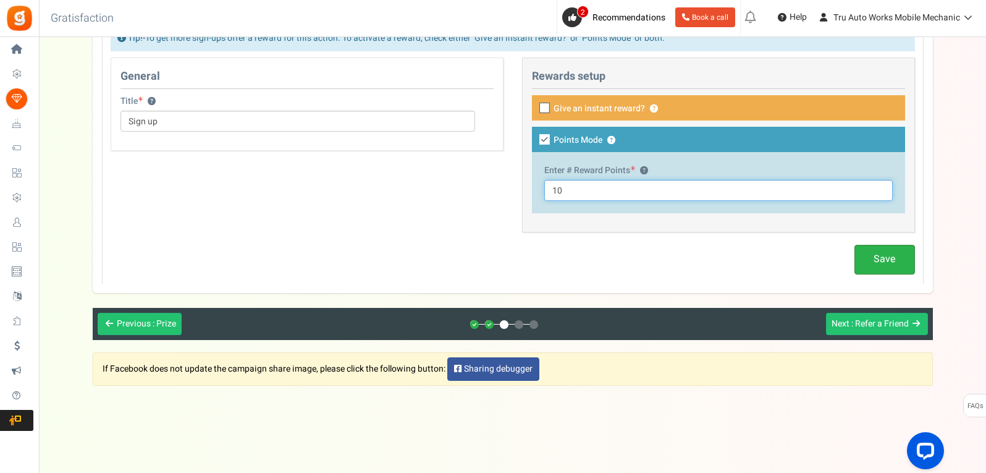
type input "10"
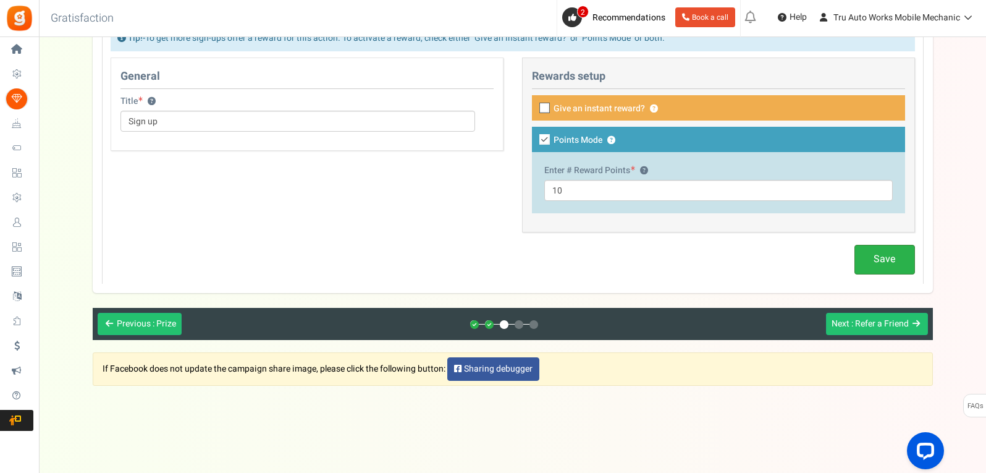
click at [868, 261] on link "Save" at bounding box center [884, 259] width 61 height 29
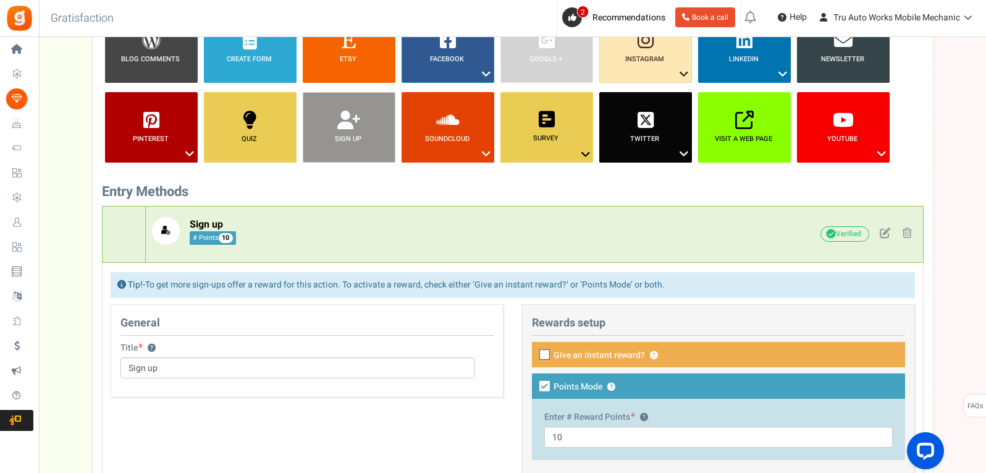
scroll to position [175, 0]
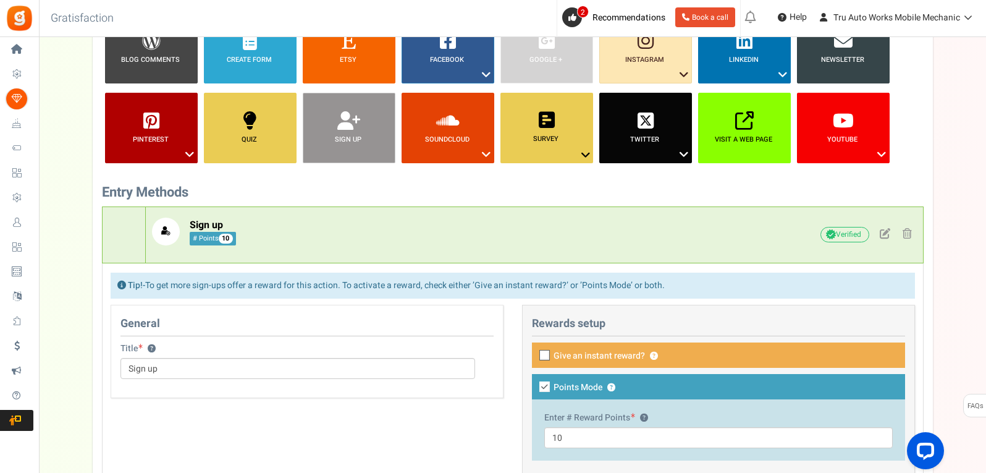
click at [264, 190] on h3 "Entry Methods" at bounding box center [513, 192] width 822 height 15
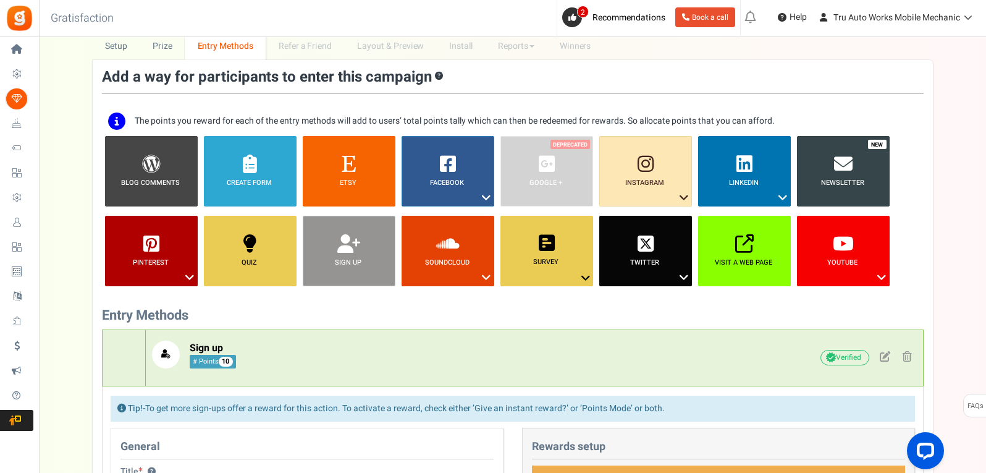
scroll to position [52, 0]
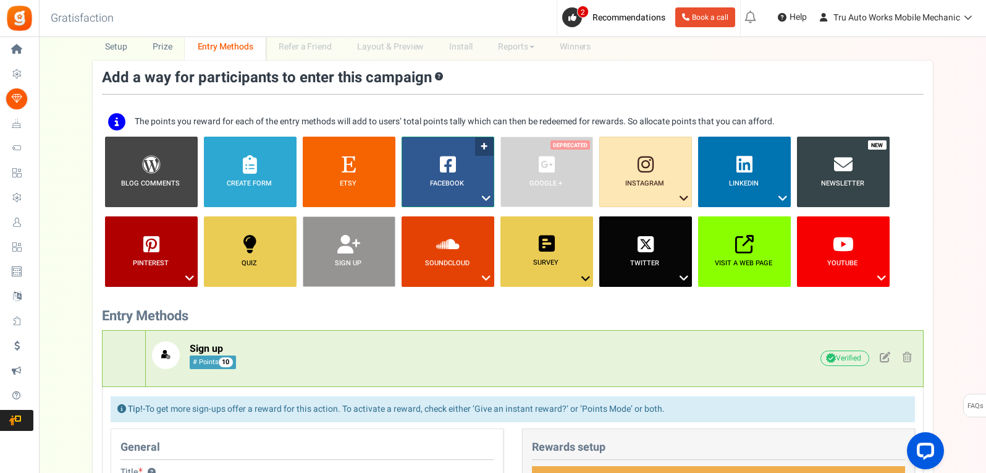
click at [448, 187] on b "Facebook" at bounding box center [447, 183] width 34 height 11
click at [455, 221] on link "Visit on Facebook" at bounding box center [438, 220] width 80 height 15
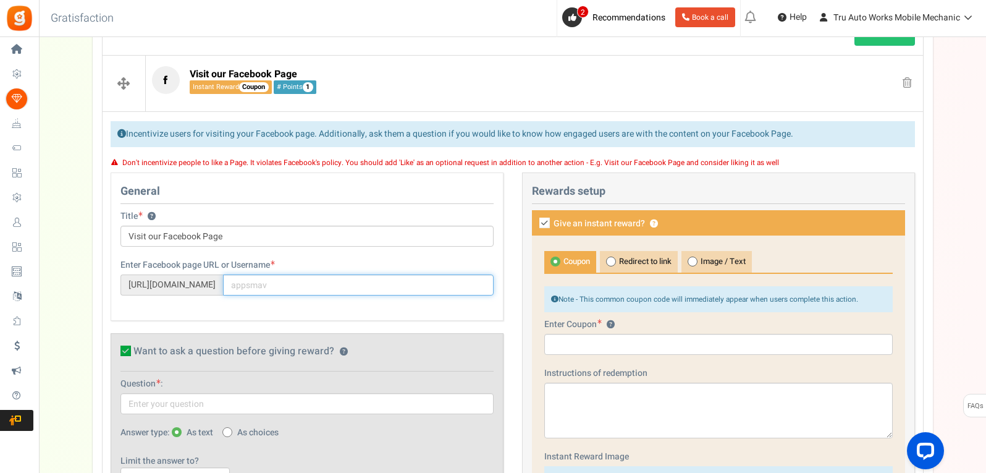
click at [284, 284] on input "text" at bounding box center [358, 284] width 271 height 21
type input "truautoworks"
click at [544, 222] on icon at bounding box center [544, 222] width 11 height 11
click at [535, 222] on input "Give an instant reward? ?" at bounding box center [531, 224] width 8 height 8
checkbox input "false"
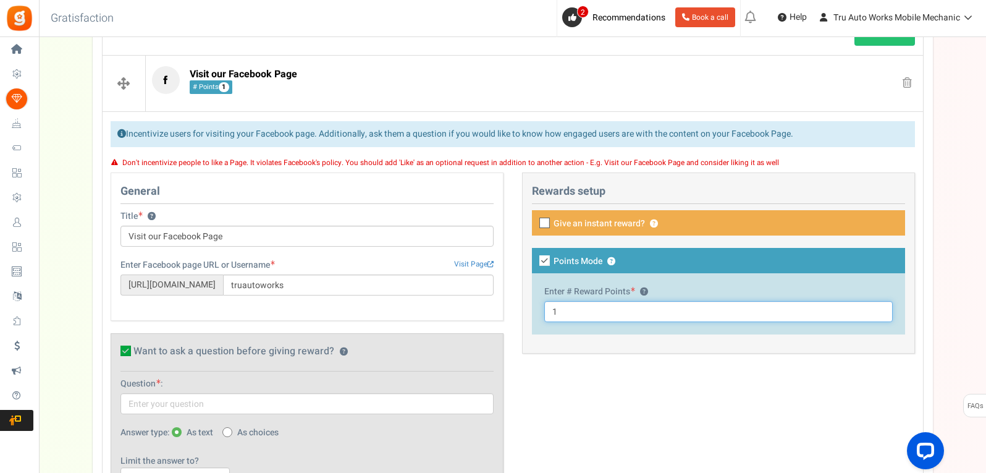
click at [568, 319] on input "1" at bounding box center [718, 311] width 348 height 21
type input "10"
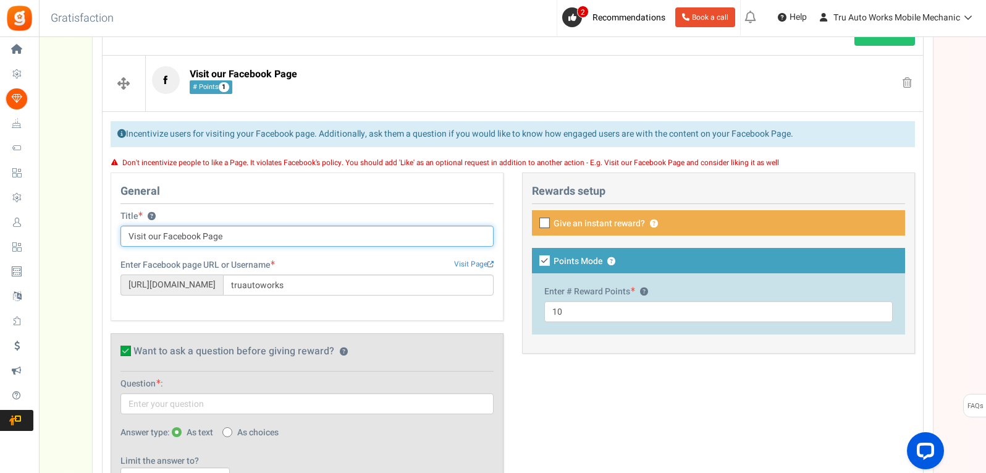
click at [161, 237] on input "Visit our Facebook Page" at bounding box center [306, 235] width 373 height 21
click at [149, 237] on input "Visit our Facebook Page" at bounding box center [306, 235] width 373 height 21
type input "Visit & Like our Facebook Page"
click at [475, 264] on link "Visit Page" at bounding box center [474, 264] width 40 height 11
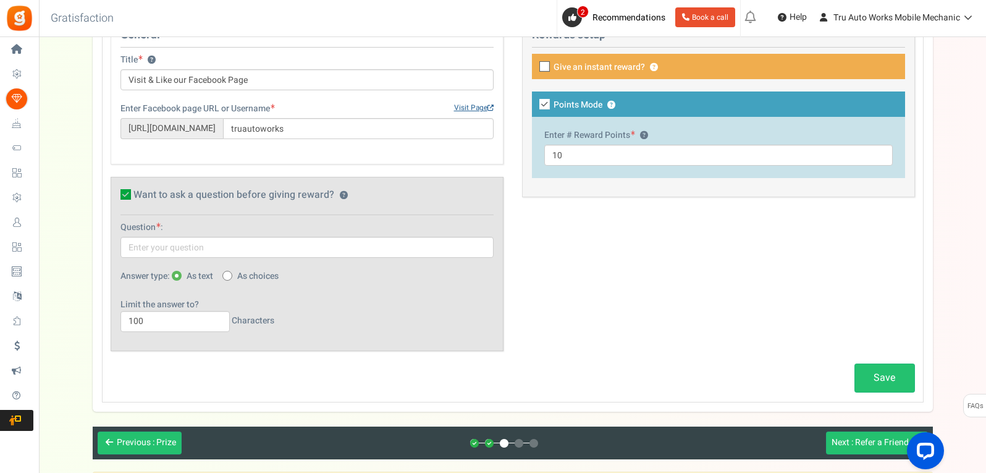
scroll to position [836, 0]
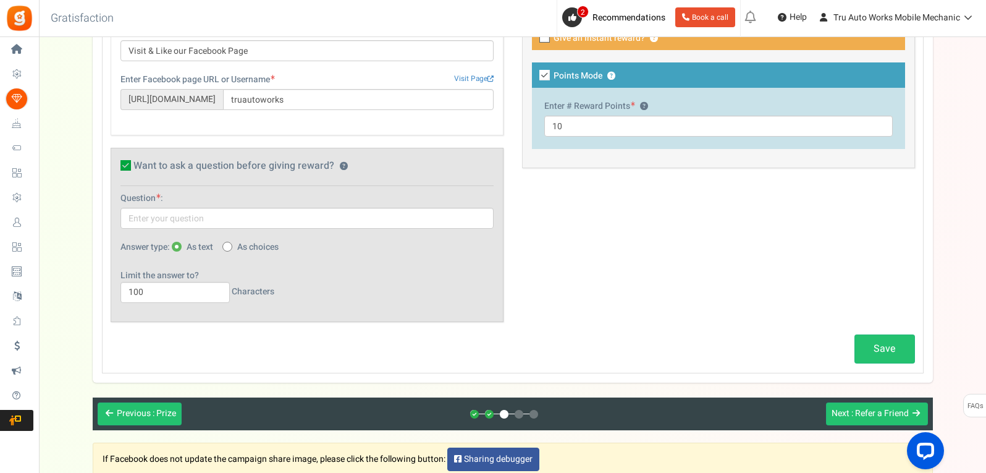
click at [130, 165] on icon at bounding box center [125, 165] width 11 height 11
click at [116, 165] on input "Want to ask a question before giving reward? ?" at bounding box center [112, 167] width 8 height 8
checkbox input "false"
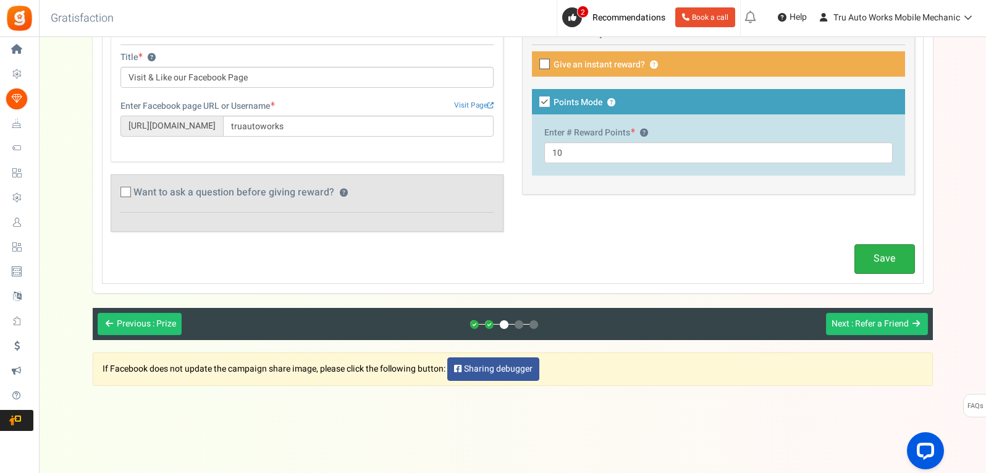
click at [882, 261] on link "Save" at bounding box center [884, 258] width 61 height 29
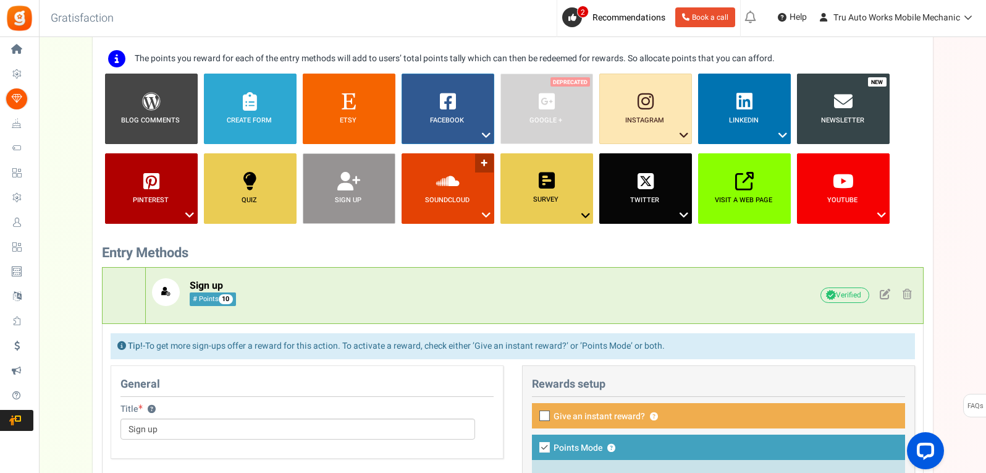
scroll to position [112, 0]
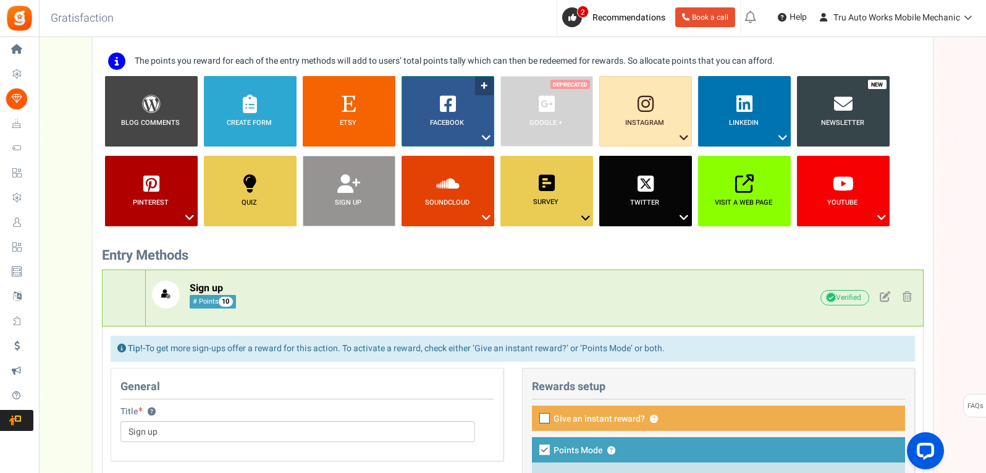
click at [485, 140] on icon at bounding box center [486, 138] width 15 height 16
click at [444, 171] on link "Share on Facebook" at bounding box center [438, 175] width 80 height 15
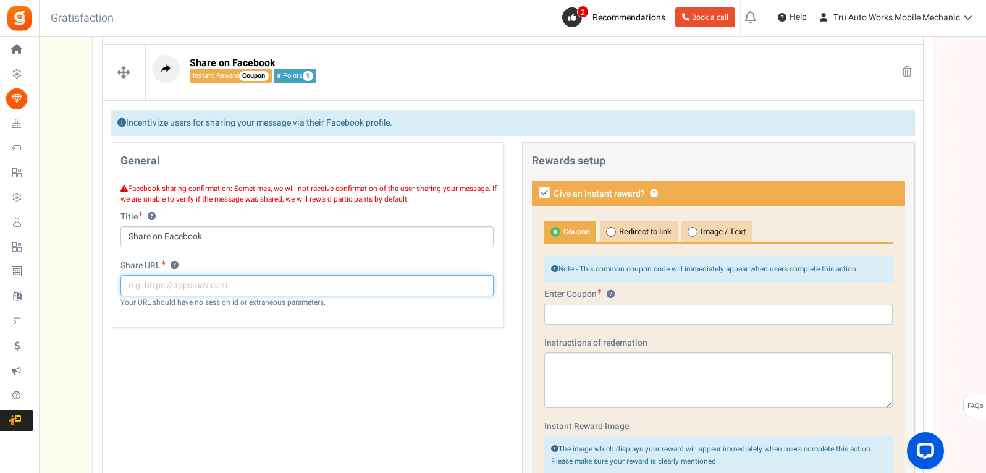
click at [280, 291] on input "text" at bounding box center [306, 285] width 373 height 21
click at [280, 291] on input "[DOMAIN_NAME][URL]" at bounding box center [306, 285] width 373 height 21
type input "[DOMAIN_NAME][URL]"
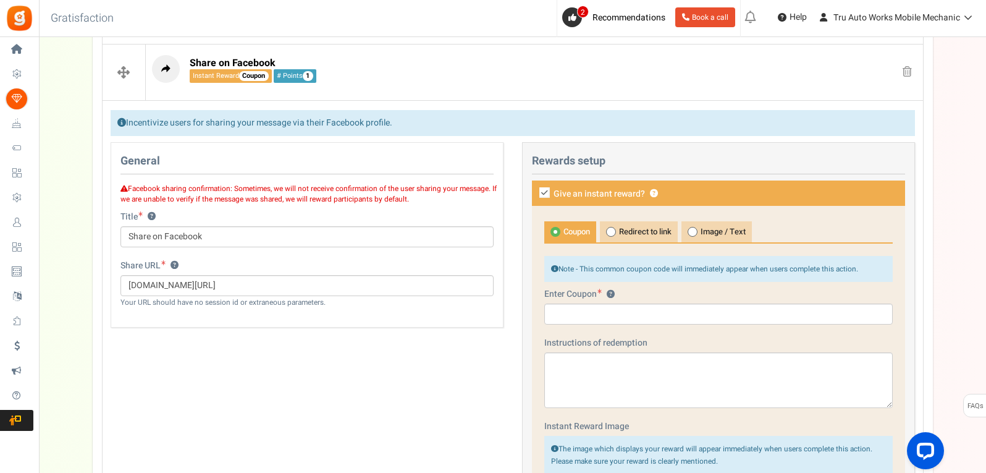
click at [217, 188] on p "Facebook sharing confirmation: Sometimes, we will not receive confirmation of t…" at bounding box center [307, 192] width 392 height 24
click at [544, 193] on icon at bounding box center [544, 192] width 11 height 11
click at [535, 193] on input "Give an instant reward? ?" at bounding box center [531, 194] width 8 height 8
checkbox input "false"
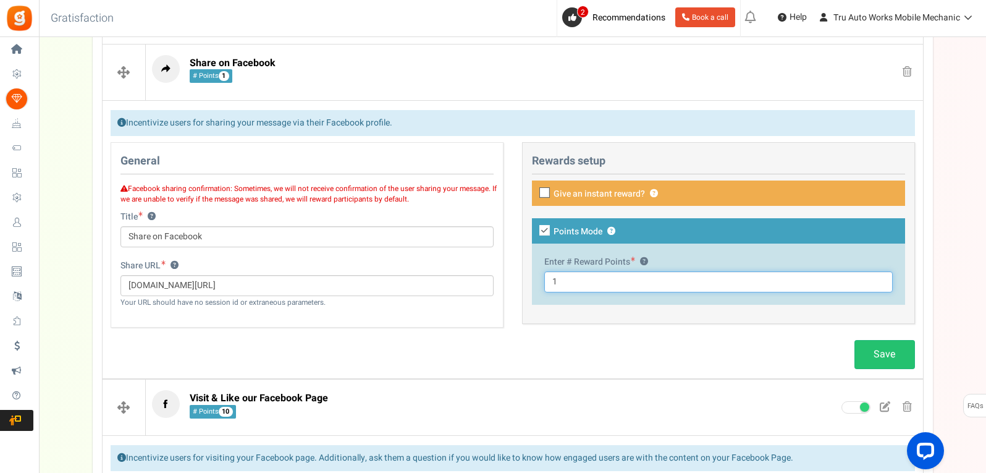
click at [567, 272] on input "1" at bounding box center [718, 281] width 348 height 21
type input "10"
click at [872, 358] on link "Save" at bounding box center [884, 354] width 61 height 29
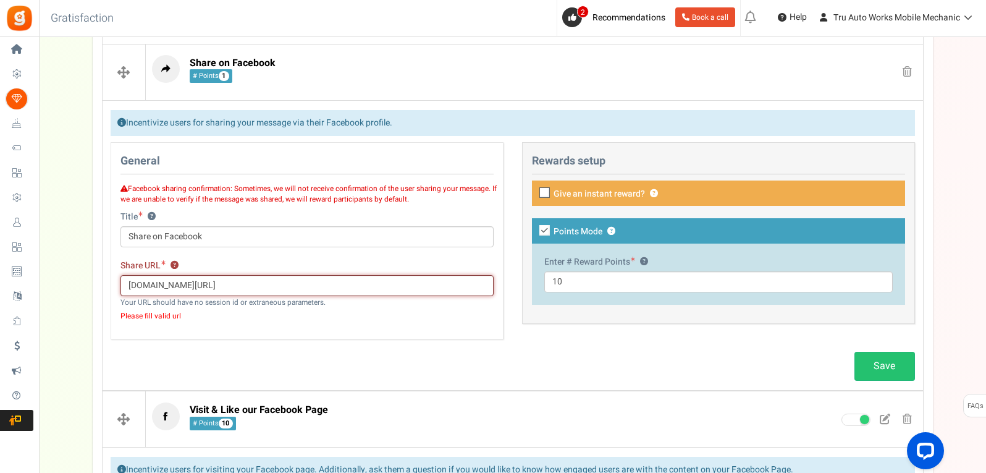
click at [127, 290] on input "[DOMAIN_NAME][URL]" at bounding box center [306, 285] width 373 height 21
click at [862, 364] on link "Save" at bounding box center [884, 365] width 61 height 29
click at [130, 285] on input "[DOMAIN_NAME][URL]" at bounding box center [306, 285] width 373 height 21
type input "[URL][DOMAIN_NAME]"
click at [897, 366] on link "Save" at bounding box center [884, 365] width 61 height 29
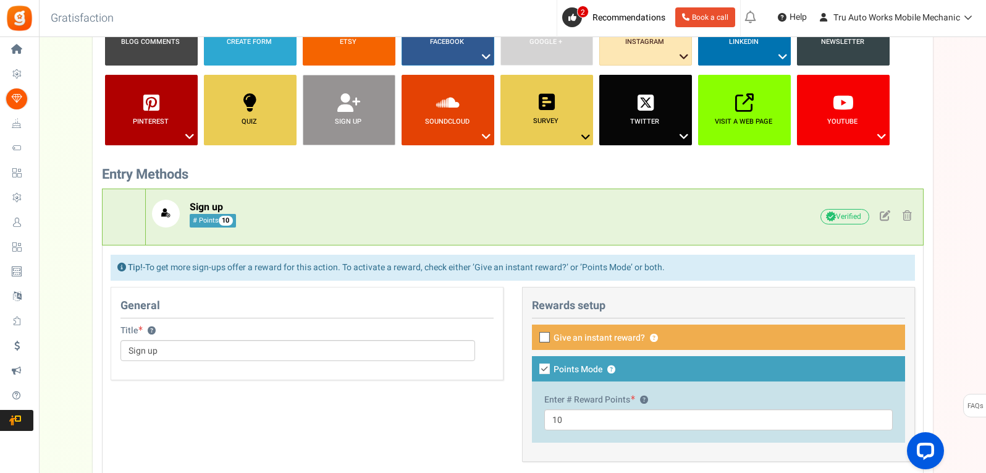
scroll to position [106, 0]
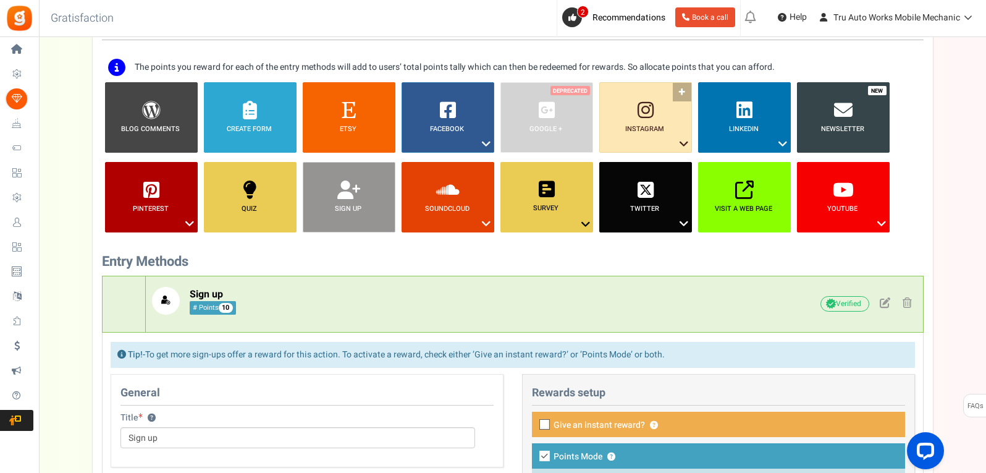
click at [685, 143] on icon at bounding box center [683, 144] width 15 height 16
click at [655, 162] on link "Follow on Instagram" at bounding box center [636, 166] width 80 height 15
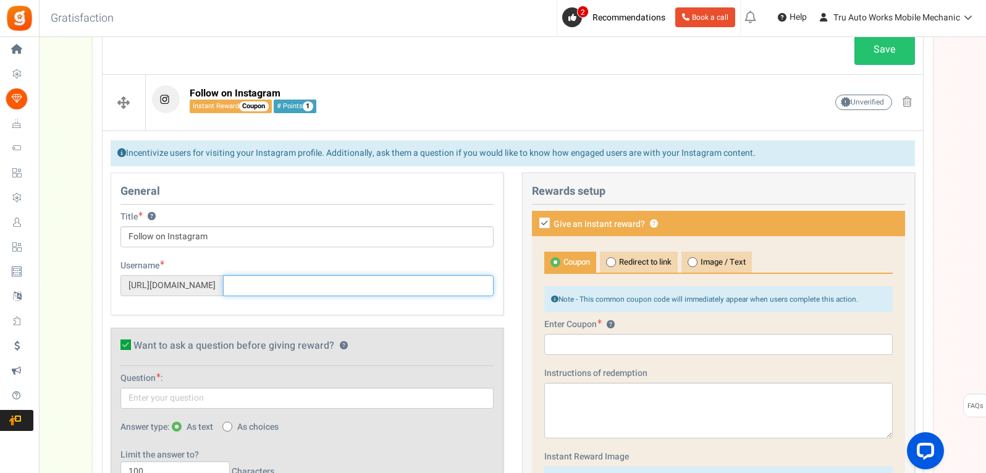
click at [284, 290] on input "text" at bounding box center [358, 285] width 271 height 21
type input "truautoworks"
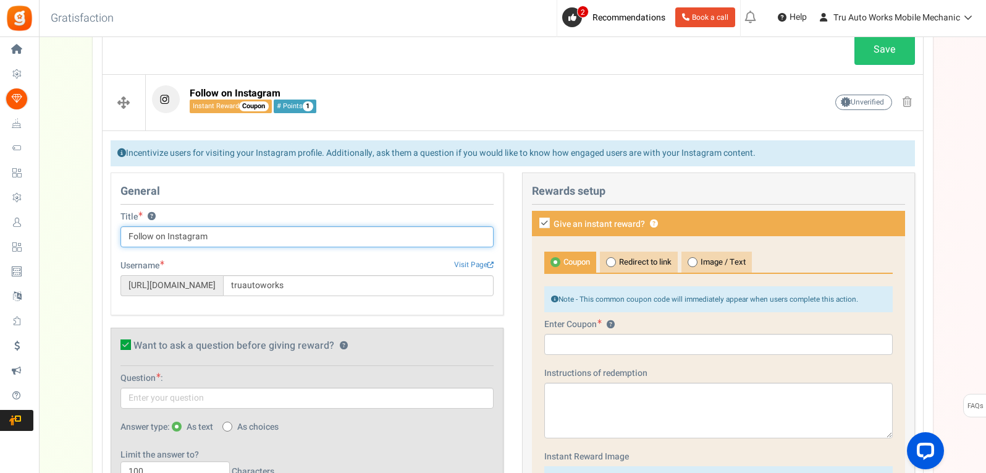
click at [154, 238] on input "Follow on Instagram" at bounding box center [306, 236] width 373 height 21
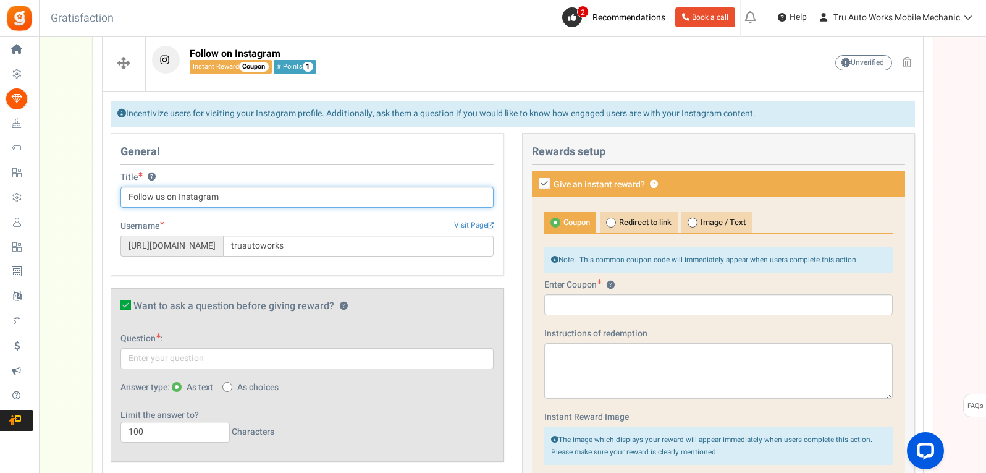
scroll to position [694, 0]
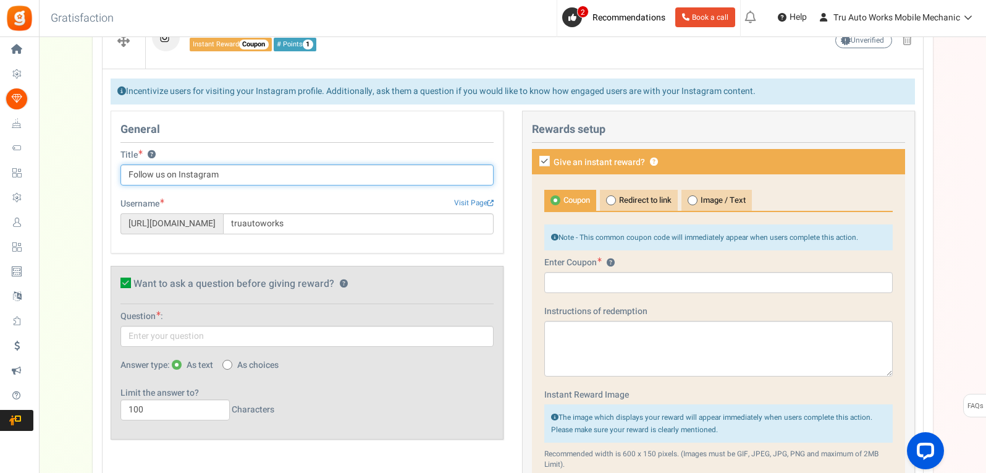
type input "Follow us on Instagram"
click at [128, 281] on icon at bounding box center [125, 282] width 11 height 11
click at [116, 281] on input "Want to ask a question before giving reward? ?" at bounding box center [112, 285] width 8 height 8
checkbox input "false"
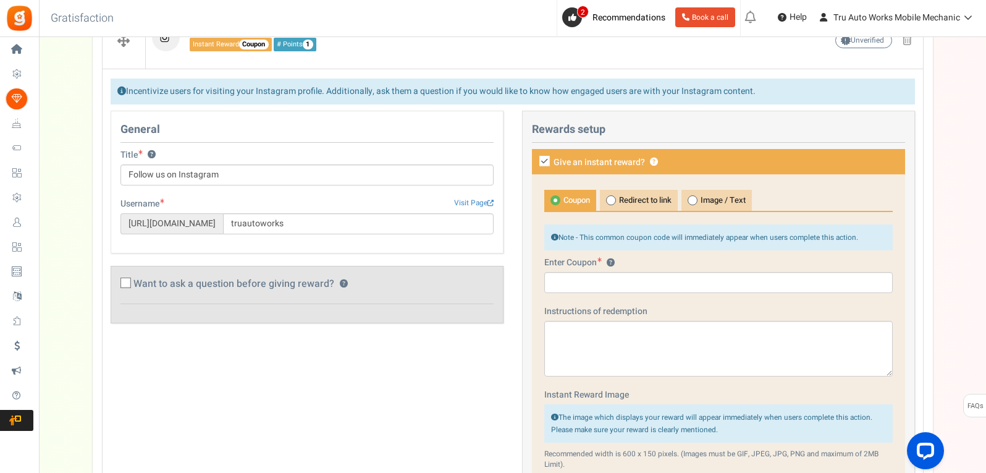
click at [540, 159] on icon at bounding box center [544, 161] width 11 height 11
click at [535, 159] on input "Give an instant reward? ?" at bounding box center [531, 163] width 8 height 8
checkbox input "false"
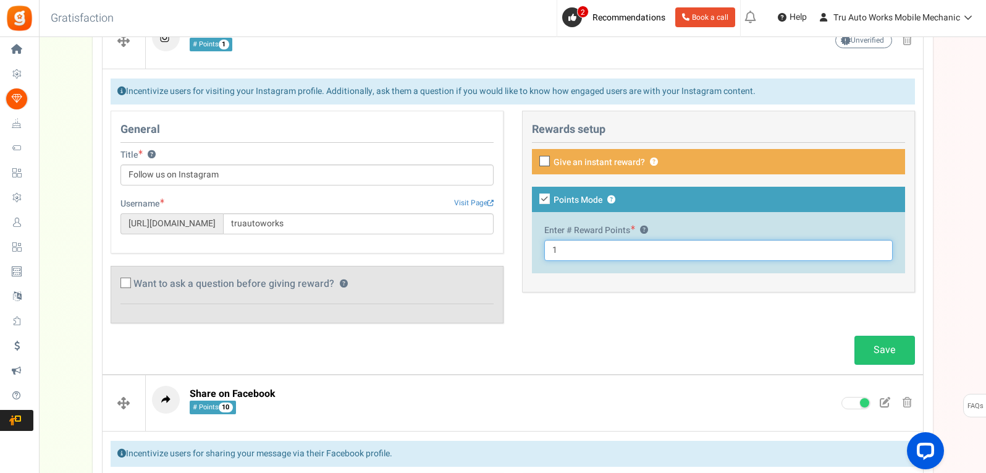
click at [582, 254] on input "1" at bounding box center [718, 250] width 348 height 21
type input "10"
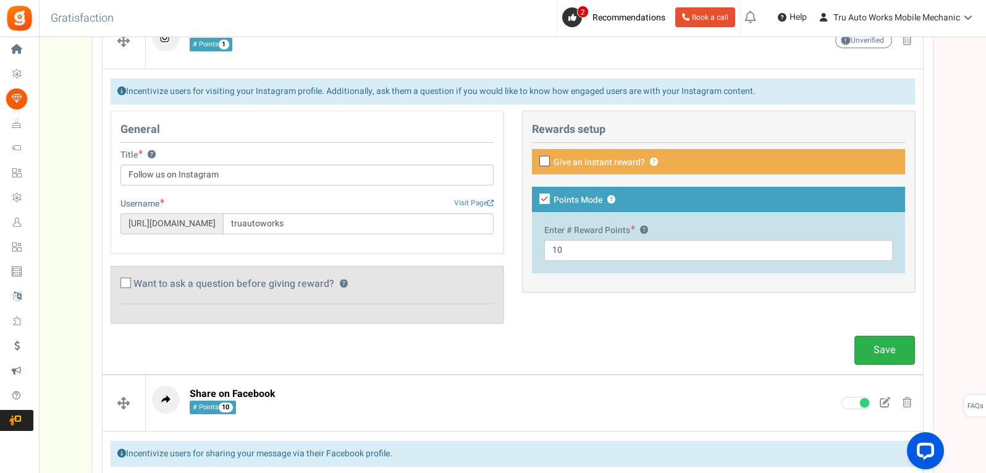
click at [884, 344] on link "Save" at bounding box center [884, 349] width 61 height 29
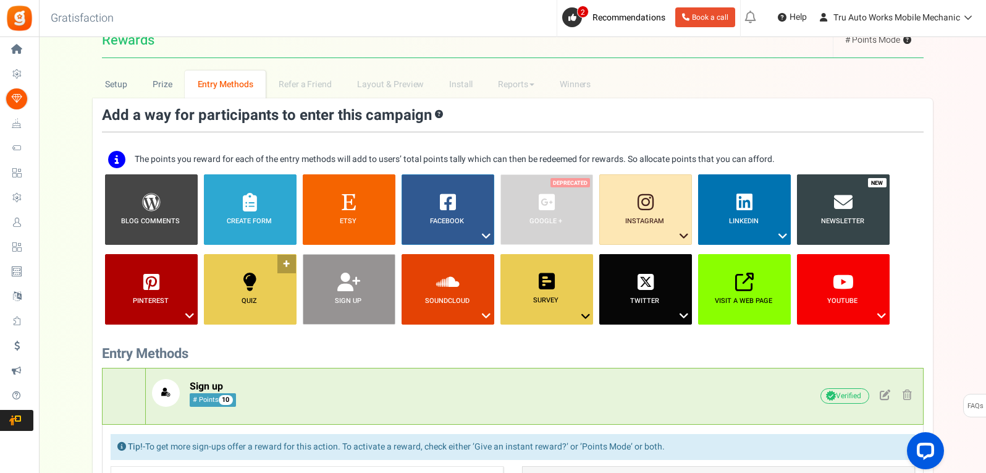
scroll to position [0, 0]
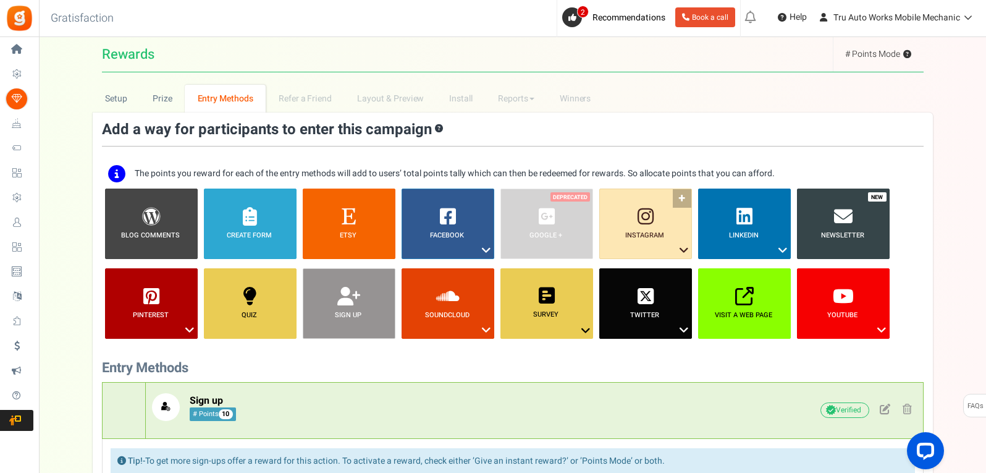
click at [689, 246] on icon at bounding box center [683, 250] width 15 height 16
click at [639, 286] on link "Like a Photo or Video" at bounding box center [636, 287] width 80 height 15
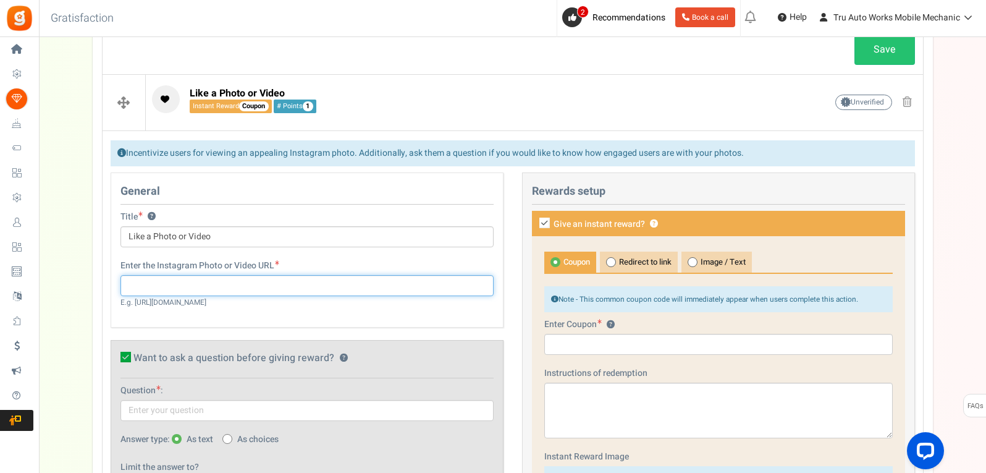
click at [153, 287] on input "text" at bounding box center [306, 285] width 373 height 21
paste input "[URL][DOMAIN_NAME]"
type input "[URL][DOMAIN_NAME]"
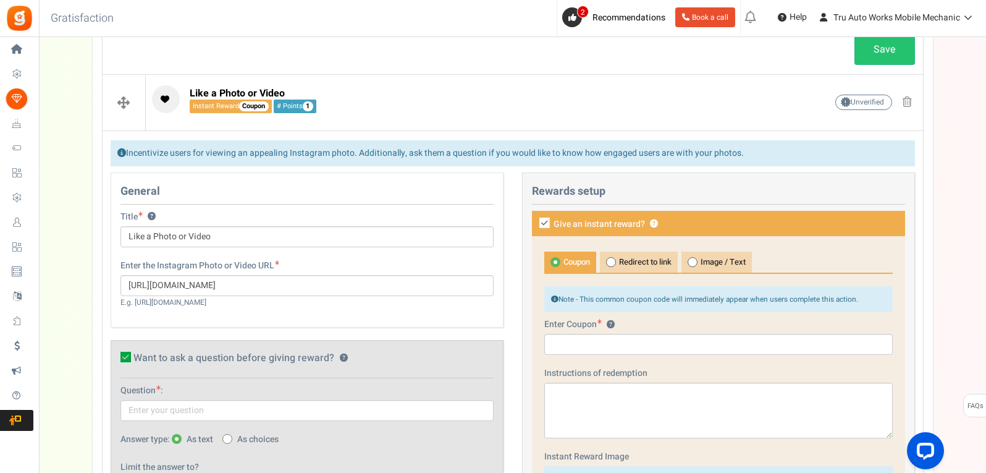
click at [369, 308] on div "Enter the Instagram Photo or Video URL [URL][DOMAIN_NAME] E.g. [URL][DOMAIN_NAM…" at bounding box center [307, 289] width 392 height 61
click at [126, 357] on icon at bounding box center [125, 356] width 11 height 11
click at [116, 357] on input "Want to ask a question before giving reward? ?" at bounding box center [112, 359] width 8 height 8
checkbox input "false"
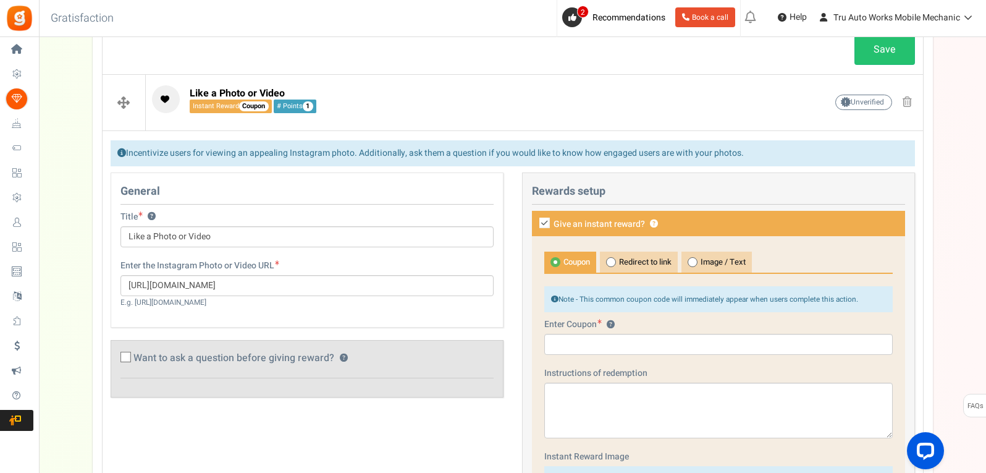
click at [544, 224] on icon at bounding box center [544, 222] width 11 height 11
click at [535, 224] on input "Give an instant reward? ?" at bounding box center [531, 225] width 8 height 8
checkbox input "false"
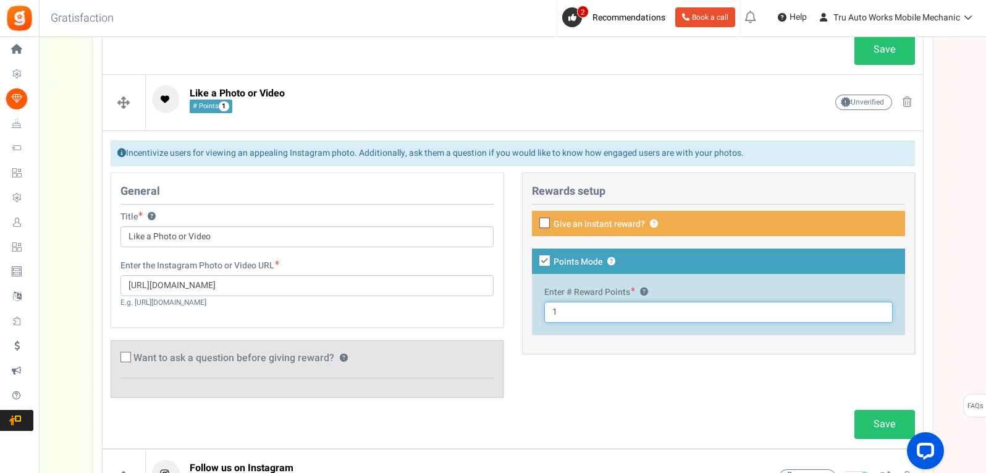
click at [587, 314] on input "1" at bounding box center [718, 311] width 348 height 21
type input "10"
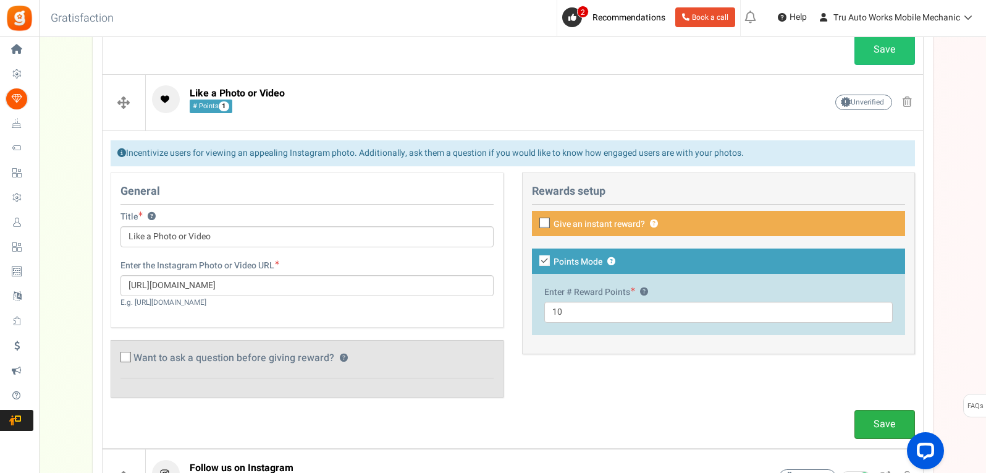
click at [878, 427] on link "Save" at bounding box center [884, 424] width 61 height 29
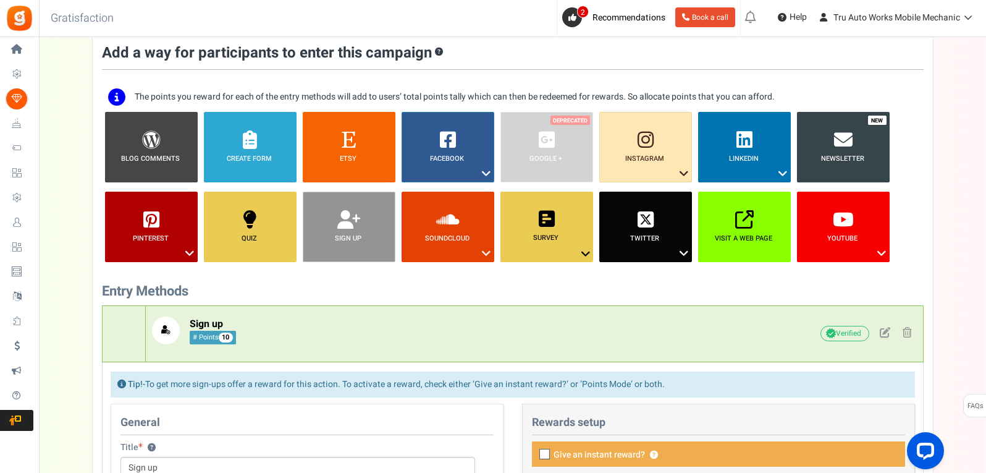
scroll to position [76, 0]
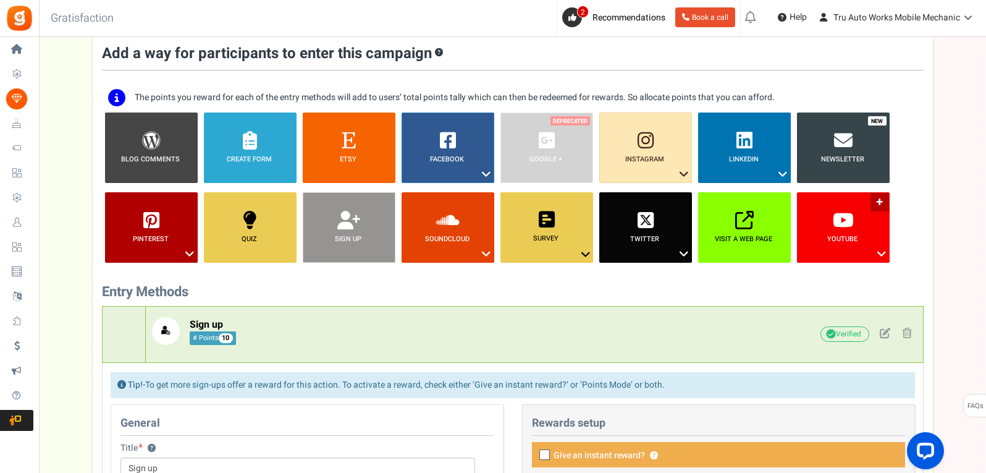
click at [881, 253] on icon at bounding box center [881, 254] width 15 height 16
click at [851, 277] on link "Subscribe To My Channel" at bounding box center [841, 276] width 95 height 15
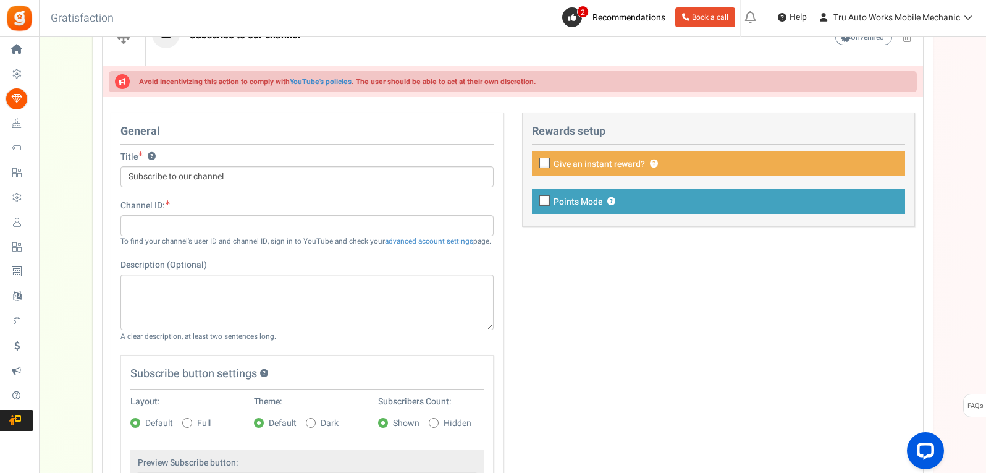
scroll to position [632, 0]
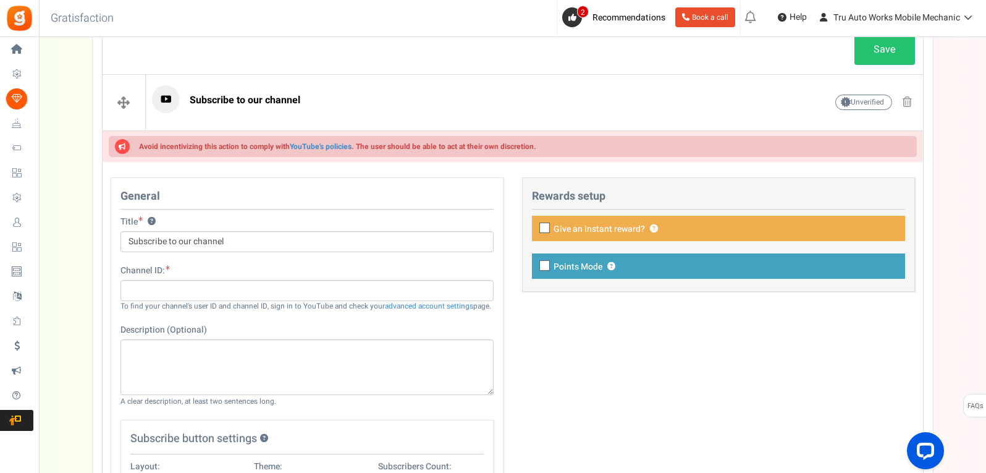
click at [540, 264] on div at bounding box center [718, 265] width 373 height 25
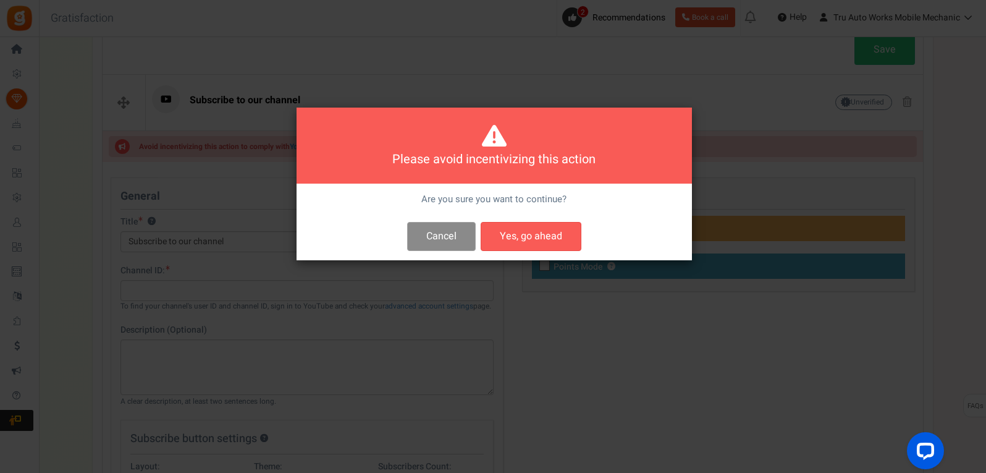
click at [454, 238] on button "Cancel" at bounding box center [441, 236] width 69 height 29
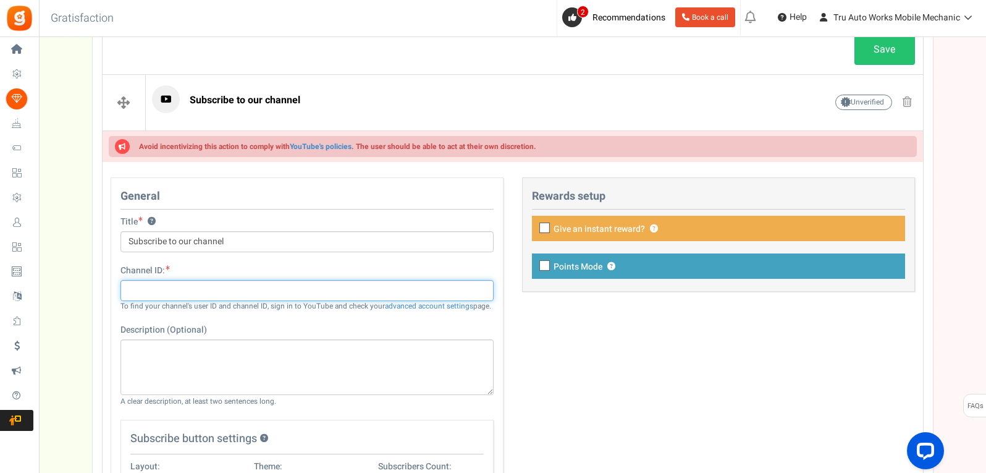
paste input "[URL][DOMAIN_NAME]"
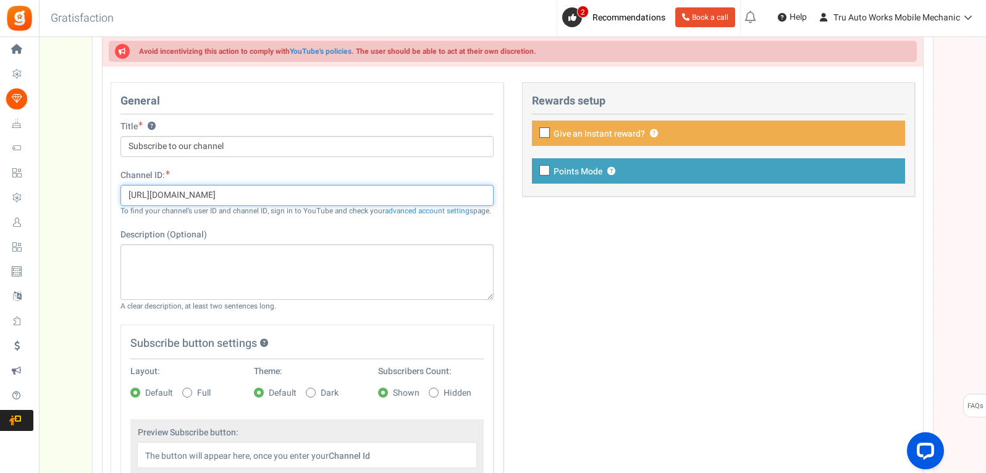
scroll to position [694, 0]
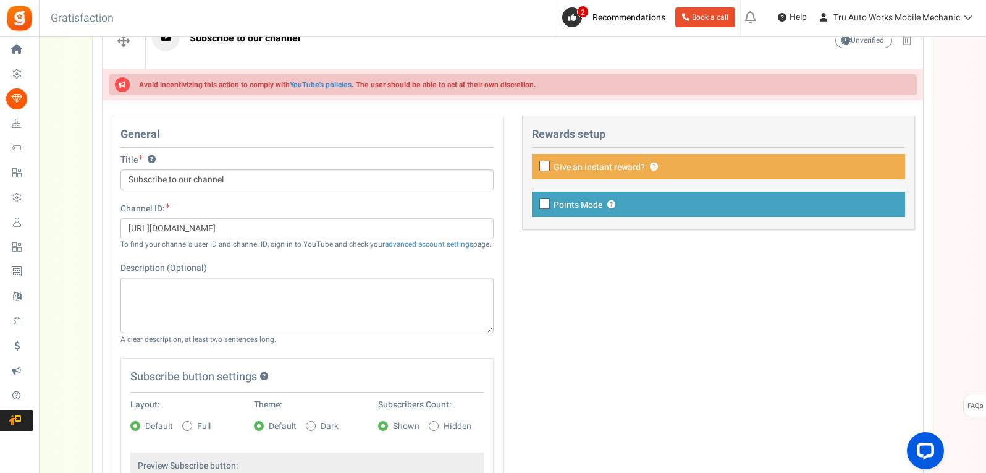
click at [485, 258] on div "Title ? Subscribe to our channel Tip! Your title should show the huge savings &…" at bounding box center [307, 256] width 392 height 204
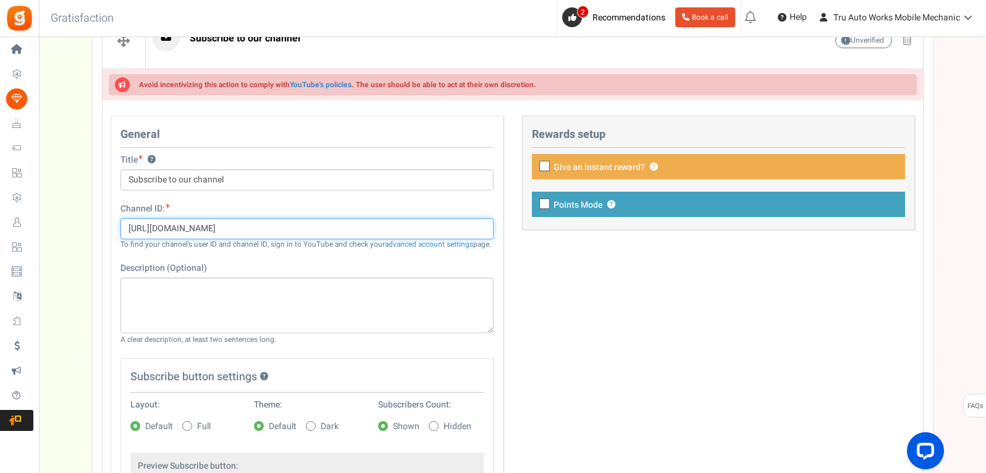
click at [320, 228] on input "[URL][DOMAIN_NAME]" at bounding box center [306, 228] width 373 height 21
paste input "UCCShlQZRiC3TS7Ok1LUhbXQ"
type input "UCCShlQZRiC3TS7Ok1LUhbXQ"
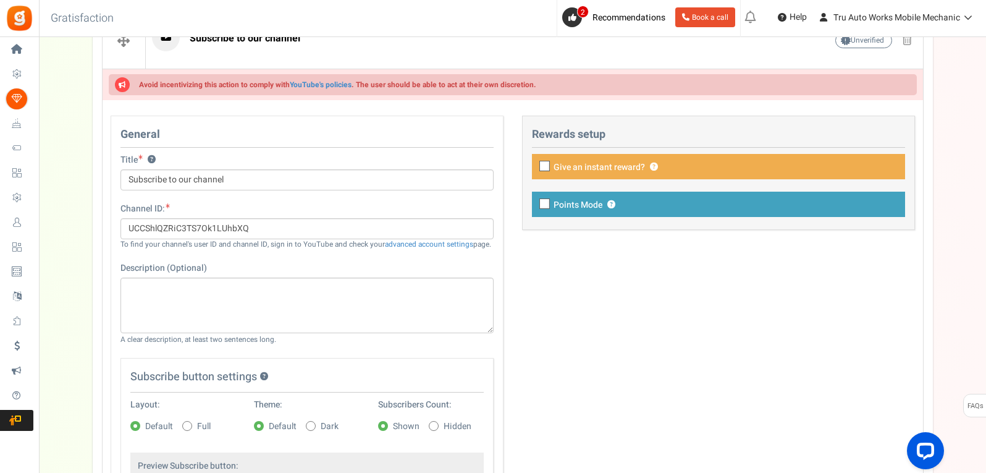
click at [332, 264] on div "Description (Optional) Char(s) : 0 A clear description, at least two sentences …" at bounding box center [306, 303] width 373 height 83
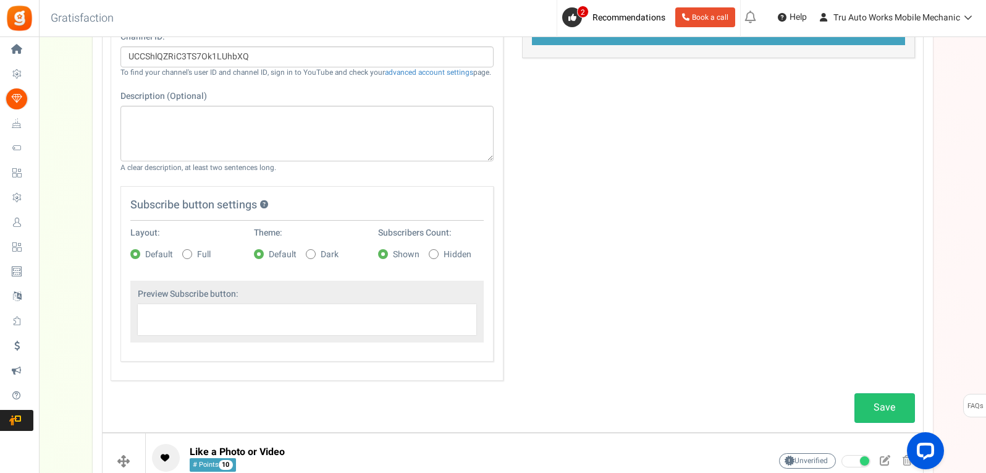
scroll to position [879, 0]
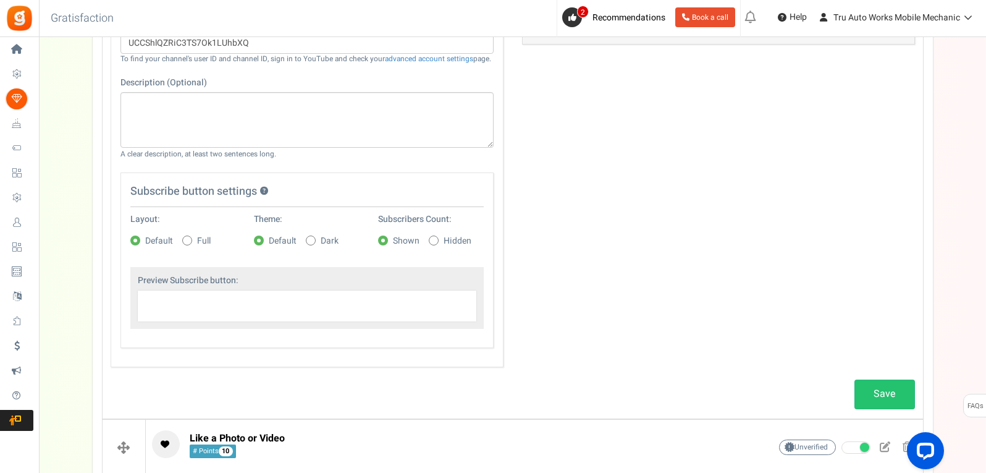
click at [434, 241] on icon at bounding box center [433, 240] width 3 height 3
click at [424, 241] on input "Hidden" at bounding box center [420, 241] width 8 height 8
radio input "true"
click at [878, 398] on link "Save" at bounding box center [884, 393] width 61 height 29
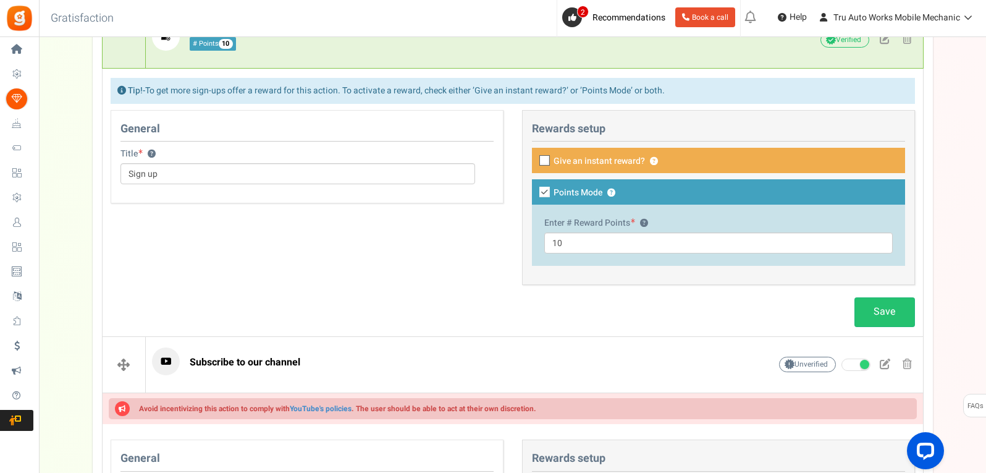
scroll to position [371, 0]
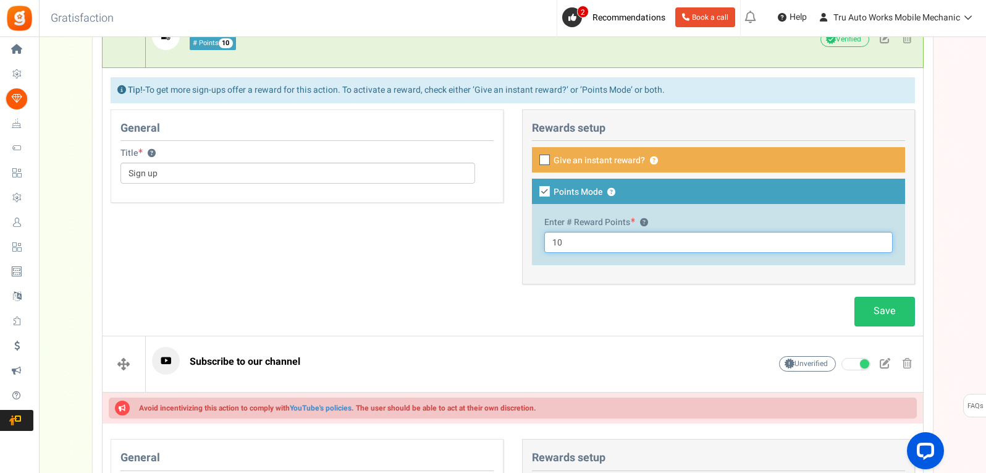
click at [557, 242] on input "10" at bounding box center [718, 242] width 348 height 21
type input "20"
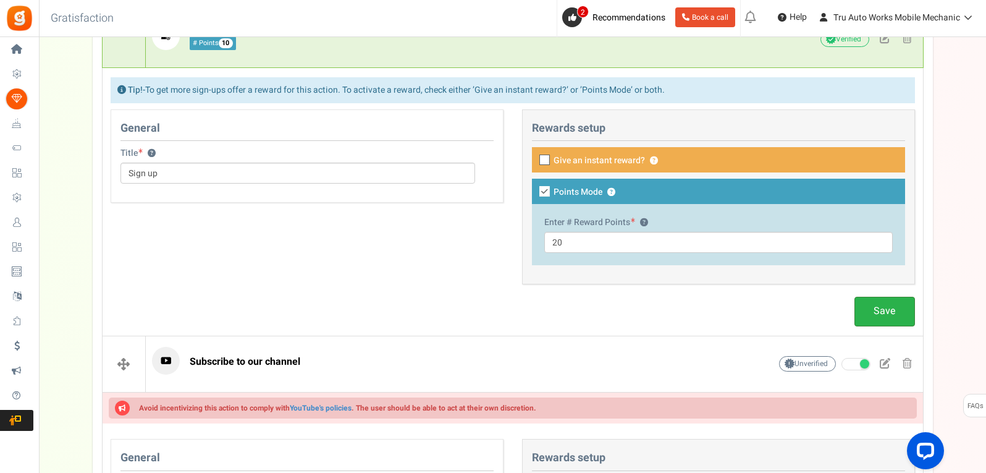
click at [881, 317] on link "Save" at bounding box center [884, 310] width 61 height 29
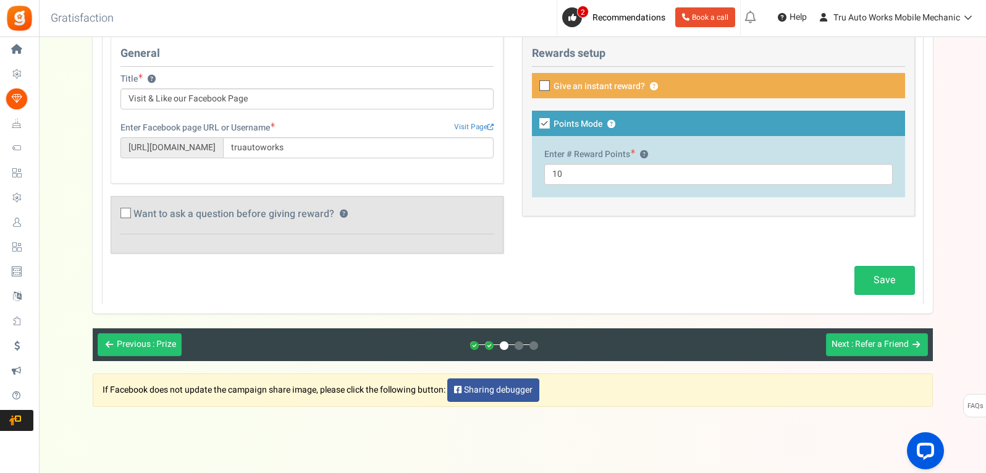
scroll to position [2470, 0]
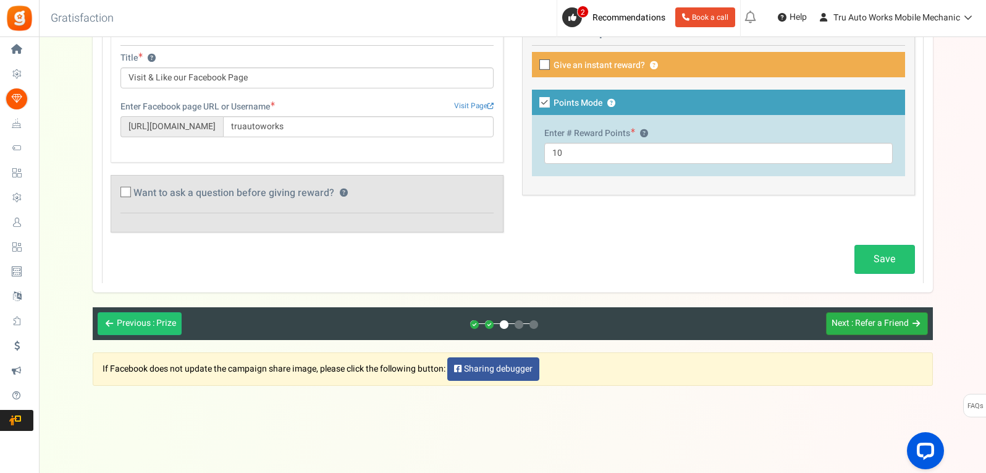
click at [867, 329] on button "Next : Refer a Friend" at bounding box center [877, 323] width 102 height 23
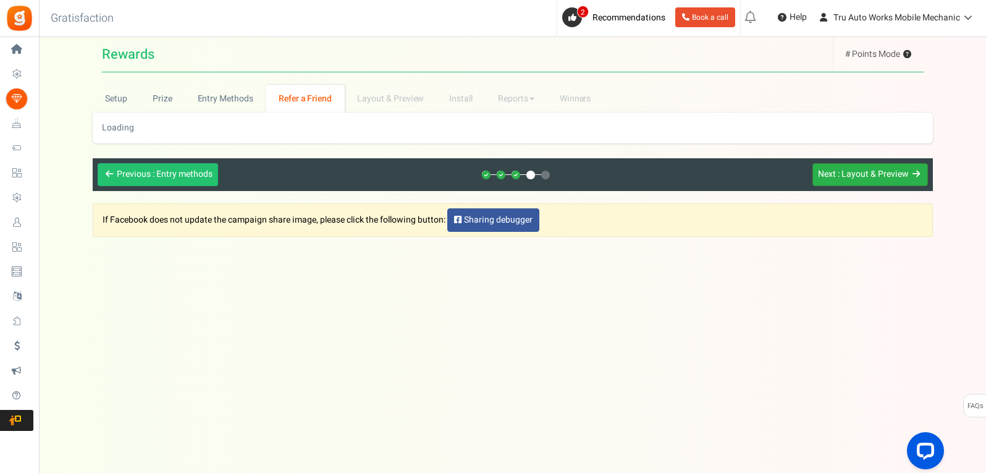
scroll to position [0, 0]
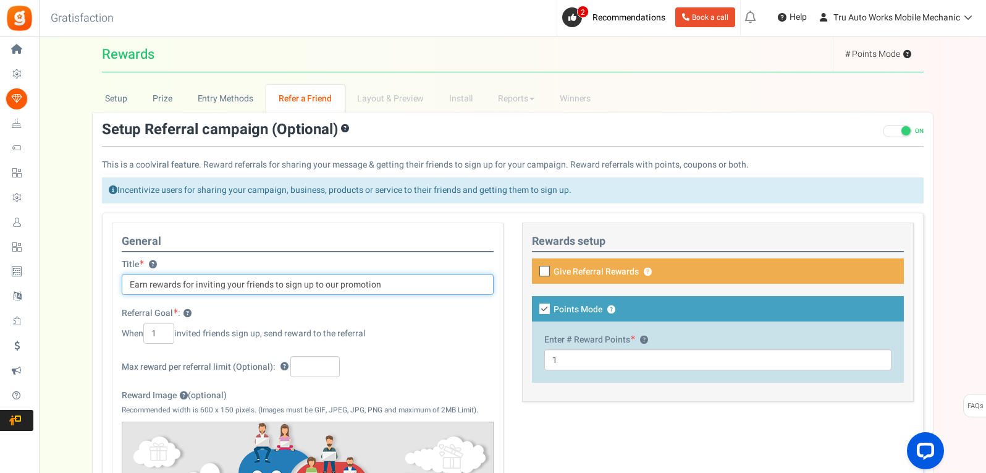
drag, startPoint x: 387, startPoint y: 285, endPoint x: 127, endPoint y: 285, distance: 260.7
click at [127, 286] on input "Earn rewards for inviting your friends to sign up to our promotion" at bounding box center [308, 284] width 372 height 21
type input "Earn rewards for each person you refer that gets service done by us!"
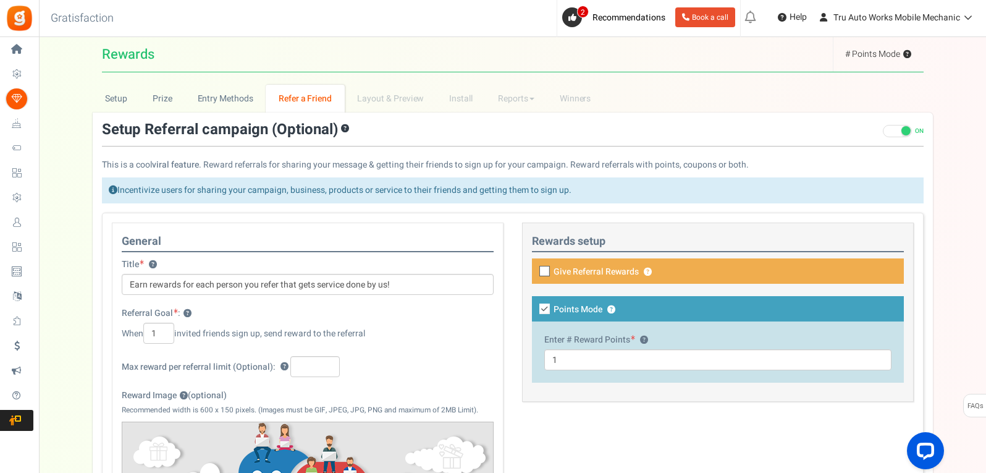
click at [894, 132] on span at bounding box center [897, 131] width 29 height 12
click at [883, 132] on input "ON OFF" at bounding box center [883, 131] width 0 height 8
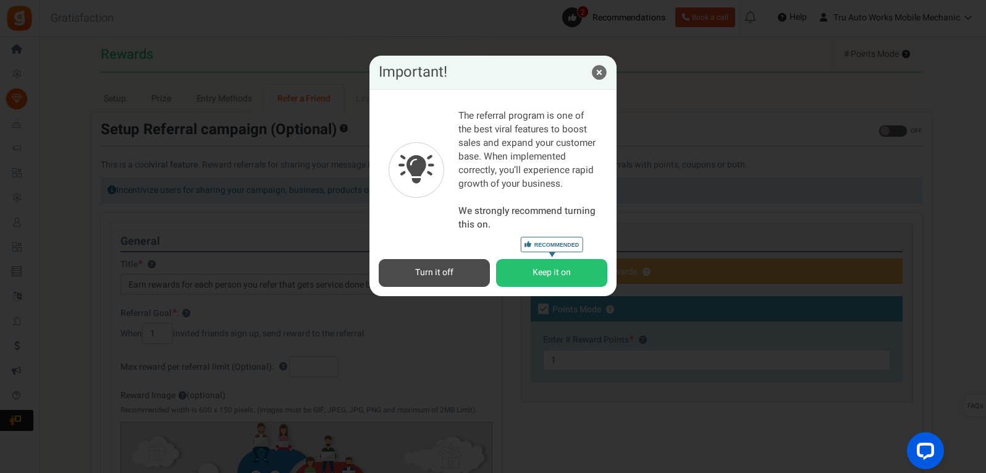
click at [598, 76] on icon at bounding box center [599, 72] width 15 height 15
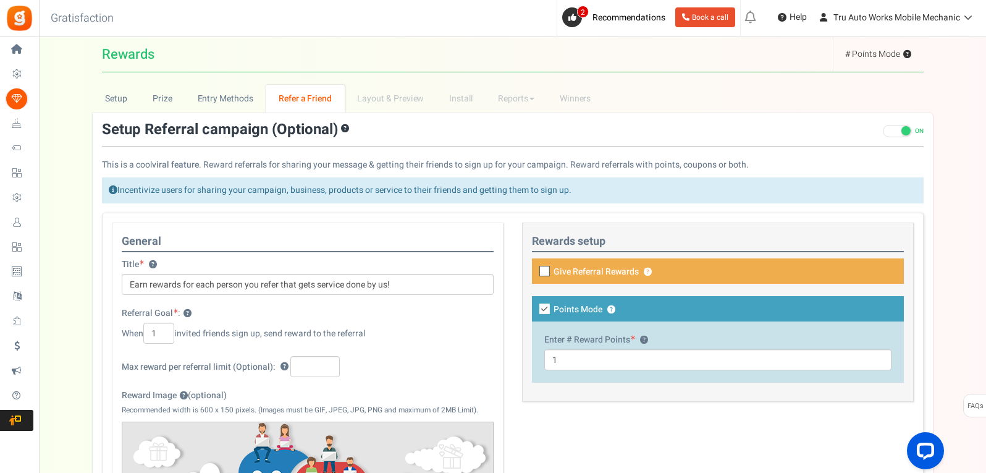
click at [538, 272] on input "Give Referral Rewards ? Coupon over" at bounding box center [713, 278] width 372 height 21
checkbox input "true"
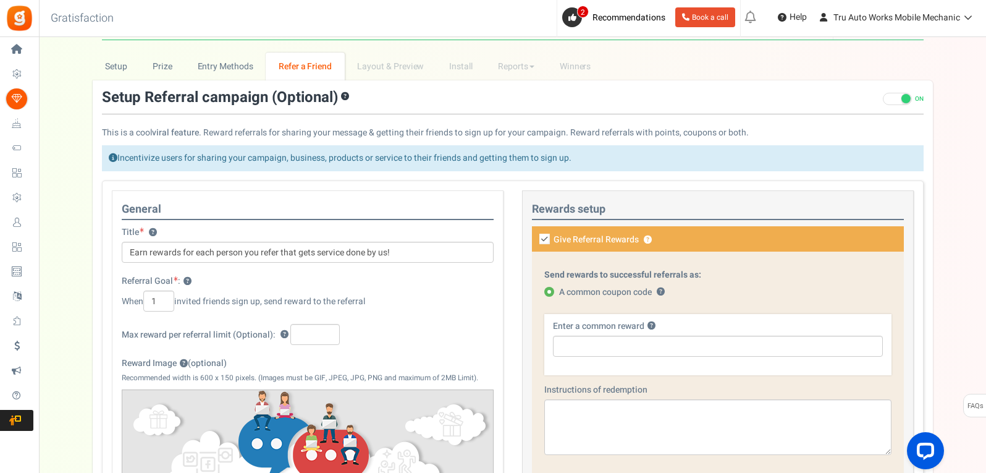
scroll to position [62, 0]
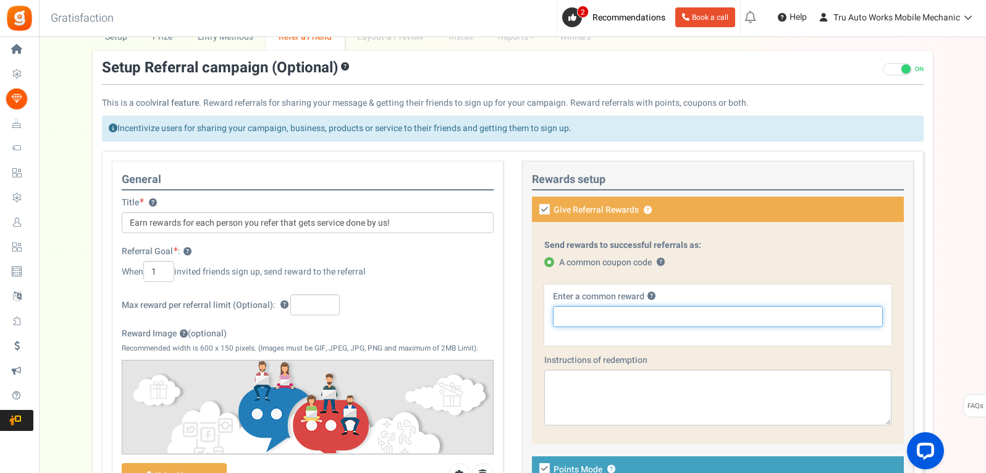
click at [629, 322] on input "text" at bounding box center [718, 316] width 330 height 21
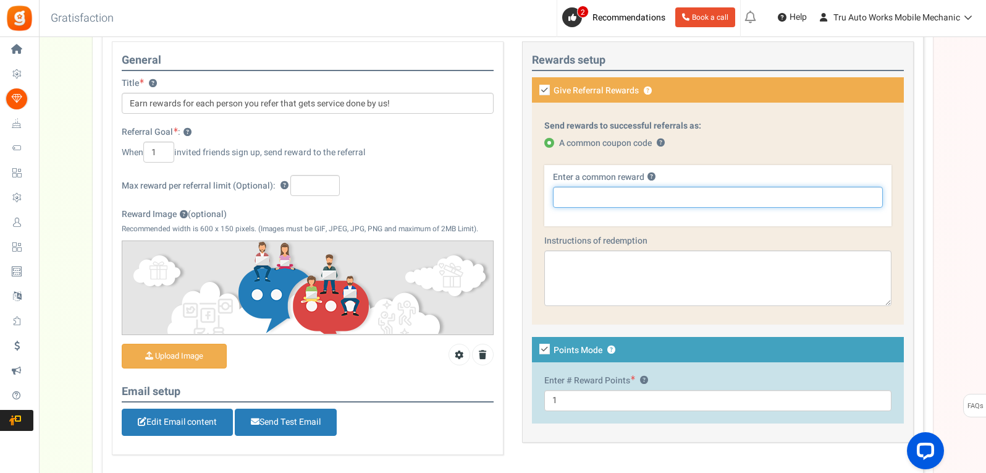
scroll to position [239, 0]
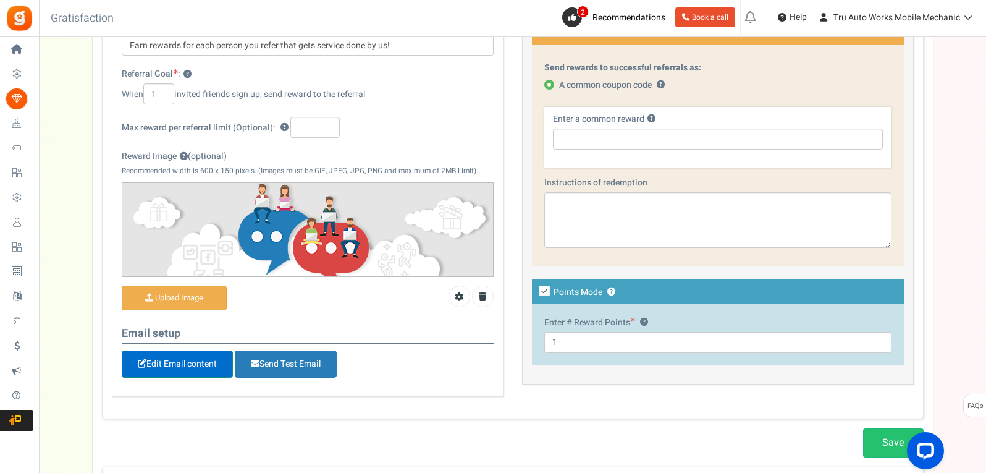
click at [170, 369] on link "Edit Email content" at bounding box center [177, 363] width 111 height 27
type input "Thank you for your referral"
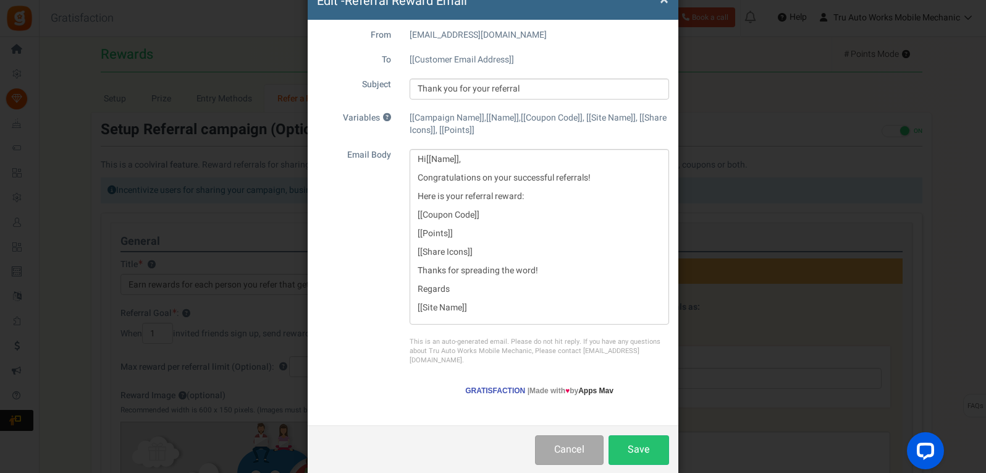
scroll to position [82, 0]
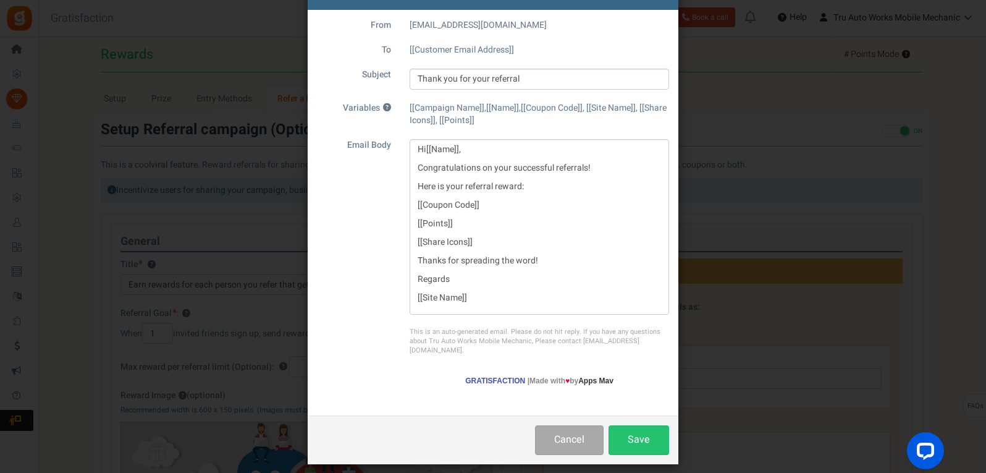
click at [260, 222] on div "× Close Edit - Referral Reward Email From [EMAIL_ADDRESS][DOMAIN_NAME] To [[Cus…" at bounding box center [493, 236] width 986 height 473
click at [555, 430] on button "Cancel" at bounding box center [569, 439] width 69 height 29
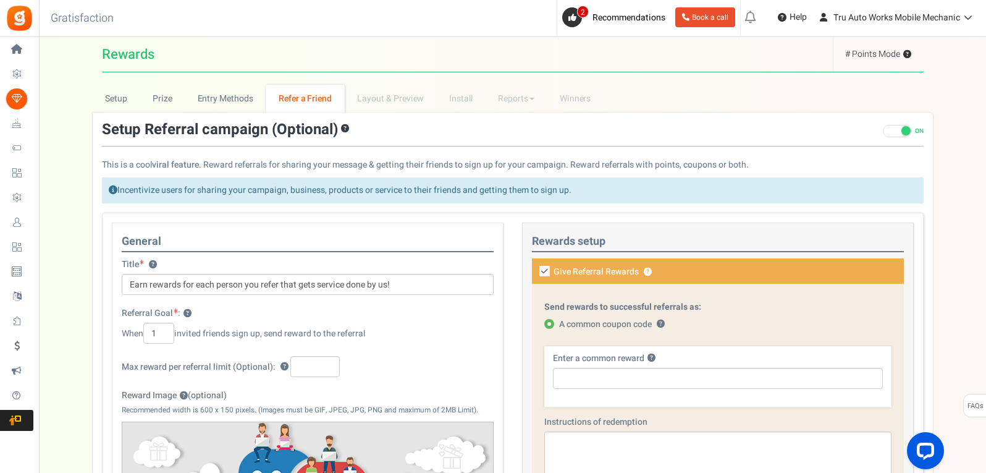
click at [896, 130] on span at bounding box center [897, 131] width 29 height 12
click at [883, 130] on input "ON OFF" at bounding box center [883, 131] width 0 height 8
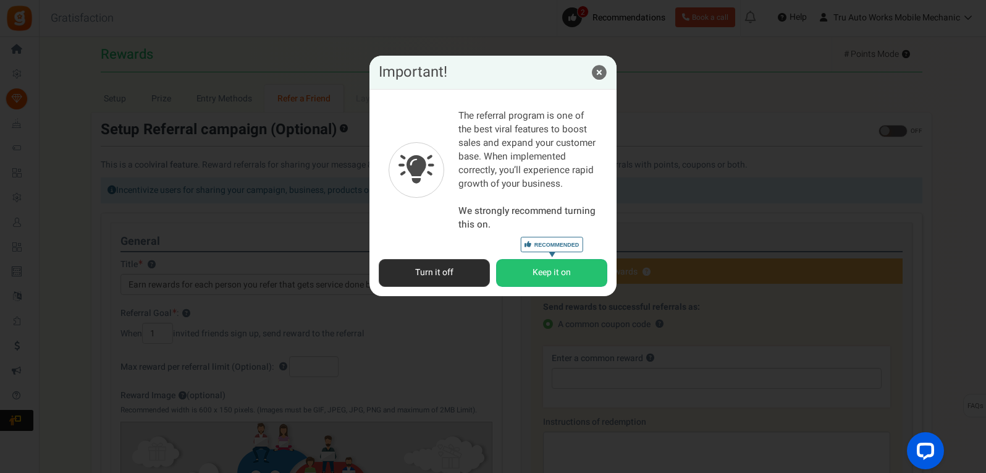
click at [421, 279] on button "Turn it off" at bounding box center [434, 273] width 111 height 28
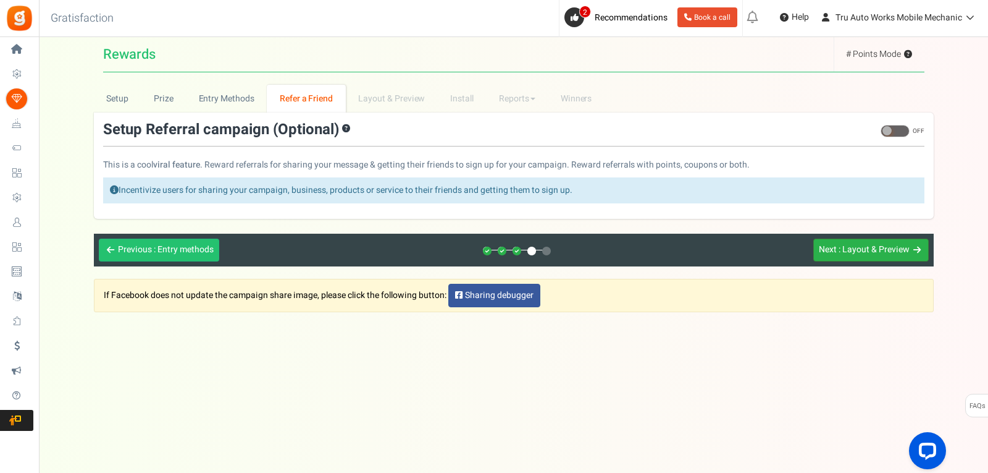
click at [854, 250] on span ": Layout & Preview" at bounding box center [874, 249] width 71 height 13
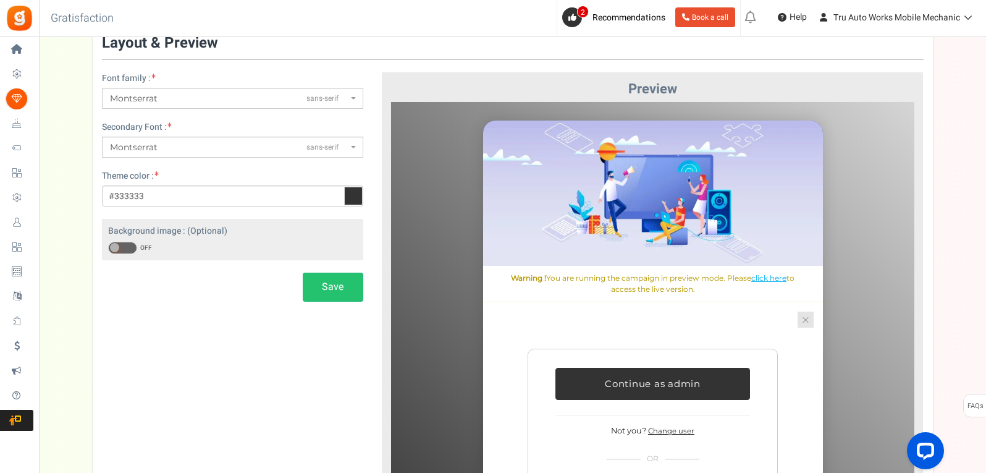
scroll to position [3, 0]
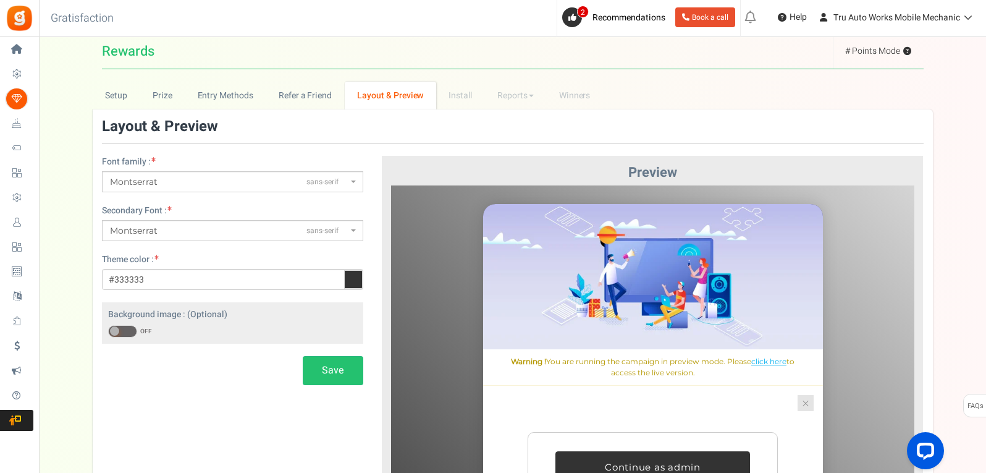
click at [351, 279] on icon at bounding box center [353, 279] width 19 height 19
click at [351, 279] on input "#333333" at bounding box center [232, 279] width 261 height 21
click at [232, 395] on div "Font family : ABeeZeesans-serif [PERSON_NAME] Displaydisplay AR One Sanssans-se…" at bounding box center [513, 401] width 840 height 564
click at [120, 330] on span at bounding box center [122, 331] width 29 height 12
click at [108, 330] on input "ON OFF" at bounding box center [108, 331] width 0 height 8
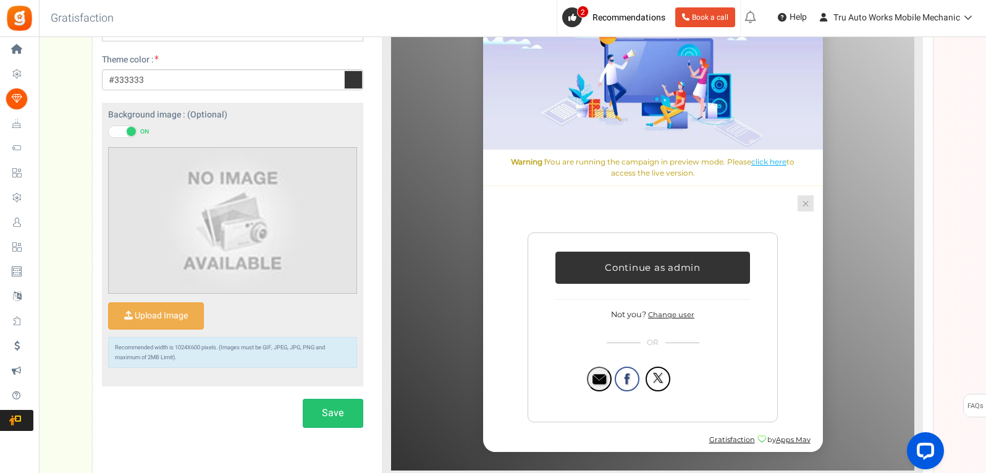
scroll to position [250, 0]
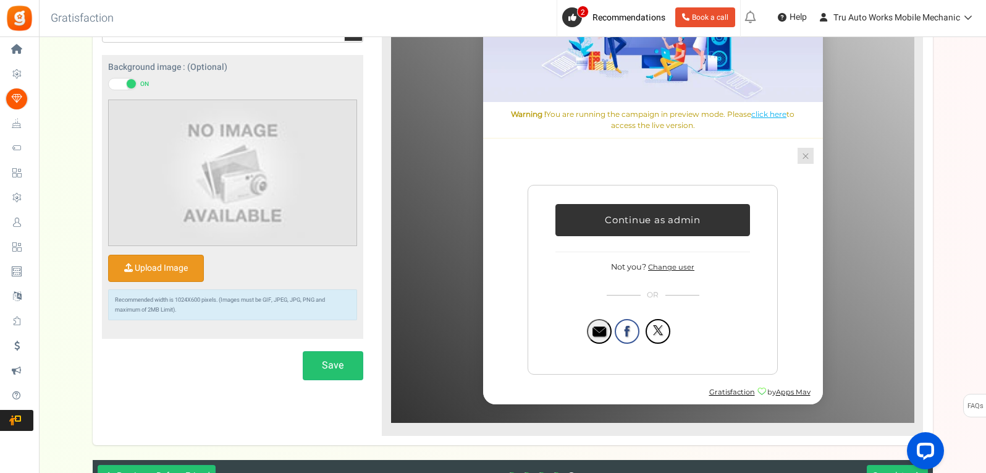
click at [165, 266] on input "Upload Image" at bounding box center [156, 268] width 95 height 26
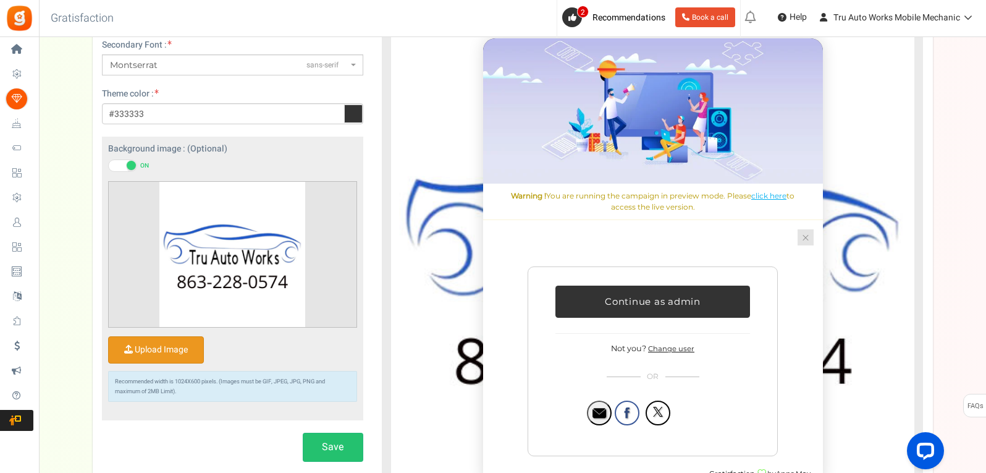
scroll to position [188, 0]
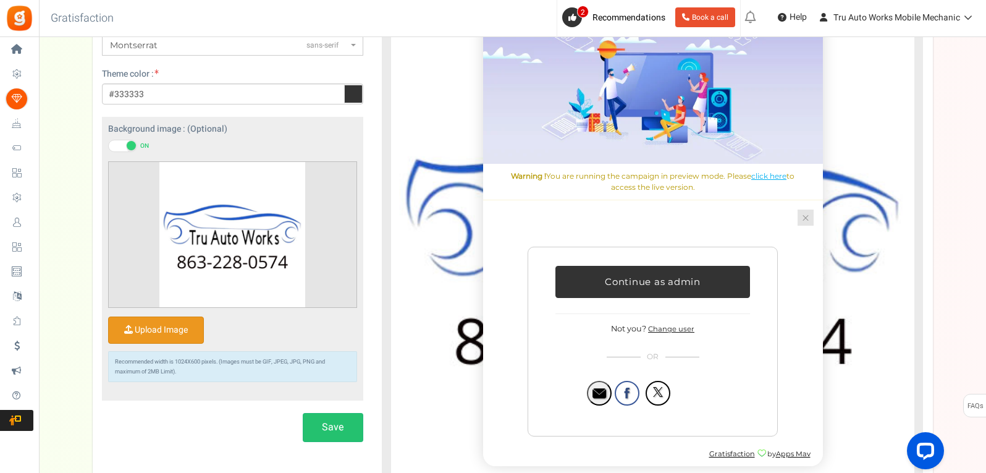
click at [127, 146] on span at bounding box center [131, 145] width 9 height 9
click at [108, 146] on input "ON OFF" at bounding box center [108, 146] width 0 height 8
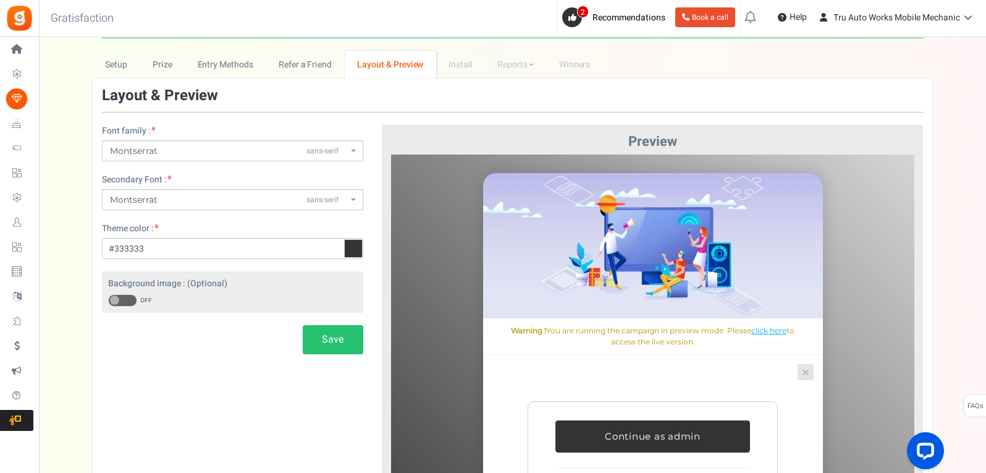
scroll to position [3, 0]
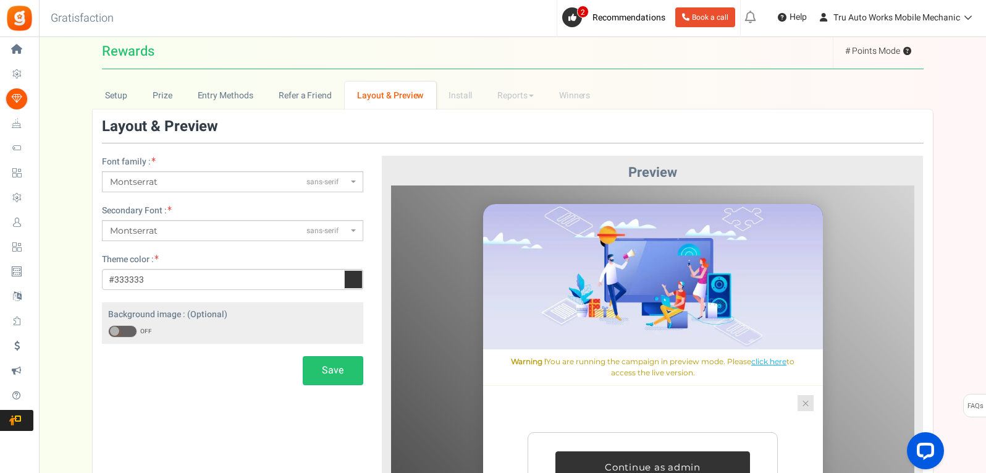
click at [348, 284] on icon at bounding box center [353, 279] width 19 height 19
click at [348, 284] on input "#333333" at bounding box center [232, 279] width 261 height 21
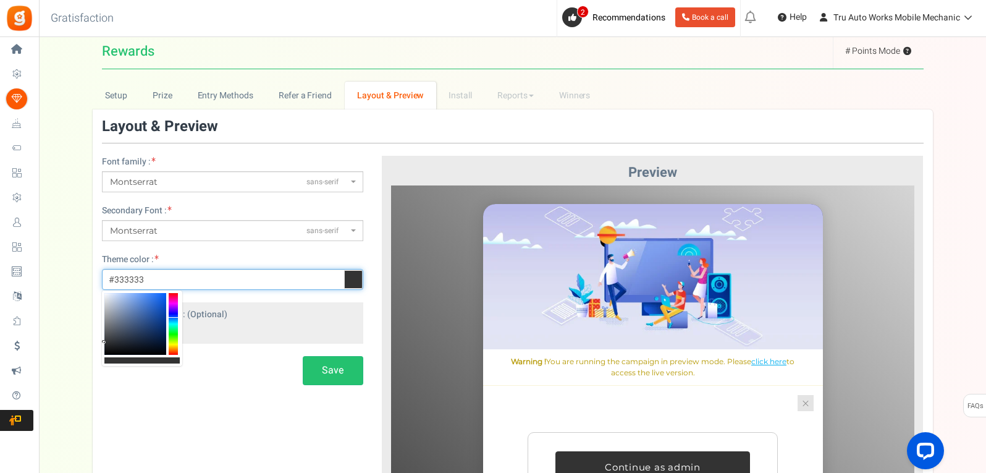
click at [175, 317] on div at bounding box center [173, 324] width 9 height 62
click at [141, 307] on div at bounding box center [135, 324] width 62 height 62
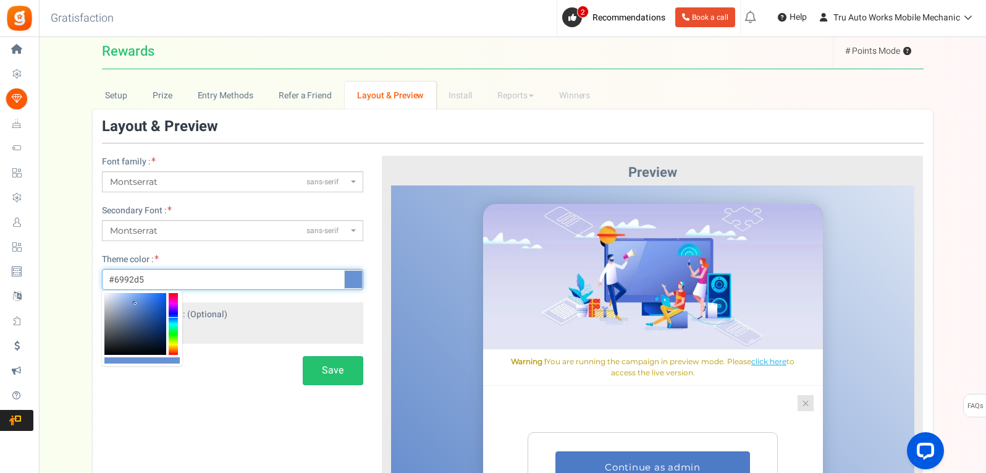
click at [135, 303] on div at bounding box center [135, 324] width 62 height 62
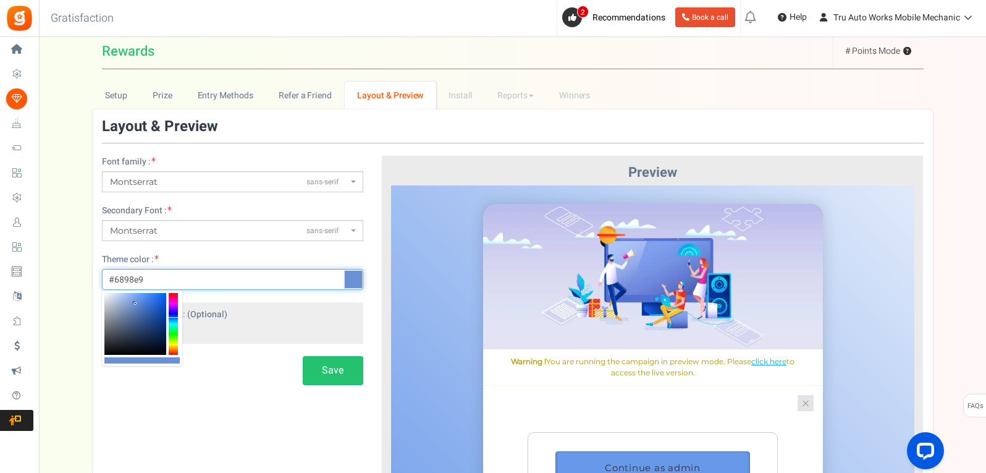
click at [138, 298] on div at bounding box center [135, 324] width 62 height 62
click at [145, 301] on div at bounding box center [135, 324] width 62 height 62
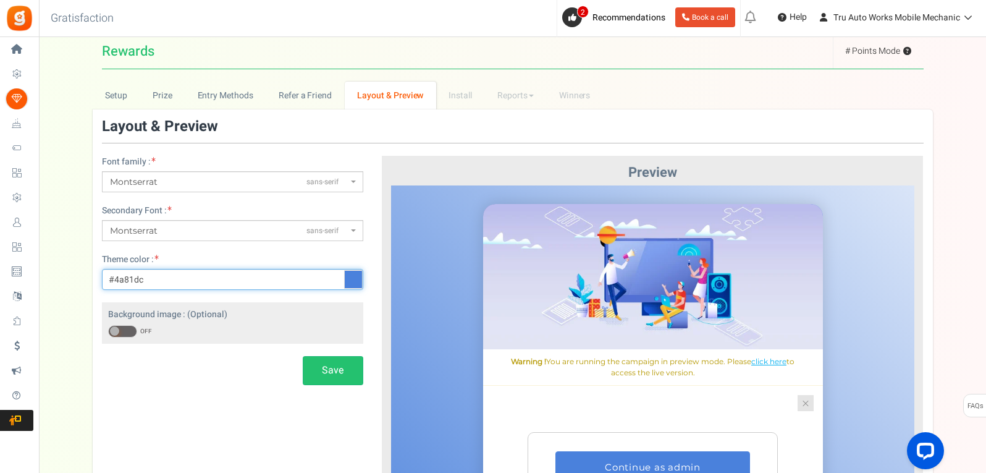
drag, startPoint x: 167, startPoint y: 276, endPoint x: 116, endPoint y: 282, distance: 51.0
click at [116, 282] on input "#4a81dc" at bounding box center [232, 279] width 261 height 21
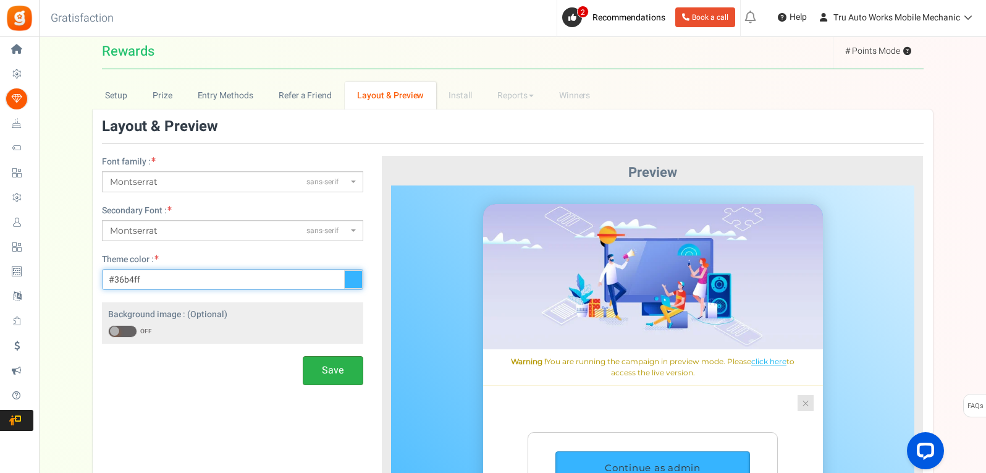
type input "#36b4ff"
click at [316, 372] on button "Save" at bounding box center [333, 370] width 61 height 29
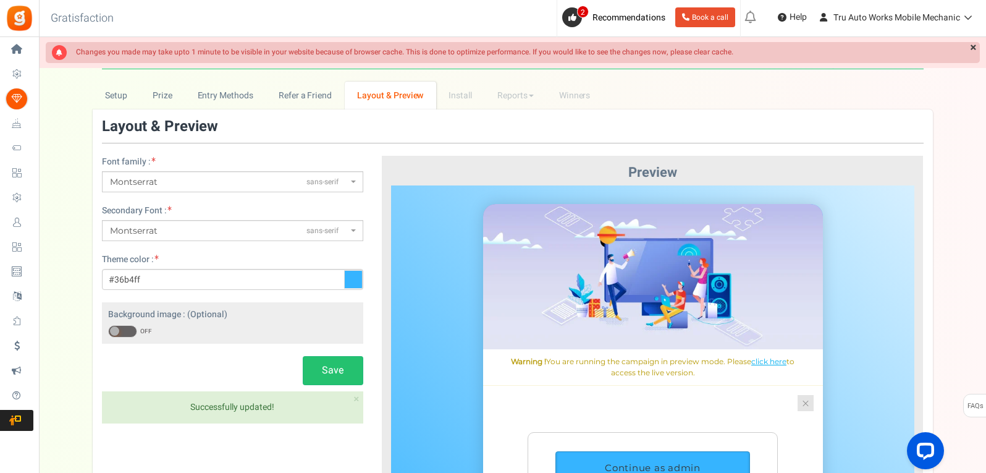
scroll to position [65, 0]
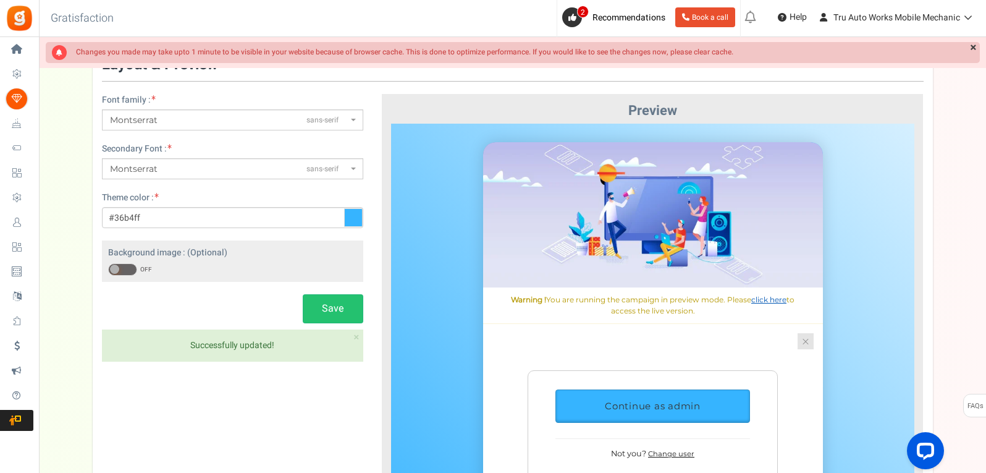
click at [770, 297] on link "click here" at bounding box center [767, 298] width 35 height 9
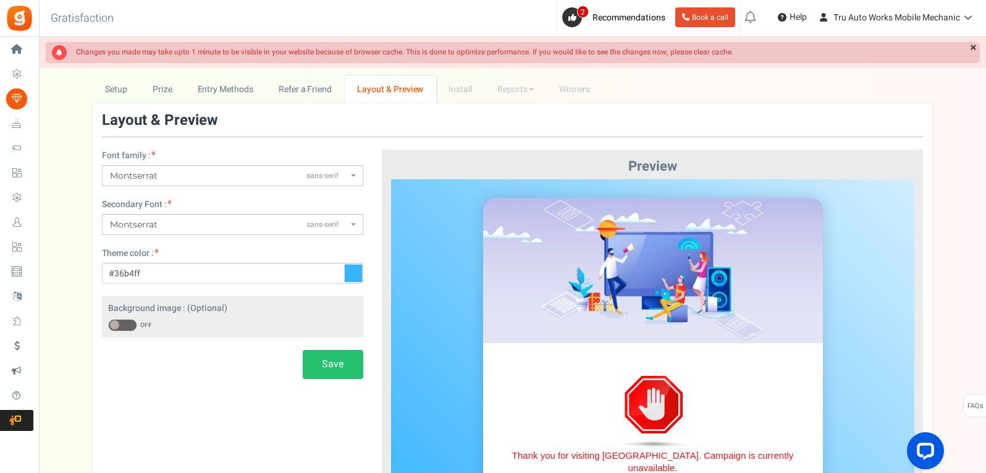
scroll to position [0, 0]
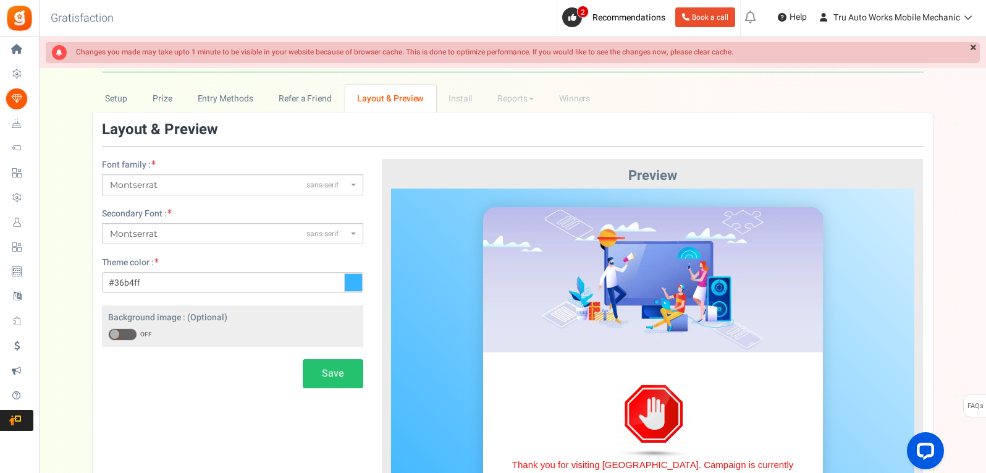
click at [691, 54] on strong "Changes you made may take upto 1 minute to be visible in your website because o…" at bounding box center [404, 51] width 657 height 11
click at [322, 368] on button "Save" at bounding box center [333, 373] width 61 height 29
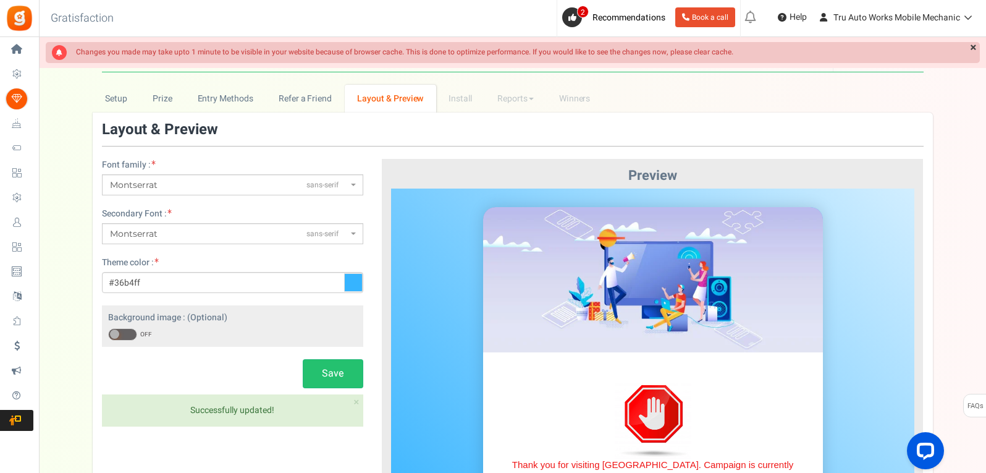
click at [376, 135] on h3 "Layout & Preview" at bounding box center [513, 130] width 822 height 16
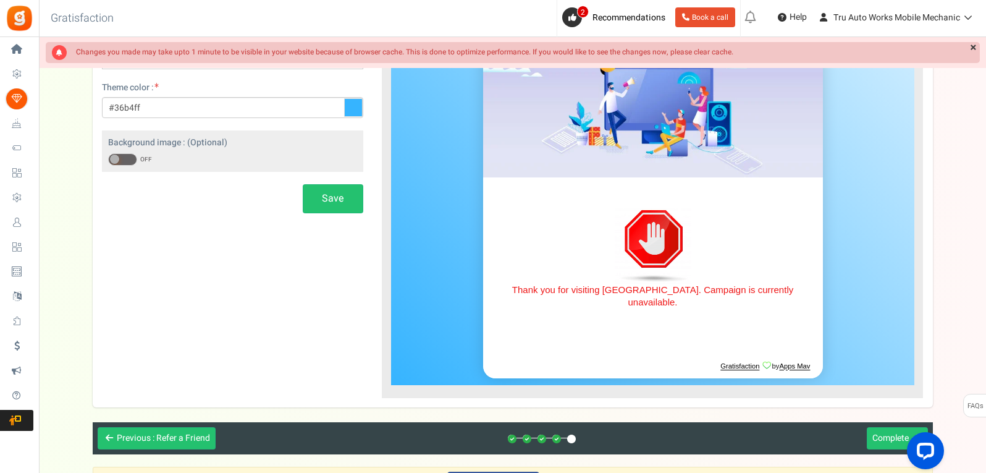
scroll to position [185, 0]
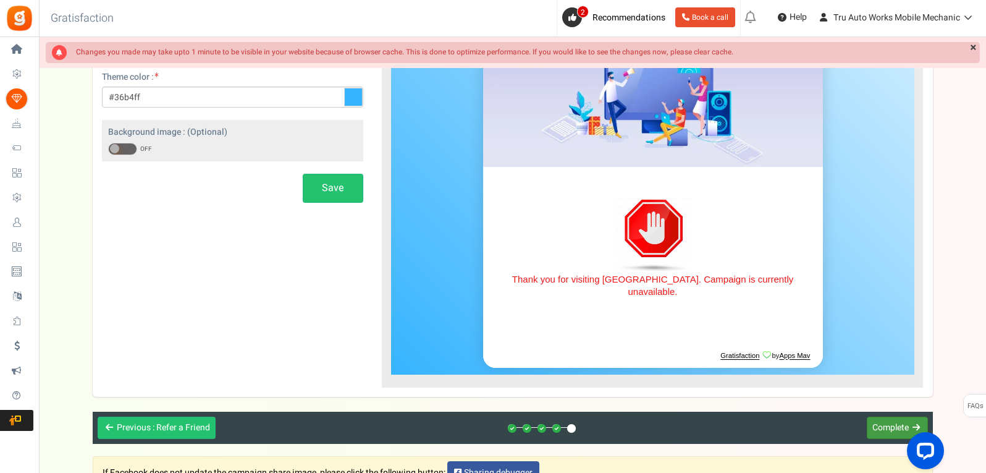
drag, startPoint x: 880, startPoint y: 423, endPoint x: 868, endPoint y: 424, distance: 12.4
click at [880, 423] on span "Complete" at bounding box center [890, 427] width 36 height 13
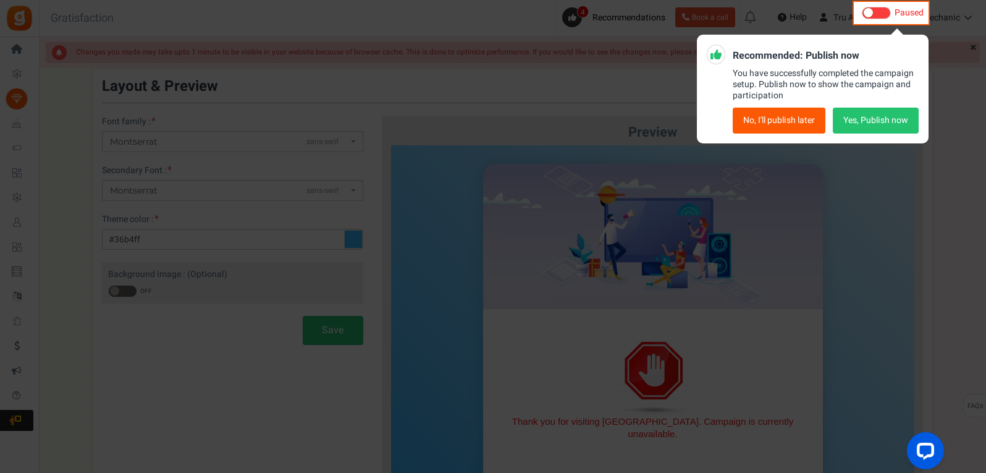
scroll to position [0, 0]
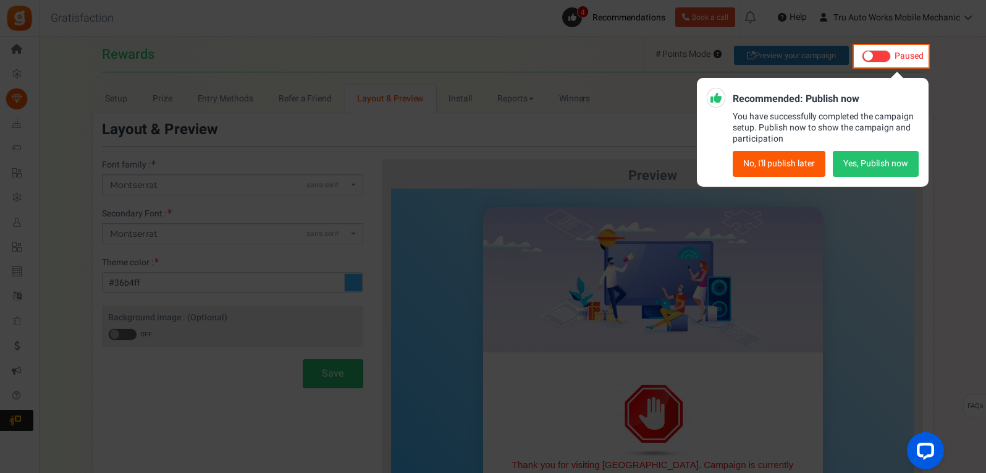
click at [785, 164] on button "No, I'll publish later" at bounding box center [779, 164] width 93 height 26
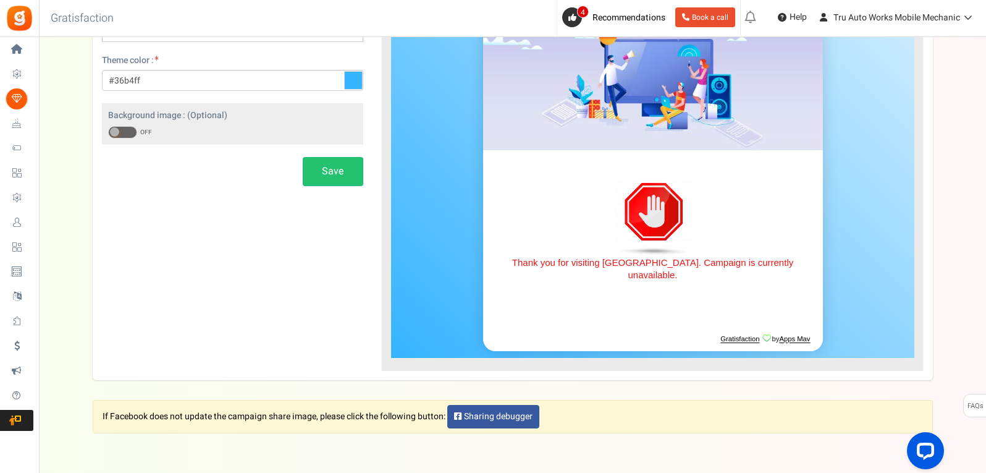
scroll to position [250, 0]
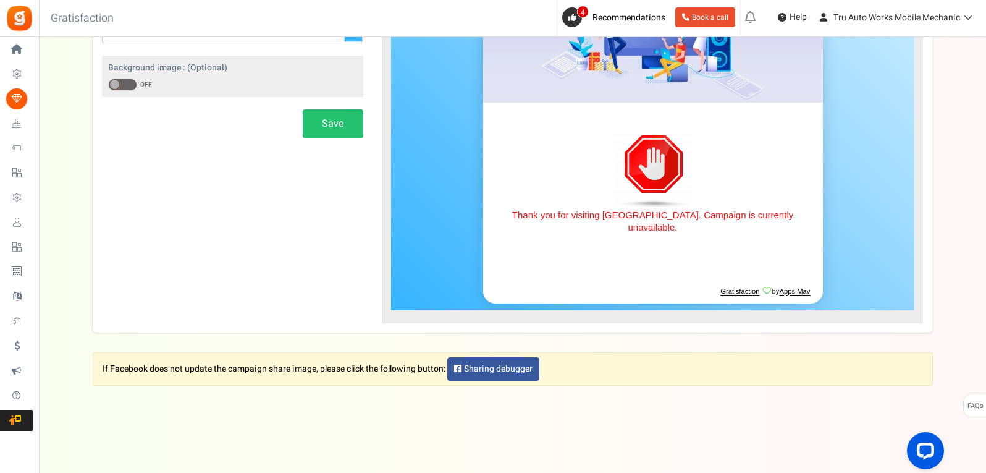
drag, startPoint x: 510, startPoint y: 189, endPoint x: 510, endPoint y: 152, distance: 37.1
click at [510, 189] on figure at bounding box center [652, 170] width 309 height 75
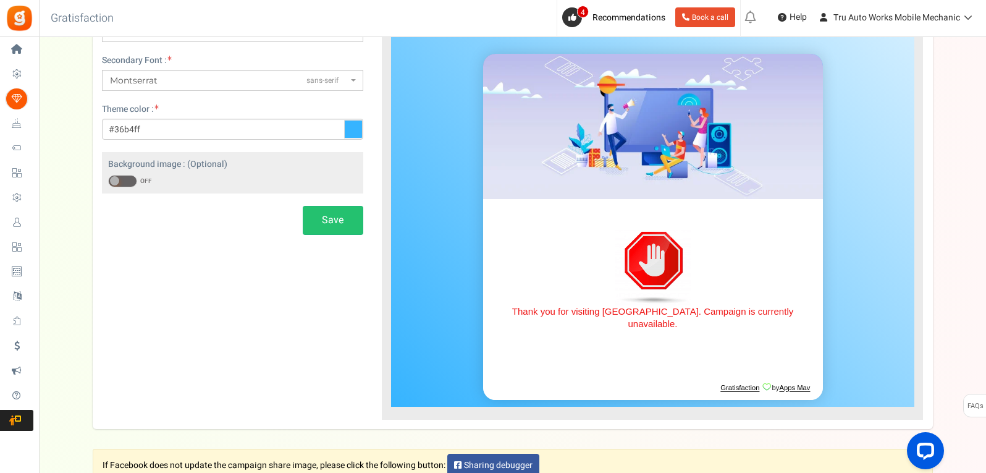
scroll to position [0, 0]
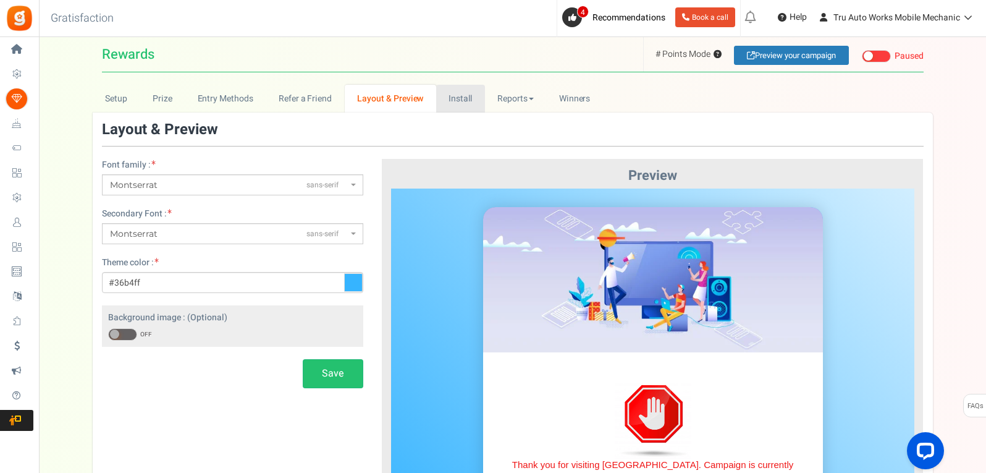
click at [462, 102] on link "Install" at bounding box center [460, 99] width 49 height 28
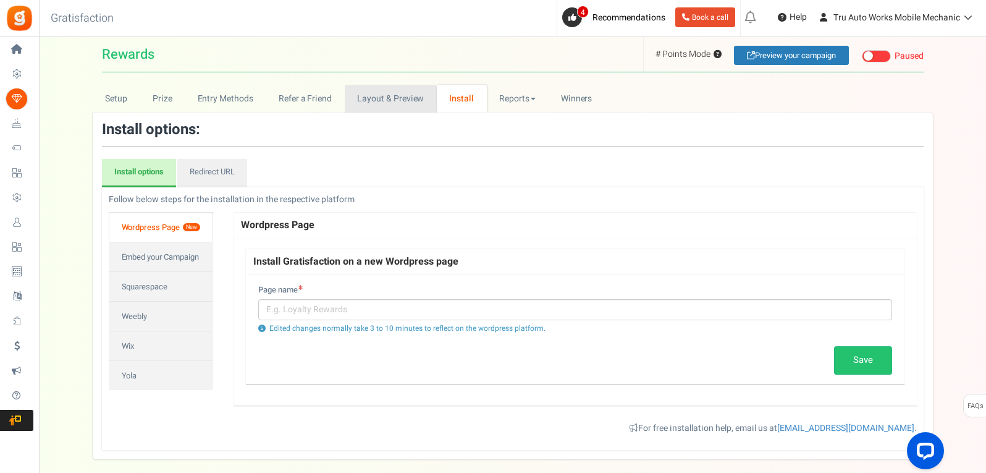
click at [367, 96] on link "Layout & Preview" at bounding box center [391, 99] width 92 height 28
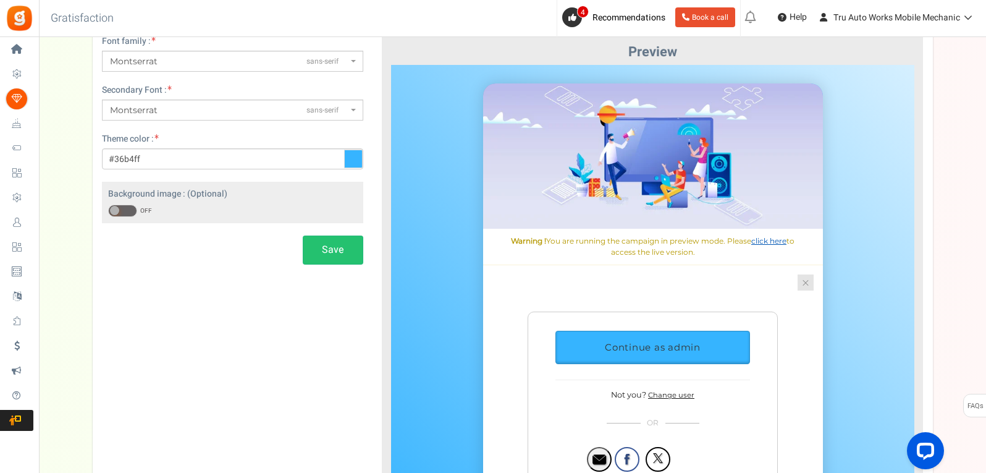
click at [769, 241] on link "click here" at bounding box center [767, 239] width 35 height 9
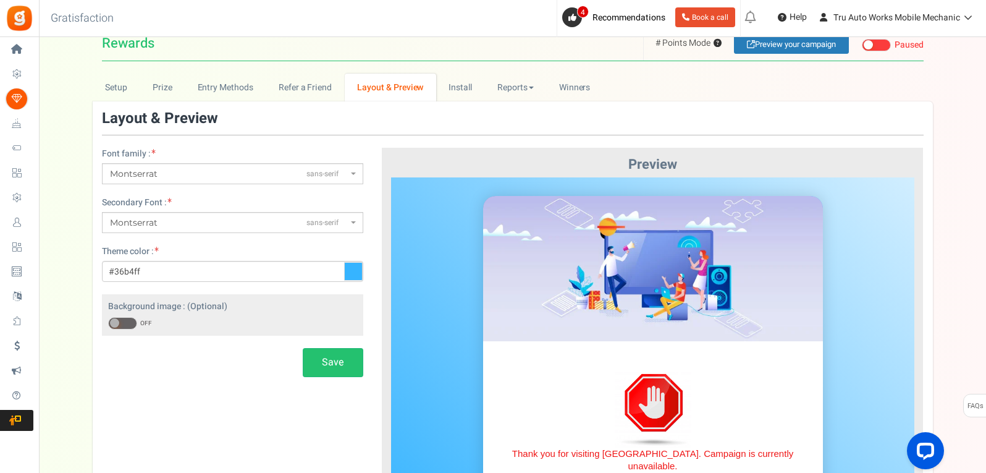
scroll to position [3, 0]
